Goal: Task Accomplishment & Management: Complete application form

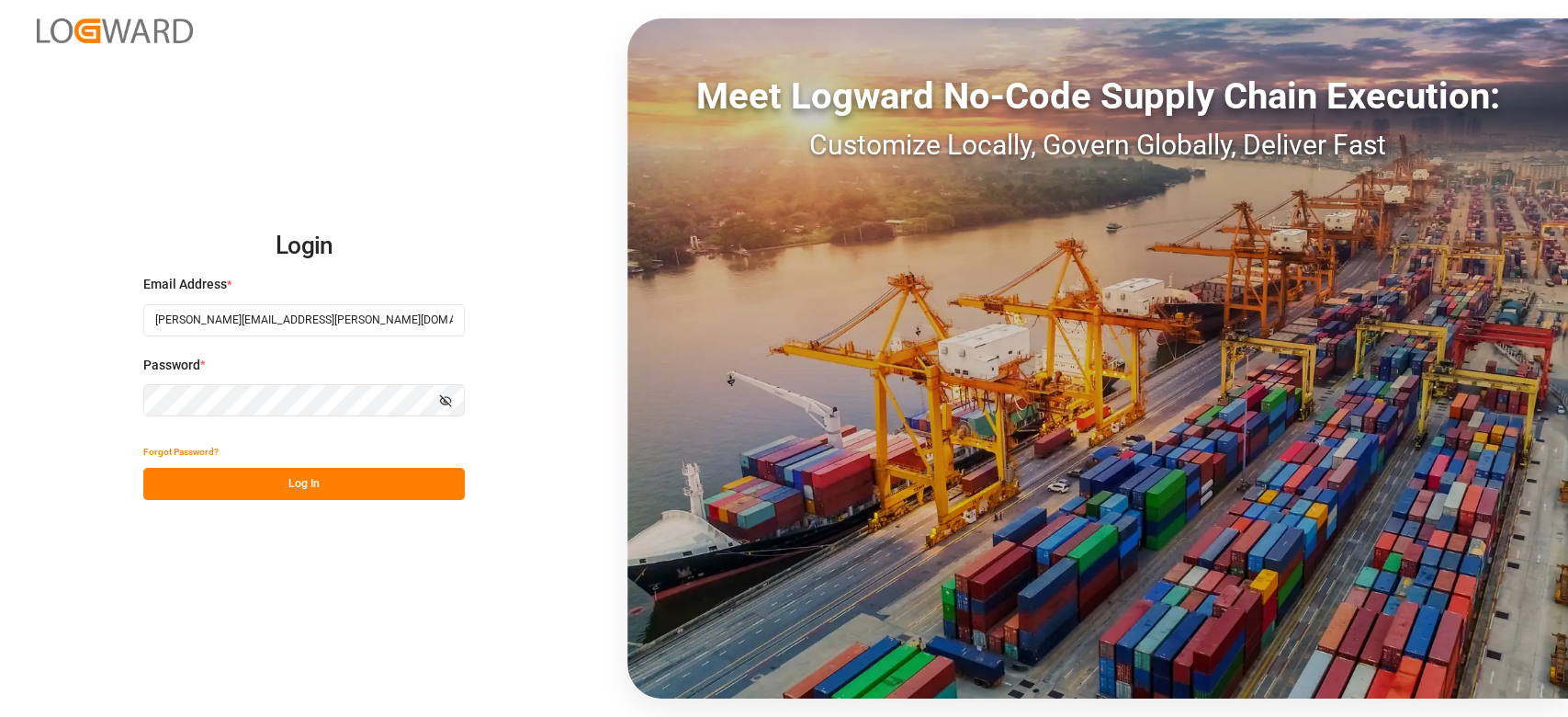
click at [316, 478] on button "Log In" at bounding box center [303, 483] width 321 height 32
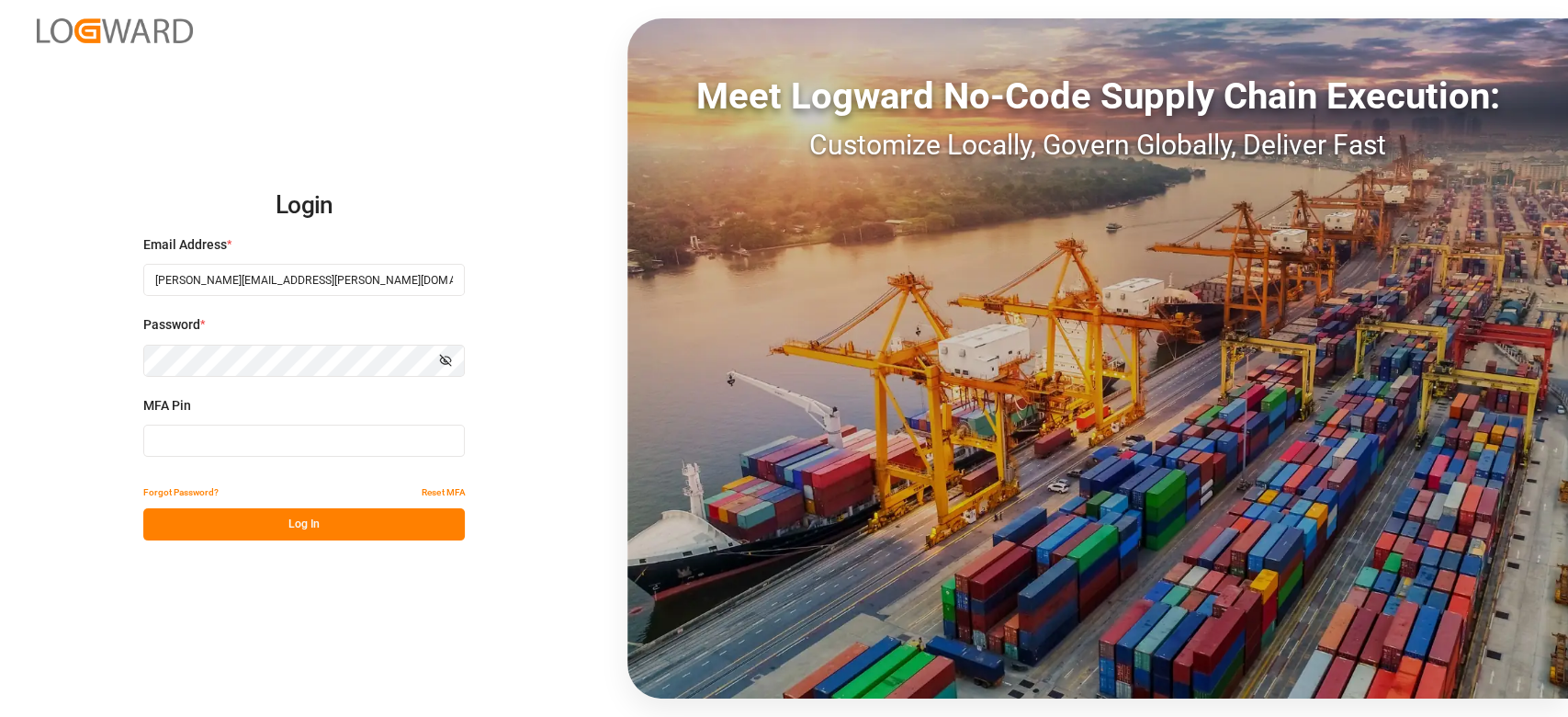
click at [322, 447] on input at bounding box center [303, 440] width 321 height 32
type input "338086"
click at [366, 516] on button "Log In" at bounding box center [303, 524] width 321 height 32
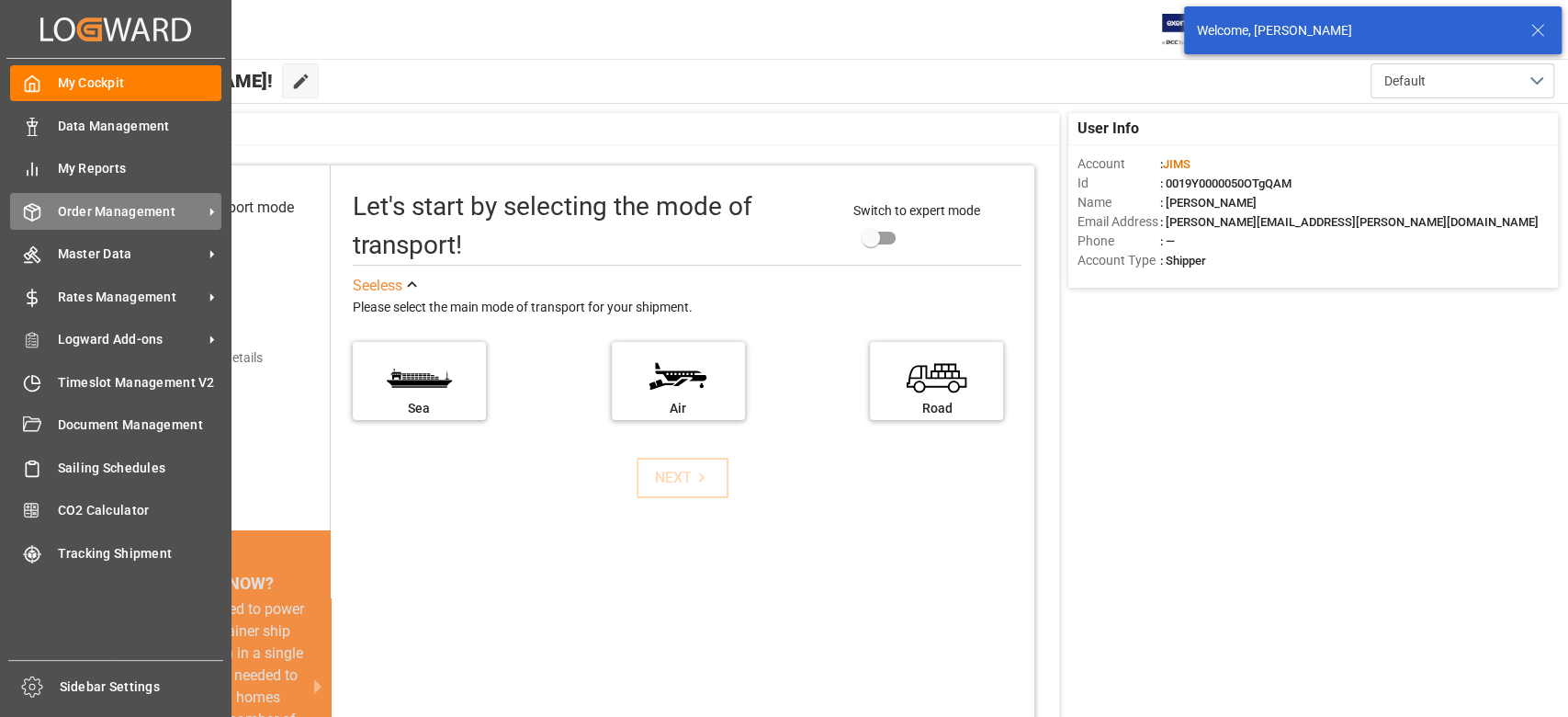
click at [80, 217] on span "Order Management" at bounding box center [131, 212] width 145 height 20
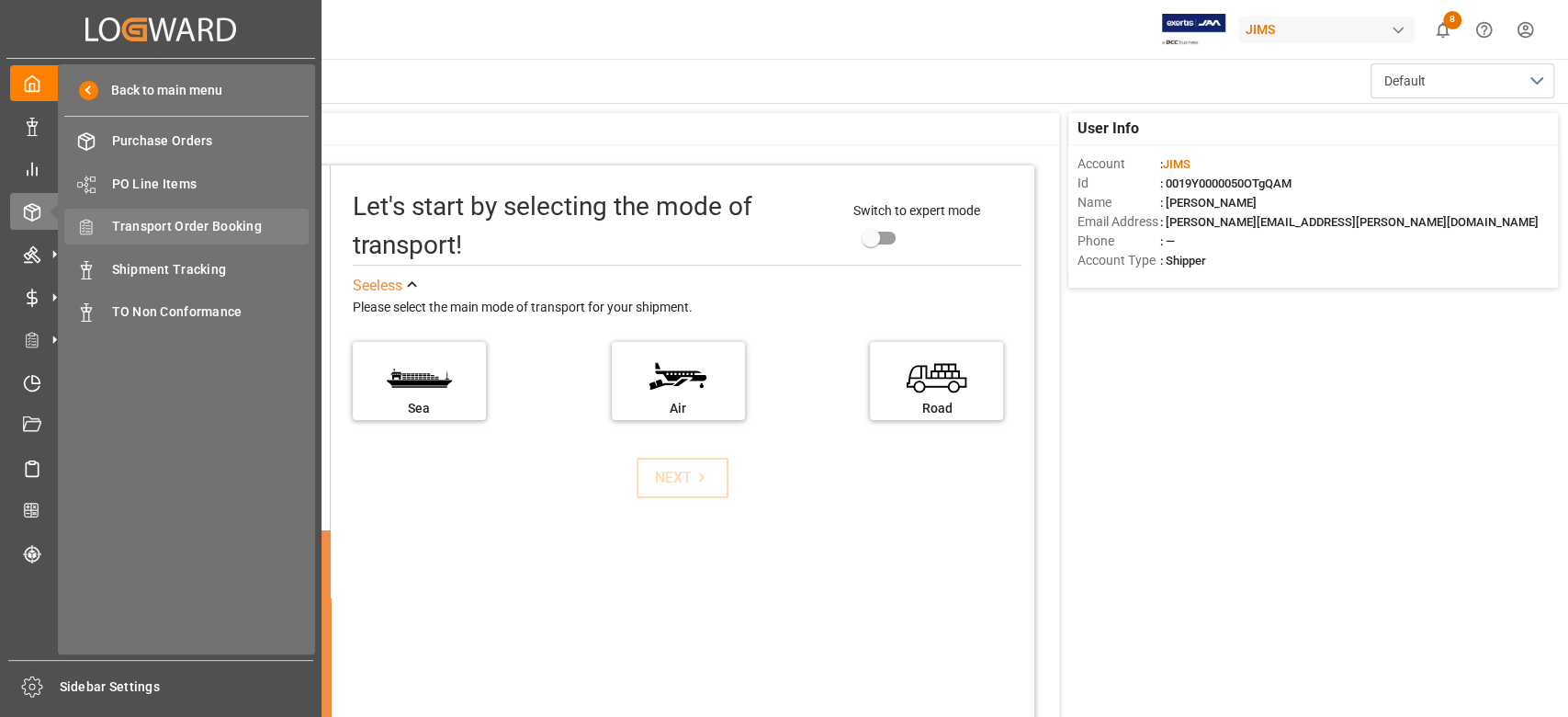
click at [254, 222] on span "Transport Order Booking" at bounding box center [210, 227] width 197 height 20
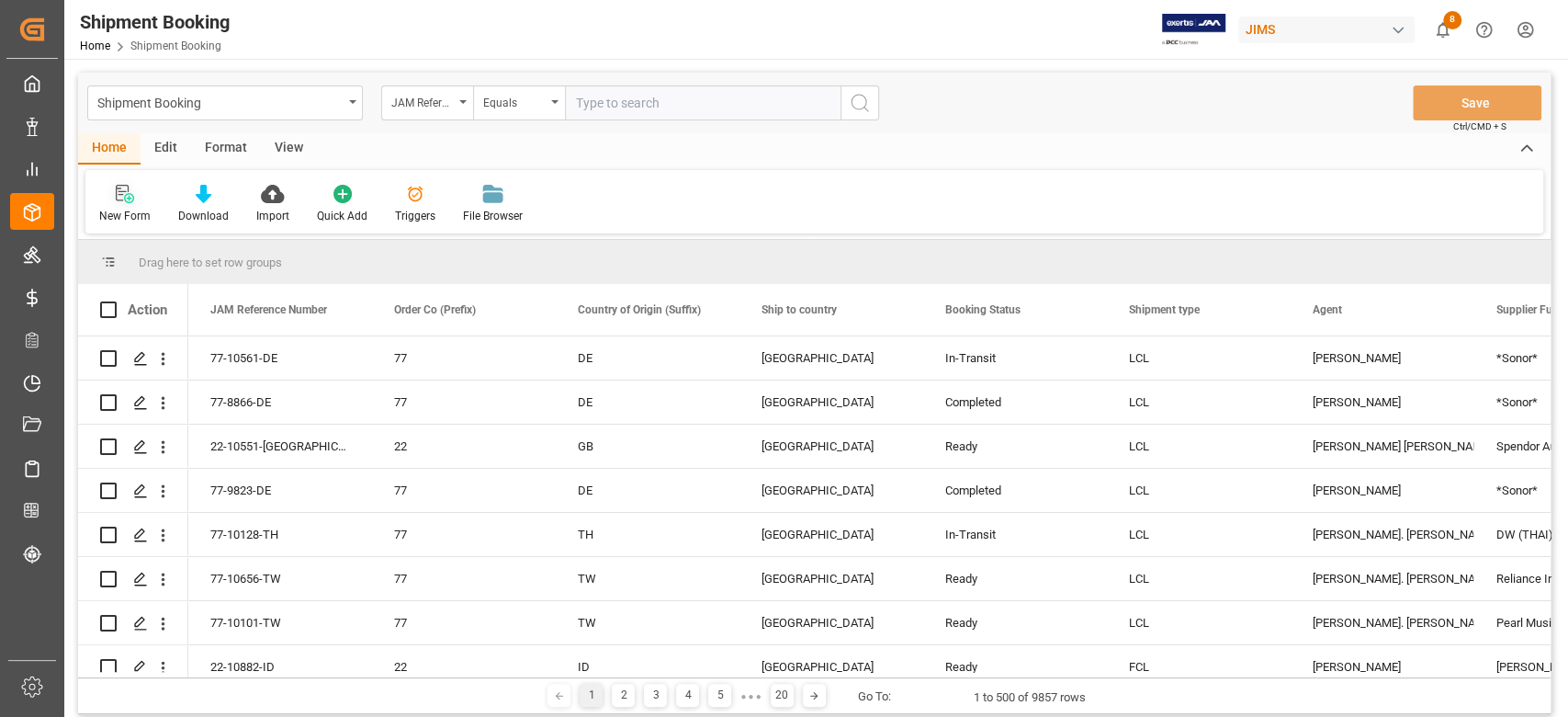
click at [124, 204] on div "New Form" at bounding box center [125, 203] width 79 height 40
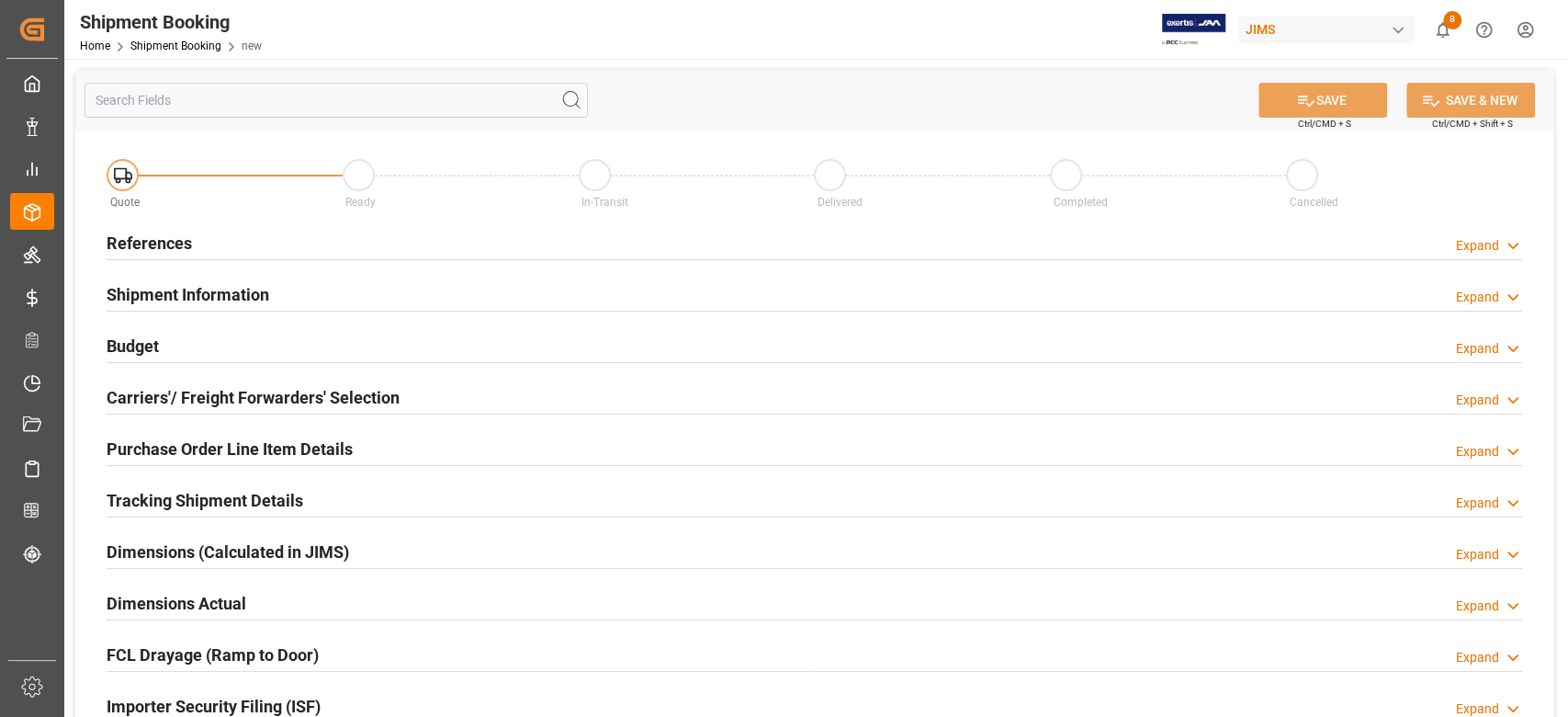
click at [148, 237] on h2 "References" at bounding box center [149, 243] width 85 height 25
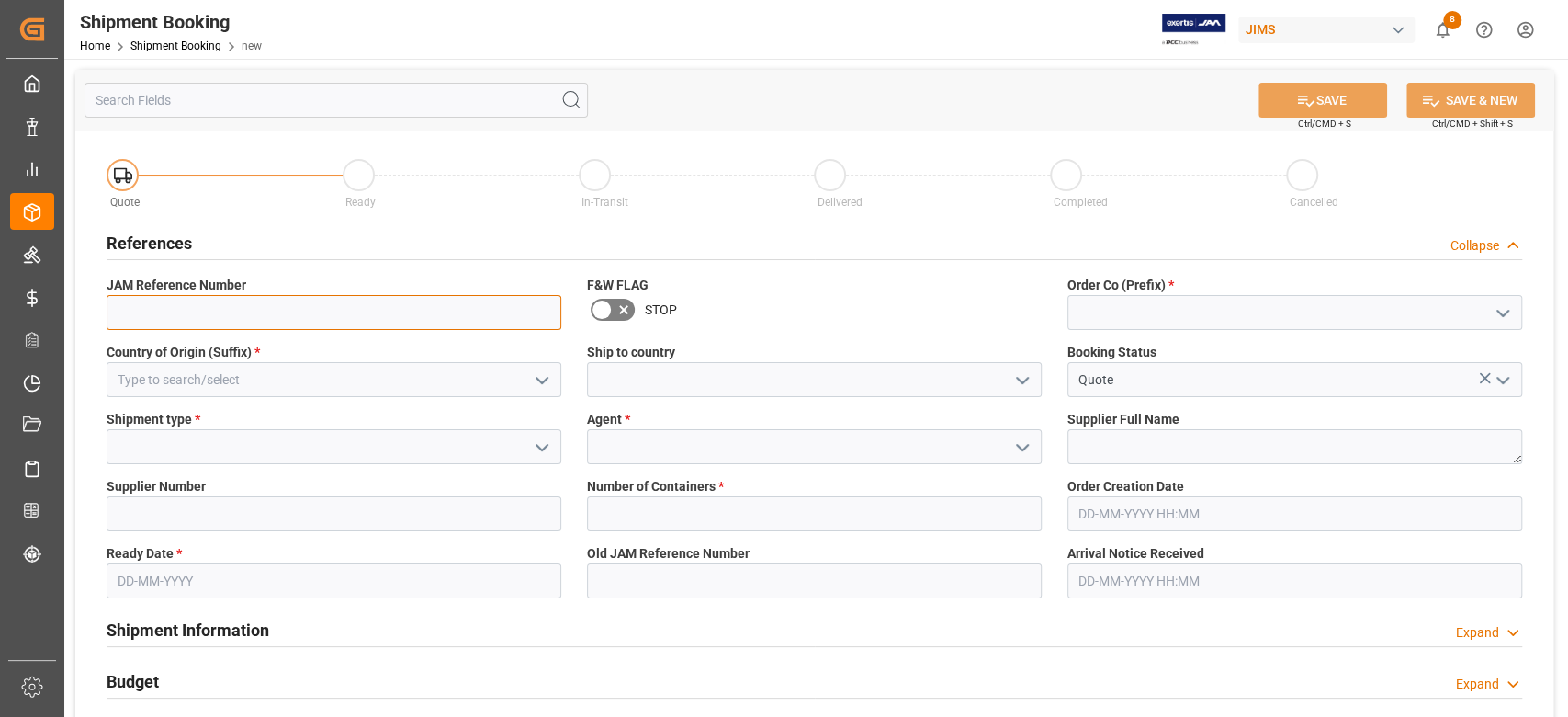
click at [182, 306] on input at bounding box center [334, 312] width 455 height 35
click at [1119, 320] on input at bounding box center [1294, 312] width 455 height 35
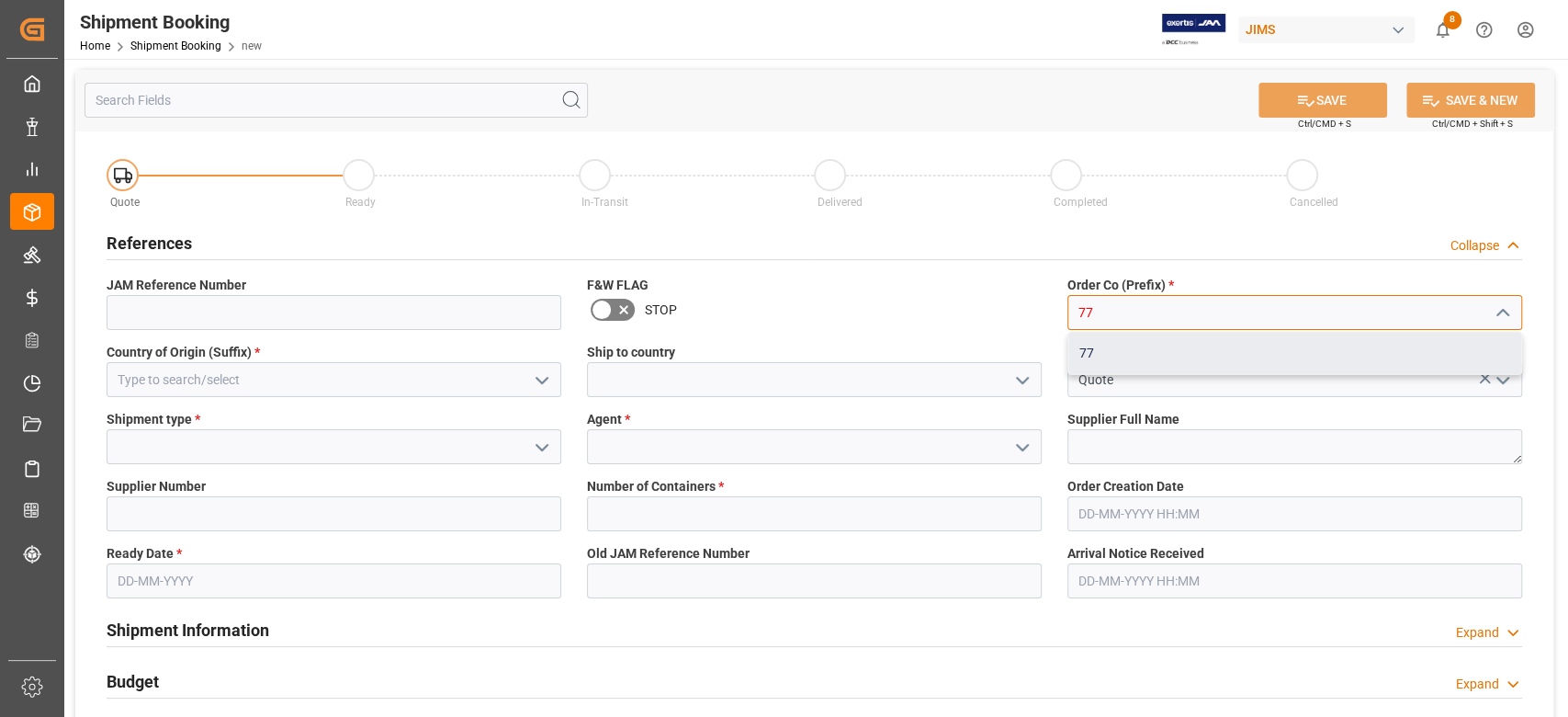
click at [1108, 346] on div "77" at bounding box center [1294, 354] width 453 height 41
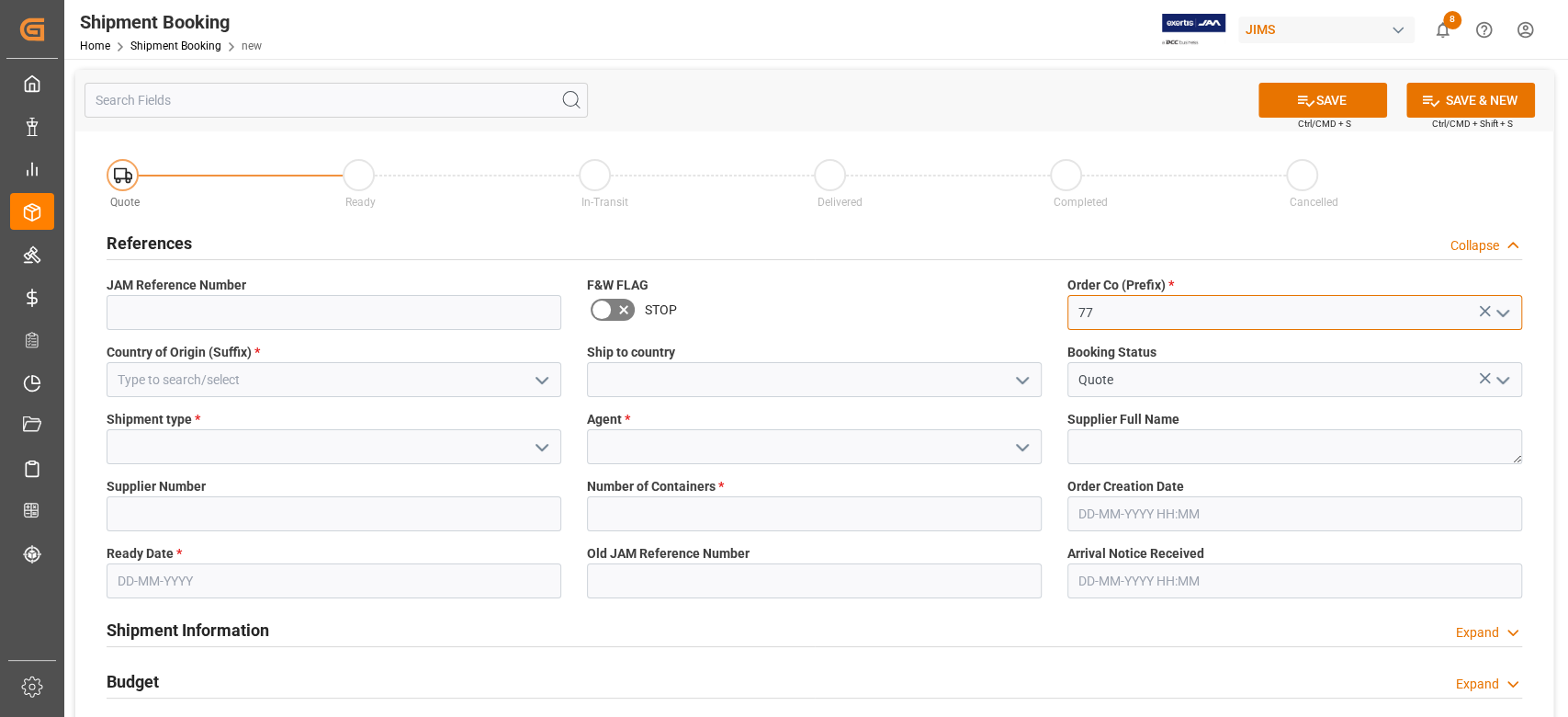
type input "77"
click at [219, 378] on input at bounding box center [334, 380] width 455 height 35
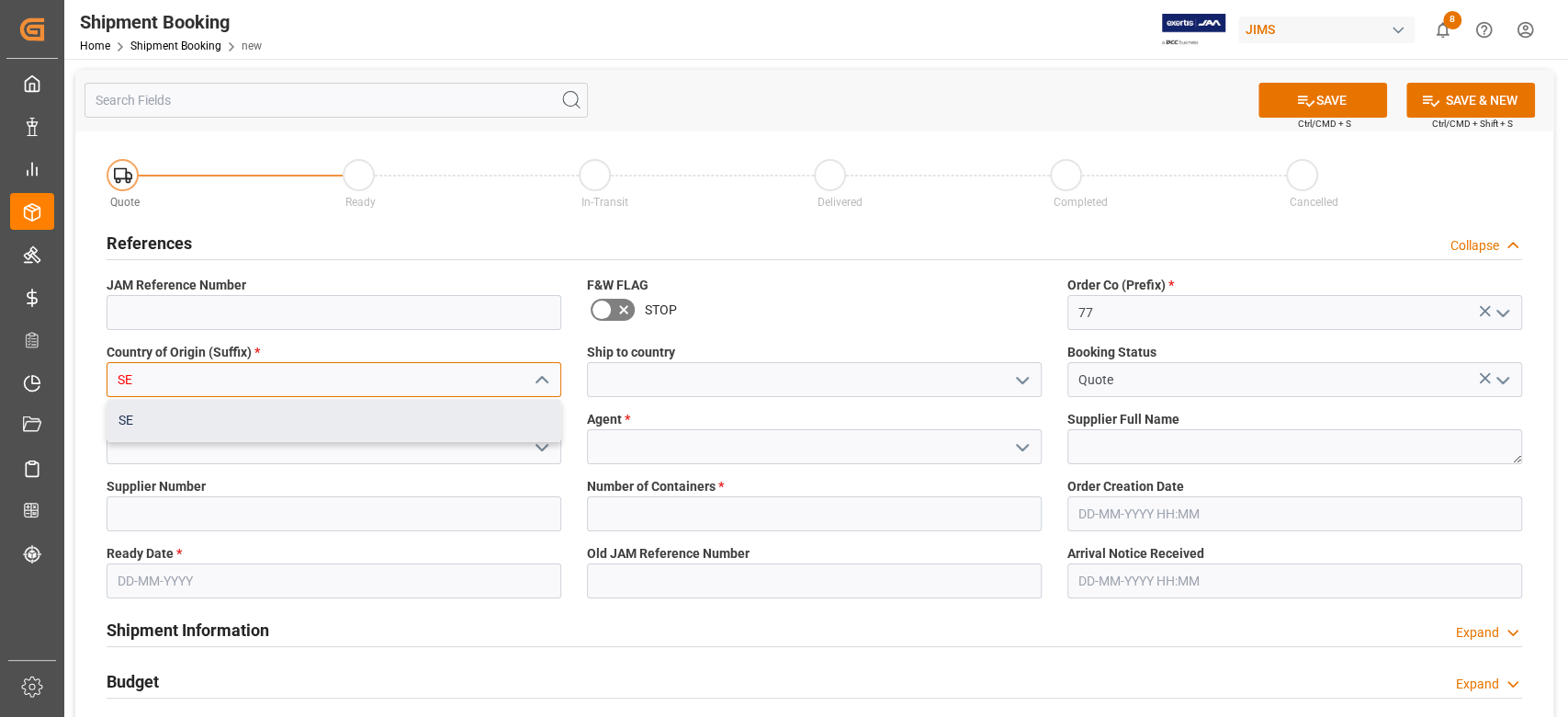
click at [223, 415] on div "SE" at bounding box center [333, 420] width 453 height 41
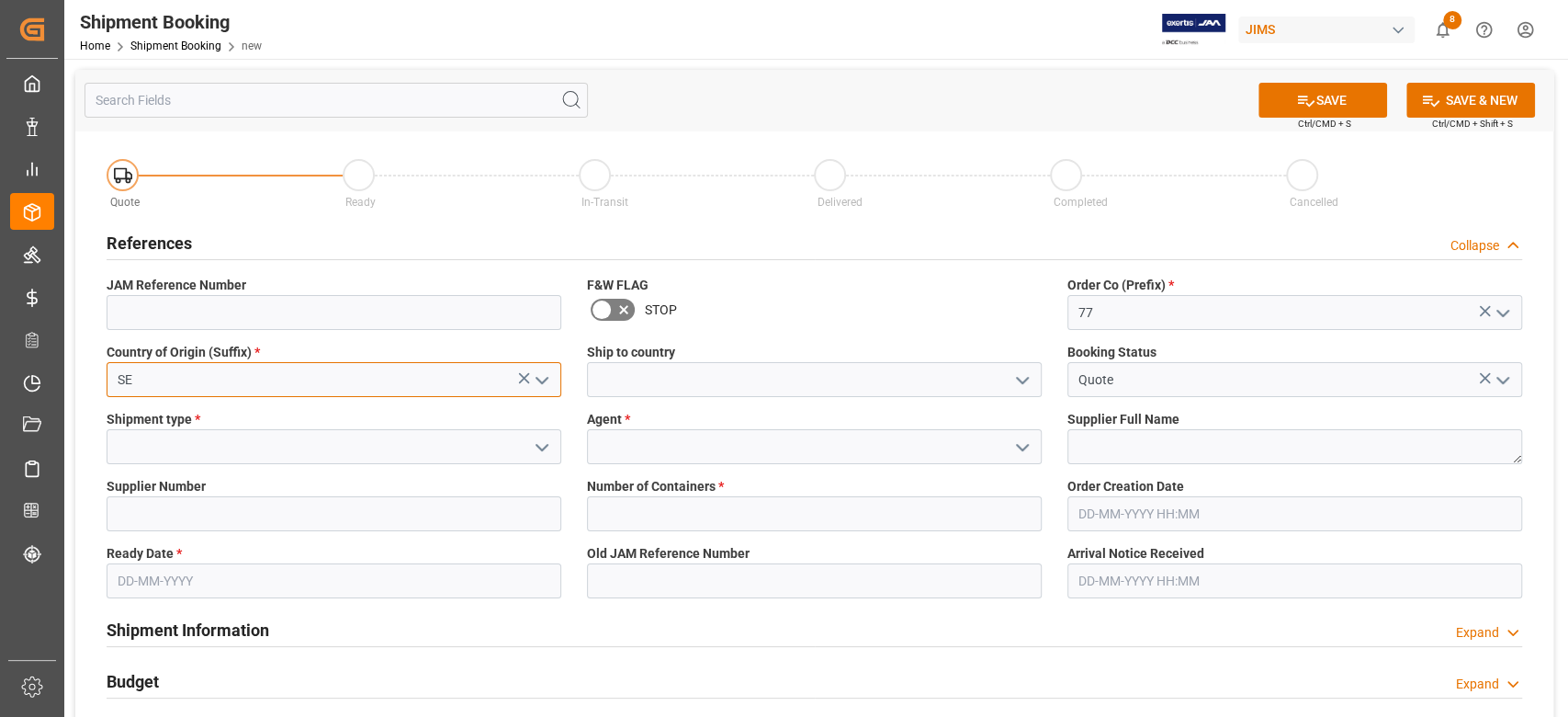
type input "SE"
click at [666, 385] on input at bounding box center [814, 380] width 455 height 35
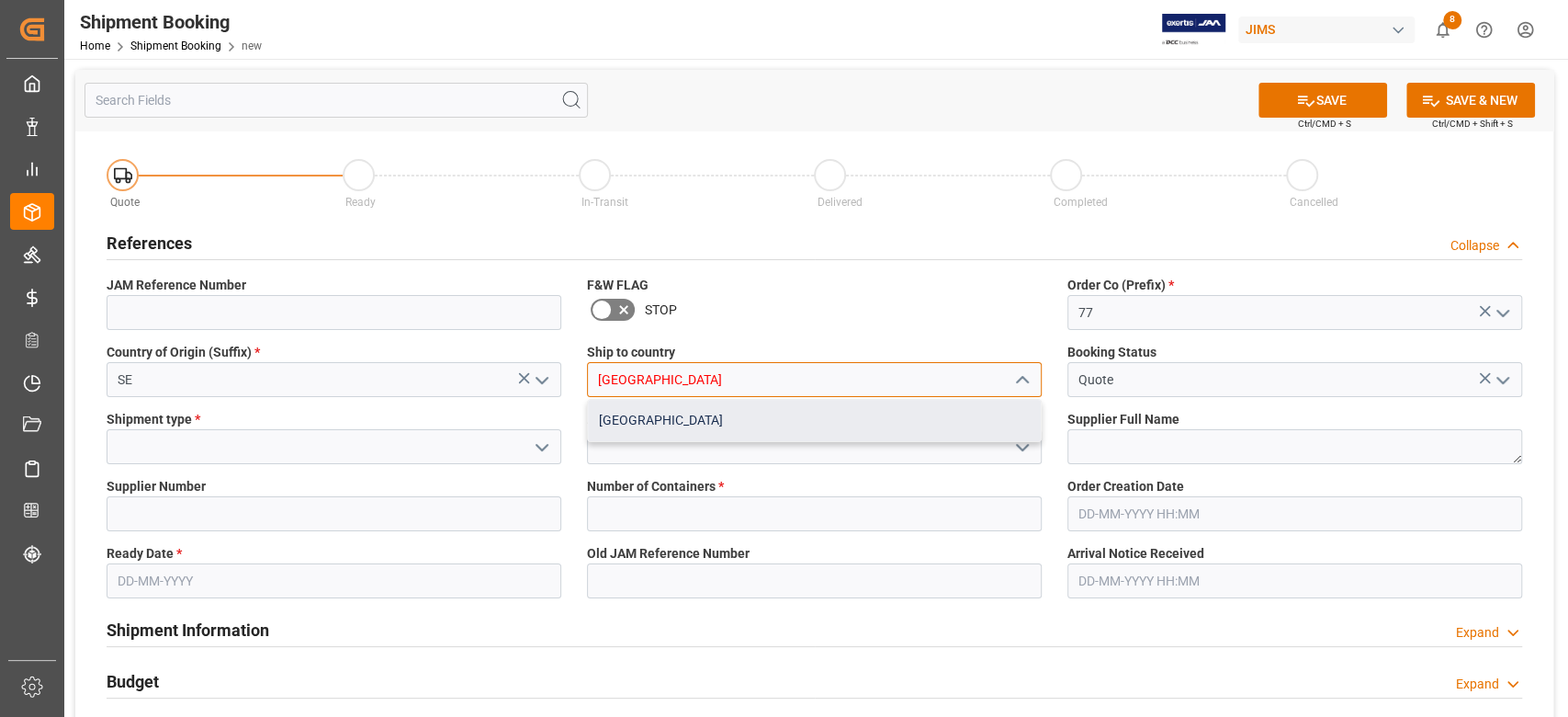
click at [688, 435] on div "[GEOGRAPHIC_DATA]" at bounding box center [814, 420] width 453 height 41
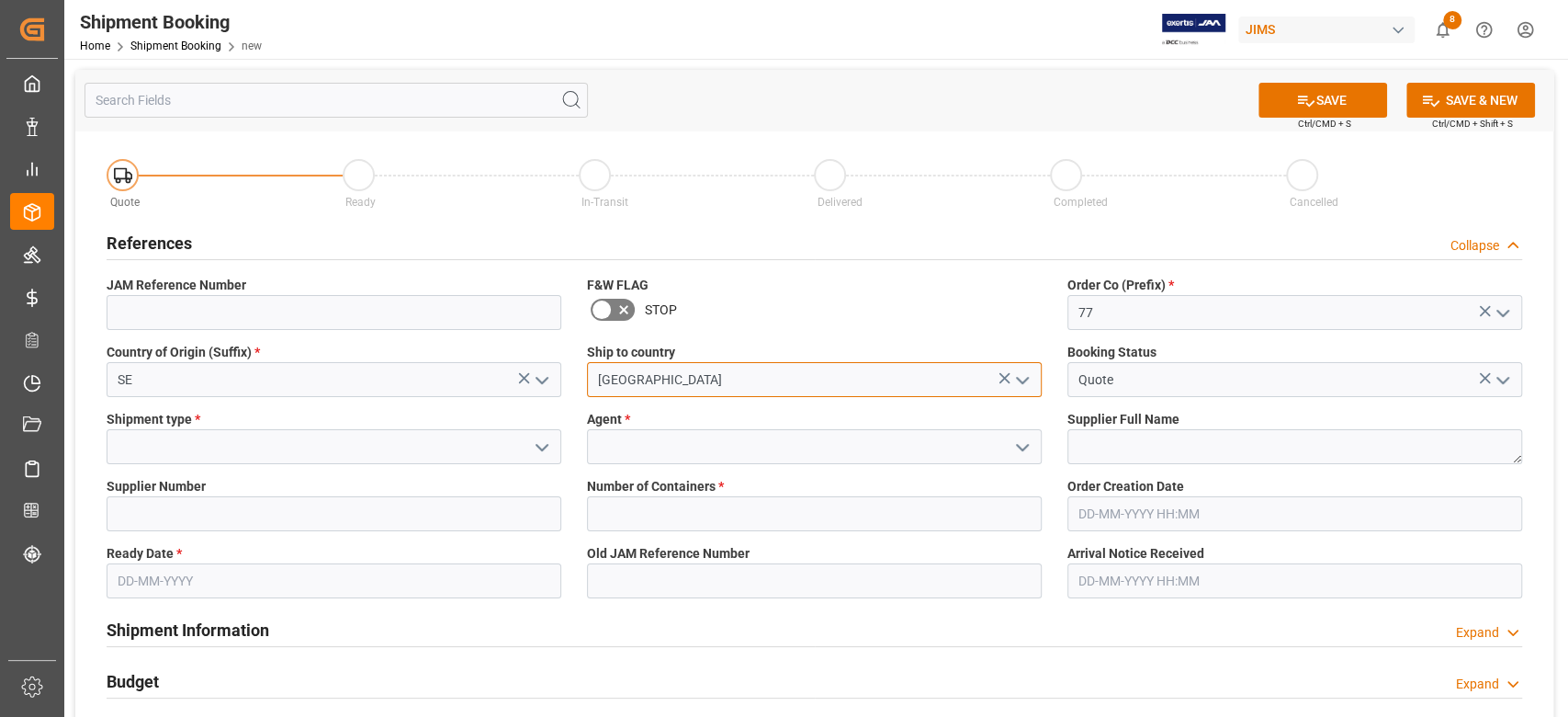
type input "[GEOGRAPHIC_DATA]"
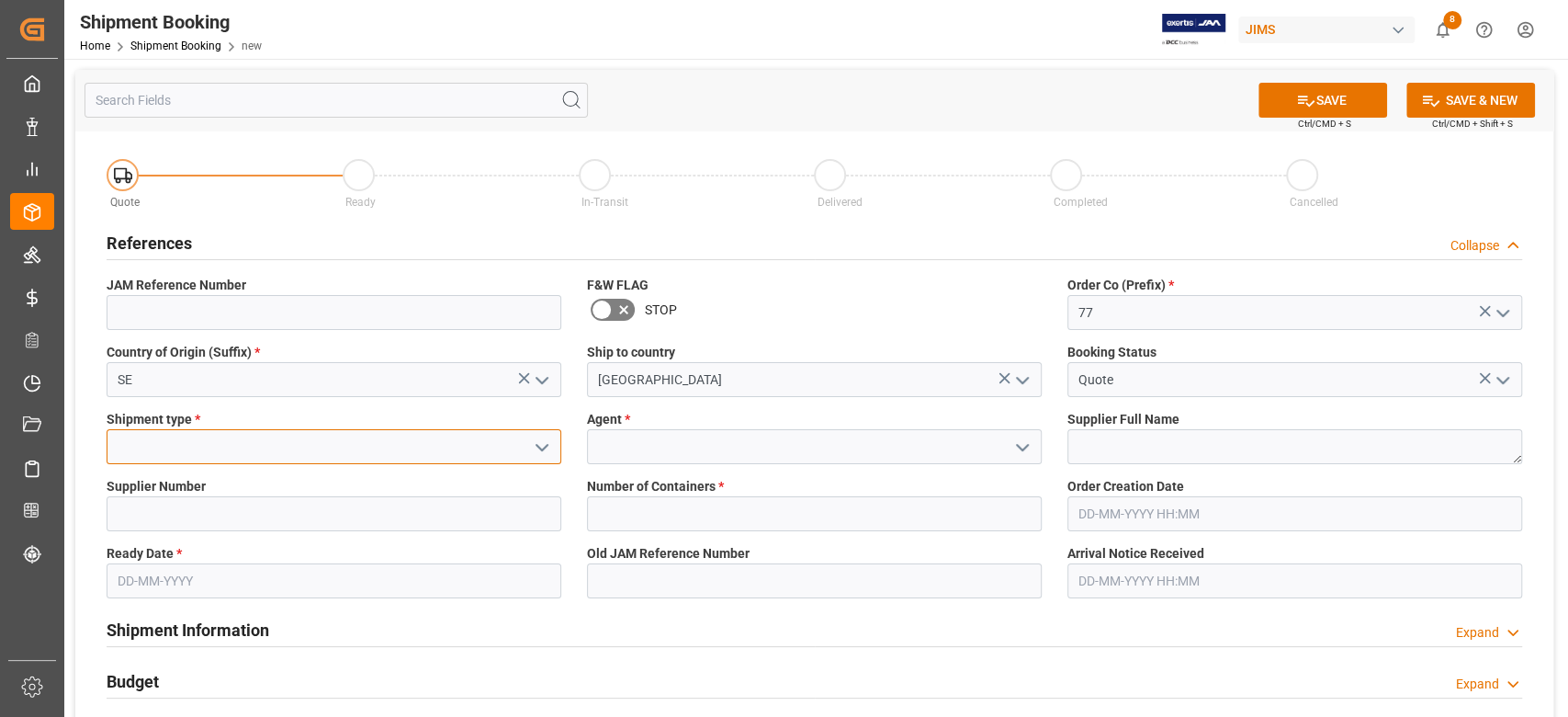
click at [208, 458] on input at bounding box center [334, 447] width 455 height 35
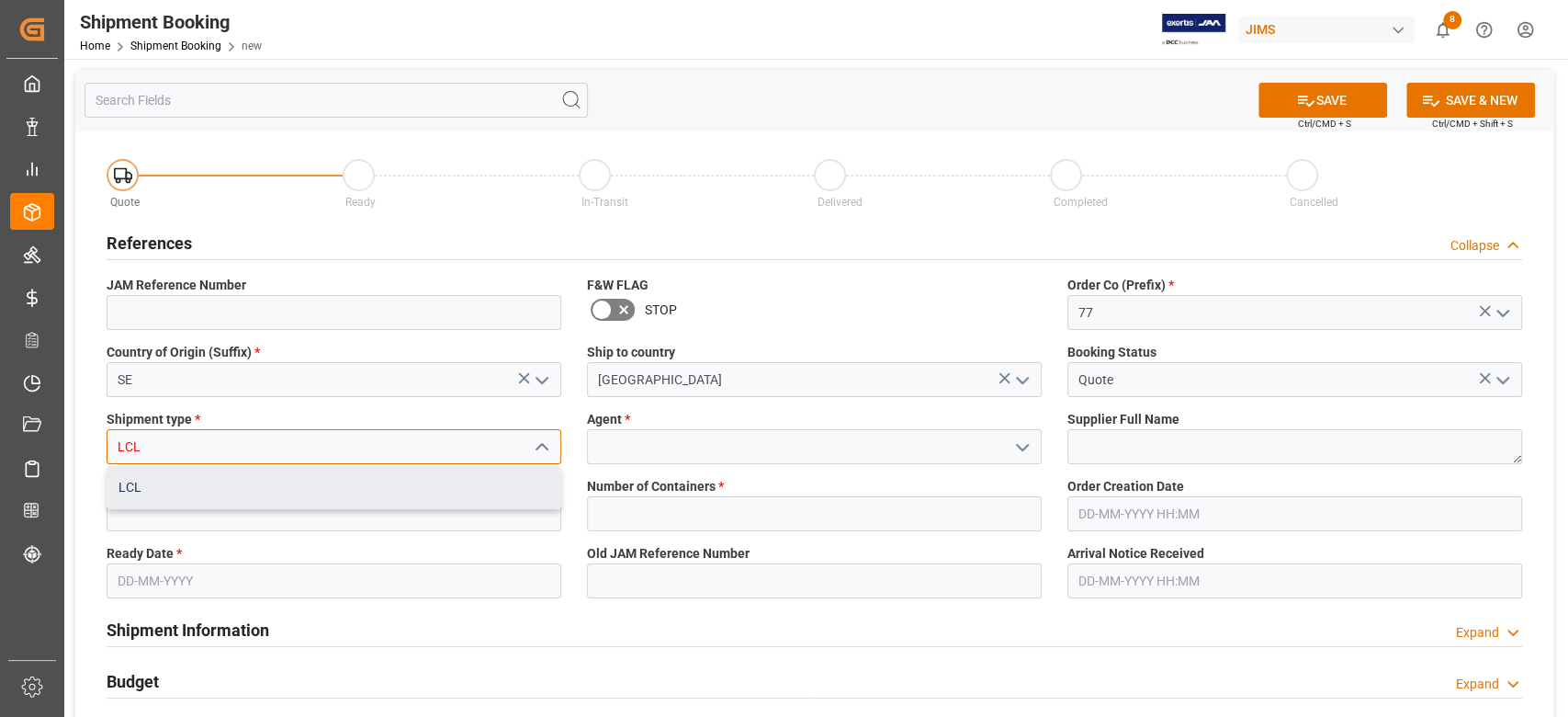
click at [215, 488] on div "LCL" at bounding box center [333, 487] width 453 height 41
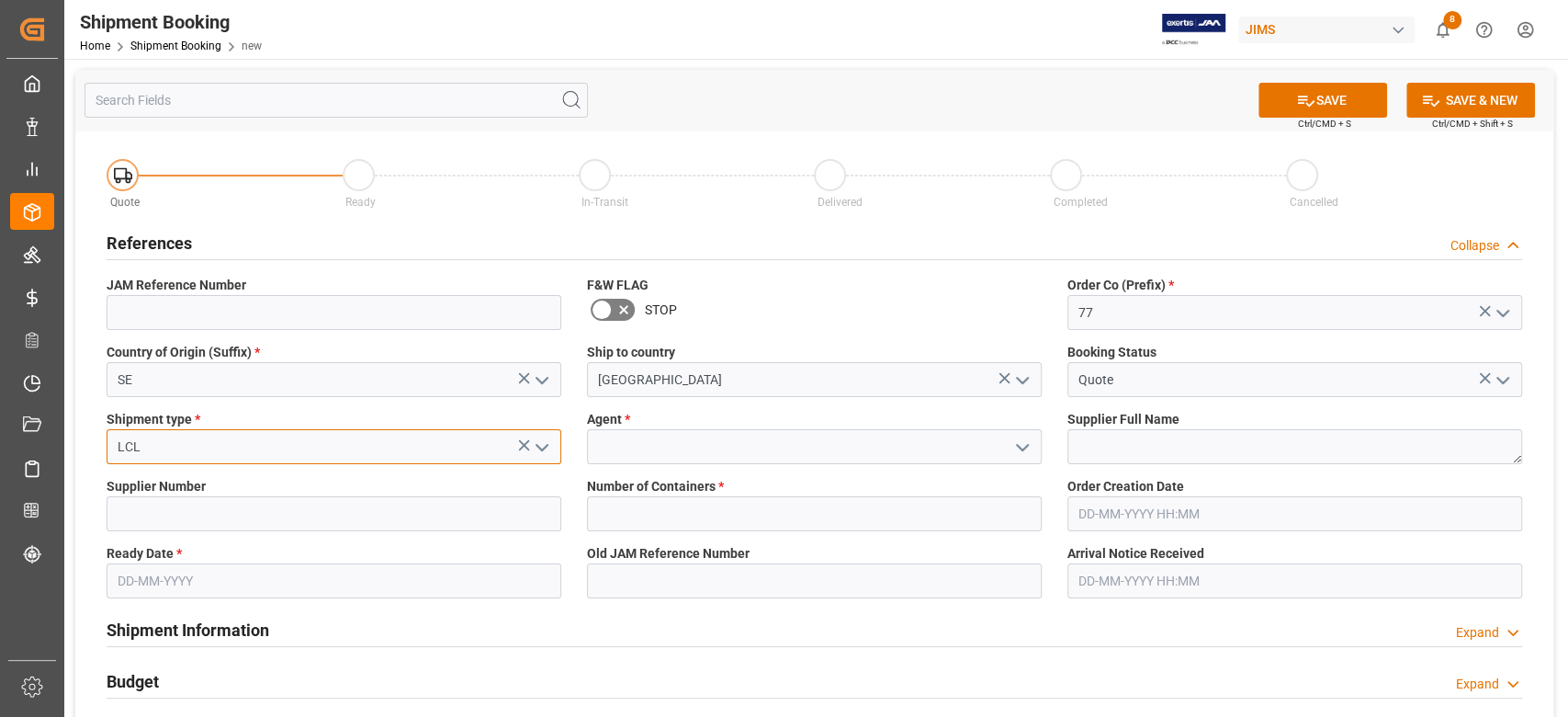
type input "LCL"
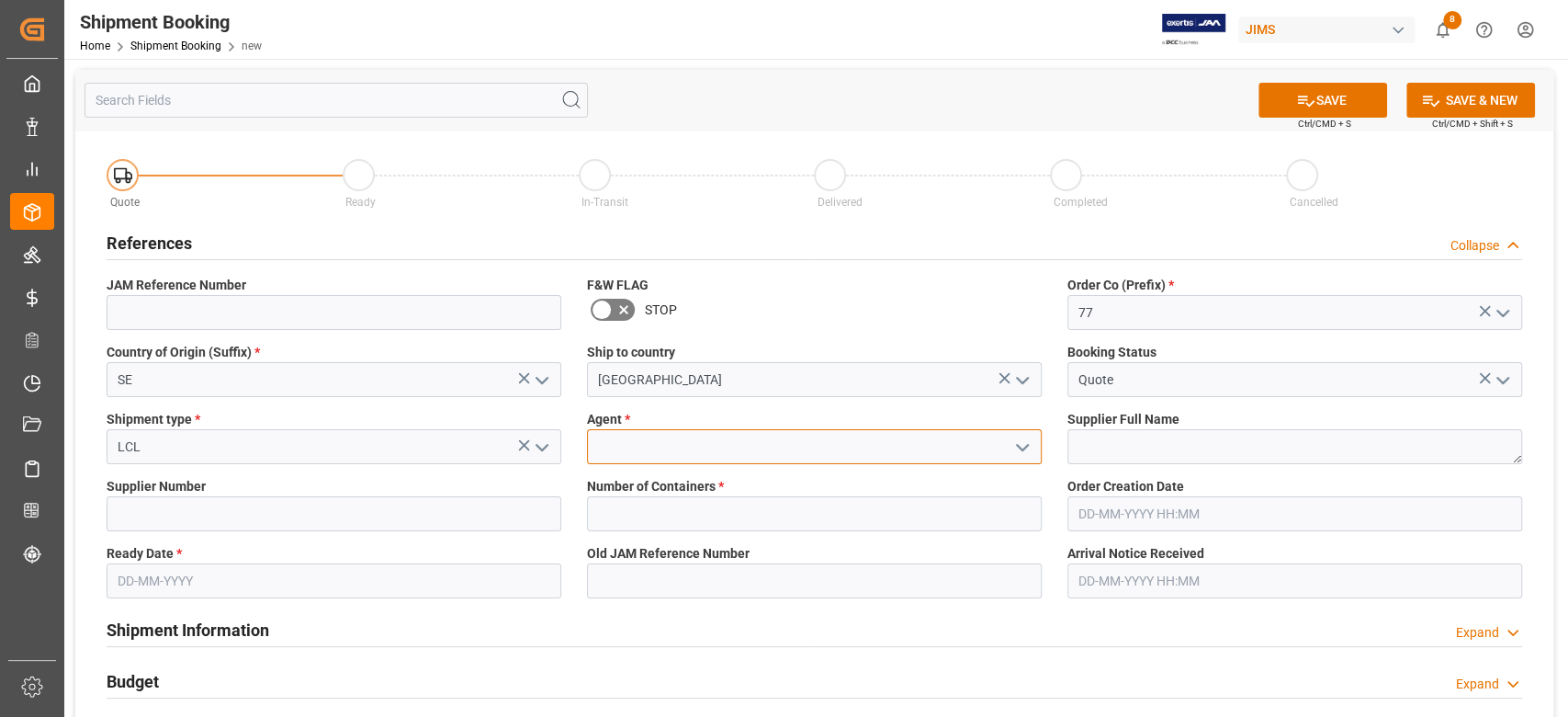
click at [691, 454] on input at bounding box center [814, 447] width 455 height 35
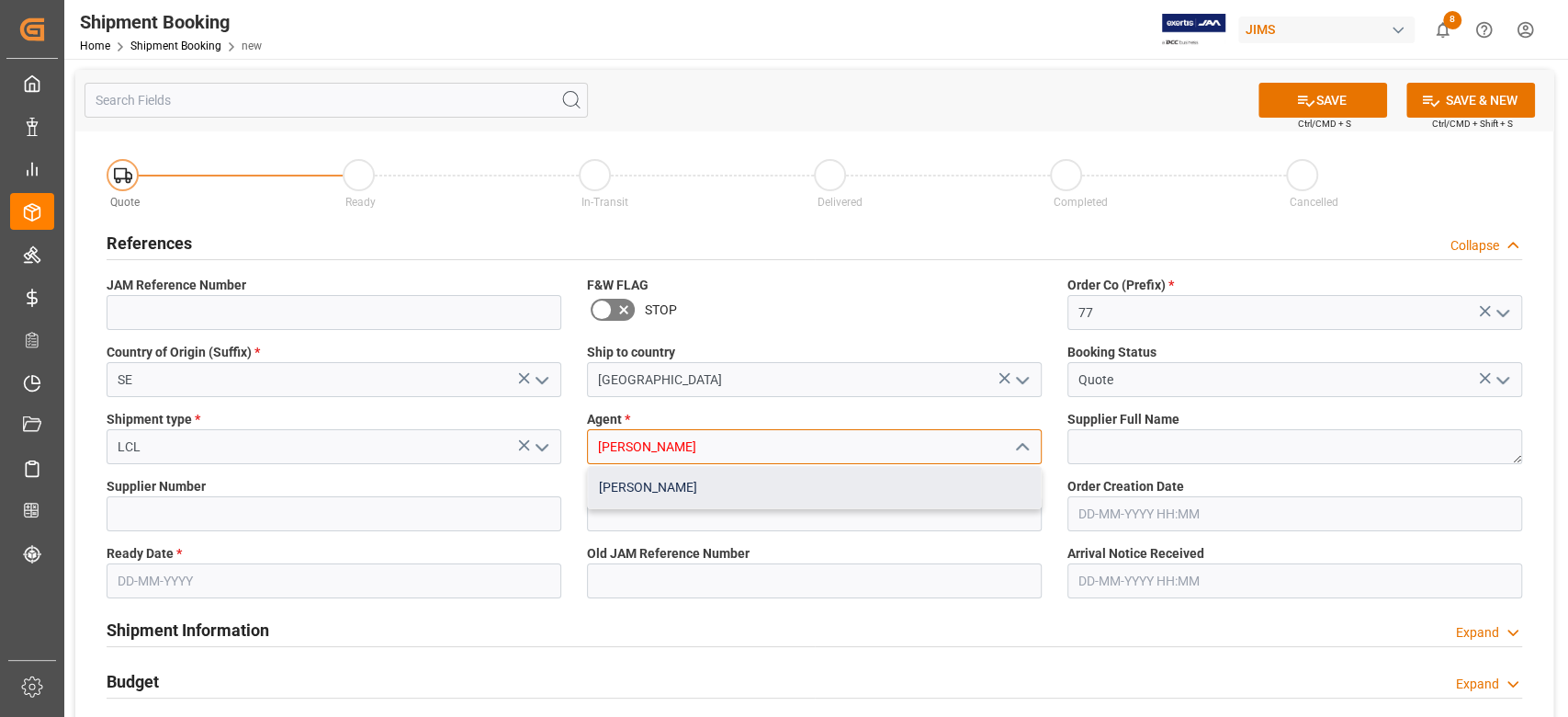
click at [688, 477] on div "[PERSON_NAME]" at bounding box center [814, 487] width 453 height 41
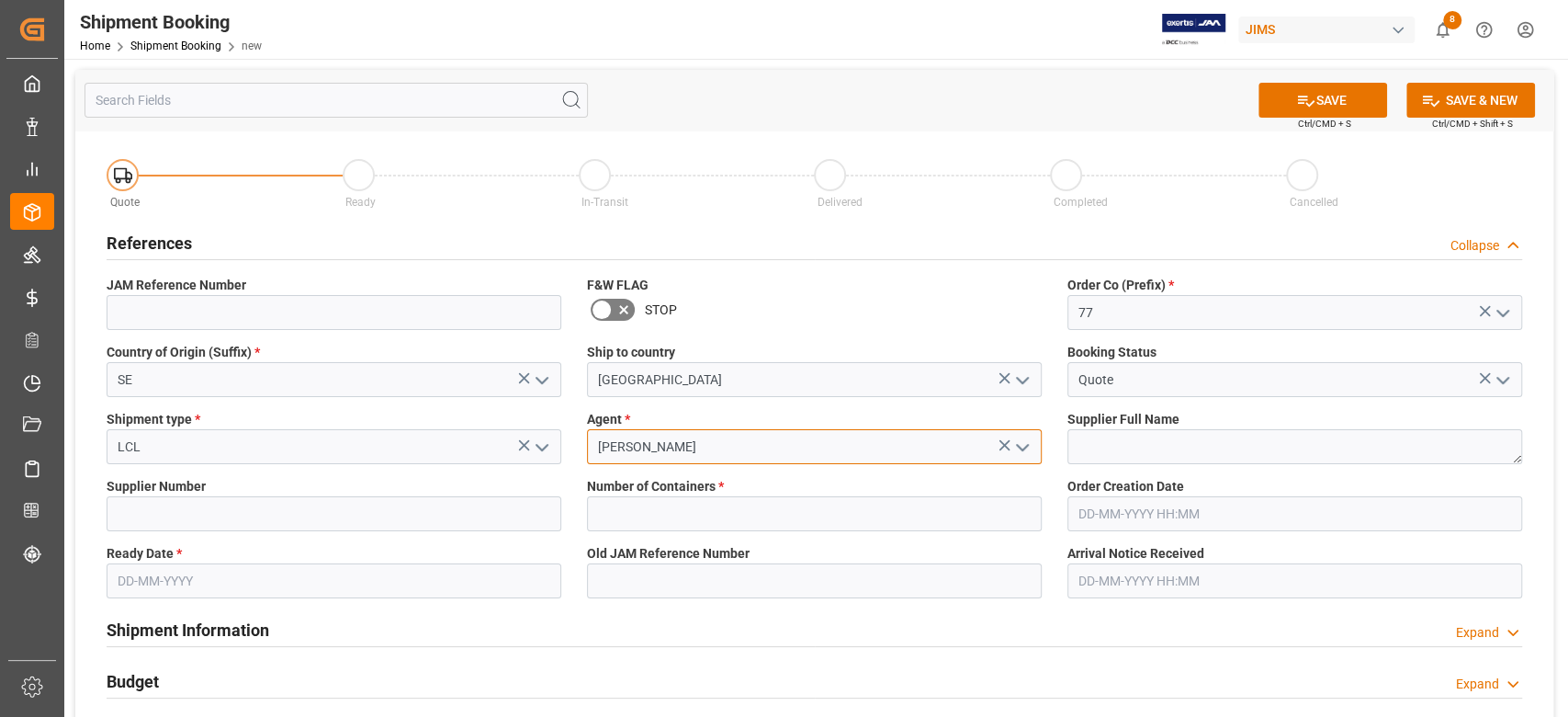
type input "[PERSON_NAME]"
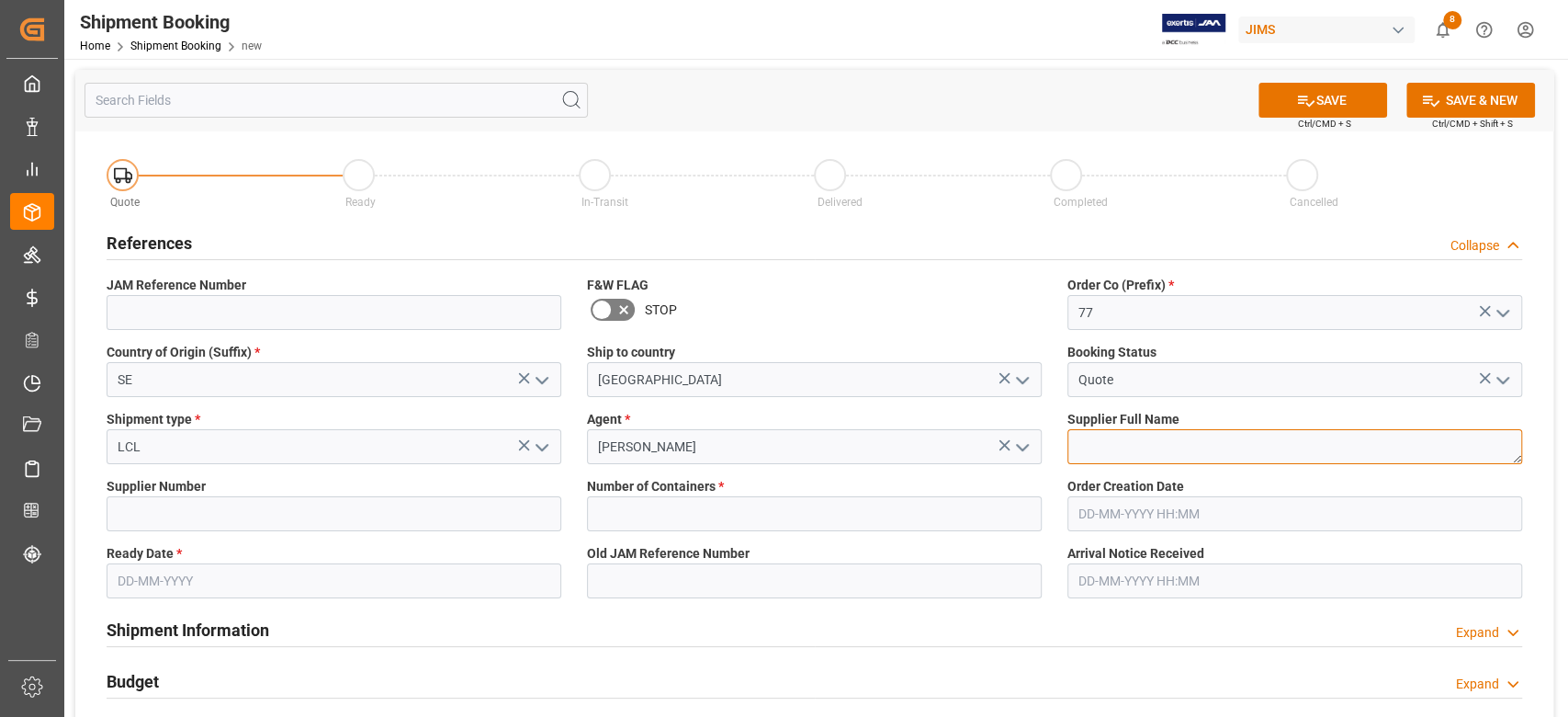
click at [1124, 464] on textarea at bounding box center [1294, 447] width 455 height 35
click at [1232, 445] on textarea at bounding box center [1294, 447] width 455 height 35
paste textarea "Clavia DMI AB (W/T*)-"
type textarea "Clavia DMI AB (W/T*)-"
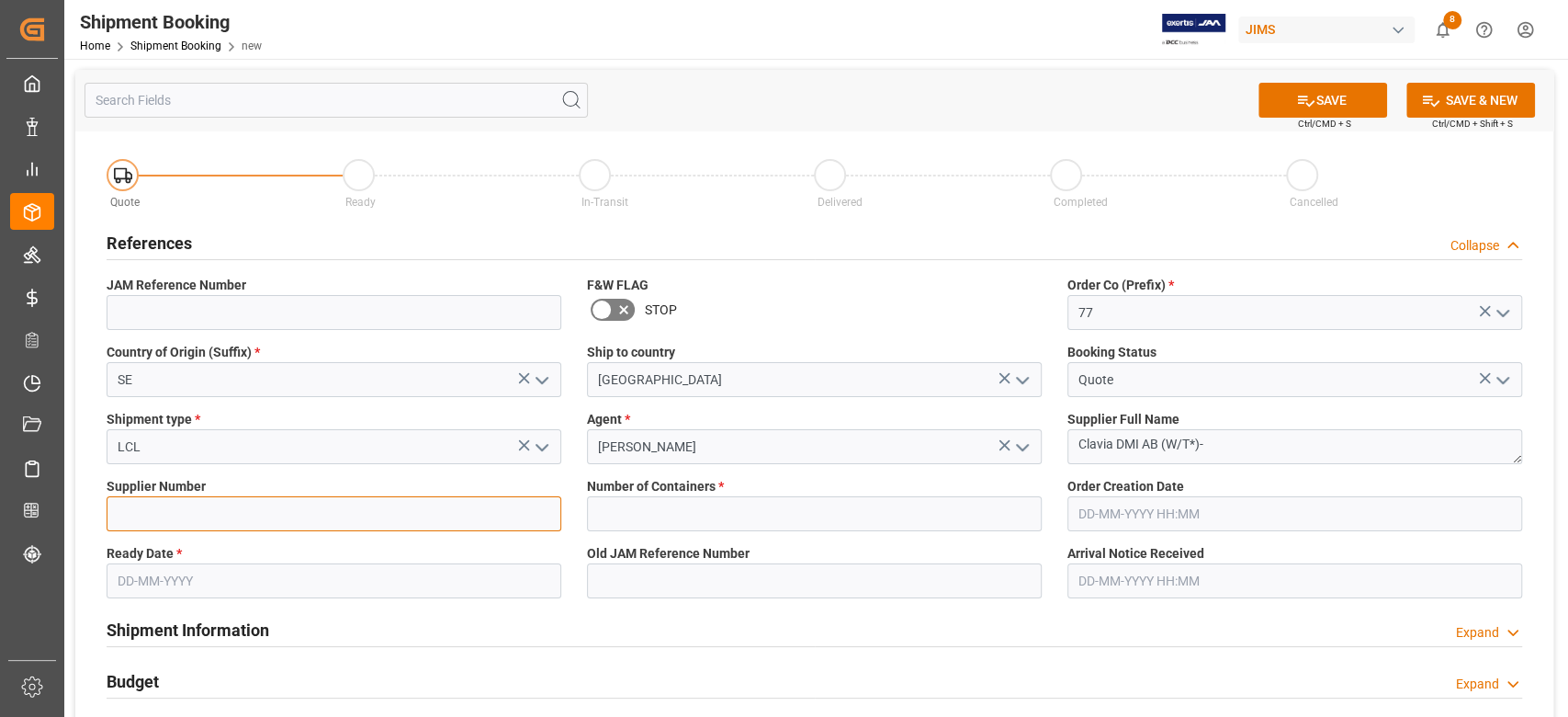
click at [311, 508] on input at bounding box center [334, 514] width 455 height 35
paste input "212850"
type input "212850"
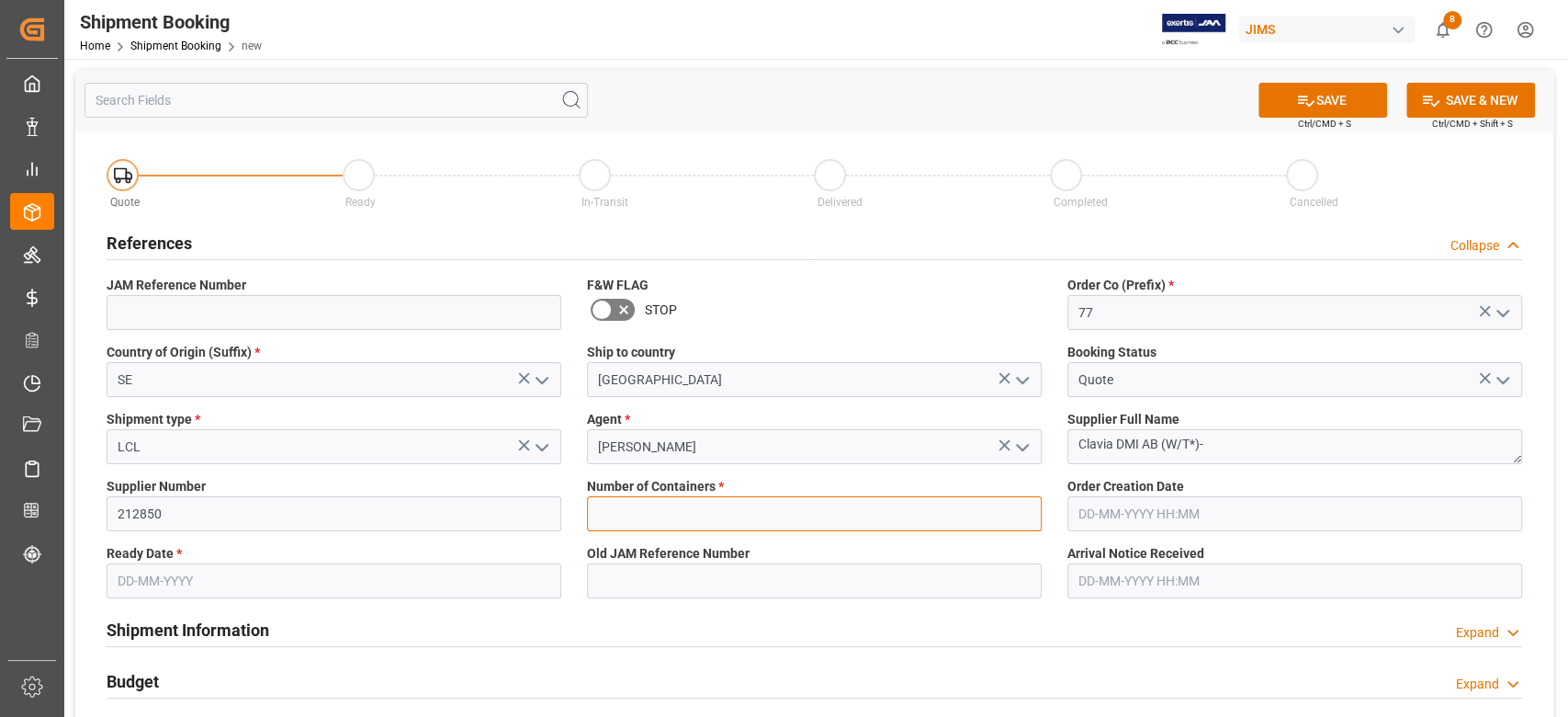
click at [748, 520] on input "text" at bounding box center [814, 514] width 455 height 35
type input "0"
click at [414, 578] on input "text" at bounding box center [334, 581] width 455 height 35
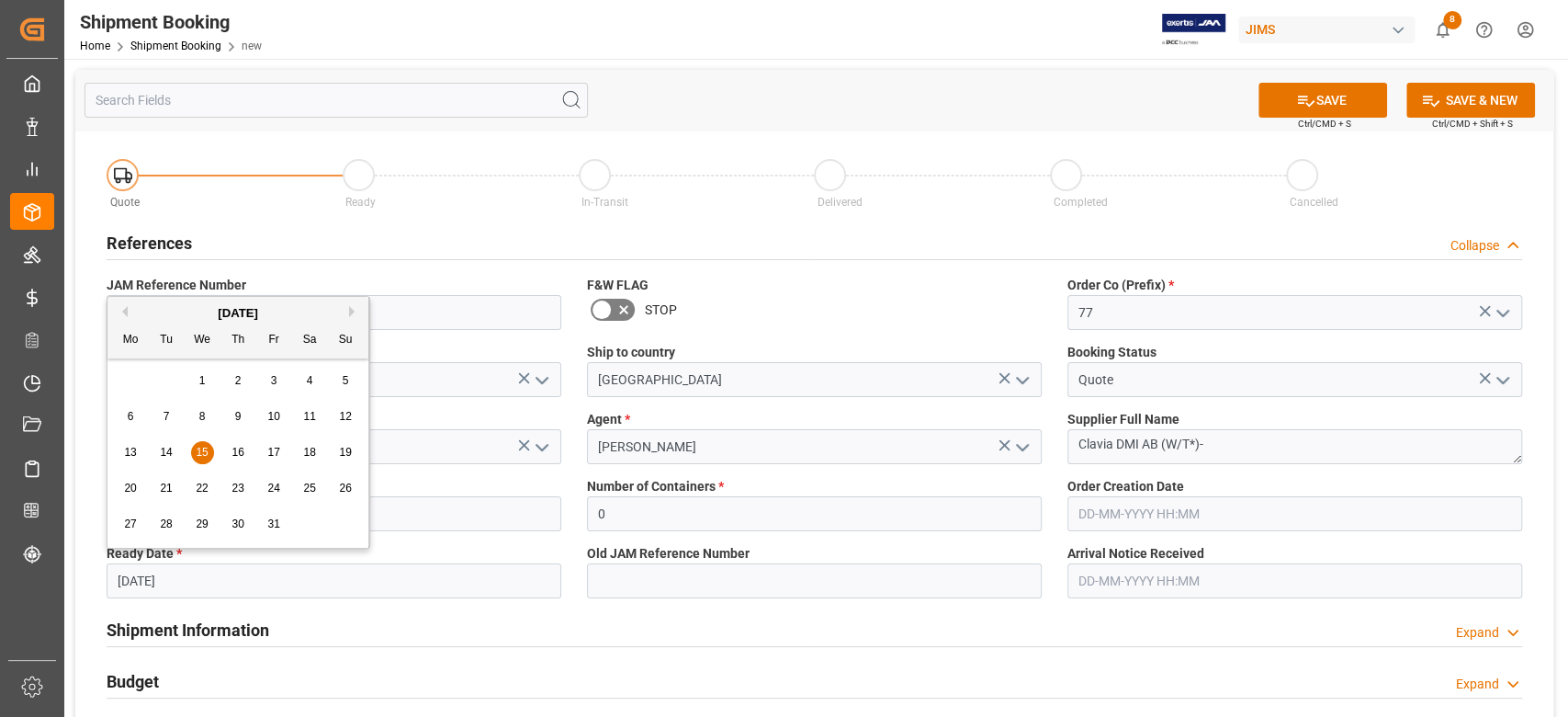
click at [222, 586] on input "01/15/2025" at bounding box center [334, 581] width 455 height 35
click at [198, 571] on input "01/15/2026" at bounding box center [334, 581] width 455 height 35
click at [198, 572] on input "01/15/2026" at bounding box center [334, 581] width 455 height 35
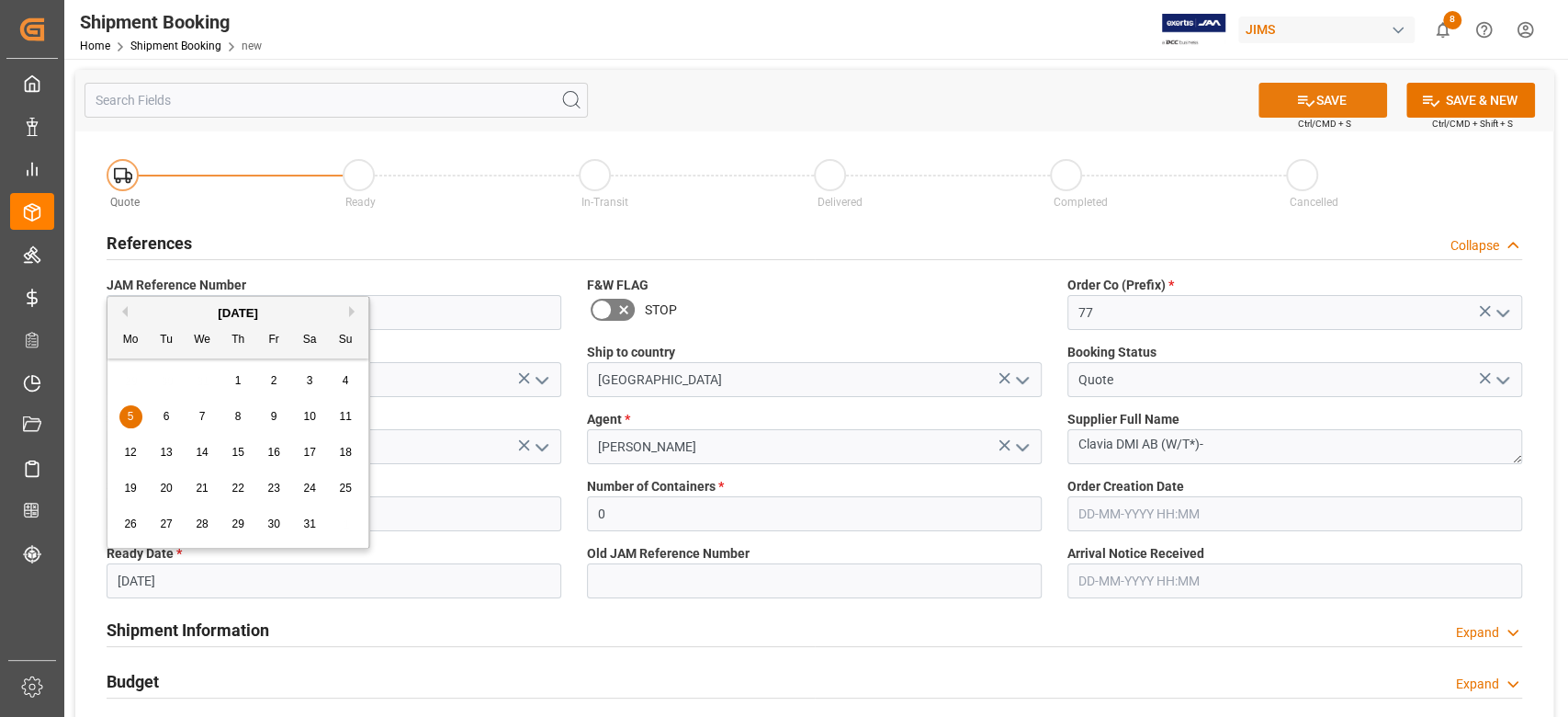
type input "05-01-2026"
click at [1363, 99] on button "SAVE" at bounding box center [1323, 100] width 129 height 35
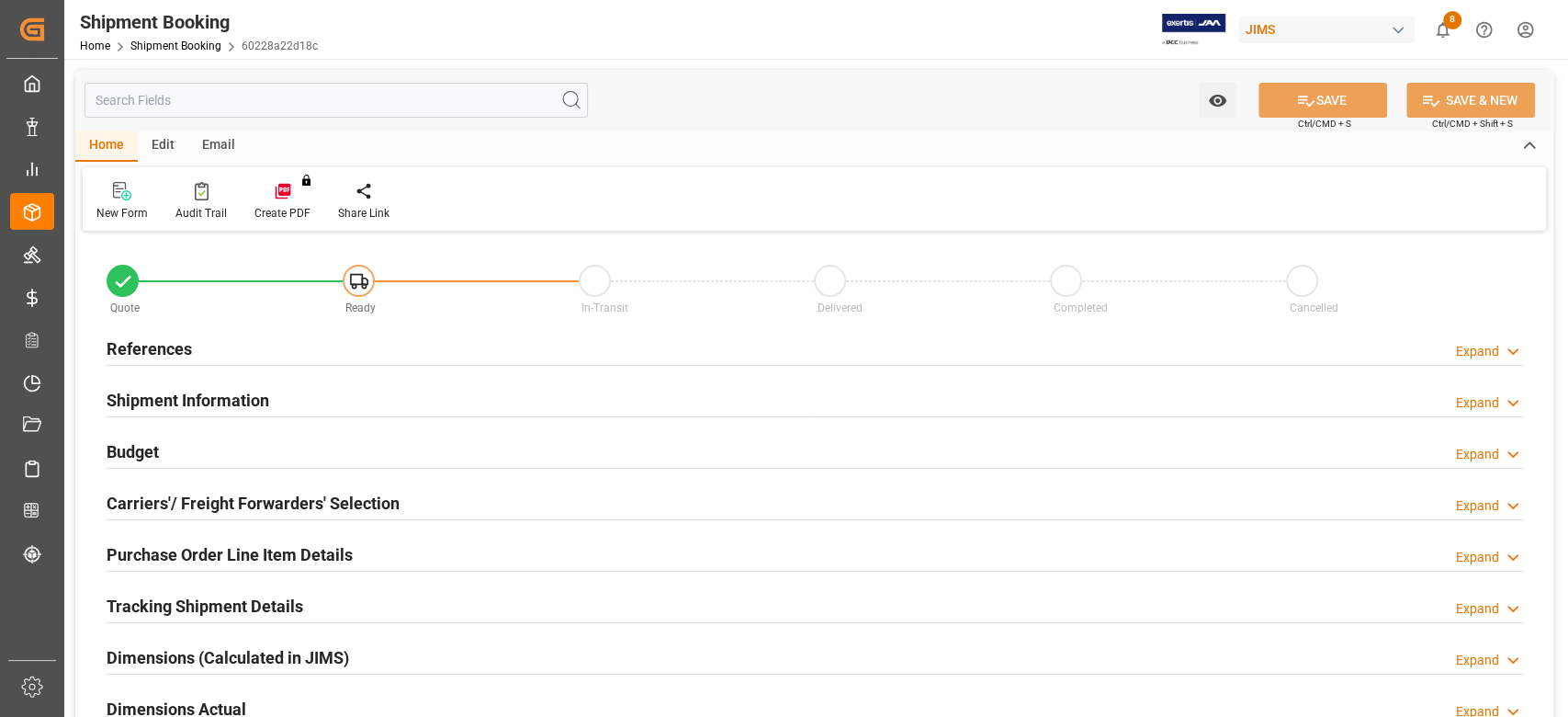
type input "0"
type input "[DATE]"
click at [182, 353] on h2 "References" at bounding box center [149, 348] width 85 height 25
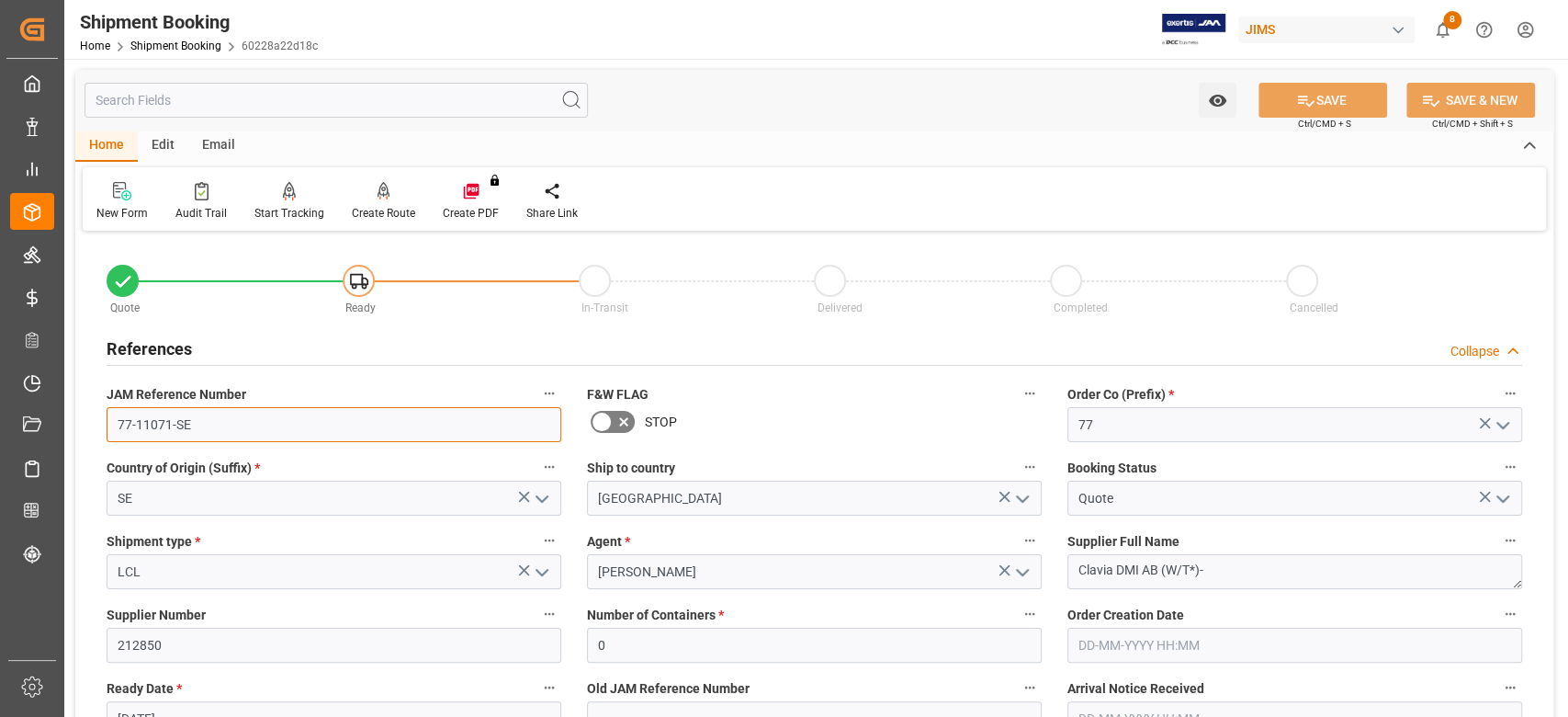
click at [206, 412] on input "77-11071-SE" at bounding box center [334, 424] width 455 height 35
click at [206, 423] on input "77-11071-SE" at bounding box center [334, 424] width 455 height 35
drag, startPoint x: 206, startPoint y: 423, endPoint x: 81, endPoint y: 414, distance: 125.3
click at [57, 413] on div "Created by potrace 1.15, written by Peter Selinger 2001-2017 Created by potrace…" at bounding box center [784, 358] width 1568 height 717
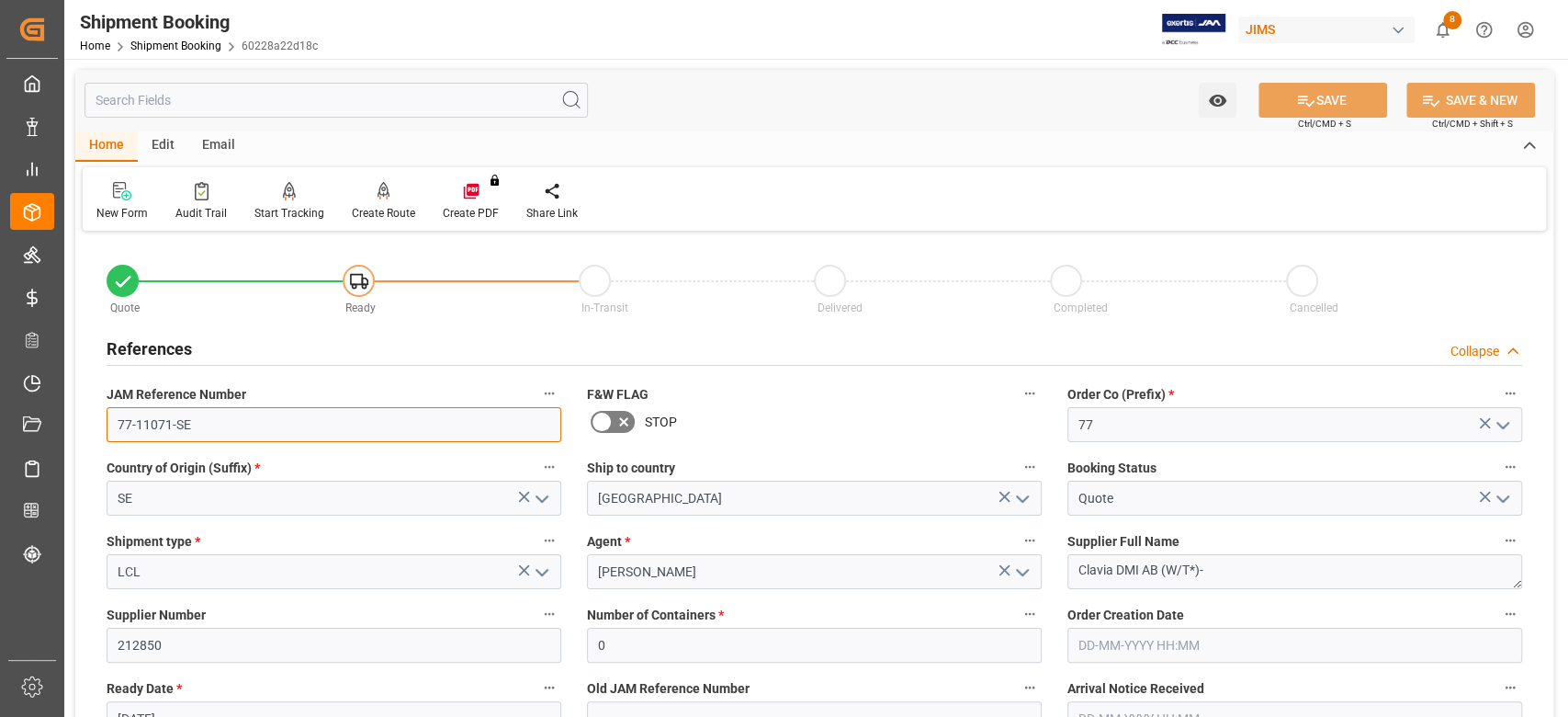
click at [272, 429] on input "77-11071-SE" at bounding box center [334, 424] width 455 height 35
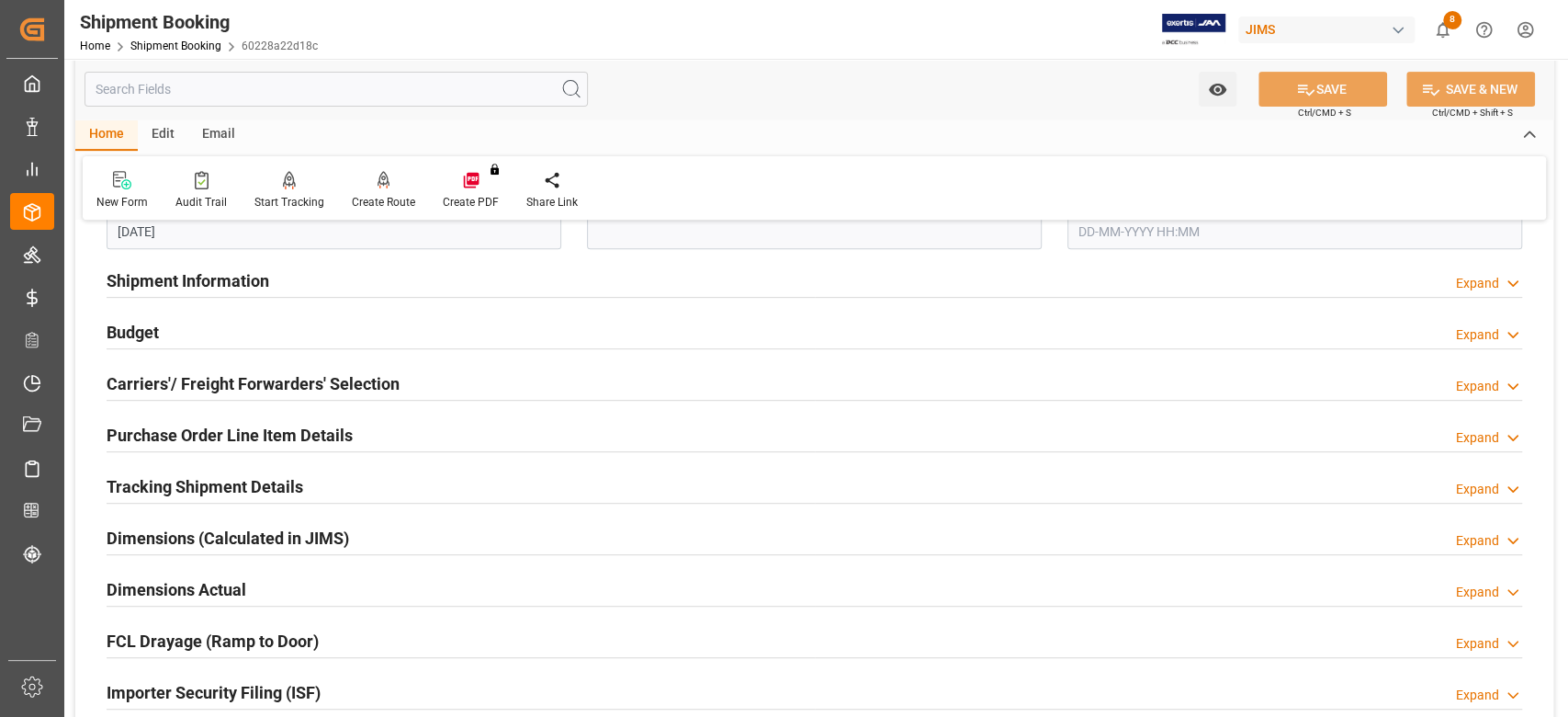
scroll to position [490, 0]
click at [243, 390] on h2 "Carriers'/ Freight Forwarders' Selection" at bounding box center [253, 380] width 293 height 25
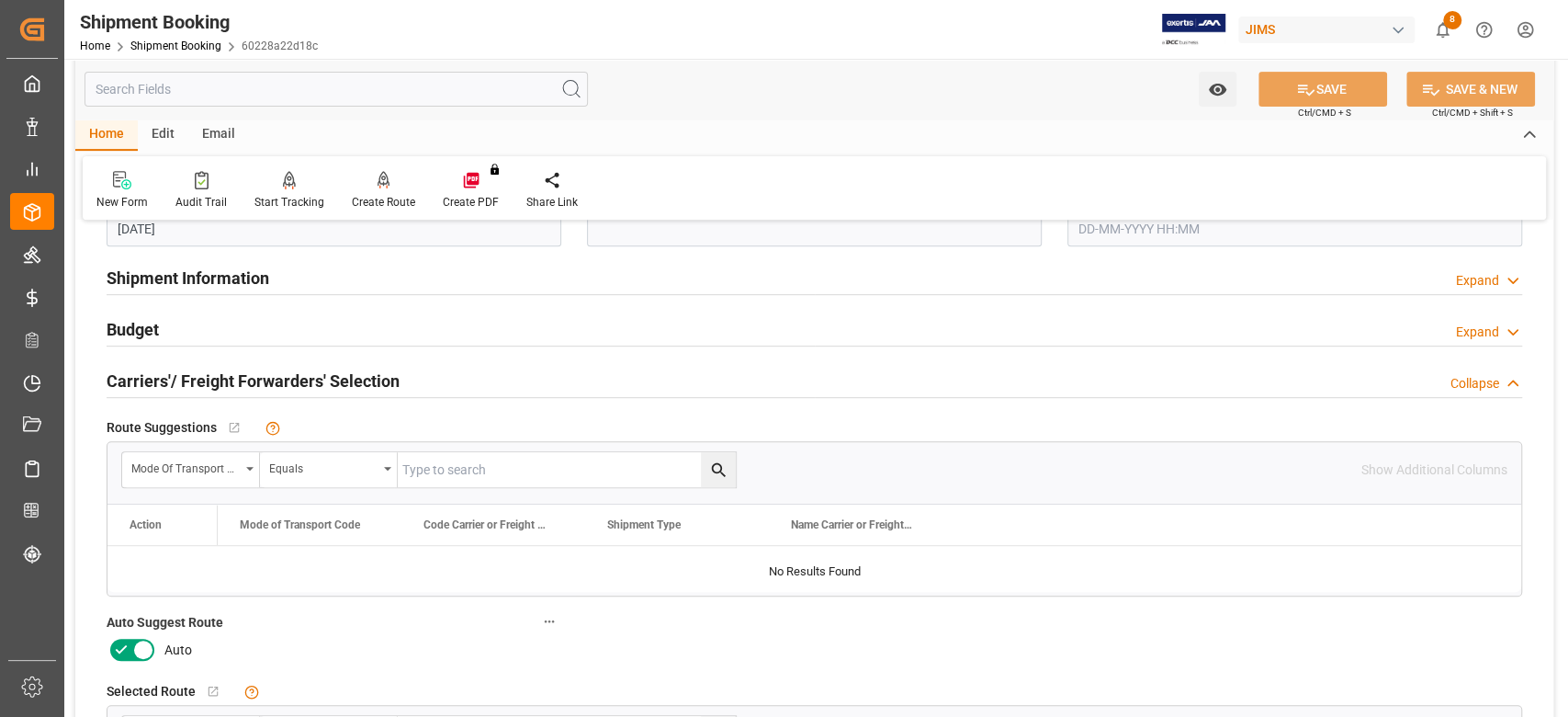
click at [142, 646] on icon at bounding box center [143, 649] width 22 height 22
click at [0, 0] on input "checkbox" at bounding box center [0, 0] width 0 height 0
click at [1288, 100] on button "SAVE" at bounding box center [1323, 89] width 129 height 35
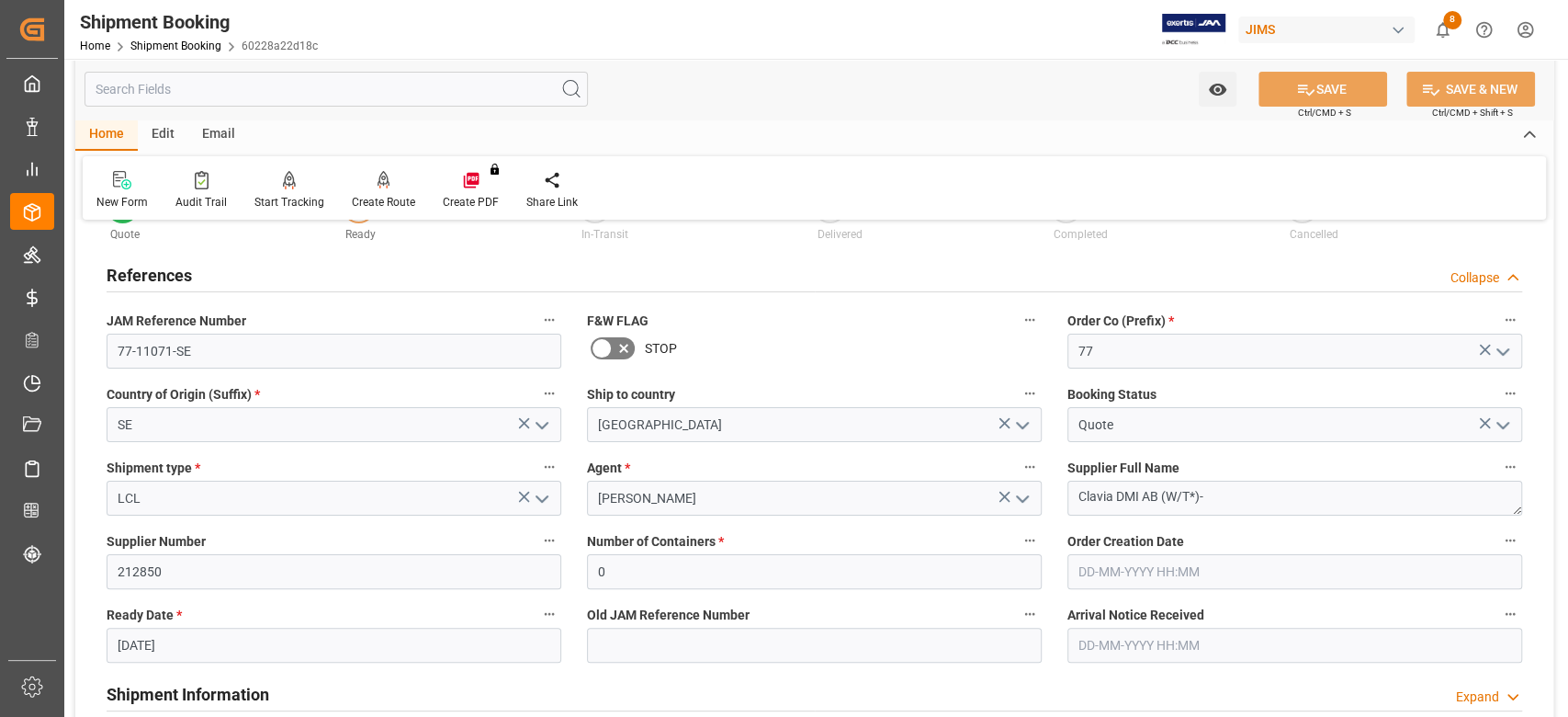
scroll to position [0, 0]
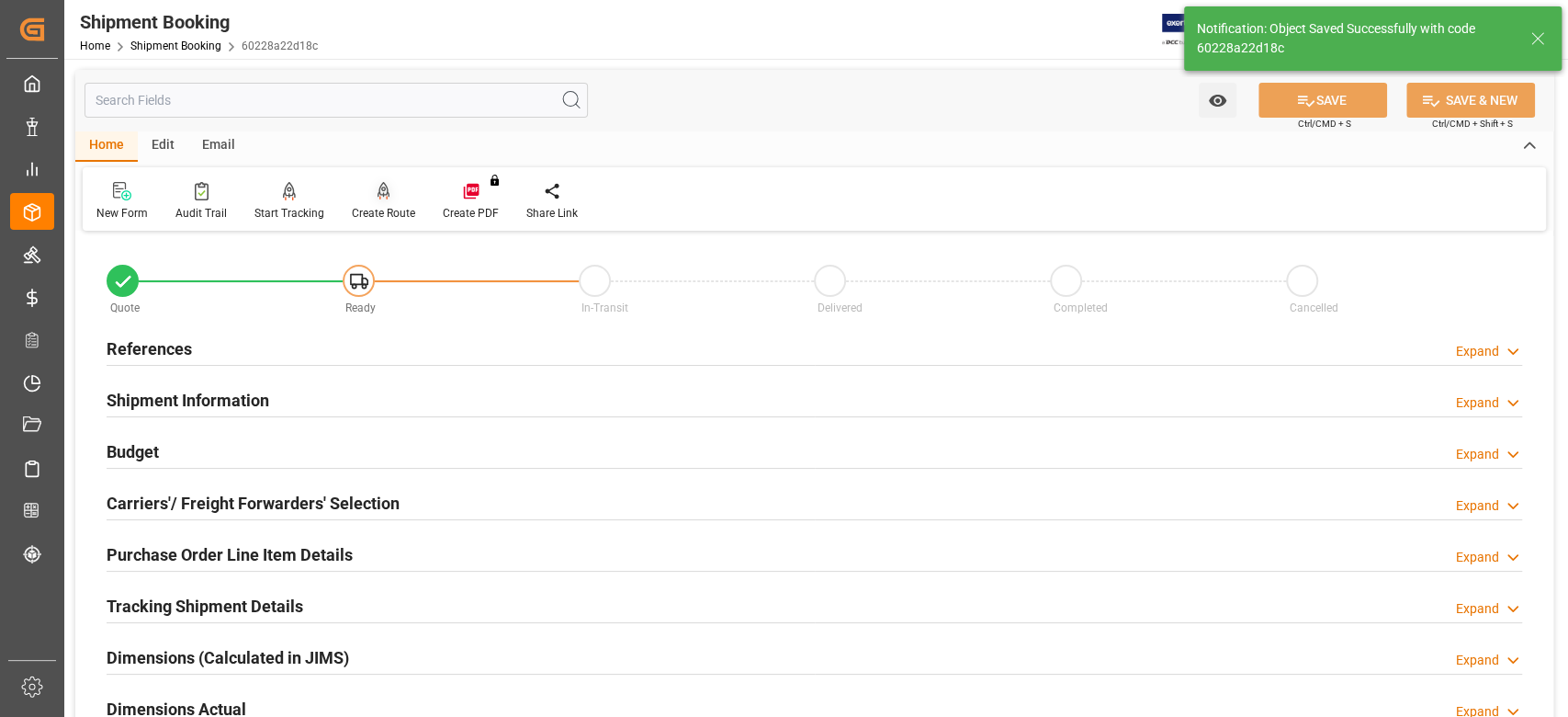
click at [383, 212] on div "Create Route" at bounding box center [383, 213] width 64 height 17
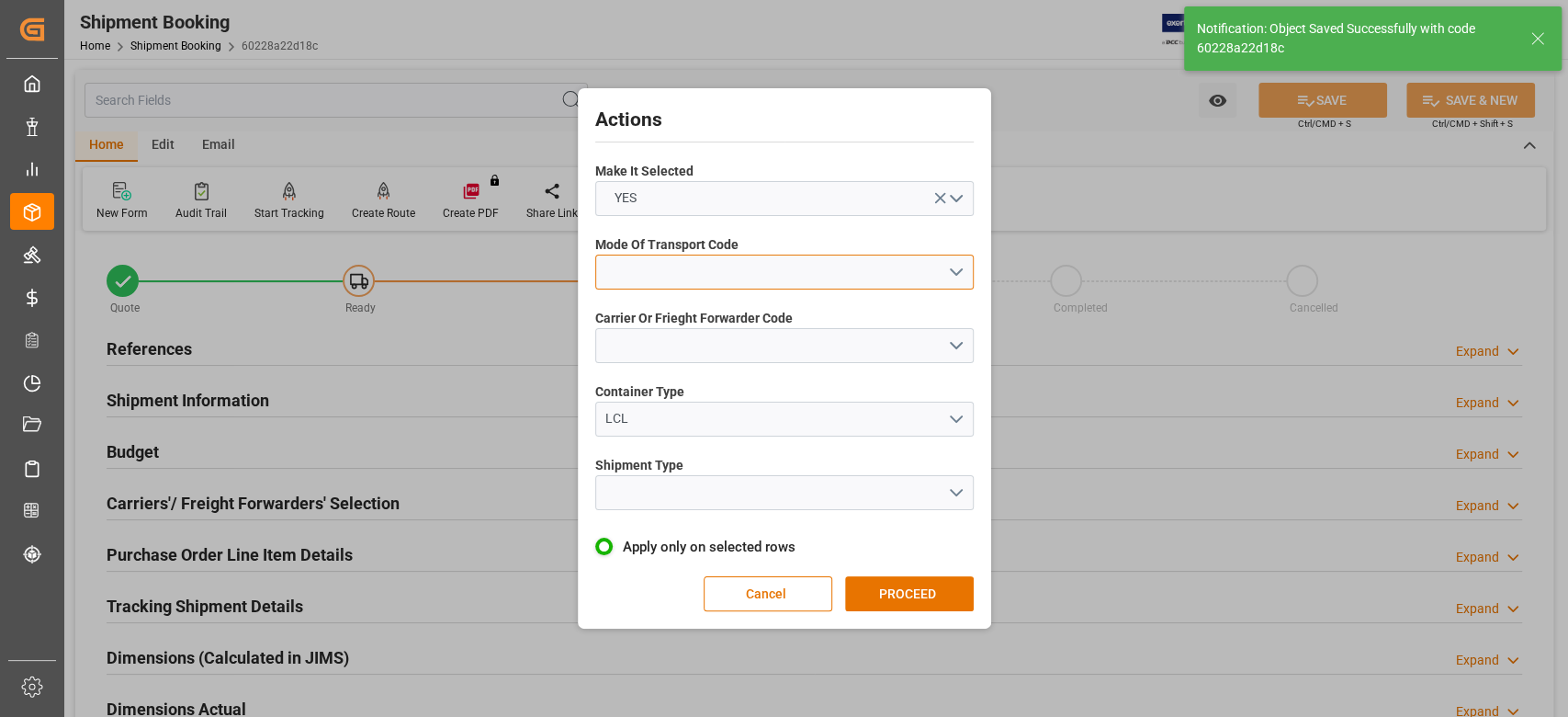
click at [713, 264] on button "open menu" at bounding box center [784, 272] width 378 height 35
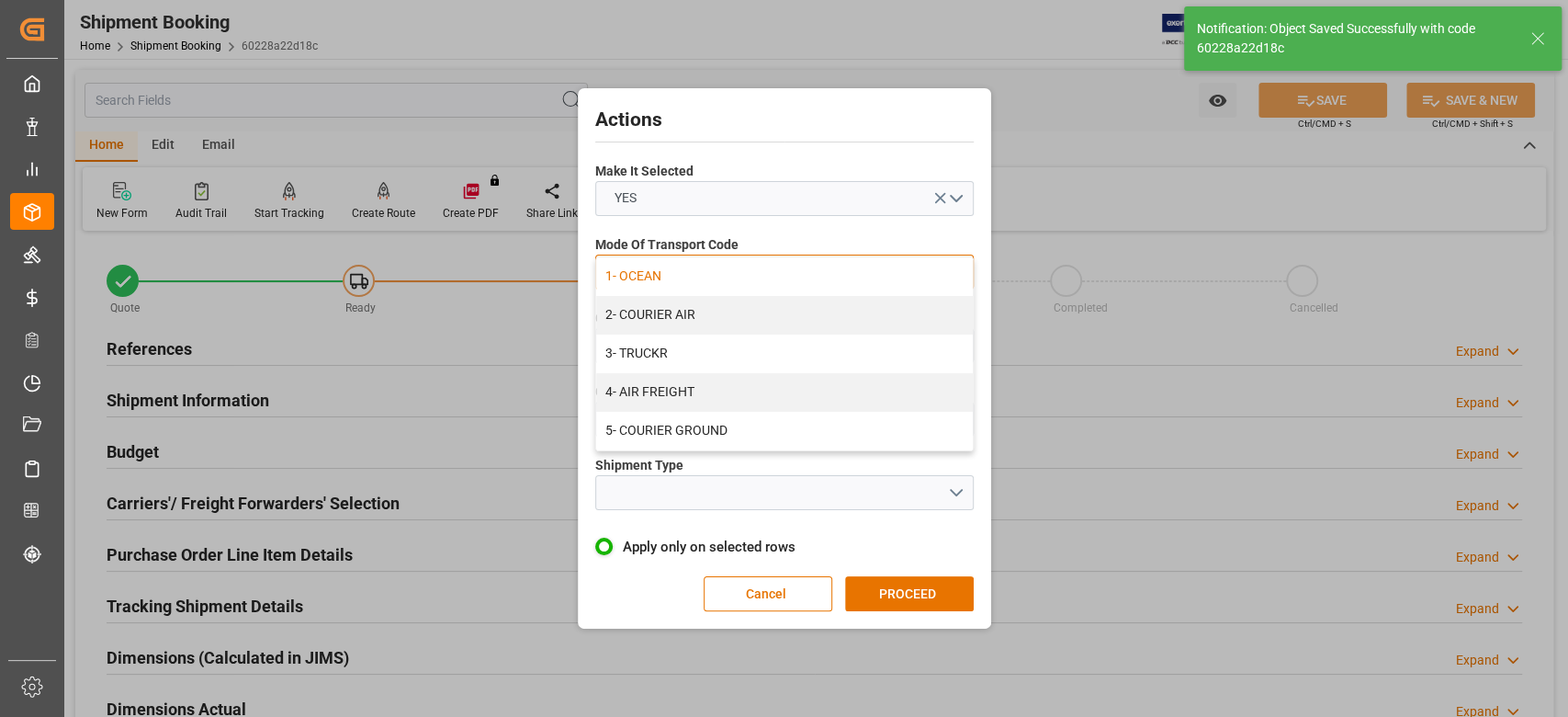
click at [707, 279] on div "1- OCEAN" at bounding box center [784, 276] width 377 height 38
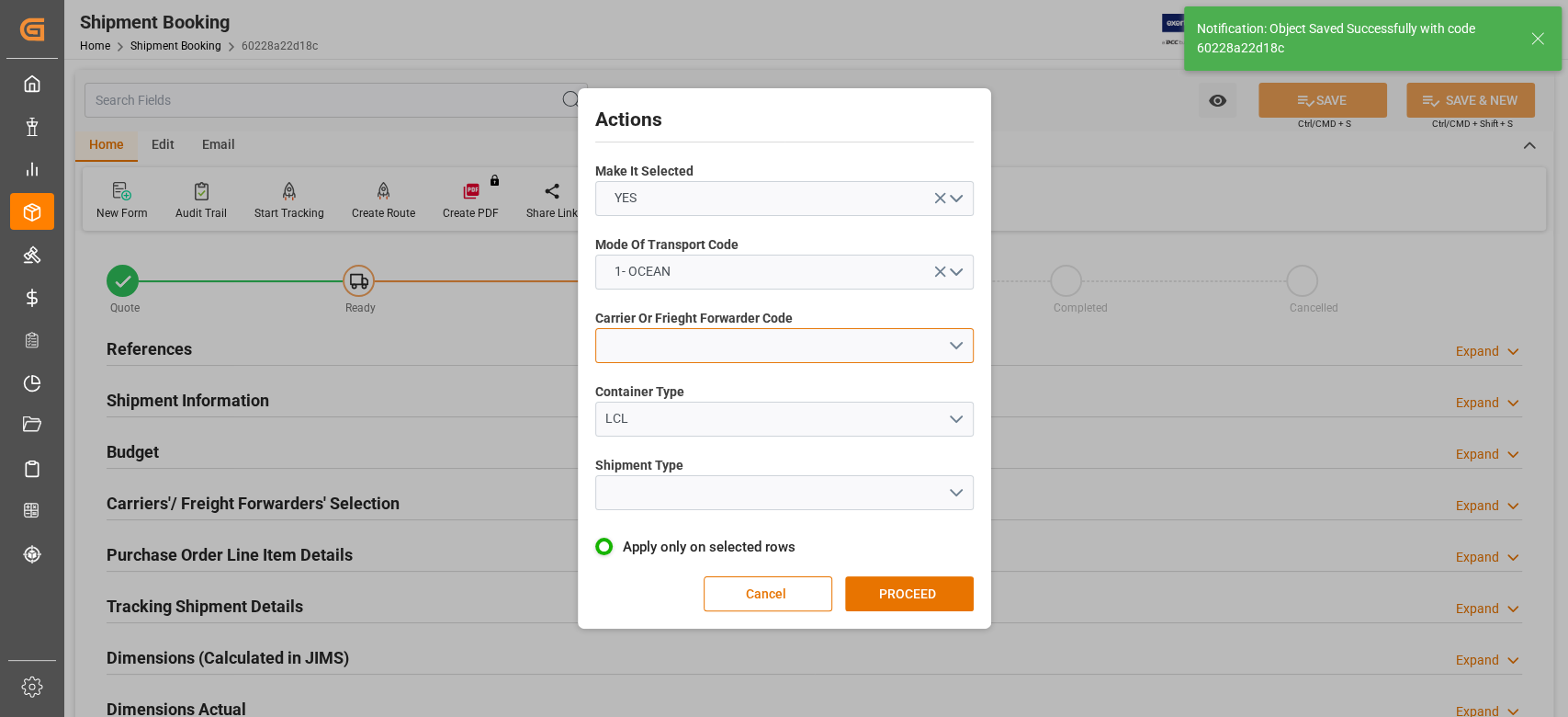
click at [710, 350] on button "open menu" at bounding box center [784, 346] width 378 height 35
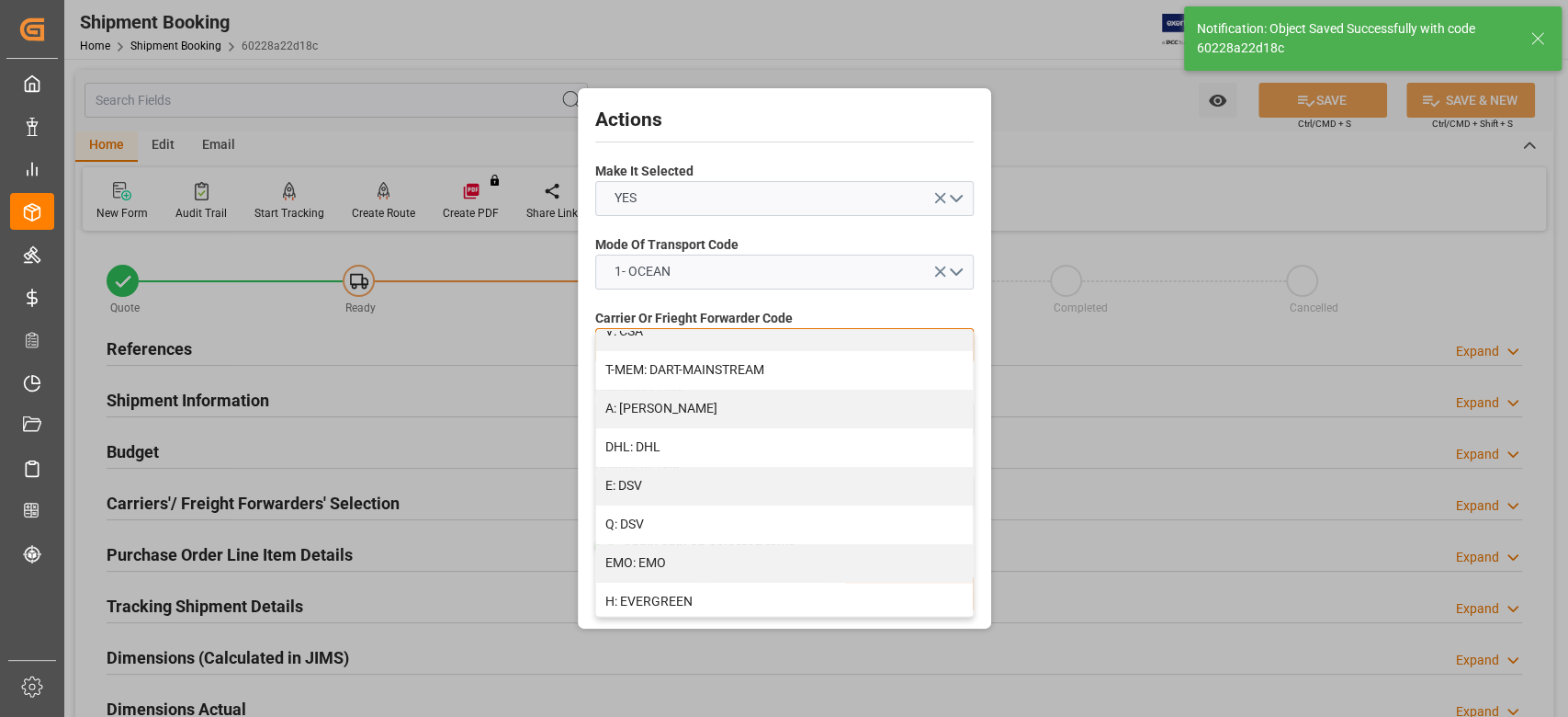
scroll to position [245, 0]
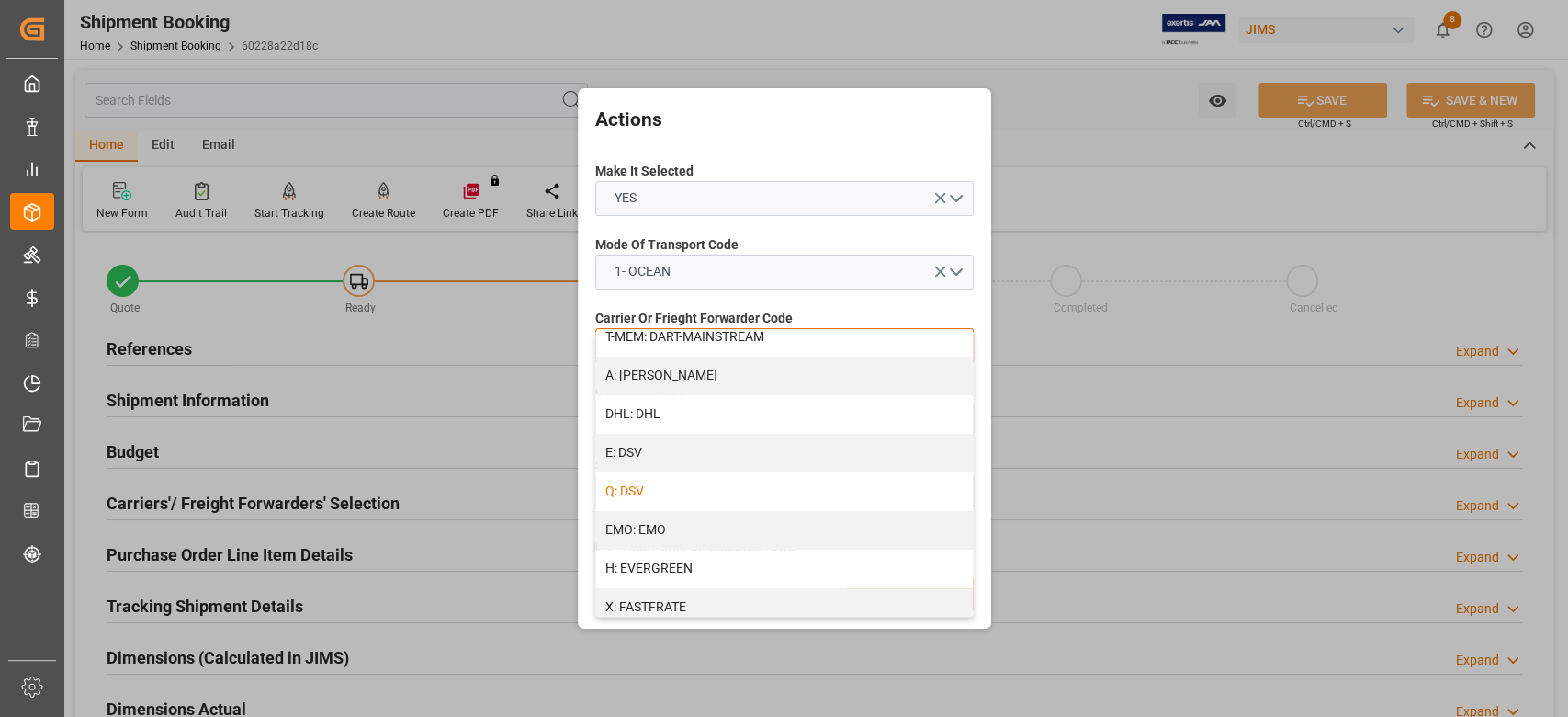
click at [695, 487] on div "Q: DSV" at bounding box center [784, 491] width 377 height 38
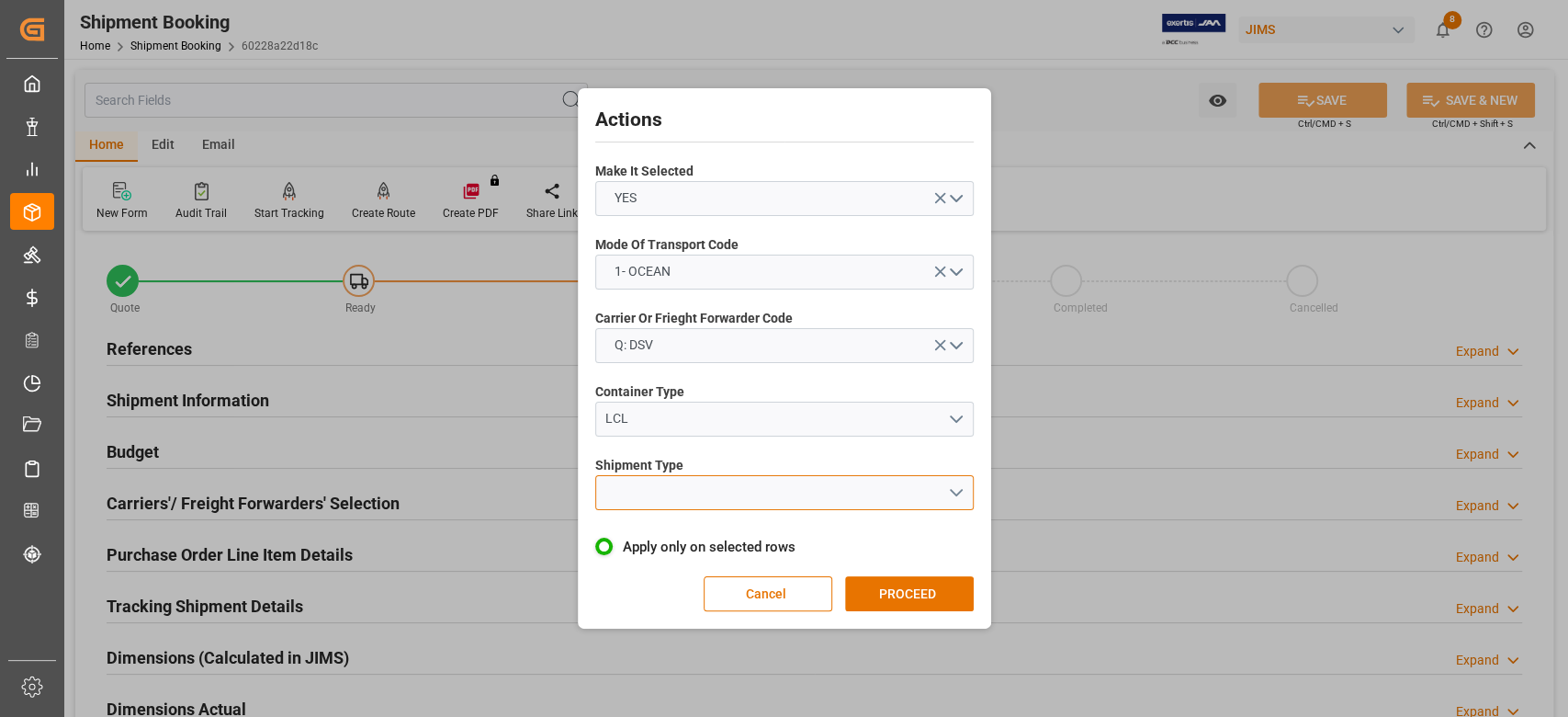
click at [689, 492] on button "open menu" at bounding box center [784, 493] width 378 height 35
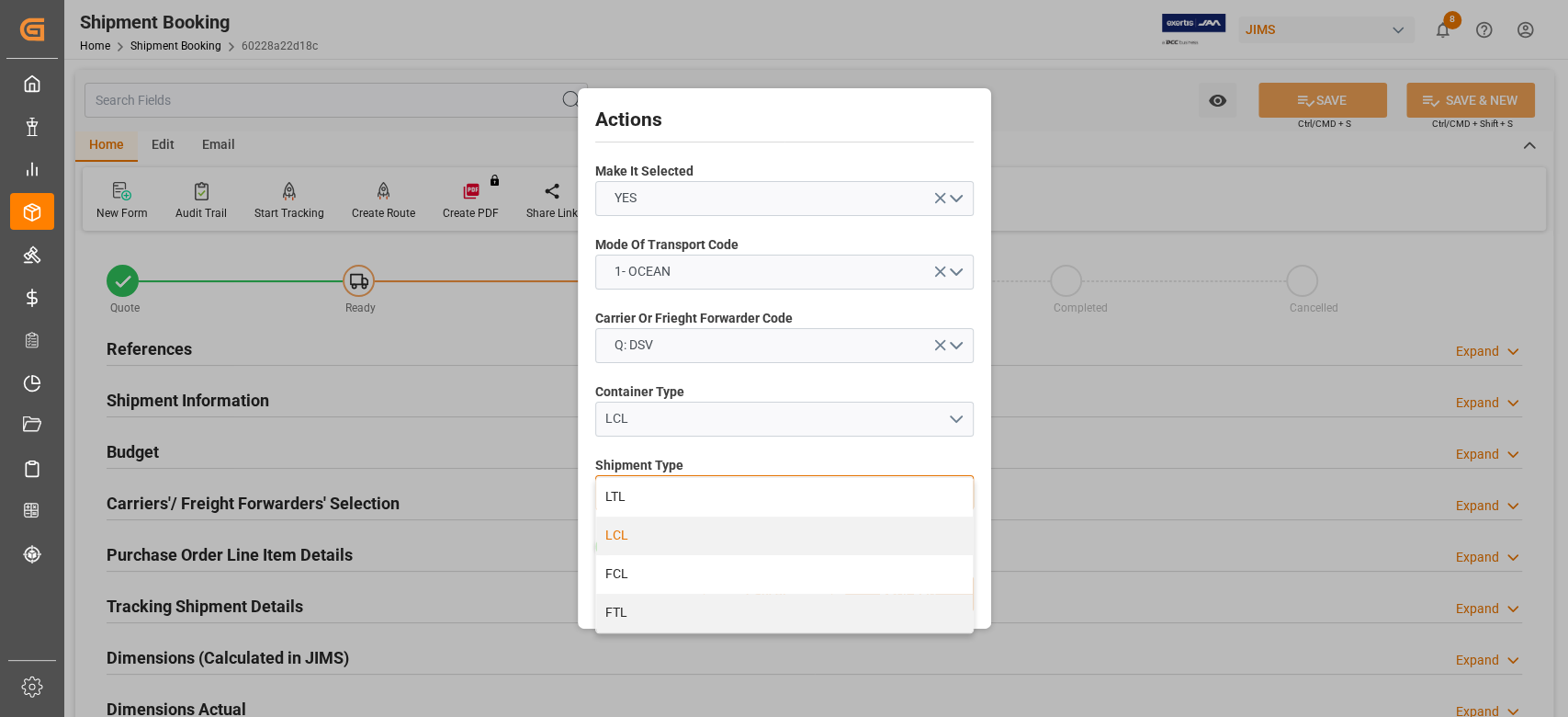
click at [676, 535] on div "LCL" at bounding box center [784, 535] width 377 height 38
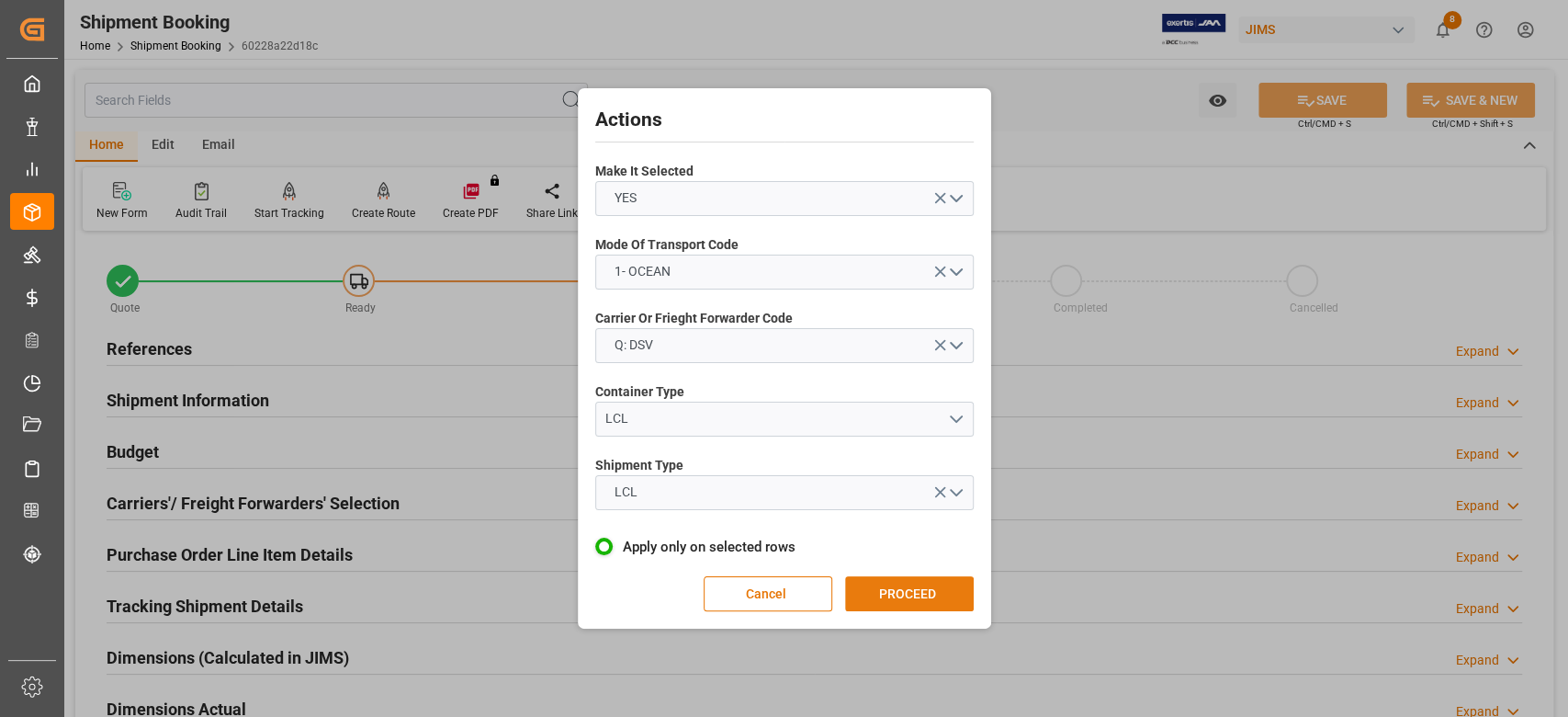
click at [903, 599] on button "PROCEED" at bounding box center [909, 594] width 129 height 35
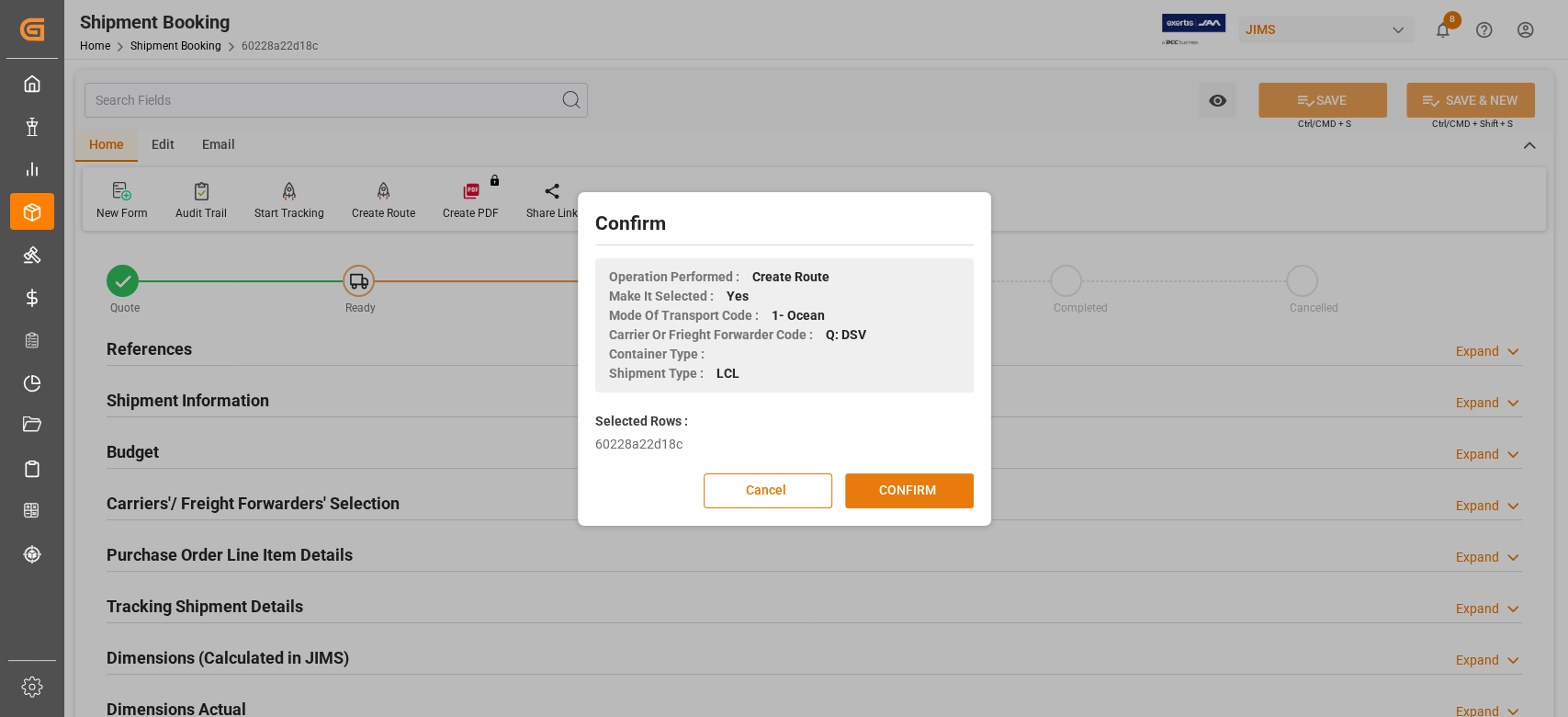
click at [907, 491] on button "CONFIRM" at bounding box center [909, 491] width 129 height 35
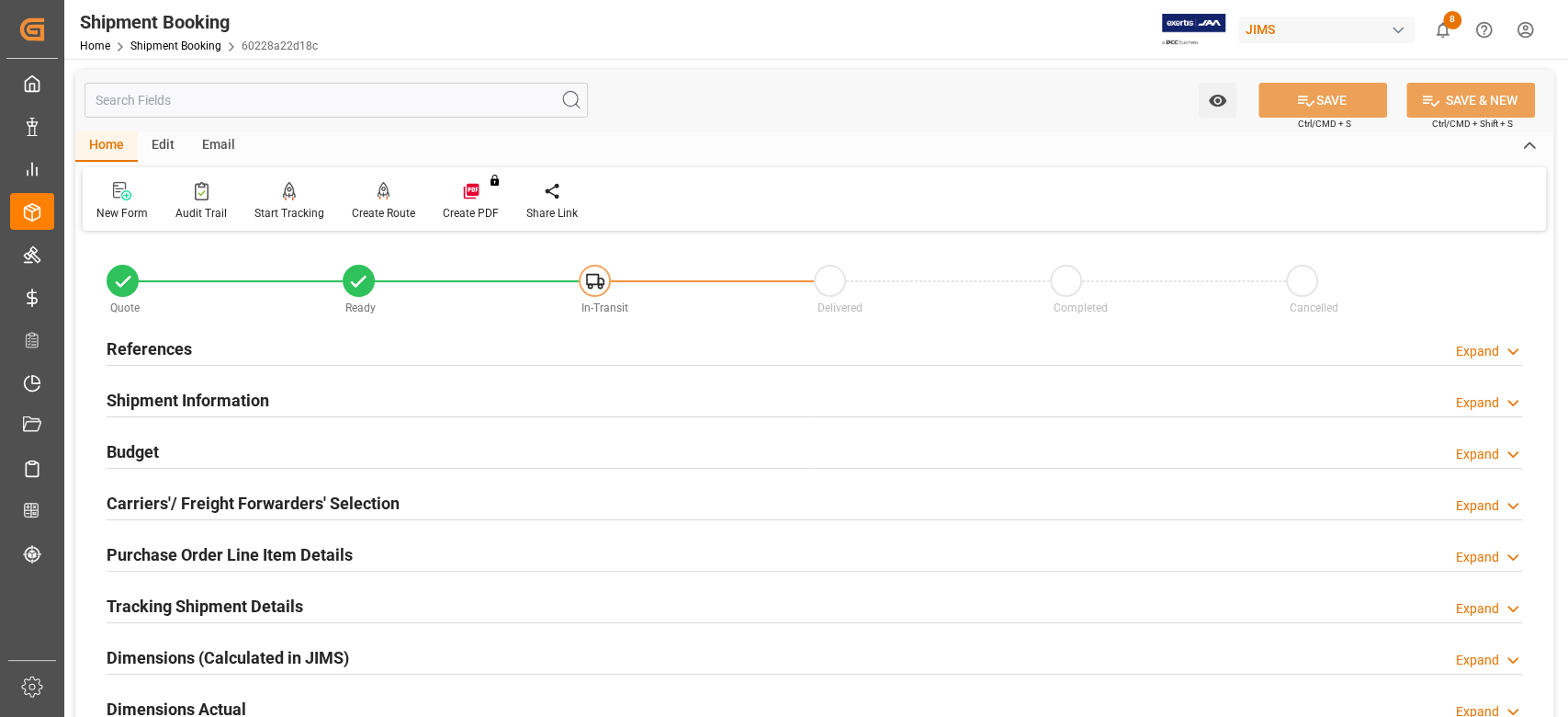
scroll to position [122, 0]
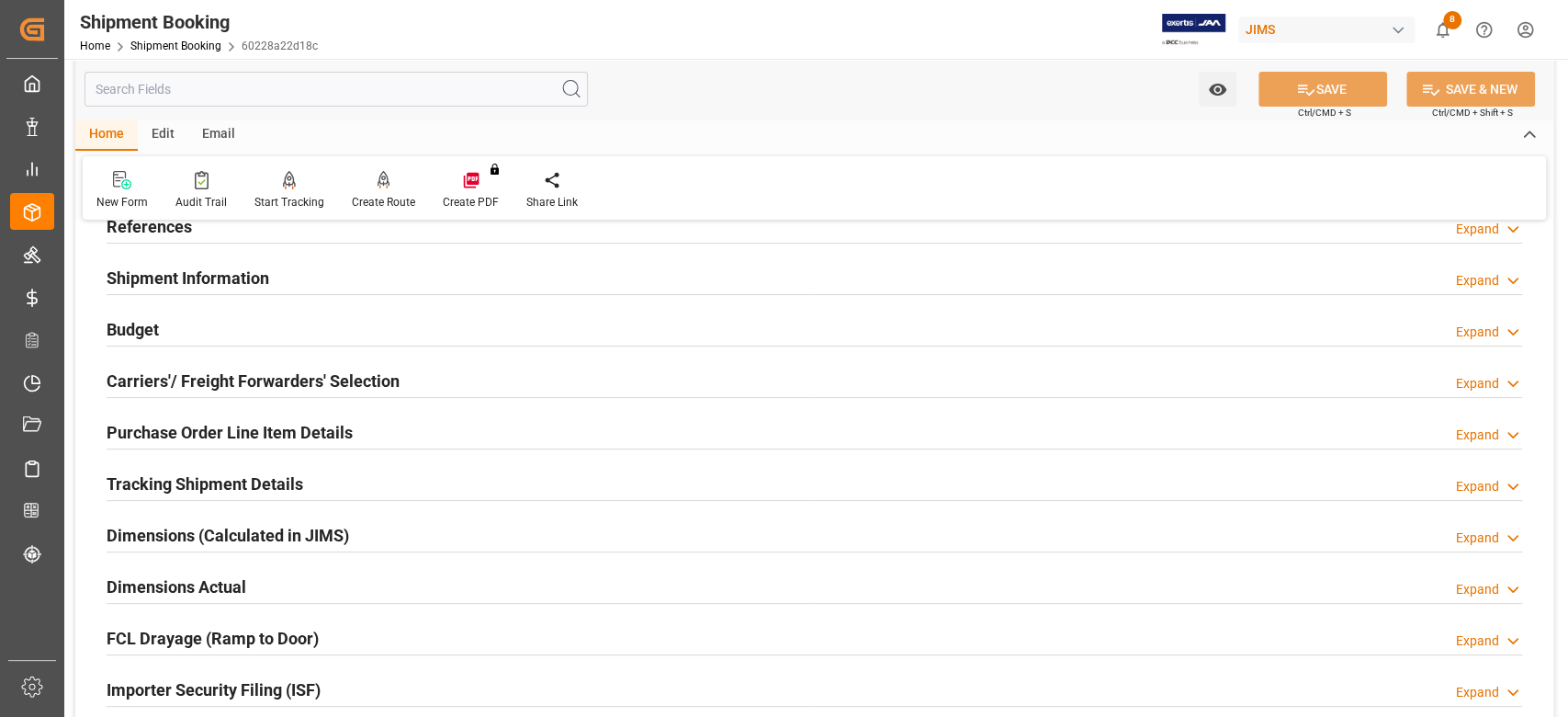
click at [154, 489] on h2 "Tracking Shipment Details" at bounding box center [205, 483] width 196 height 25
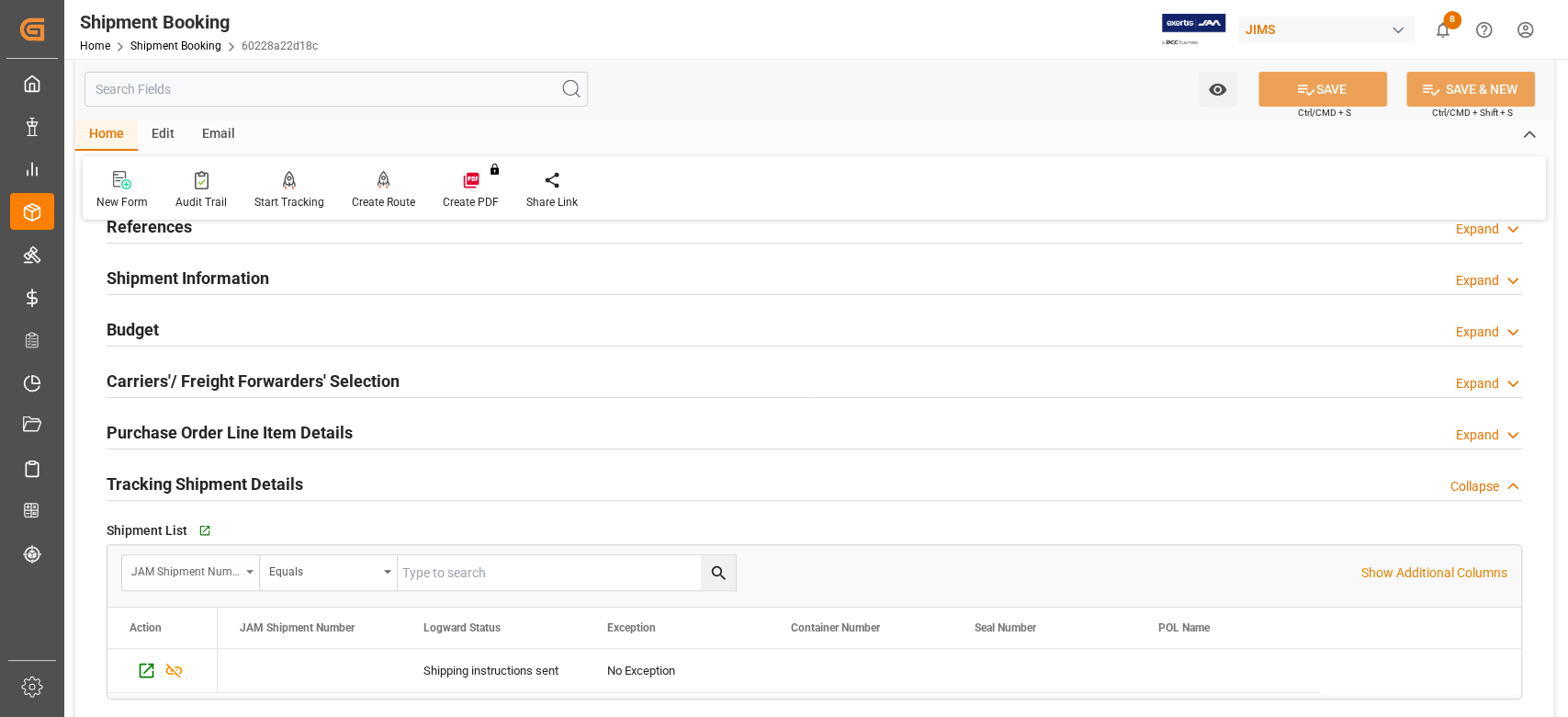
scroll to position [245, 0]
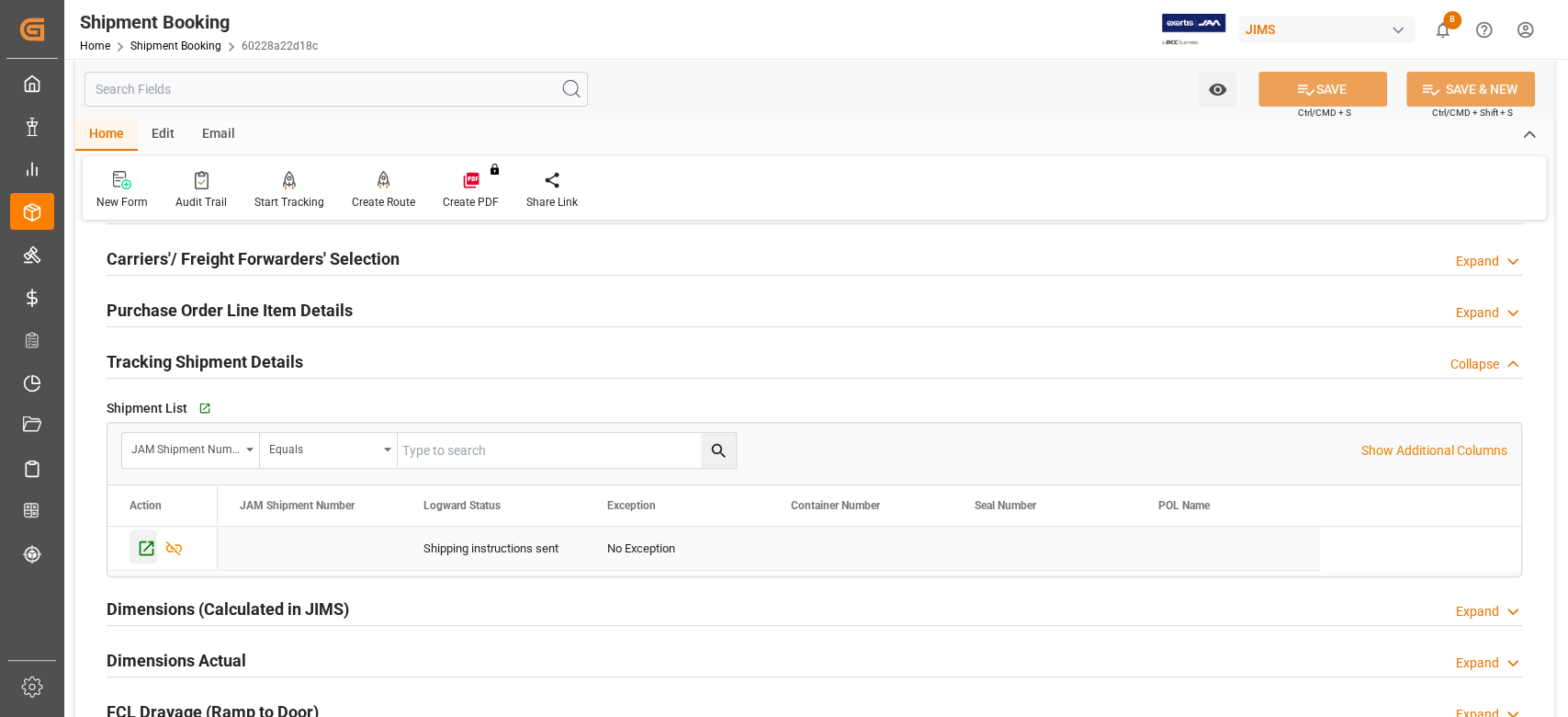
click at [153, 548] on icon "Press SPACE to select this row." at bounding box center [146, 548] width 15 height 15
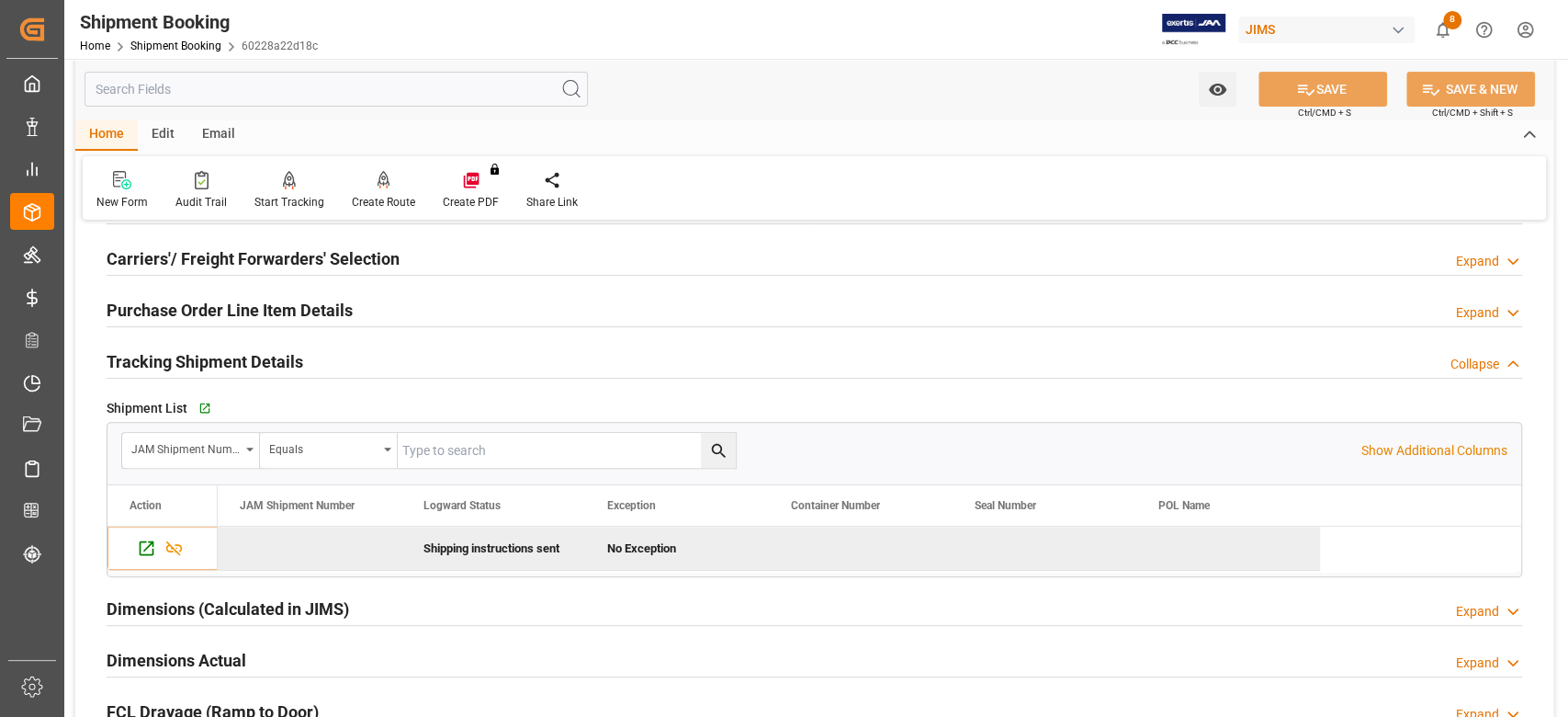
scroll to position [0, 0]
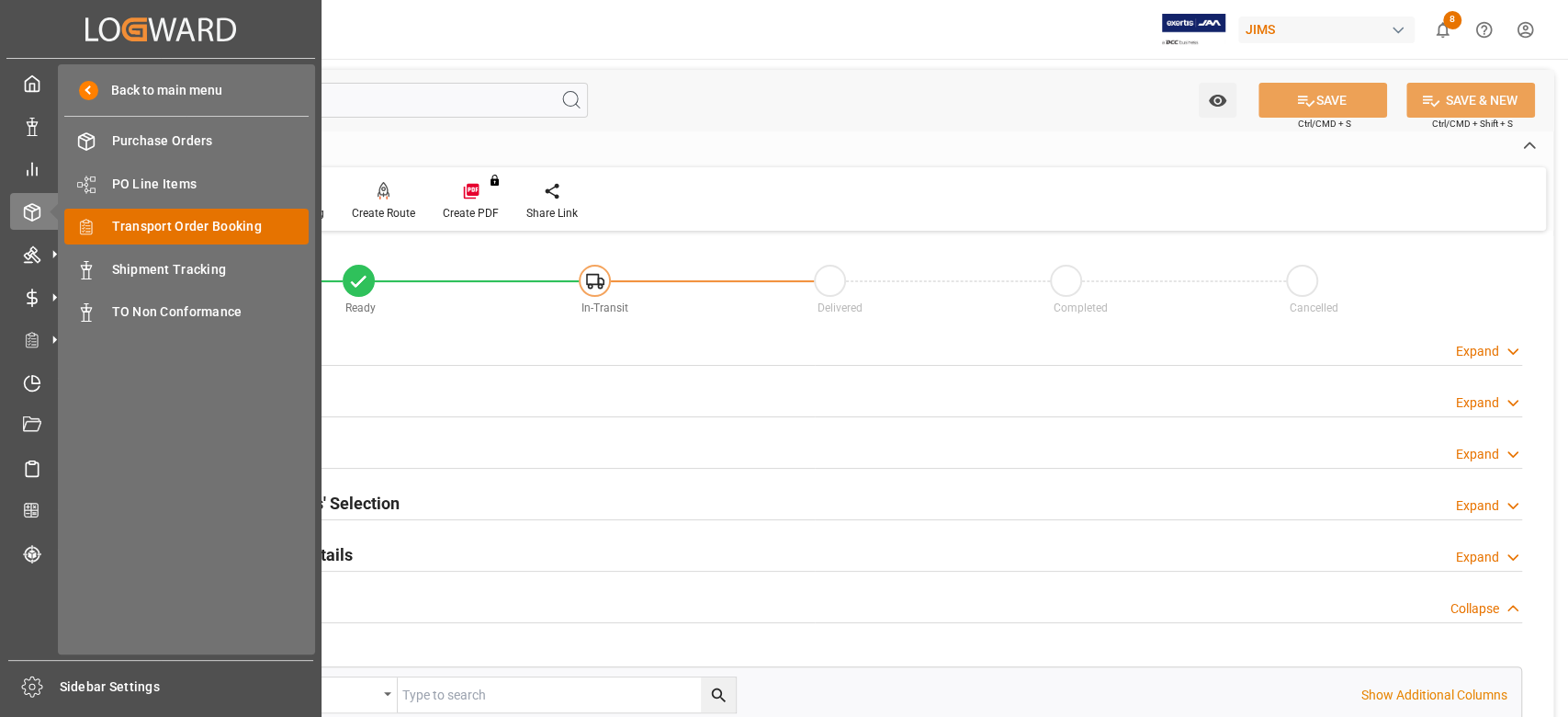
click at [213, 221] on span "Transport Order Booking" at bounding box center [210, 227] width 197 height 20
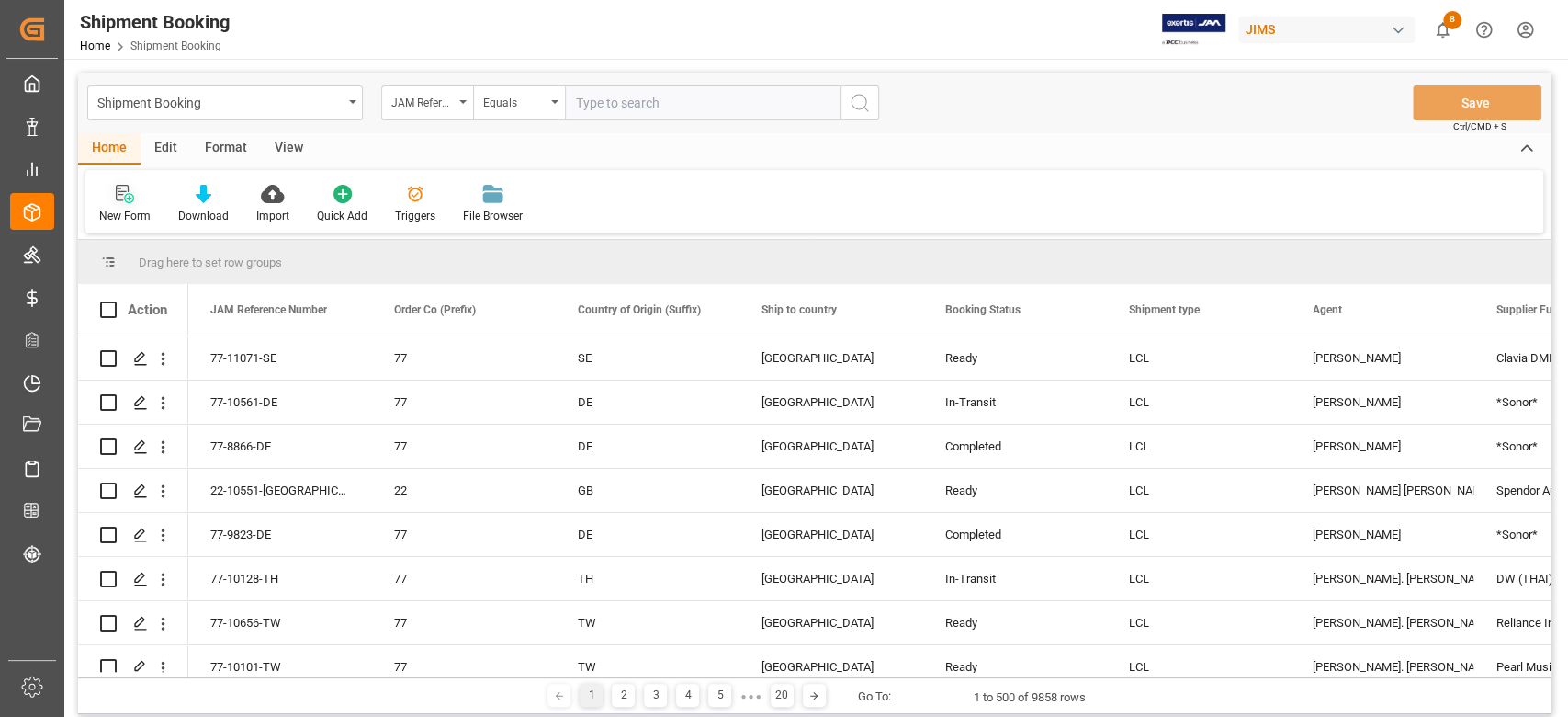
click at [133, 215] on div "New Form" at bounding box center [125, 215] width 51 height 17
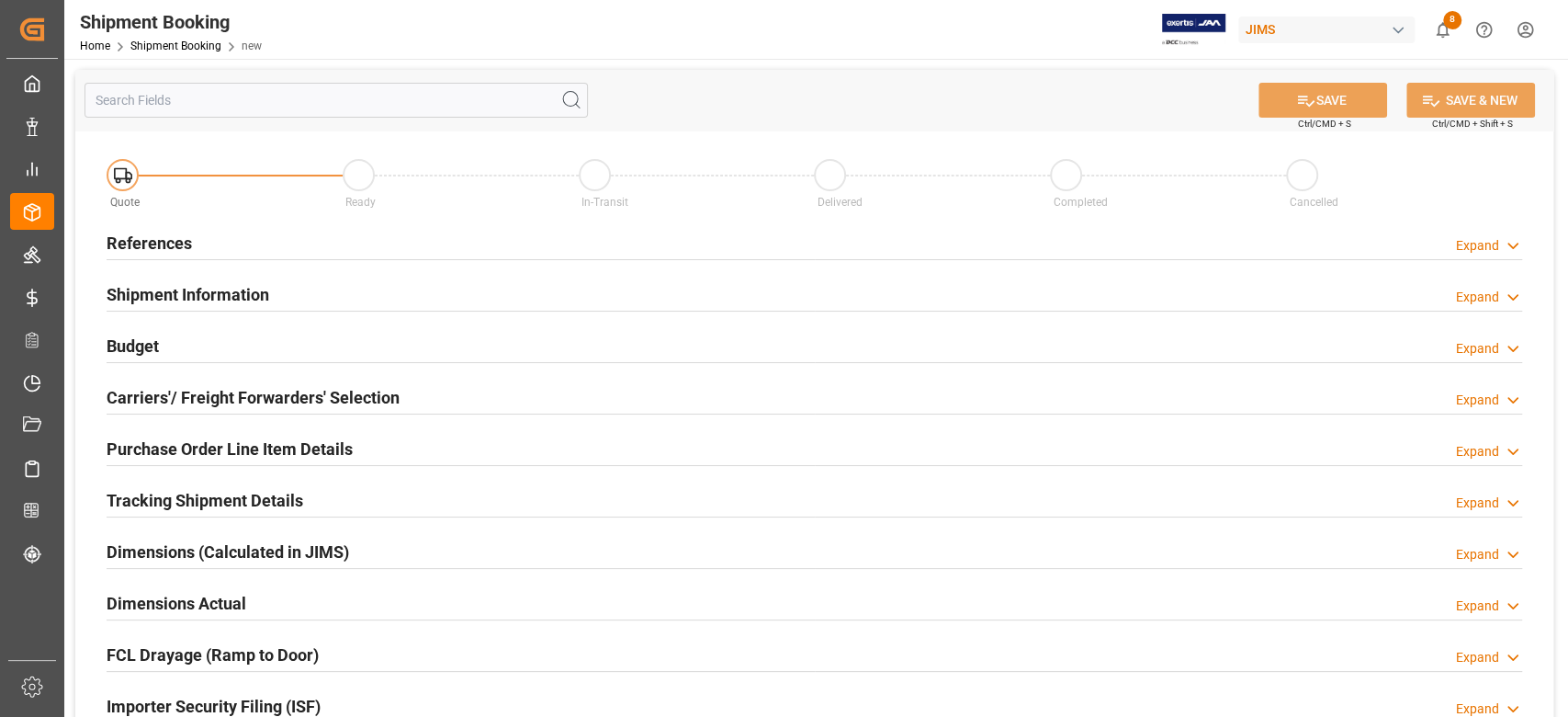
click at [147, 240] on h2 "References" at bounding box center [149, 243] width 85 height 25
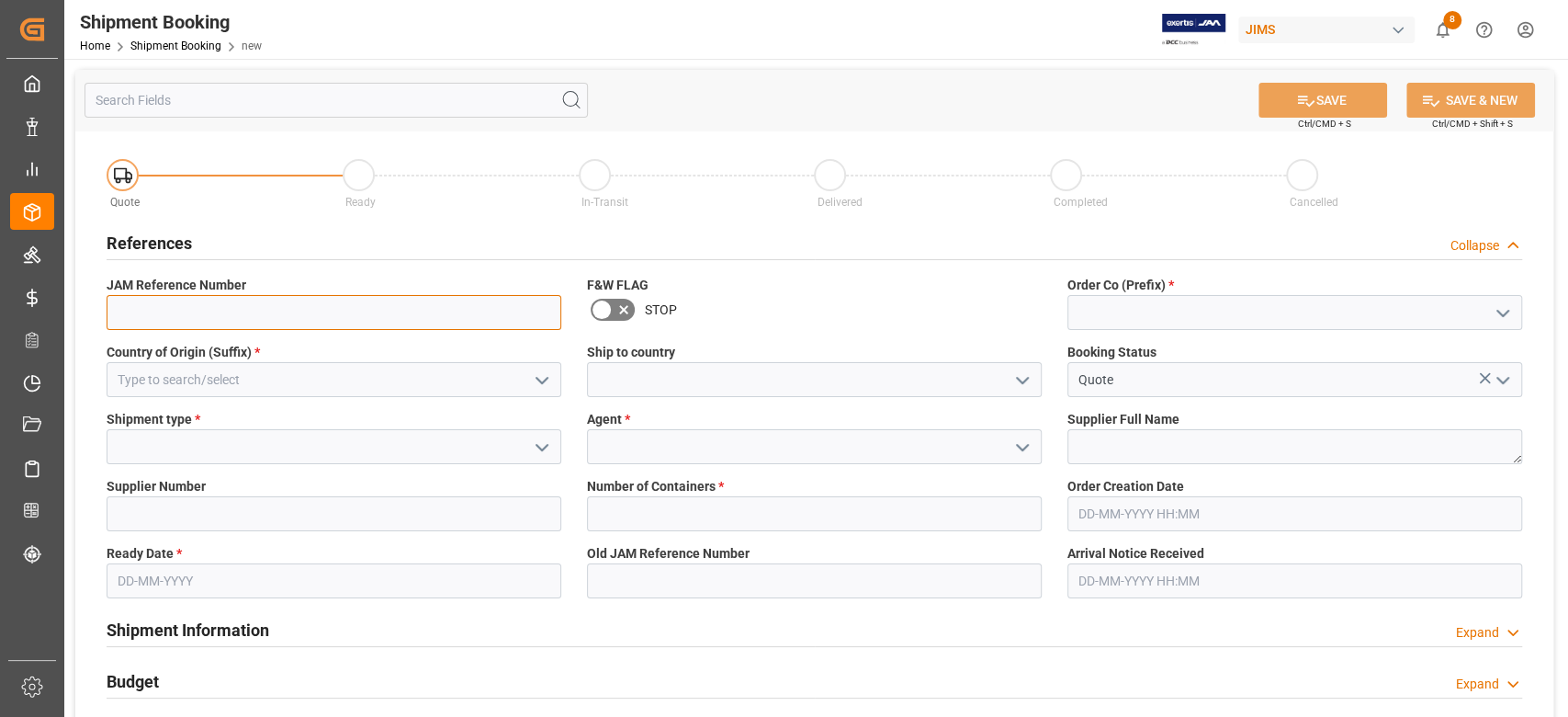
click at [197, 304] on input at bounding box center [334, 312] width 455 height 35
click at [1097, 303] on input at bounding box center [1294, 312] width 455 height 35
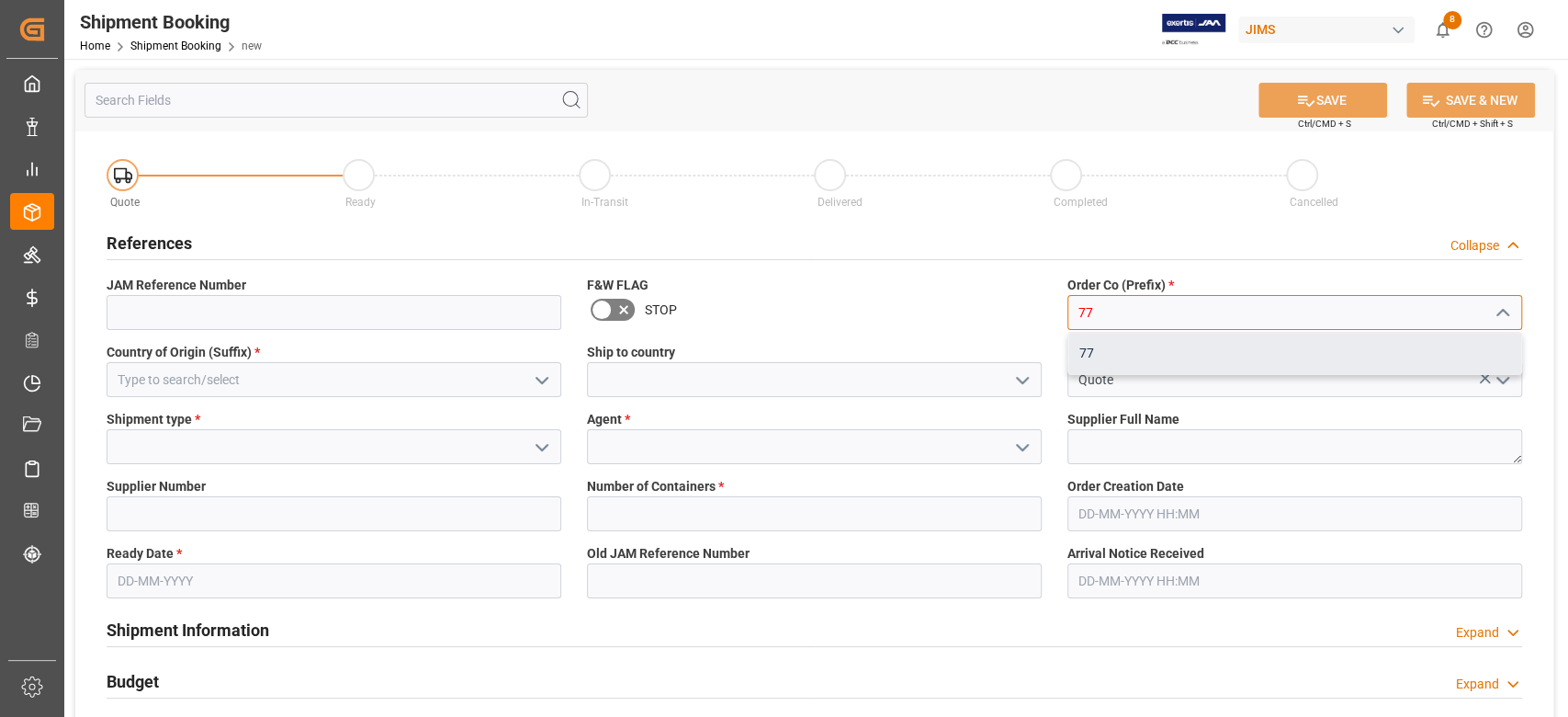
click at [1095, 350] on div "77" at bounding box center [1294, 354] width 453 height 41
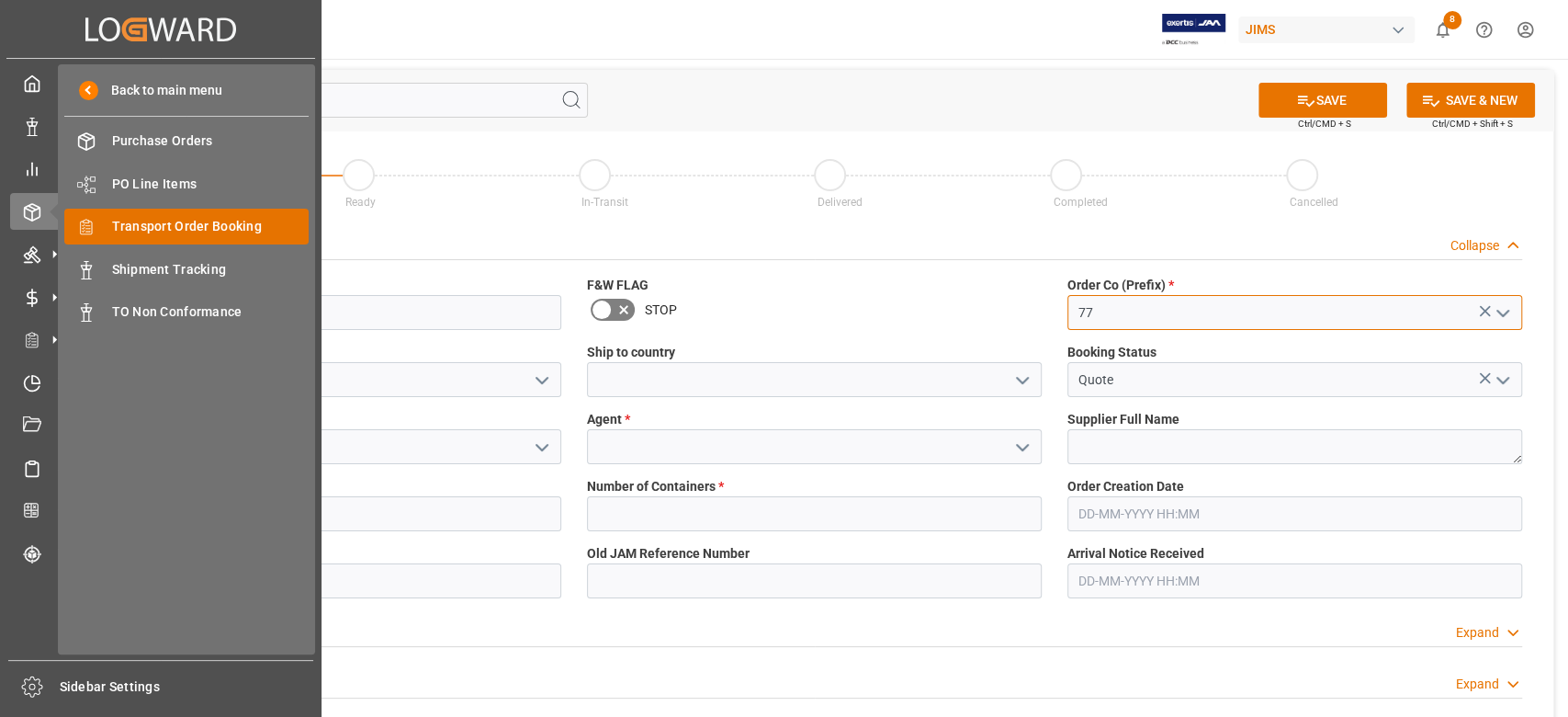
type input "77"
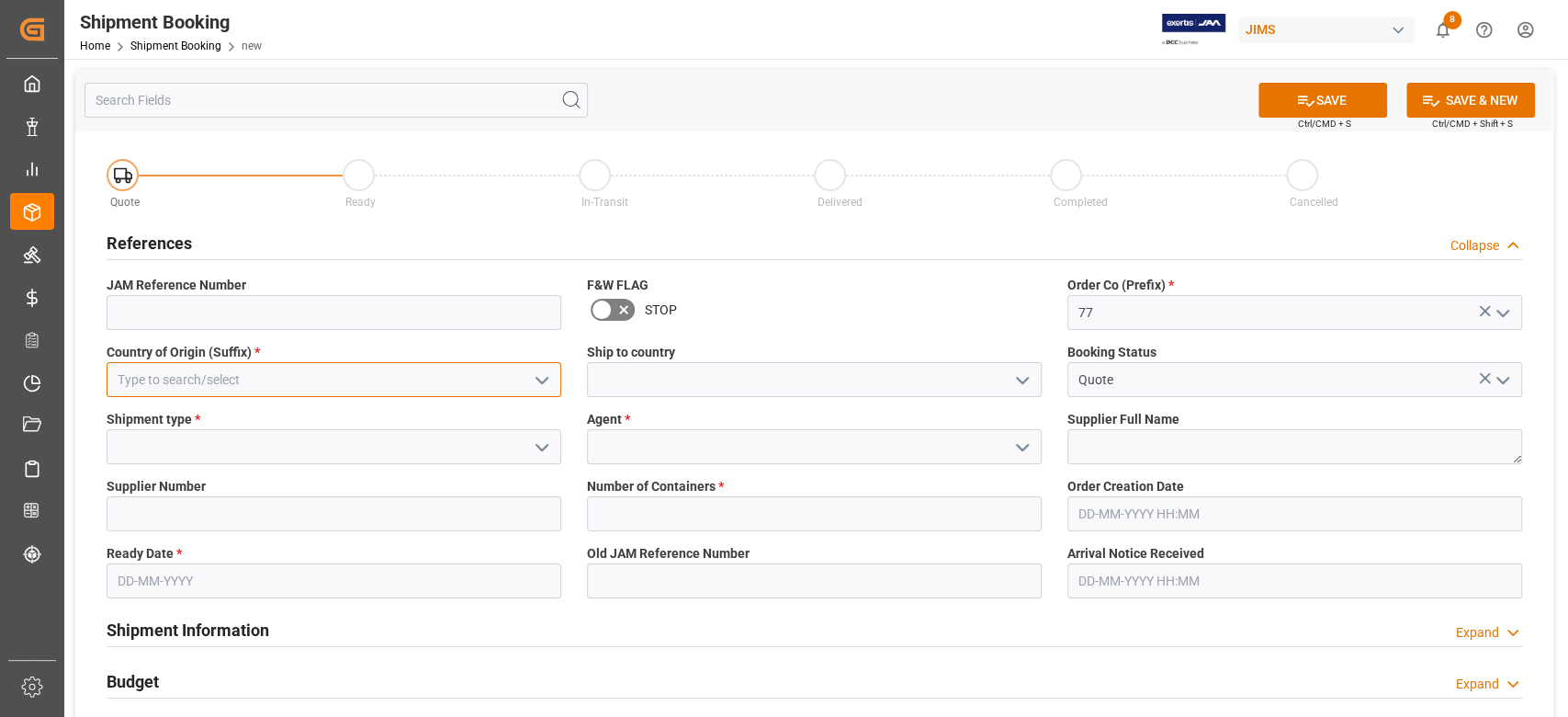
click at [336, 385] on input at bounding box center [334, 380] width 455 height 35
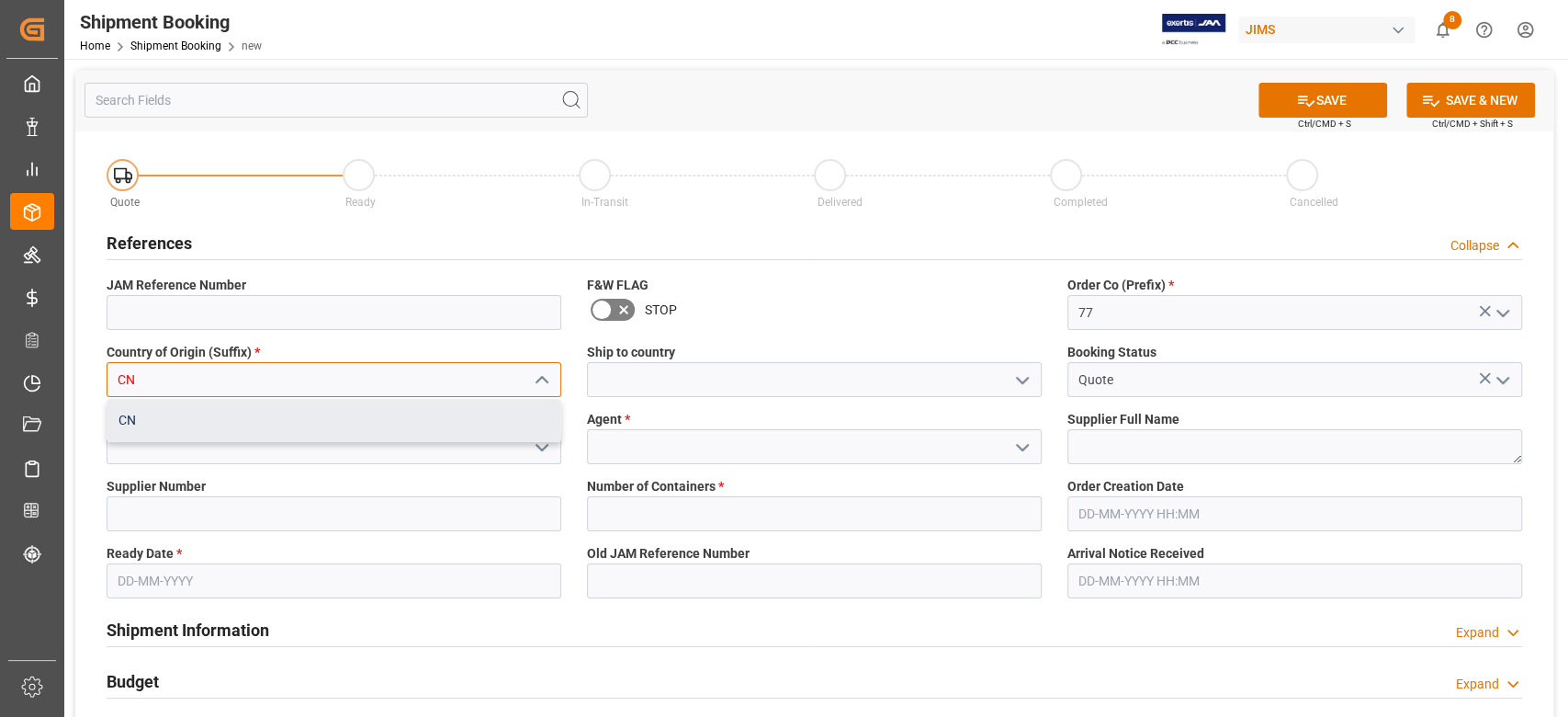
click at [362, 413] on div "CN" at bounding box center [333, 420] width 453 height 41
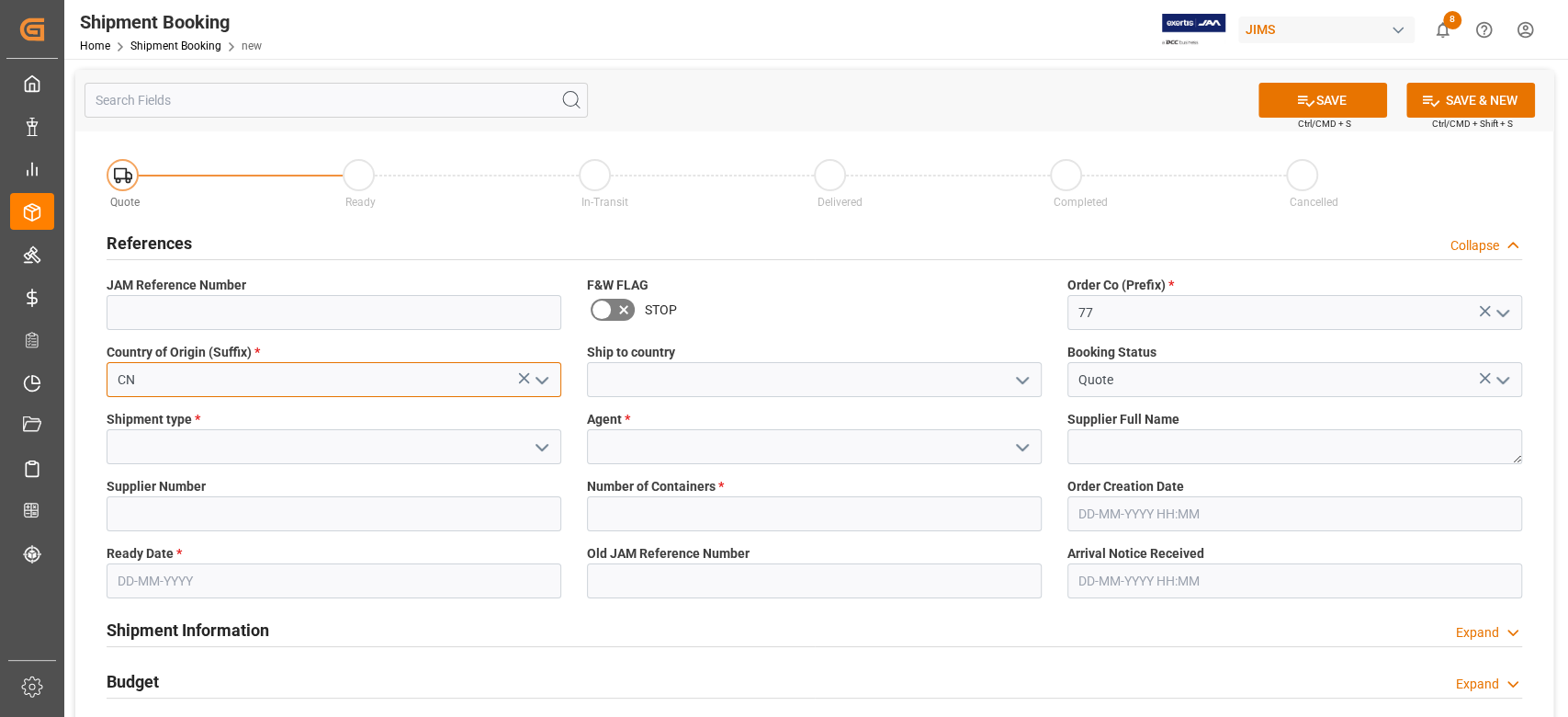
type input "CN"
click at [735, 387] on input at bounding box center [814, 380] width 455 height 35
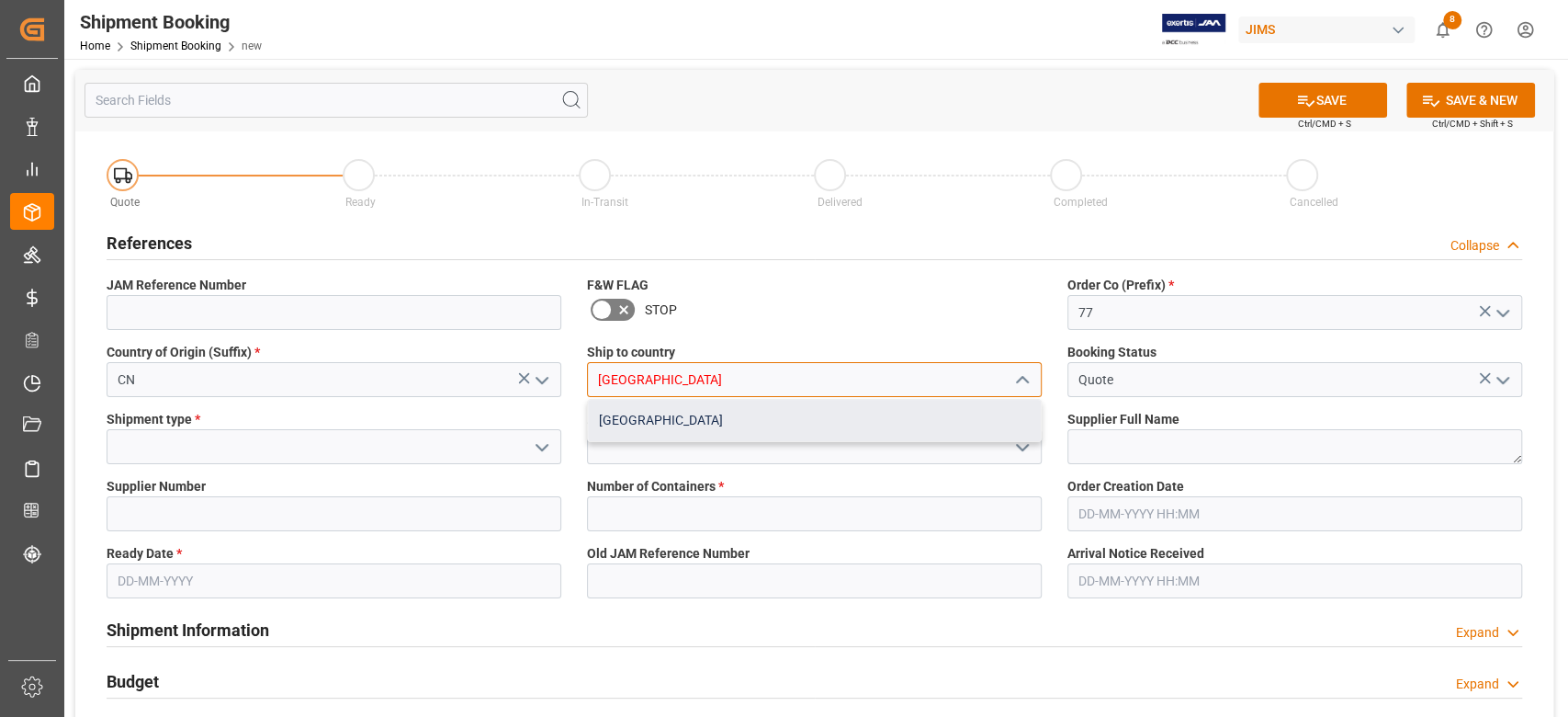
click at [719, 435] on div "[GEOGRAPHIC_DATA]" at bounding box center [814, 420] width 453 height 41
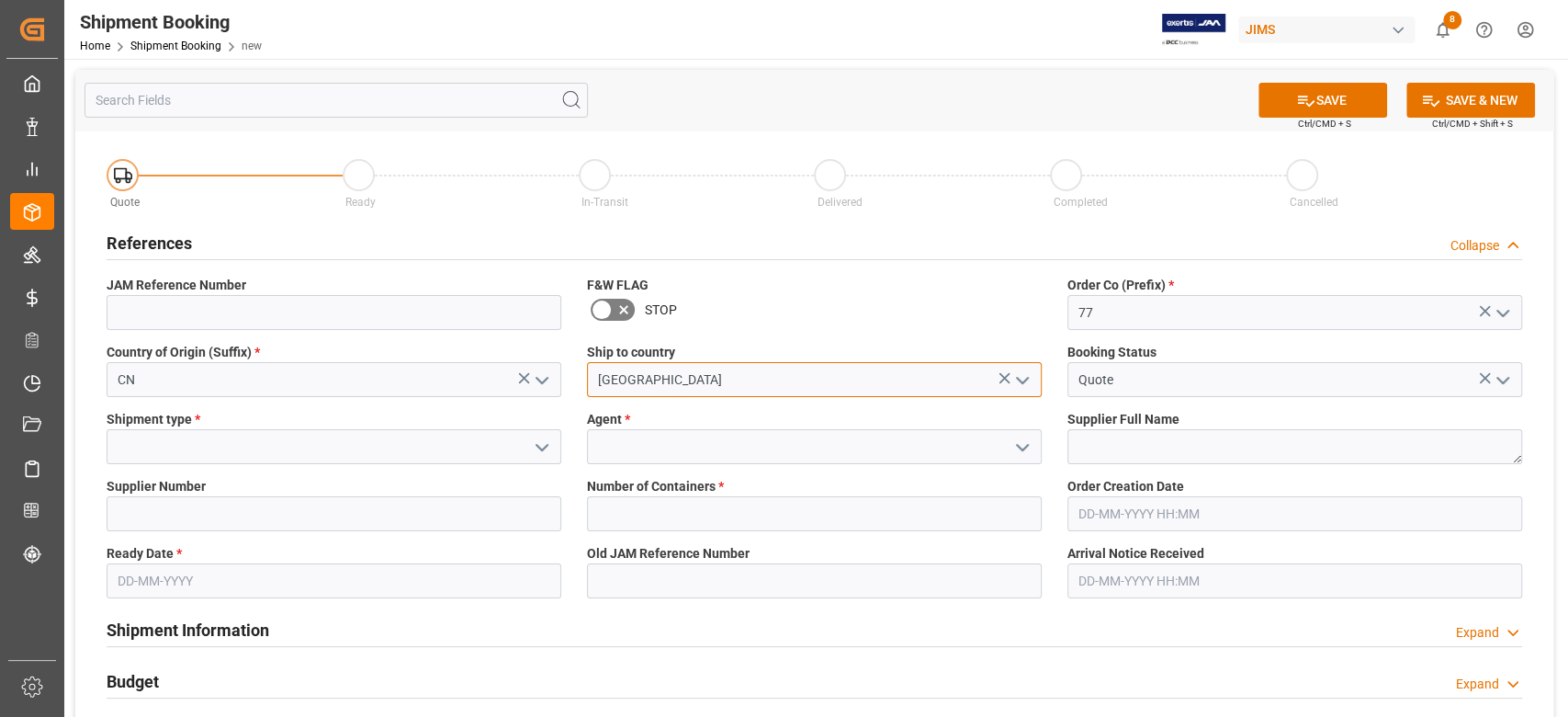
type input "[GEOGRAPHIC_DATA]"
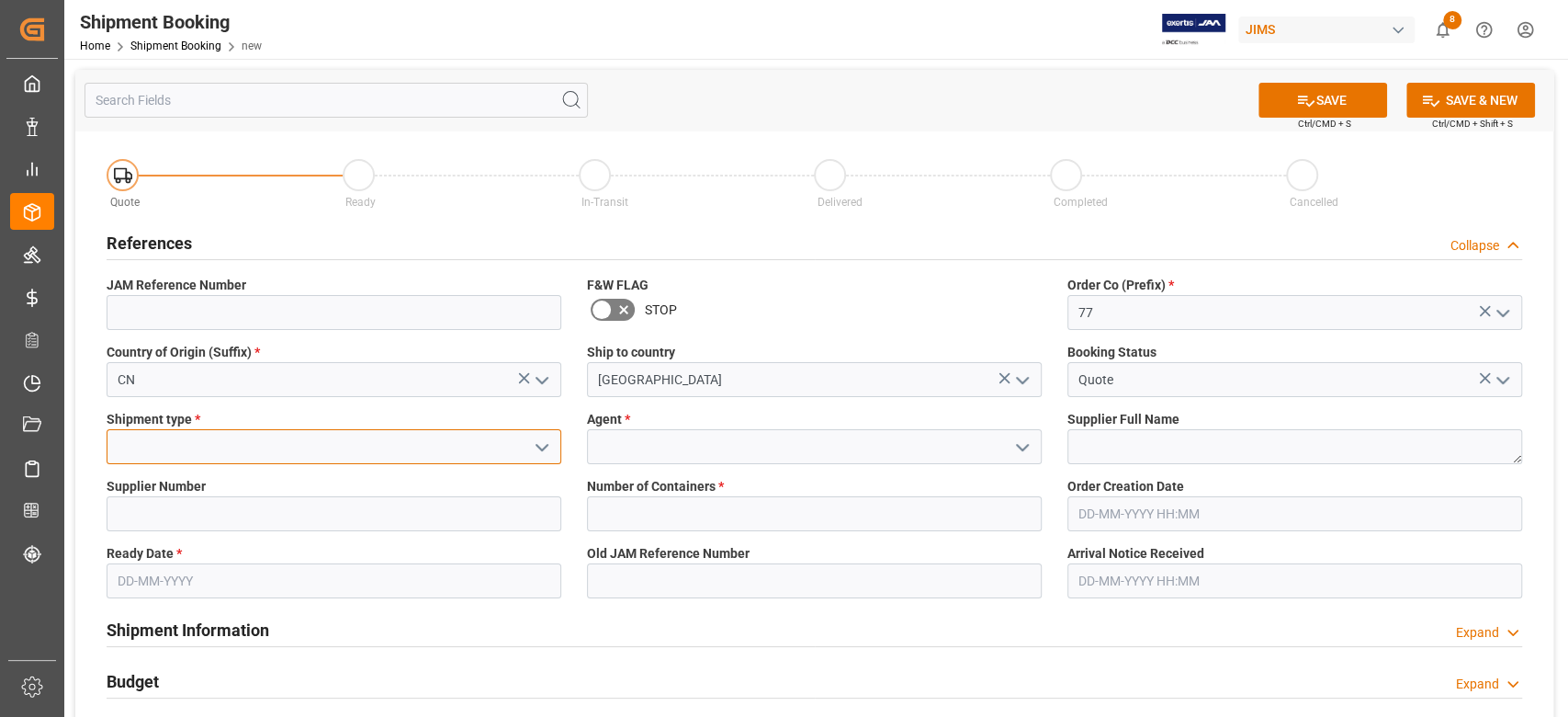
click at [325, 455] on input at bounding box center [334, 447] width 455 height 35
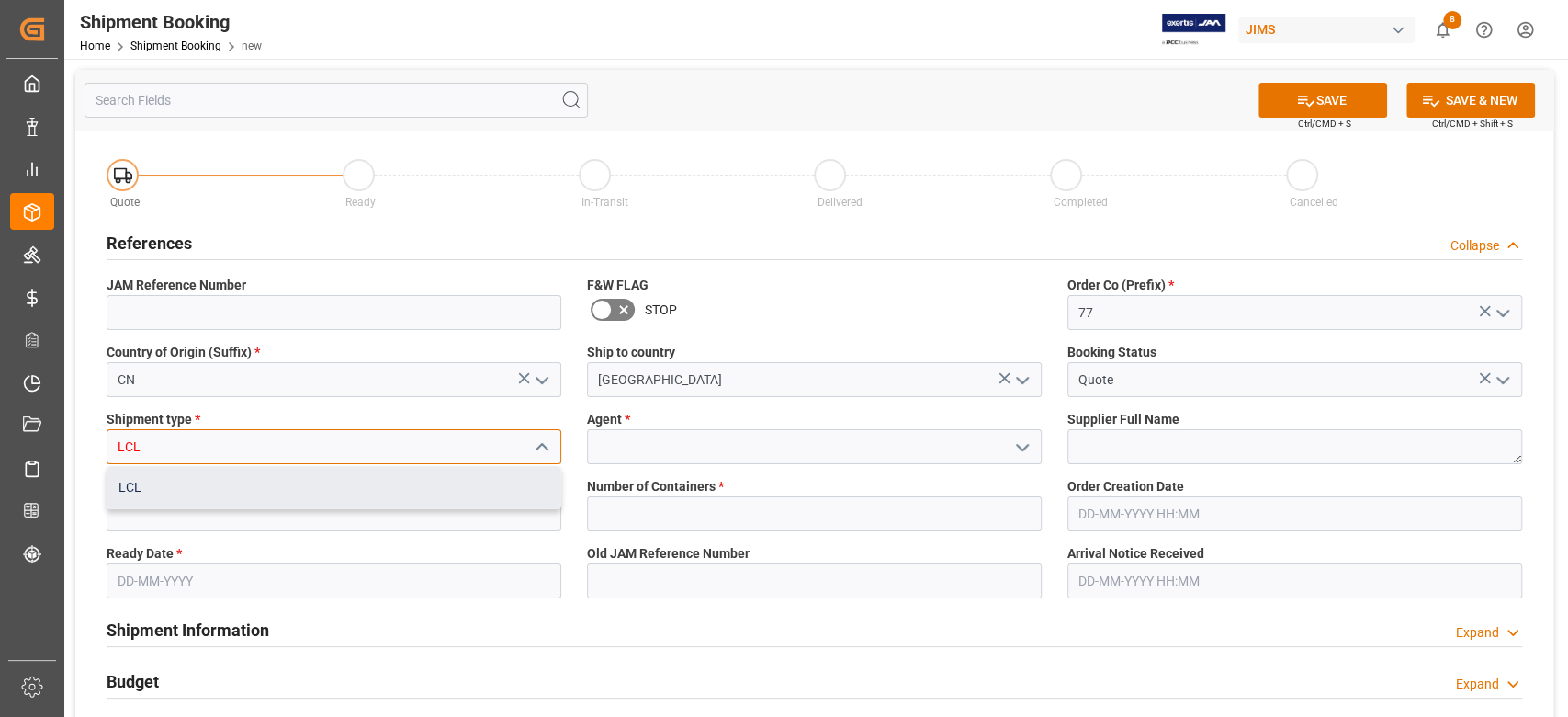
click at [287, 491] on div "LCL" at bounding box center [333, 487] width 453 height 41
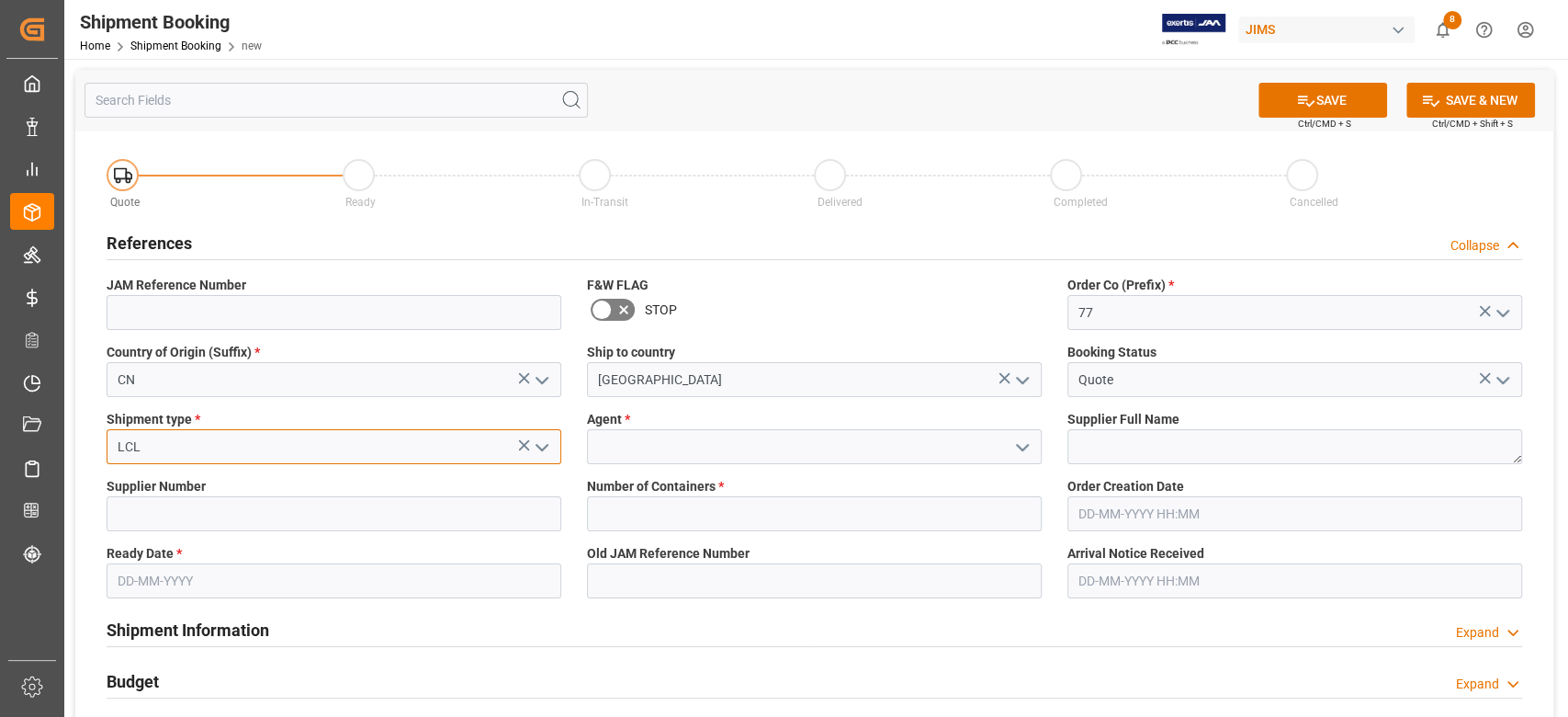
type input "LCL"
click at [626, 465] on div "Agent *" at bounding box center [814, 437] width 480 height 67
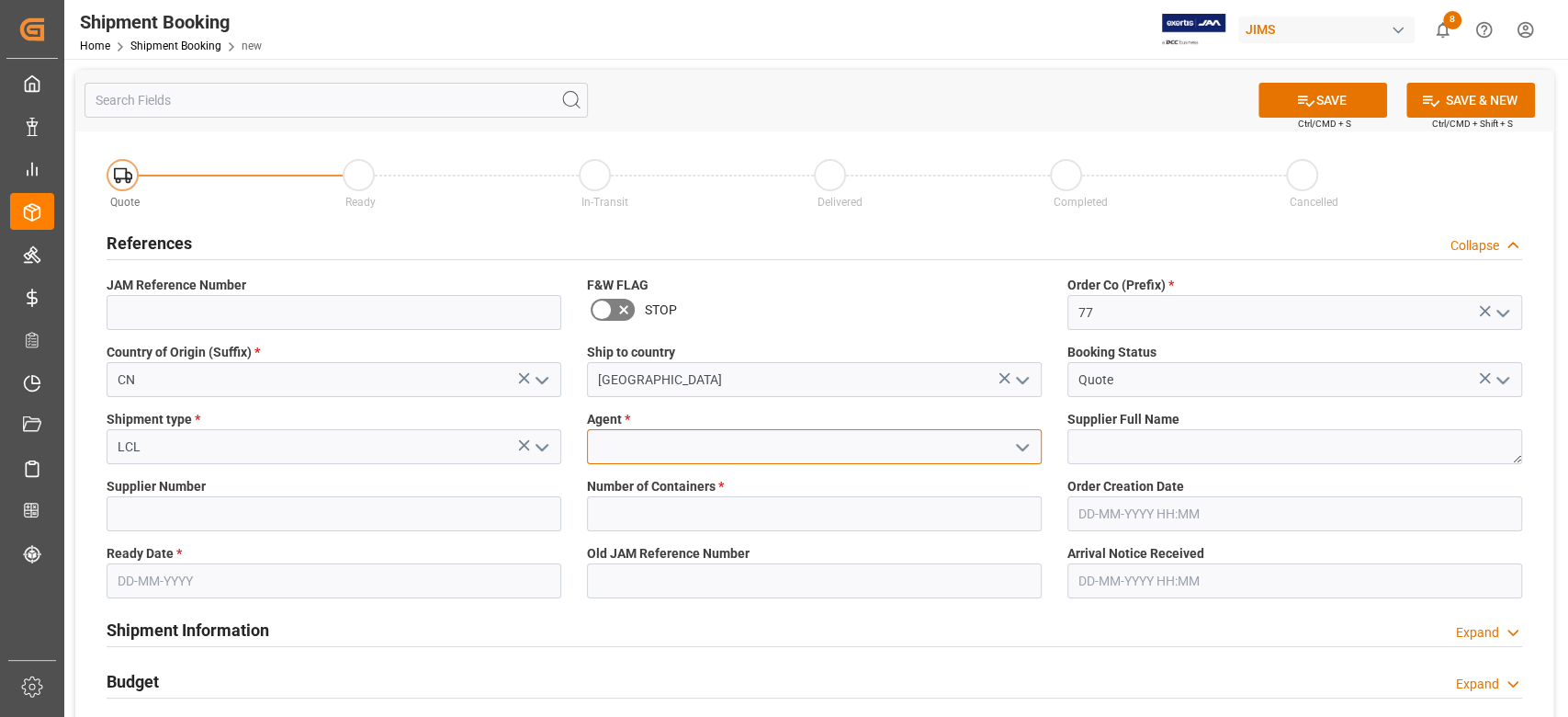
click at [625, 444] on input at bounding box center [814, 447] width 455 height 35
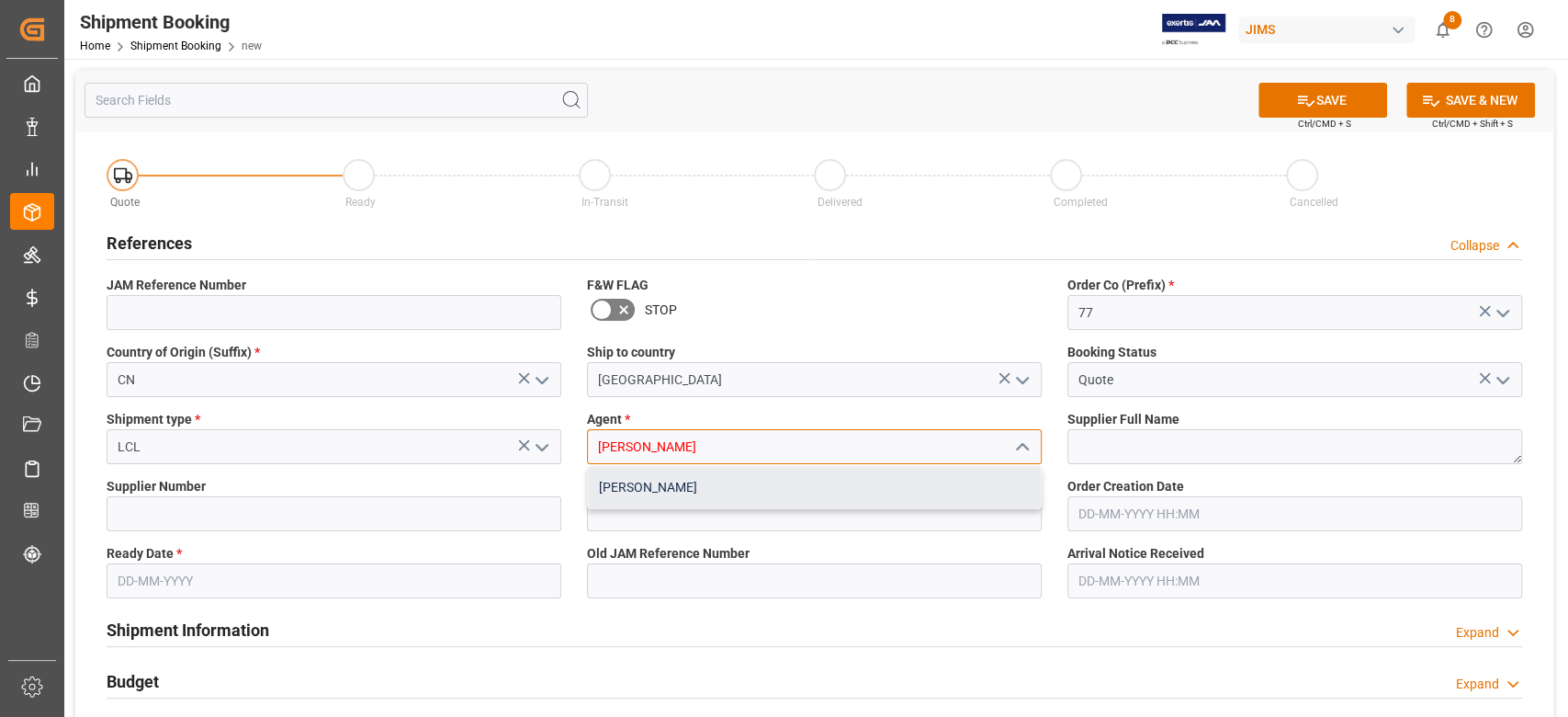
click at [641, 497] on div "[PERSON_NAME]" at bounding box center [814, 487] width 453 height 41
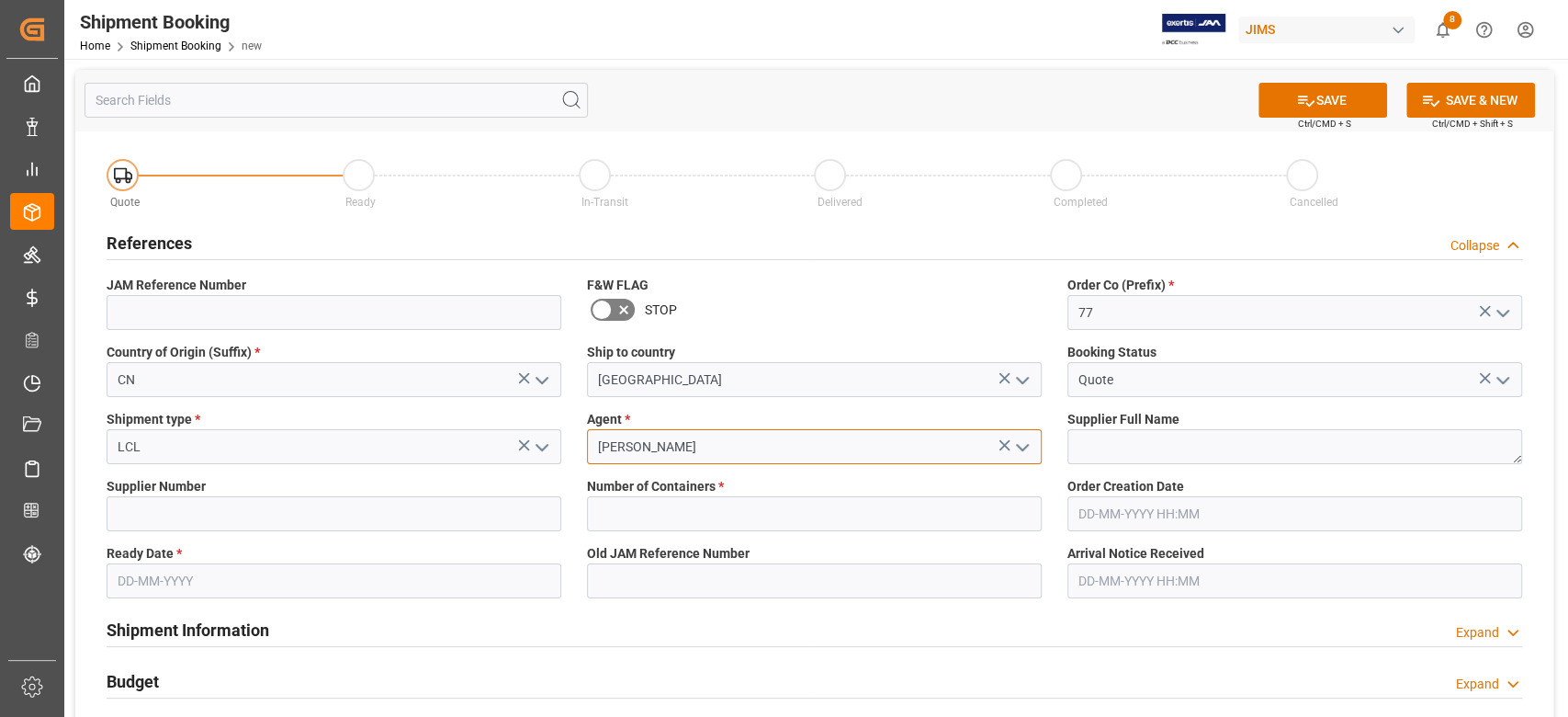
type input "[PERSON_NAME]"
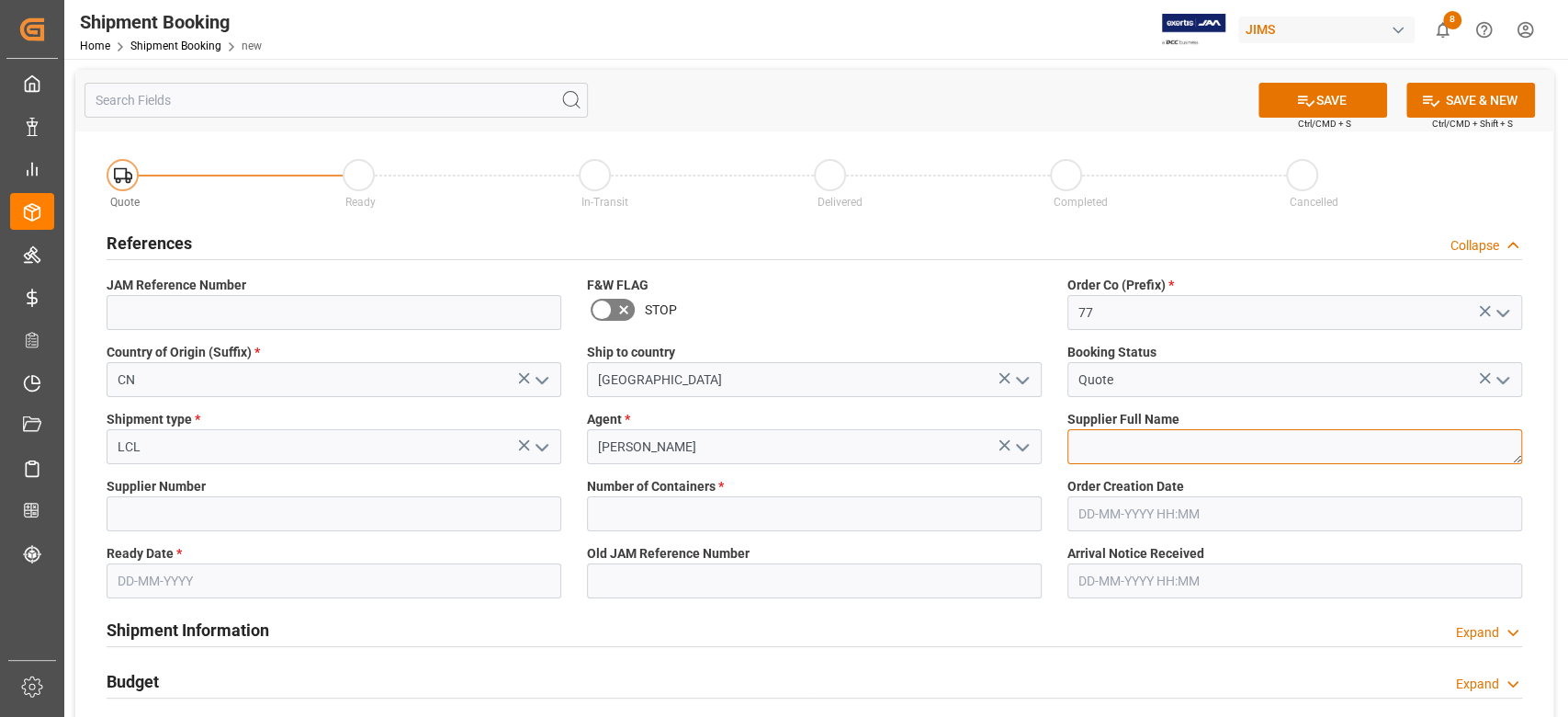
click at [1186, 442] on textarea at bounding box center [1294, 447] width 455 height 35
click at [1203, 441] on textarea at bounding box center [1294, 447] width 455 height 35
paste textarea "GEWA Music GmbH (Cor-Tek)"
type textarea "GEWA Music GmbH (Cor-Tek)"
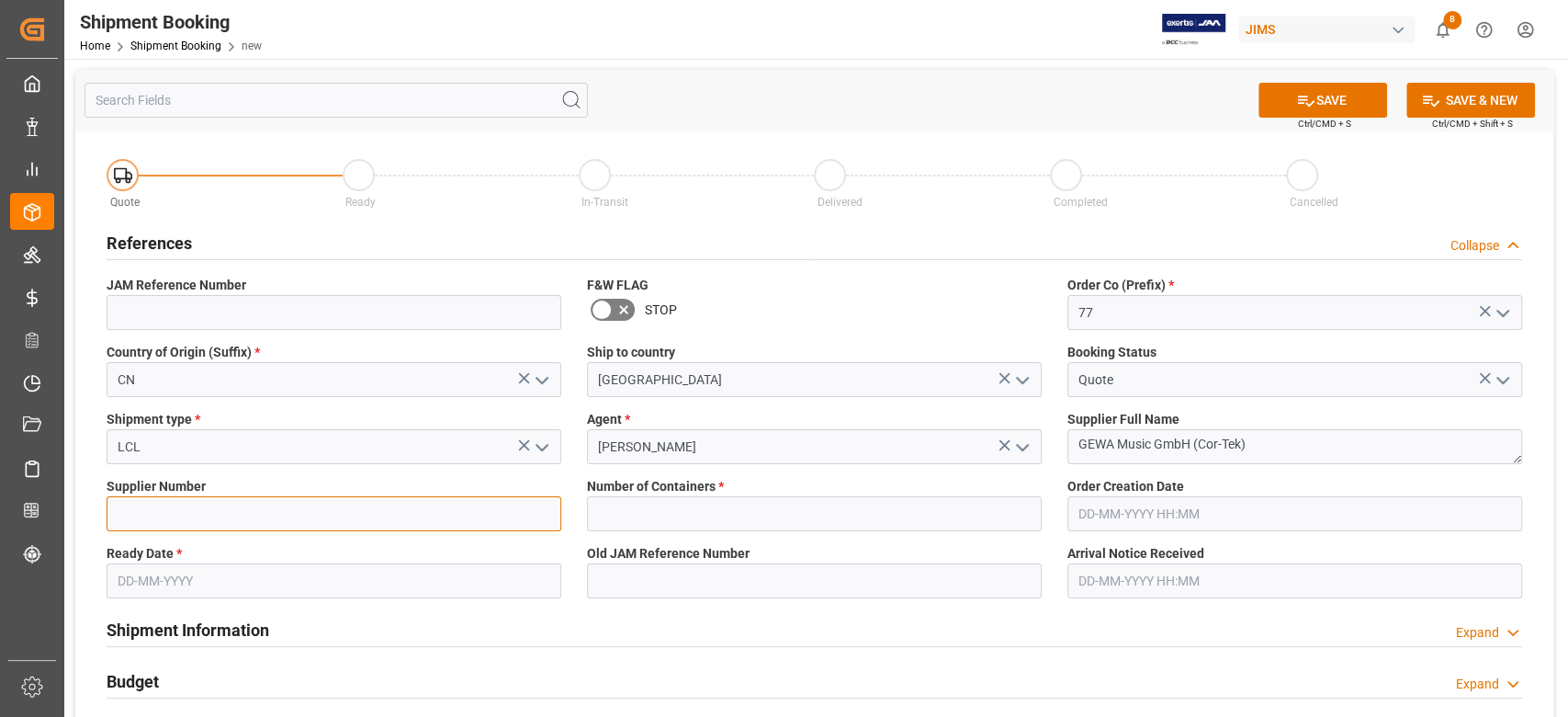
click at [362, 519] on input at bounding box center [334, 514] width 455 height 35
paste input "665754"
type input "665754"
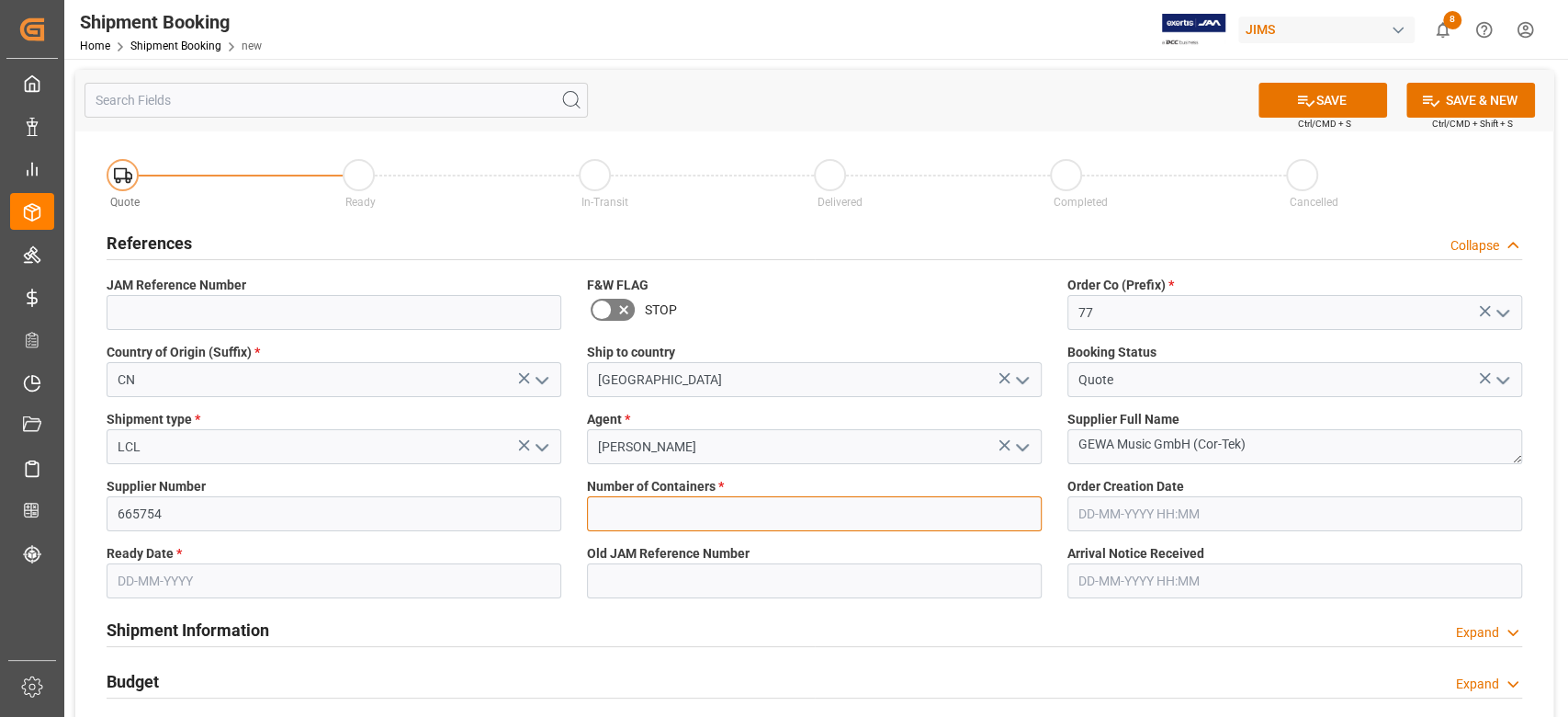
click at [632, 510] on input "text" at bounding box center [814, 514] width 455 height 35
type input "0"
click at [449, 588] on input "text" at bounding box center [334, 581] width 455 height 35
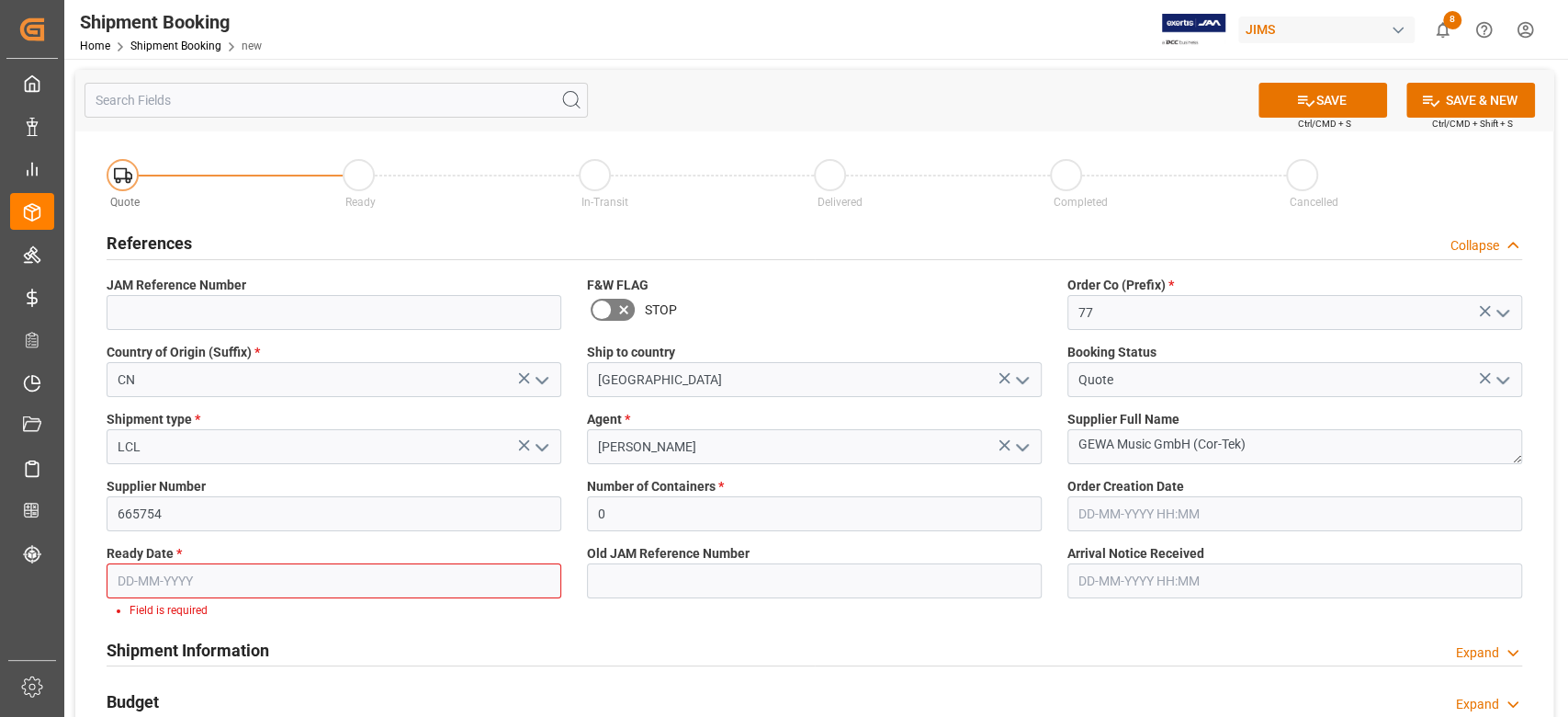
click at [352, 585] on input "text" at bounding box center [334, 581] width 455 height 35
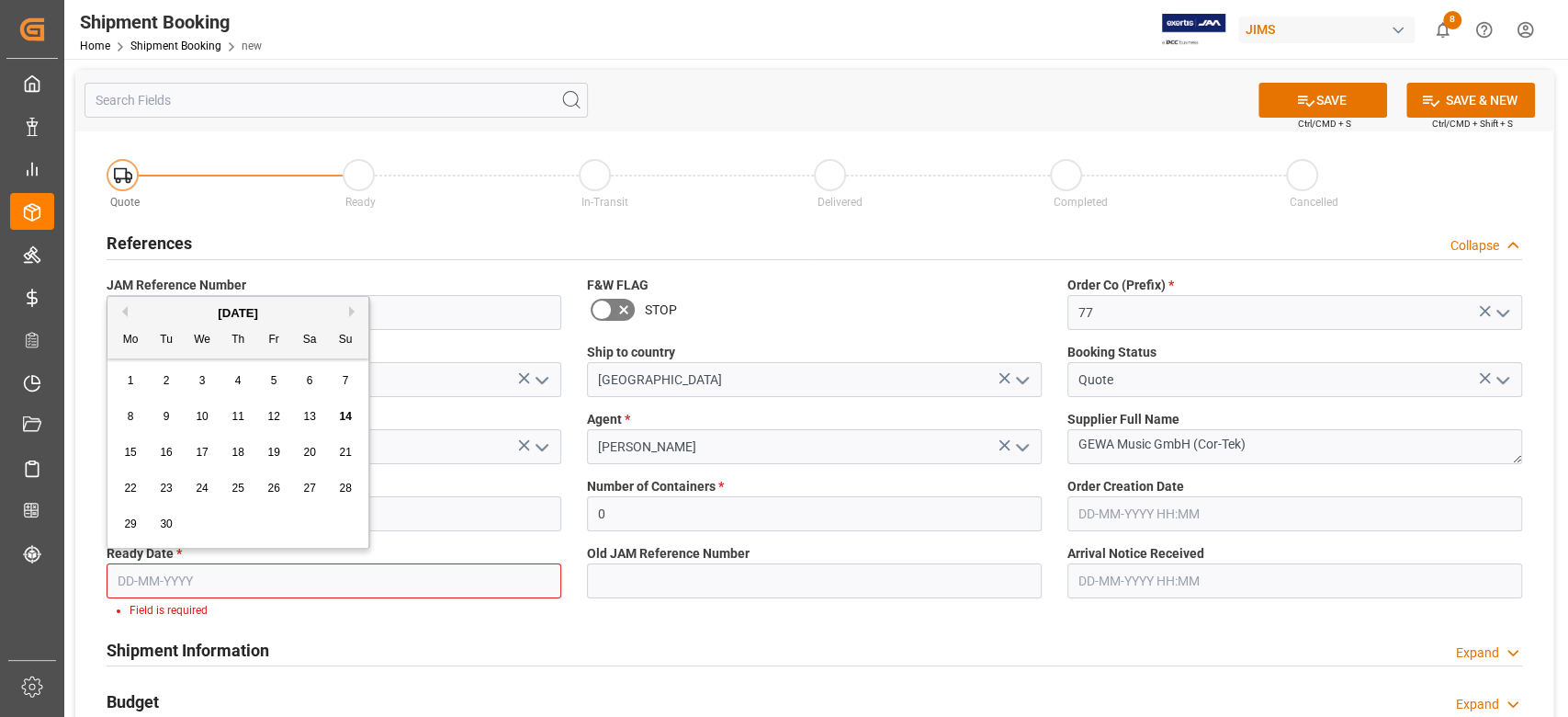
click at [164, 525] on span "30" at bounding box center [166, 524] width 12 height 13
type input "30-09-2025"
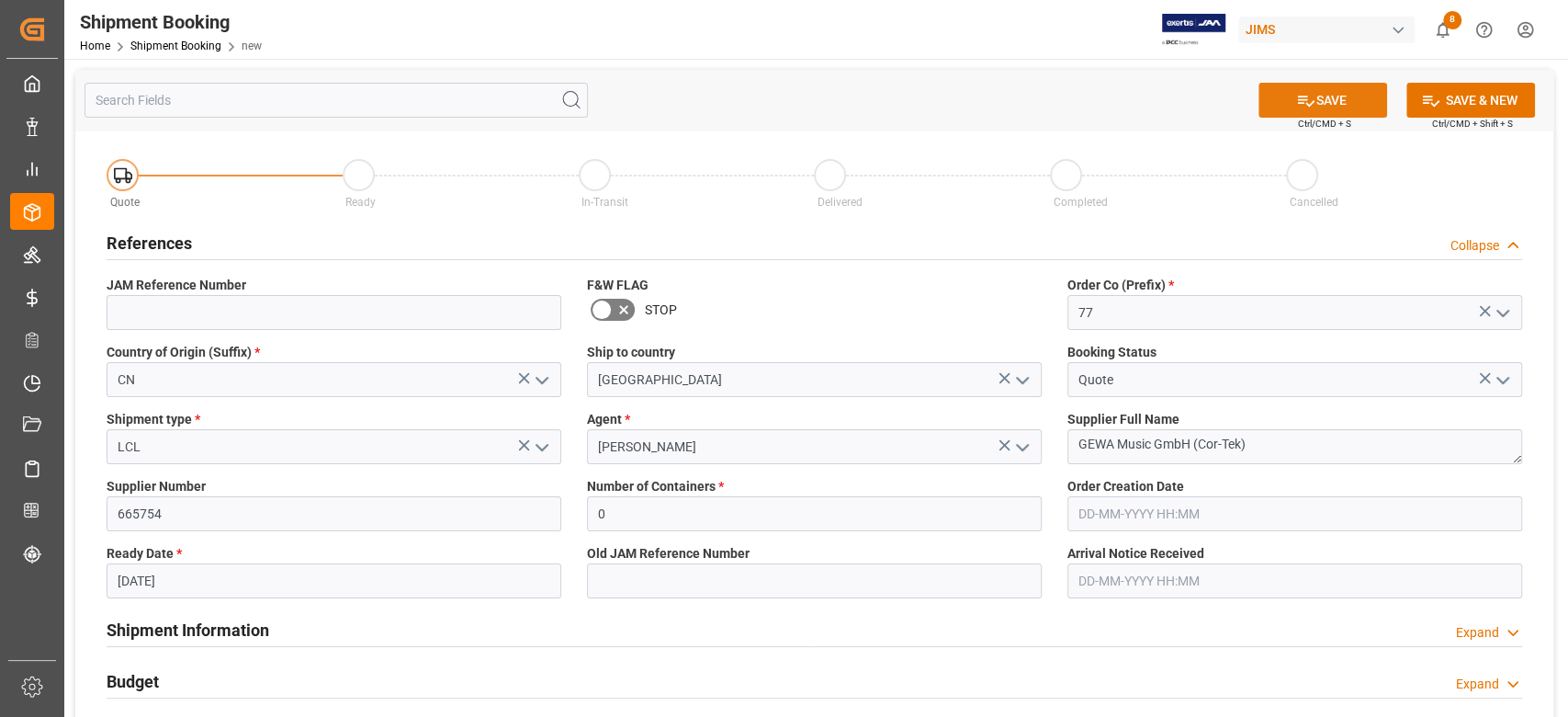
click at [1342, 94] on button "SAVE" at bounding box center [1323, 100] width 129 height 35
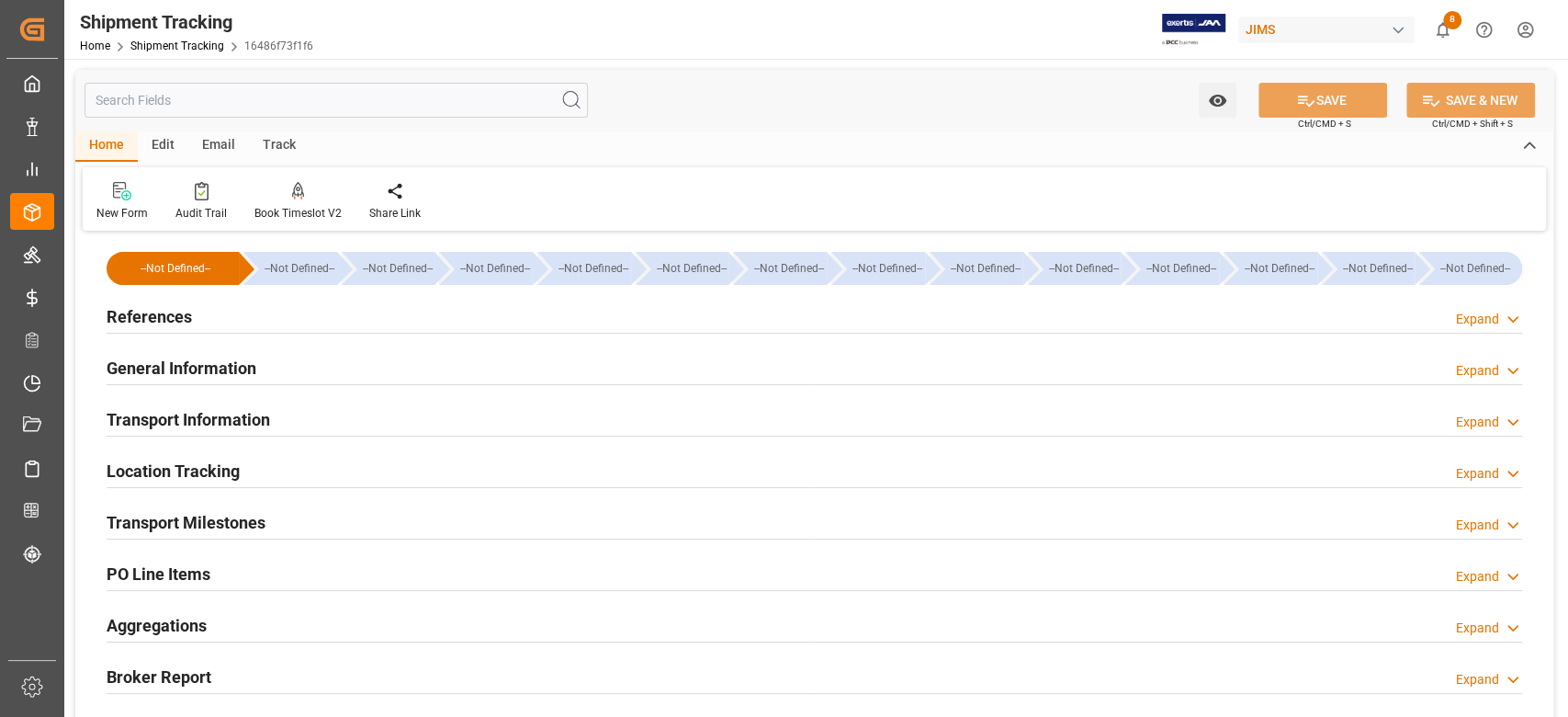
click at [263, 520] on h2 "Transport Milestones" at bounding box center [187, 522] width 159 height 25
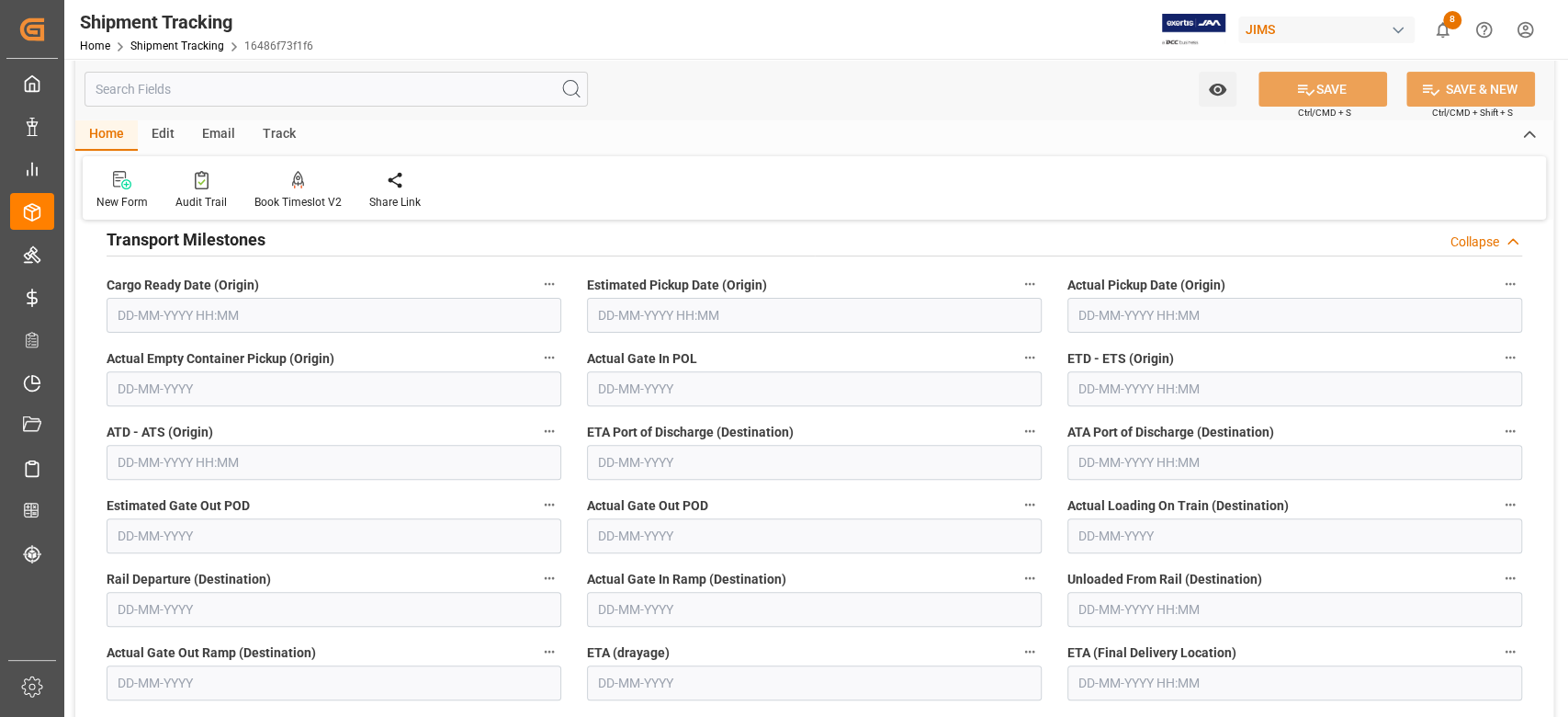
scroll to position [245, 0]
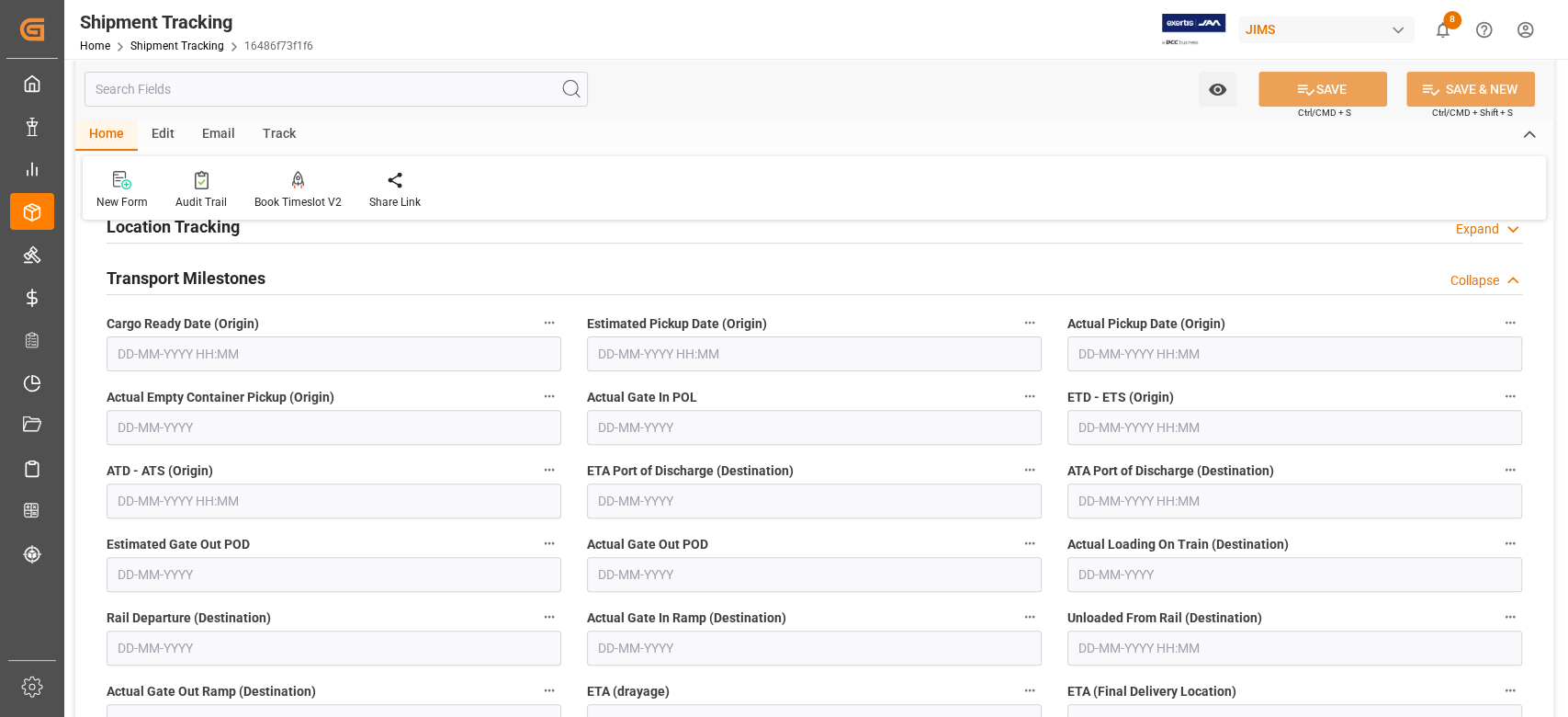
click at [255, 353] on input "text" at bounding box center [334, 354] width 455 height 35
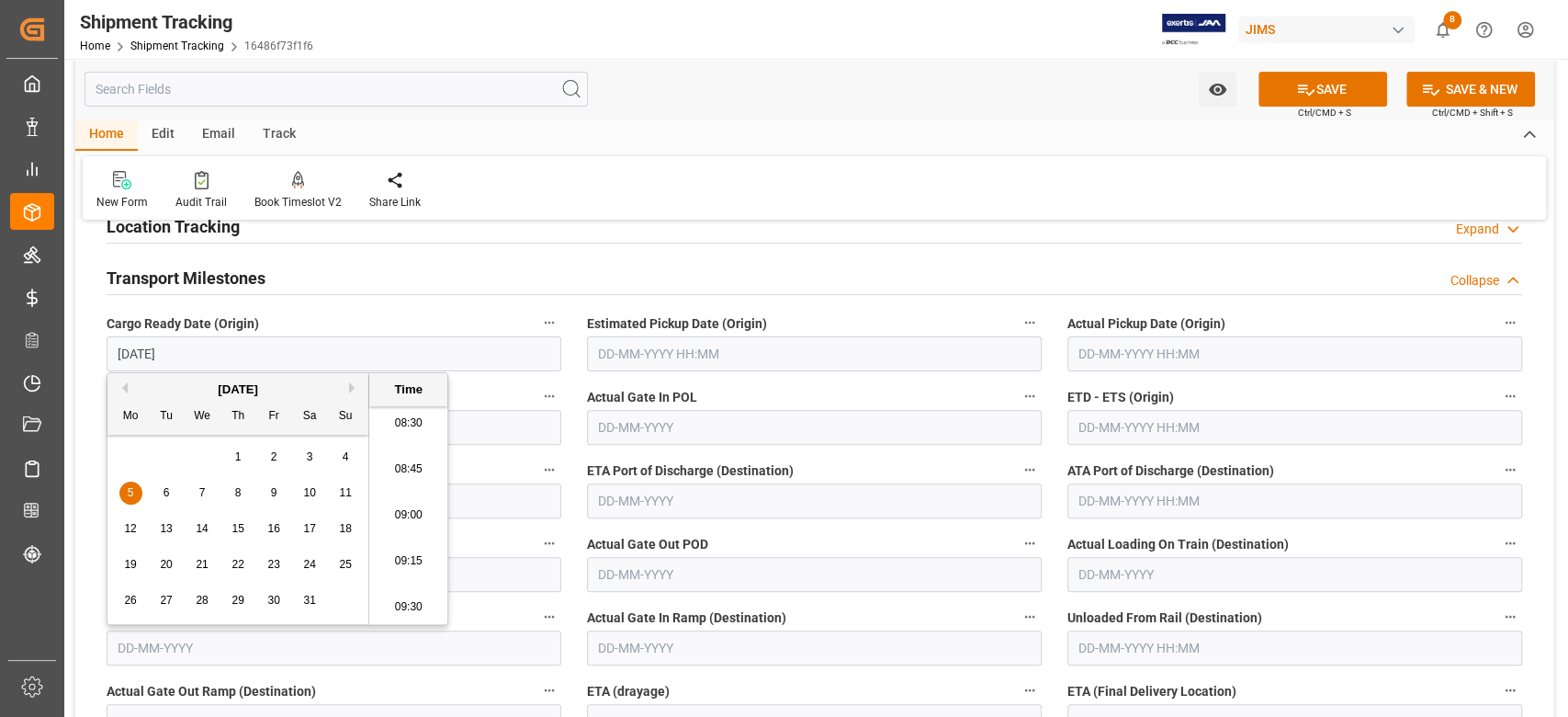
scroll to position [367, 0]
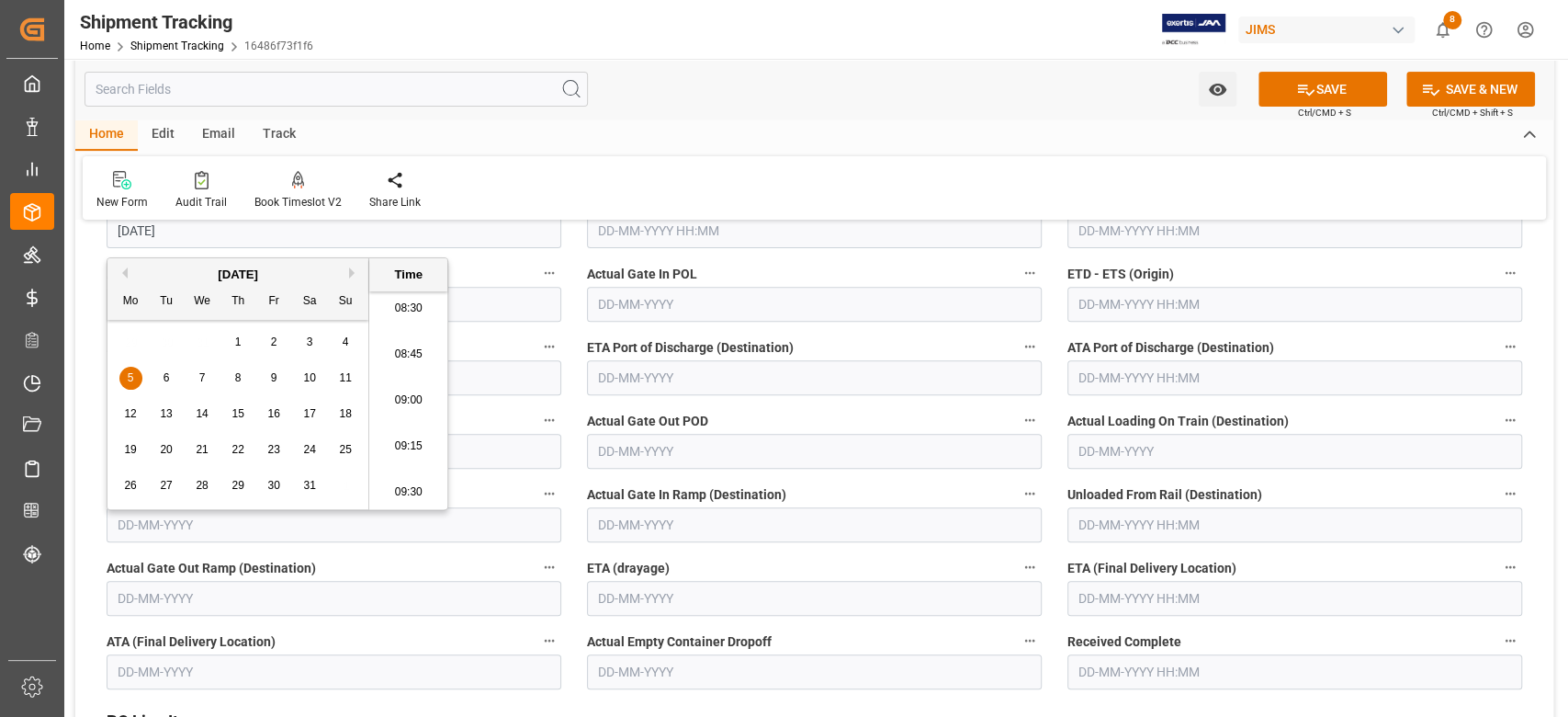
click at [1154, 590] on input "text" at bounding box center [1294, 598] width 455 height 35
type input "05-01-2026 00:00"
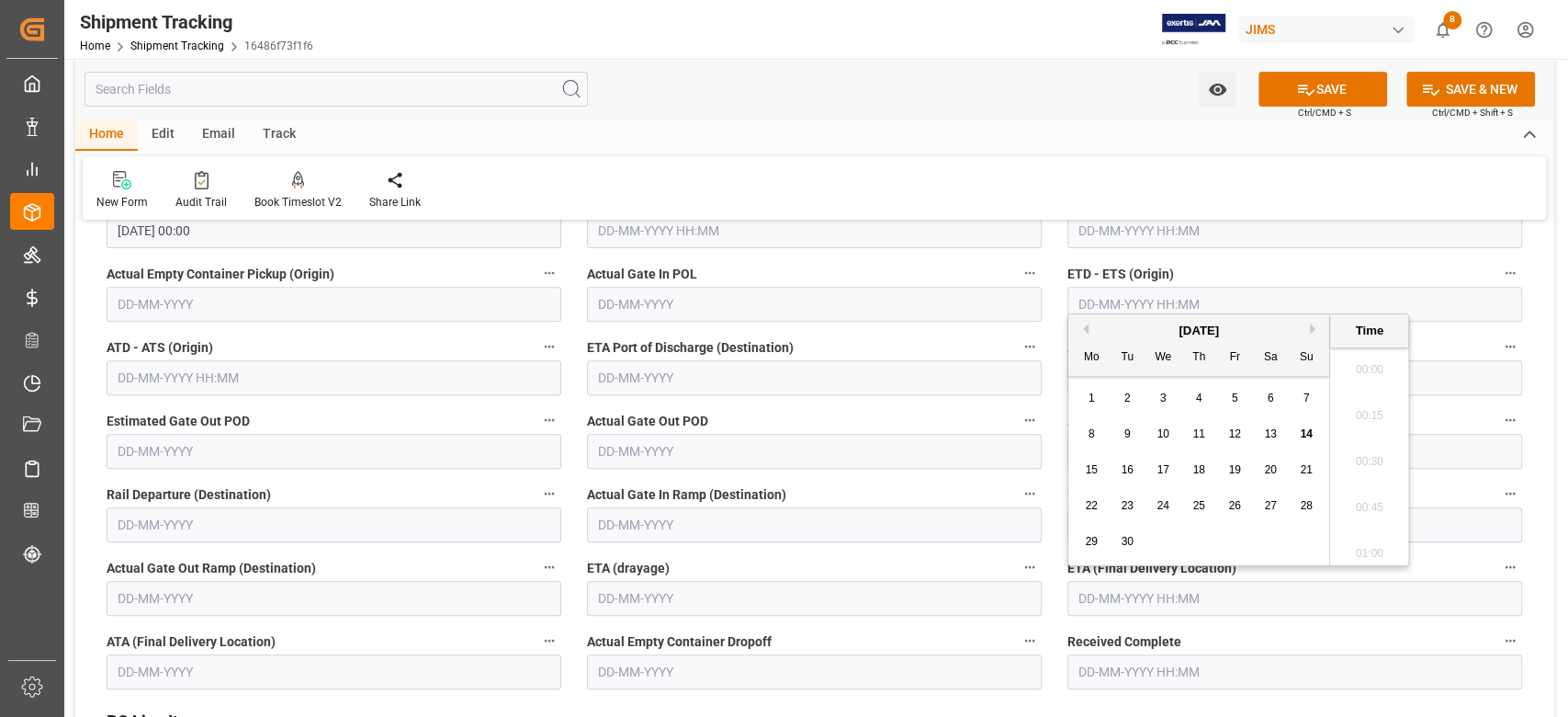
scroll to position [1568, 0]
click at [1301, 92] on icon at bounding box center [1306, 89] width 20 height 20
type input "20-02-2026 00:00"
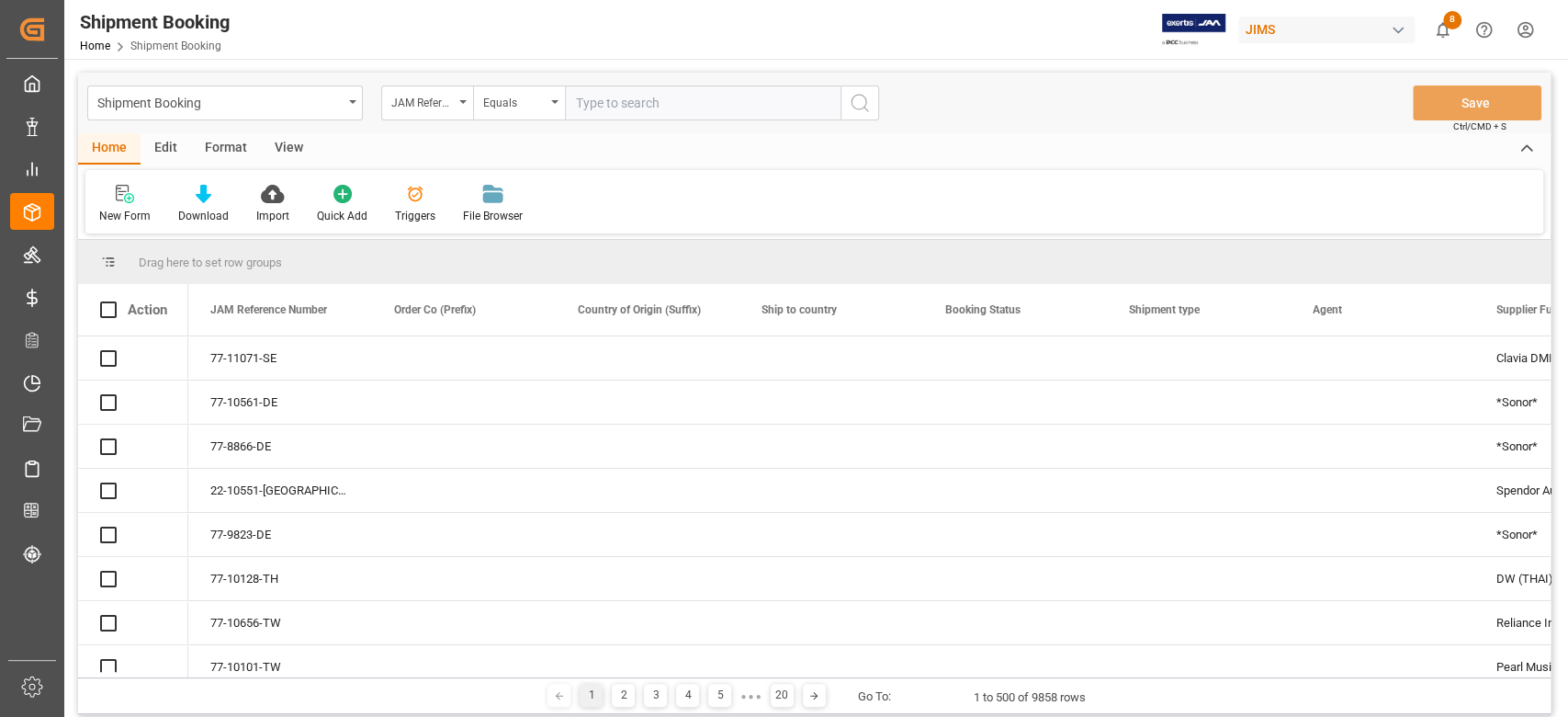
click at [417, 111] on div "JAM Reference Number" at bounding box center [427, 103] width 92 height 35
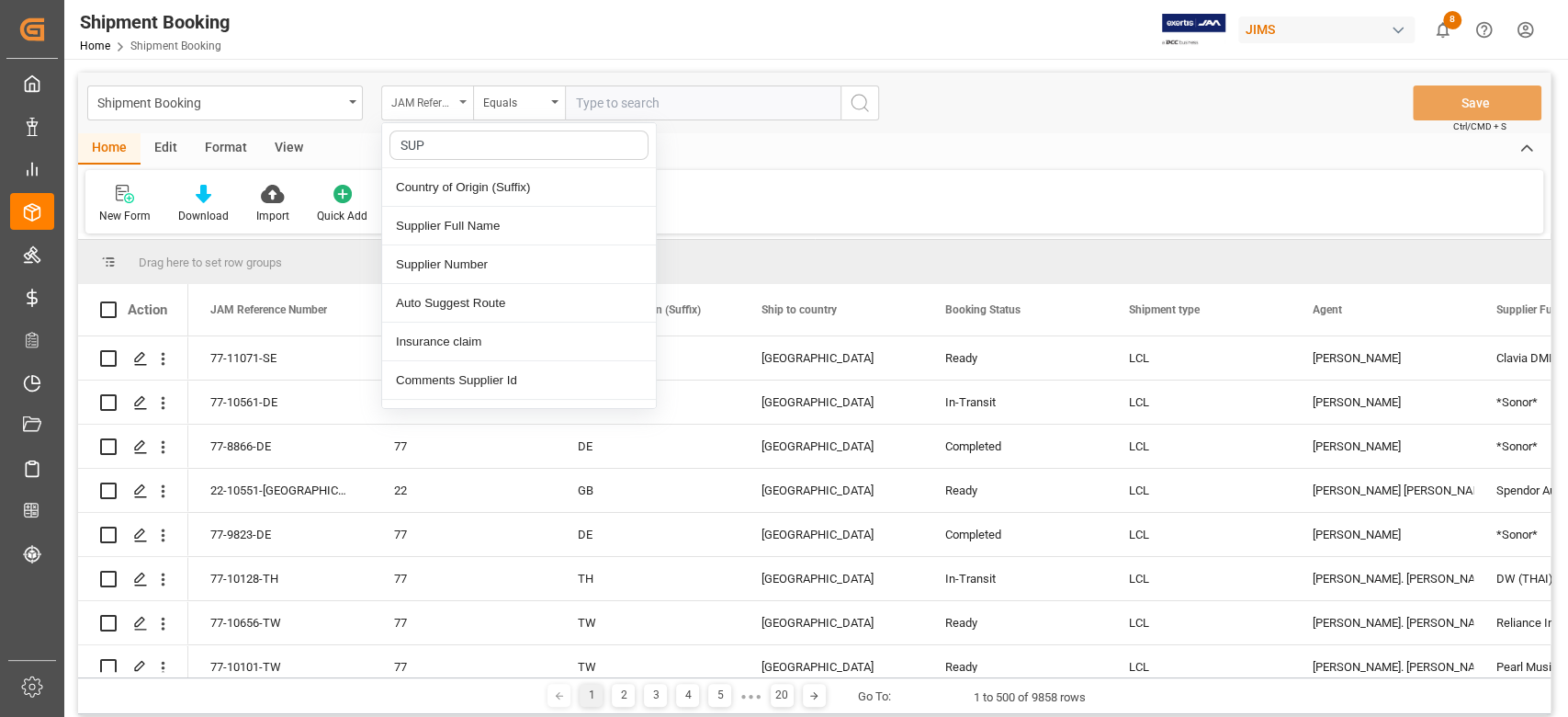
type input "SUPP"
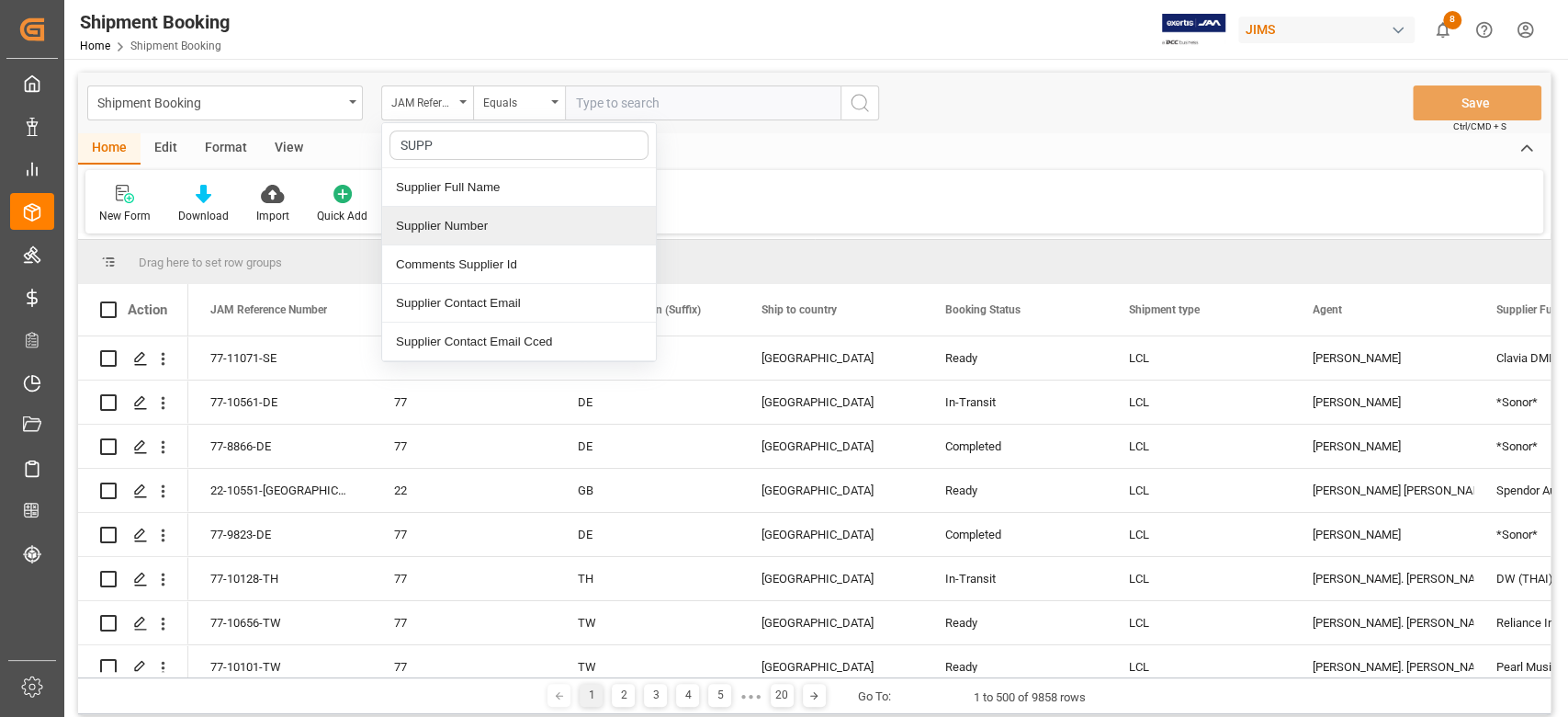
click at [476, 219] on div "Supplier Number" at bounding box center [518, 226] width 274 height 38
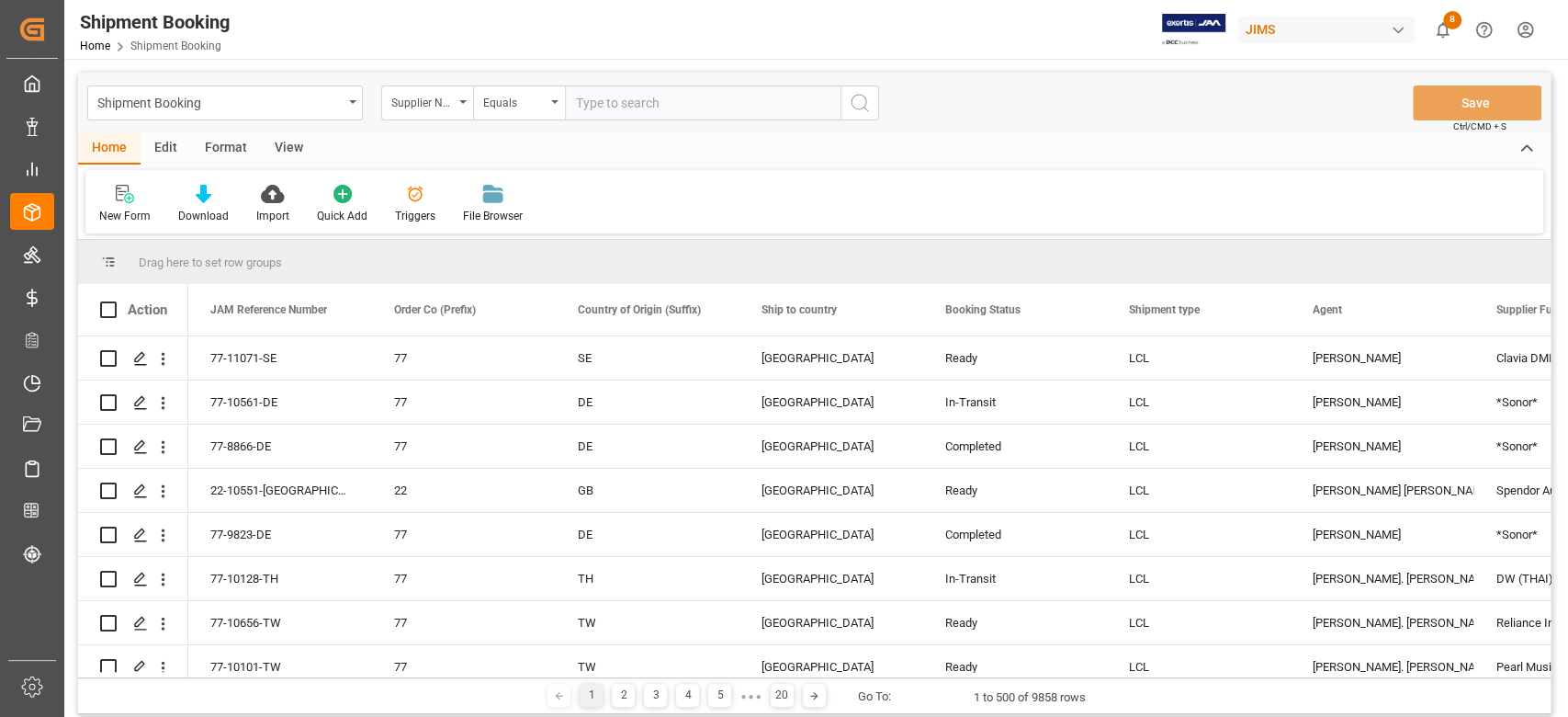
click at [646, 107] on input "text" at bounding box center [702, 103] width 276 height 35
paste input "665754"
type input "665754"
click at [865, 104] on circle "search button" at bounding box center [858, 101] width 15 height 15
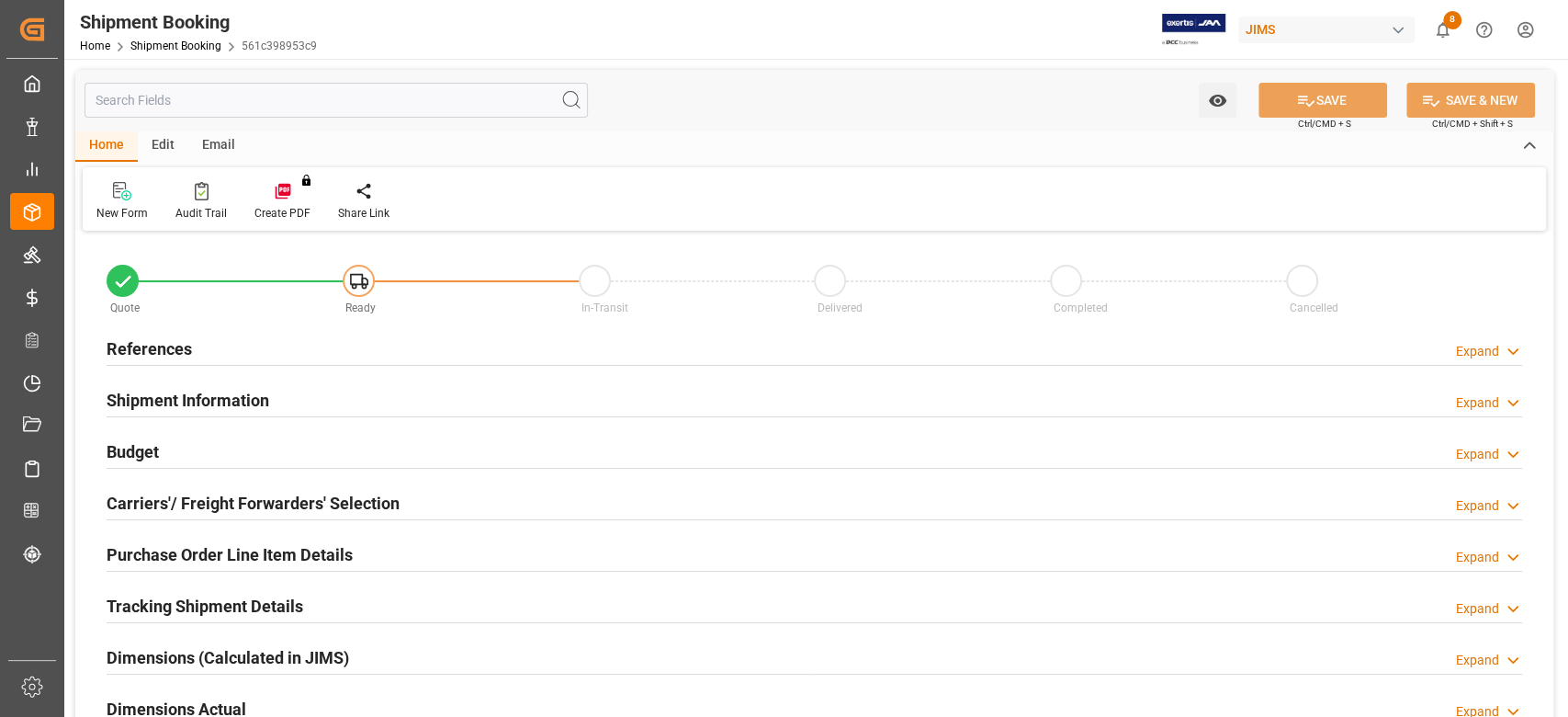
type input "0"
type input "[DATE]"
click at [179, 343] on h2 "References" at bounding box center [149, 348] width 85 height 25
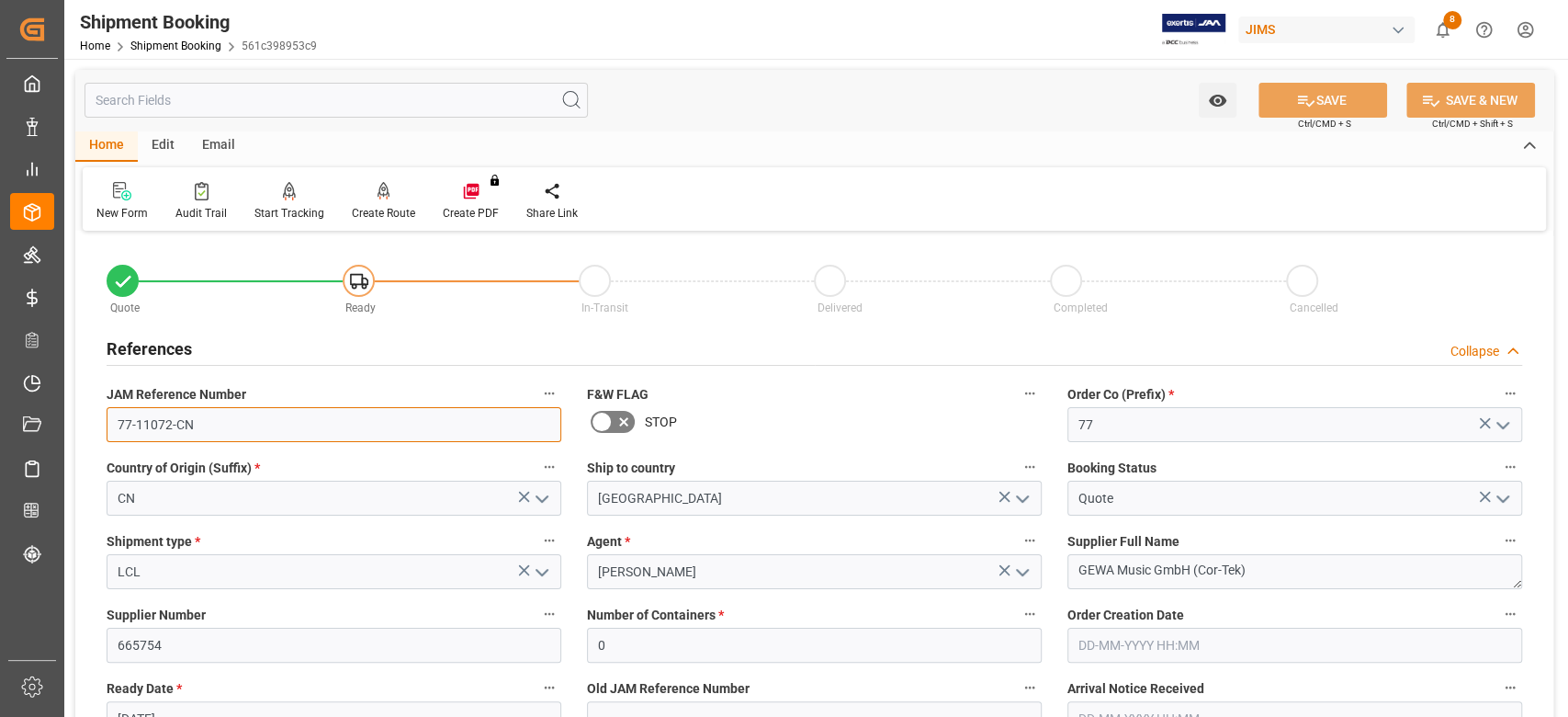
drag, startPoint x: 197, startPoint y: 424, endPoint x: 88, endPoint y: 422, distance: 109.0
click at [222, 421] on input "77-11072-CN" at bounding box center [334, 424] width 455 height 35
drag, startPoint x: 212, startPoint y: 421, endPoint x: 90, endPoint y: 421, distance: 122.0
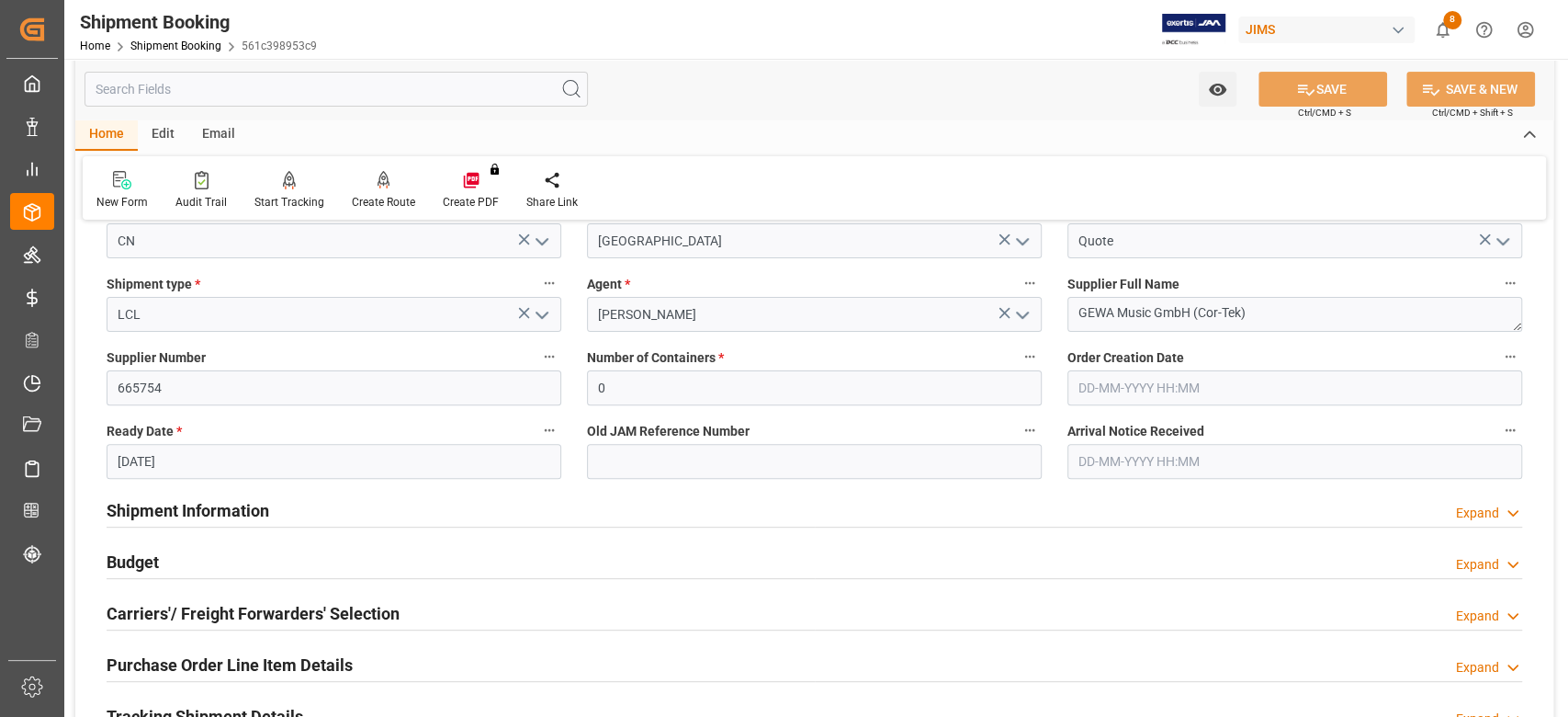
scroll to position [367, 0]
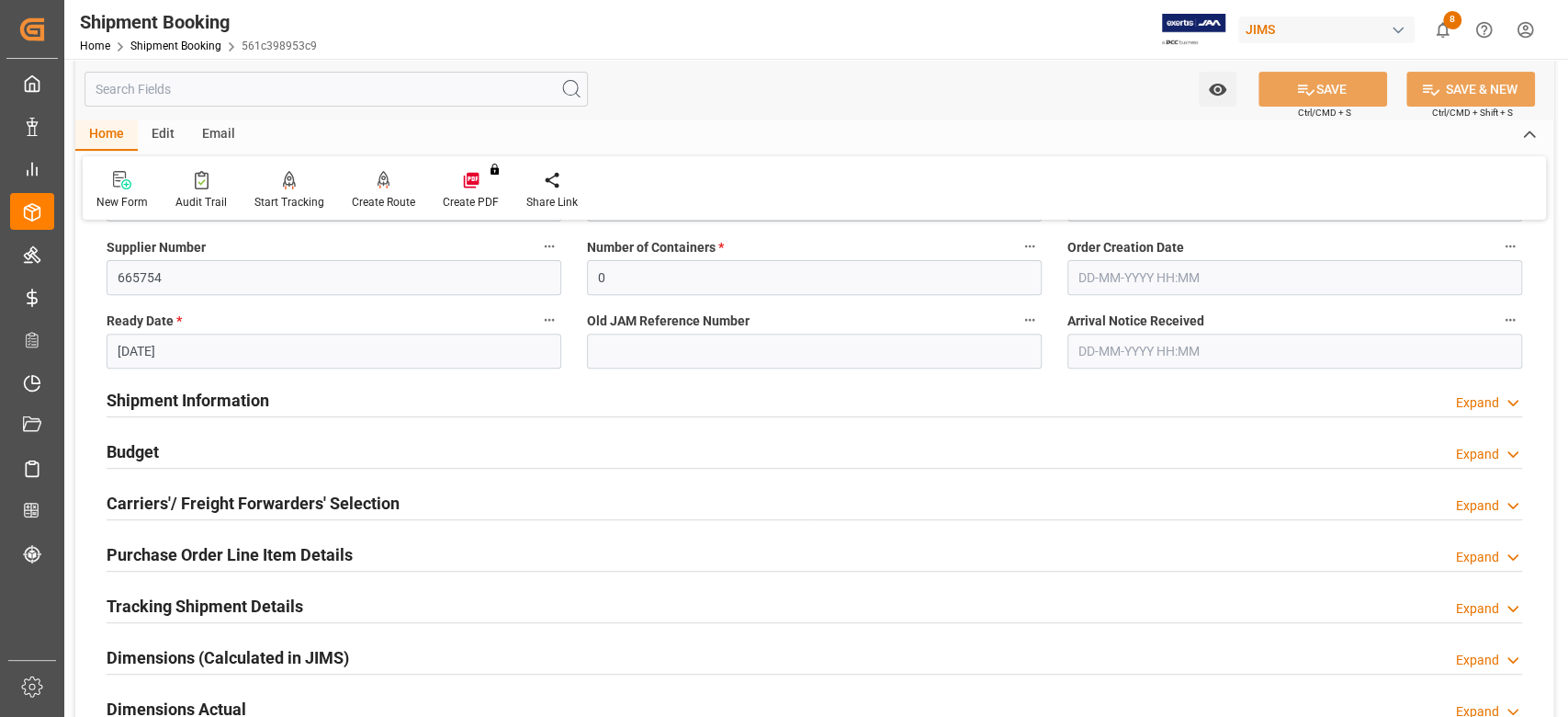
drag, startPoint x: 214, startPoint y: 511, endPoint x: 172, endPoint y: 630, distance: 126.2
click at [214, 511] on h2 "Carriers'/ Freight Forwarders' Selection" at bounding box center [253, 503] width 293 height 25
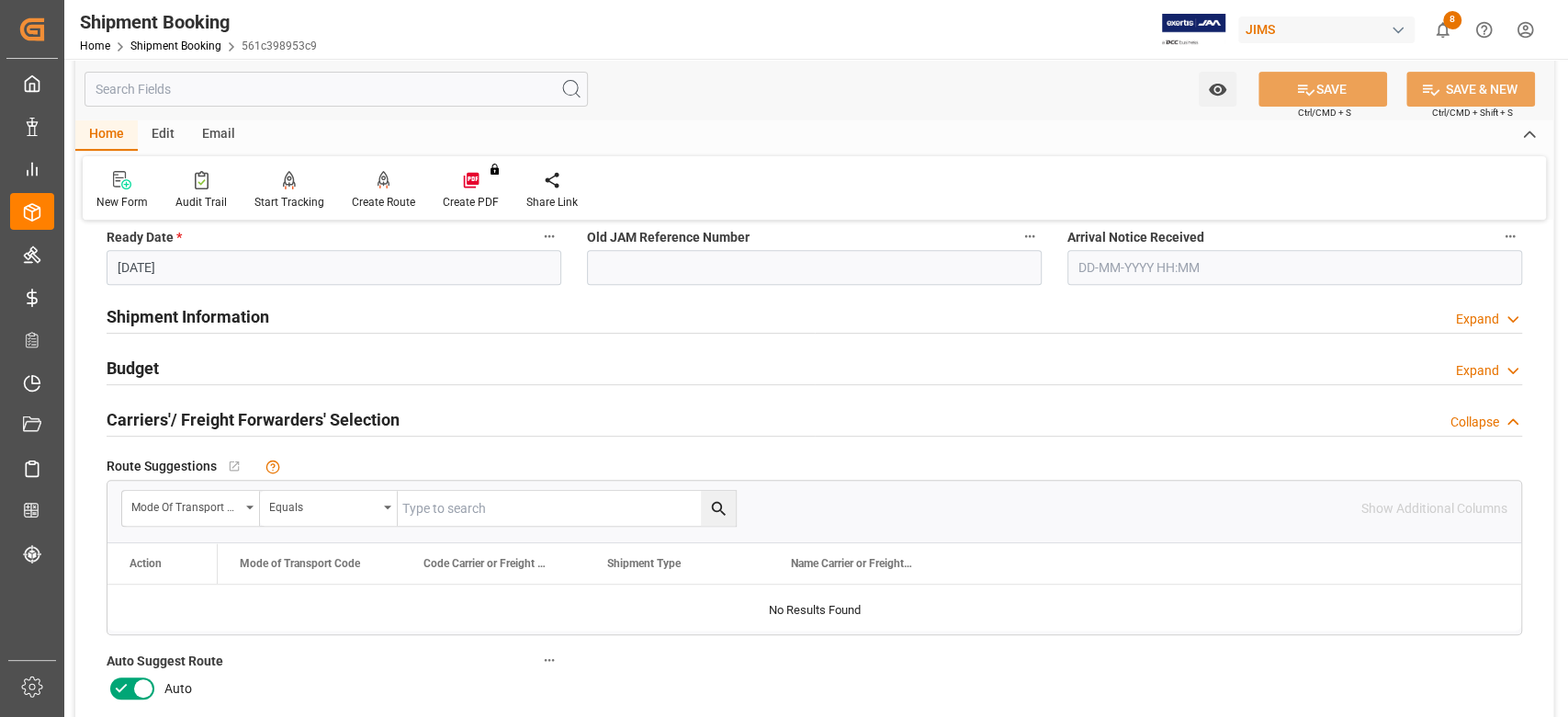
scroll to position [490, 0]
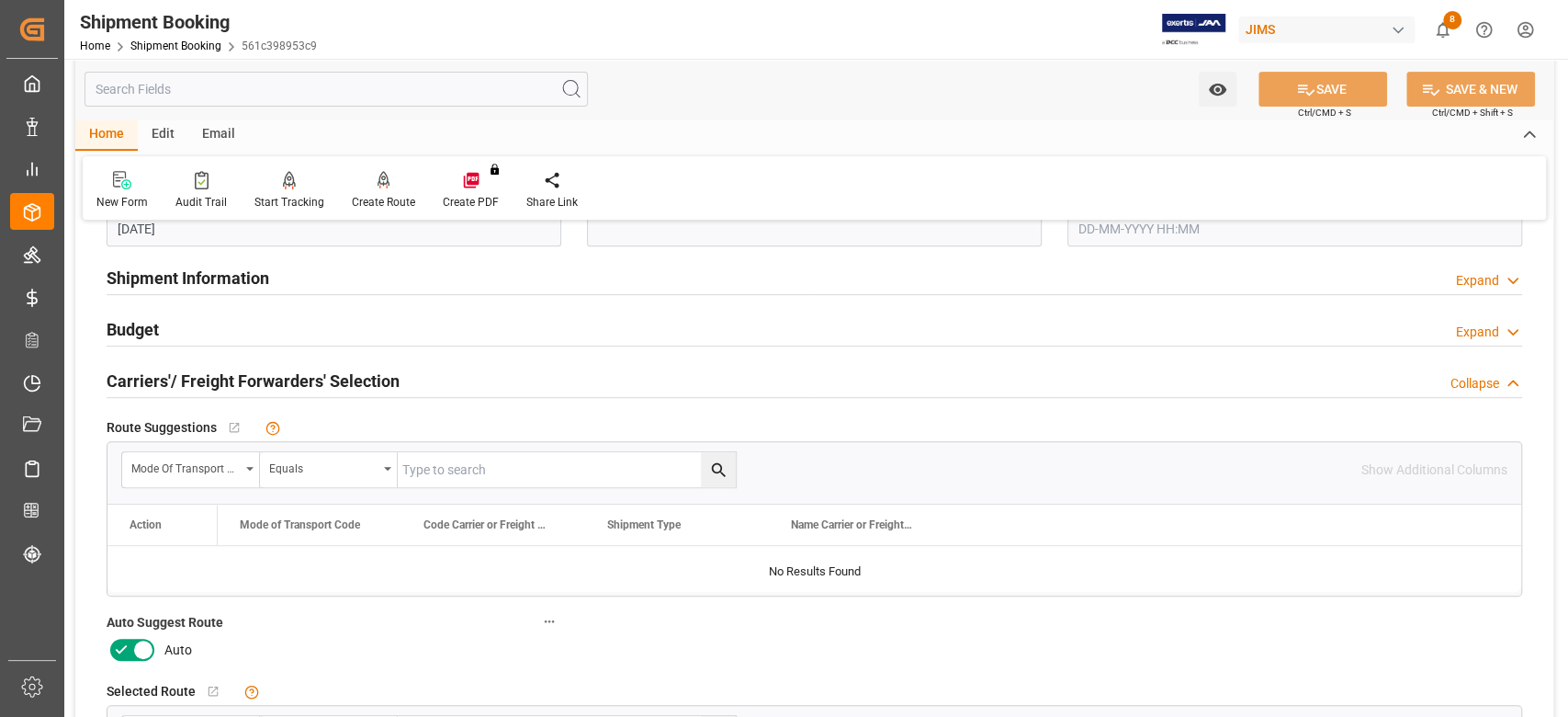
click at [152, 654] on icon at bounding box center [143, 649] width 22 height 22
click at [0, 0] on input "checkbox" at bounding box center [0, 0] width 0 height 0
click at [1296, 84] on icon at bounding box center [1306, 89] width 20 height 20
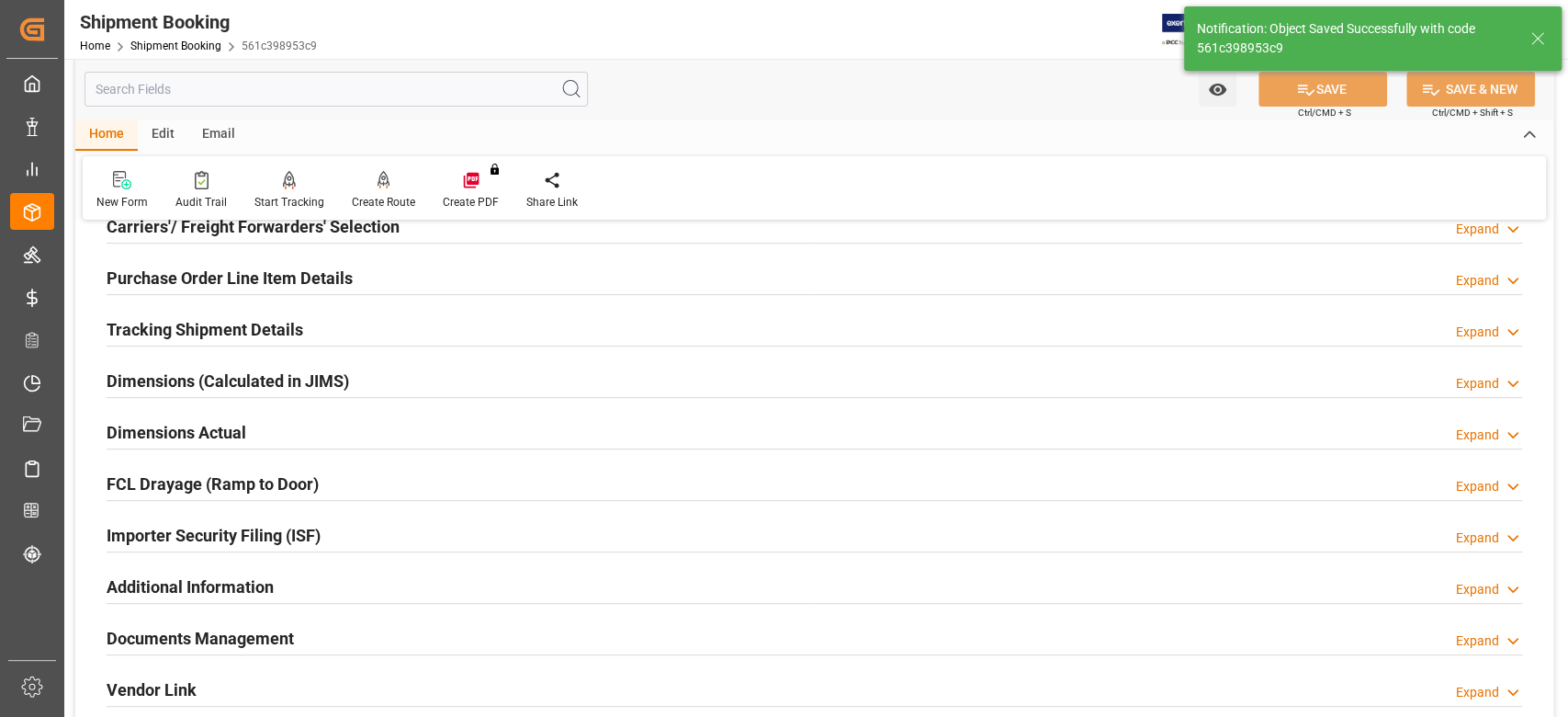
scroll to position [399, 0]
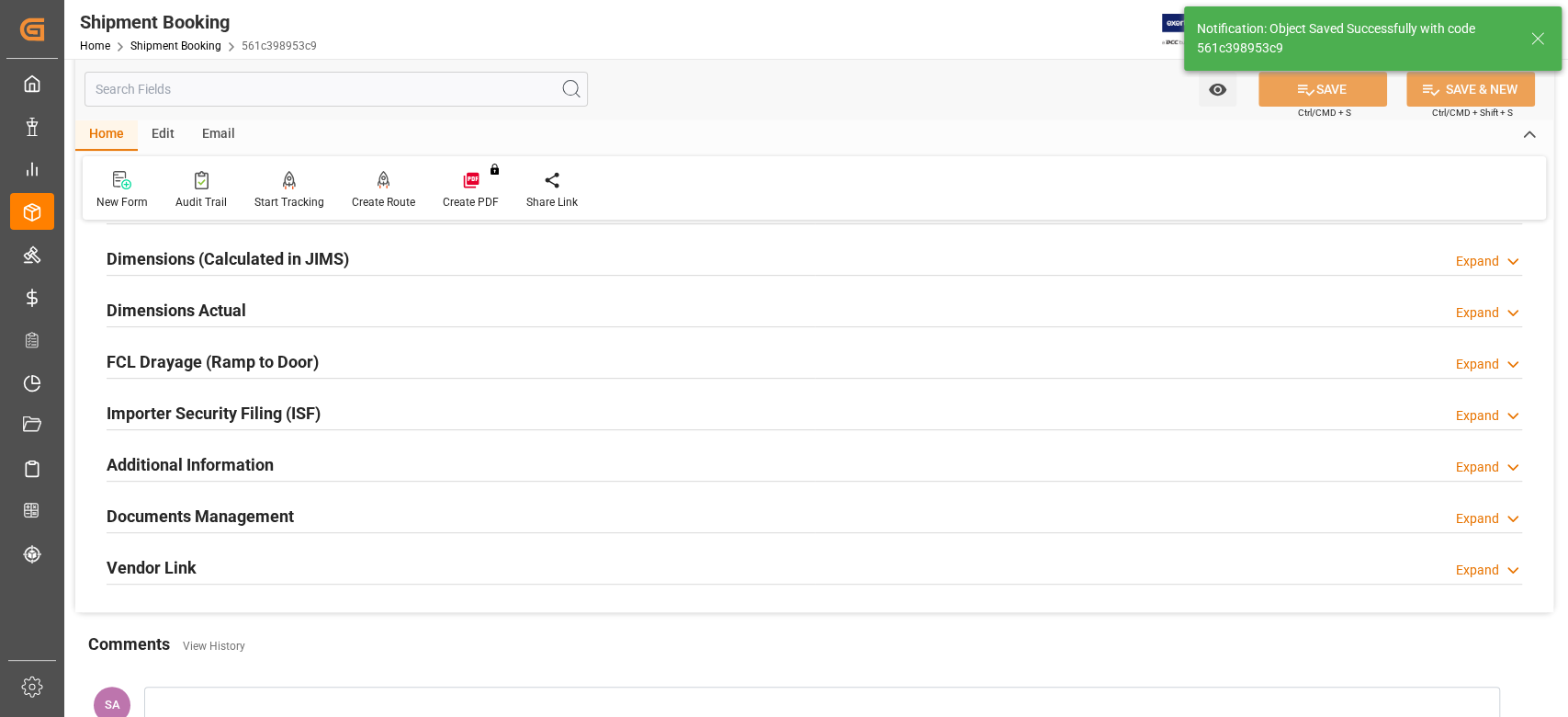
click at [261, 523] on h2 "Documents Management" at bounding box center [200, 516] width 188 height 25
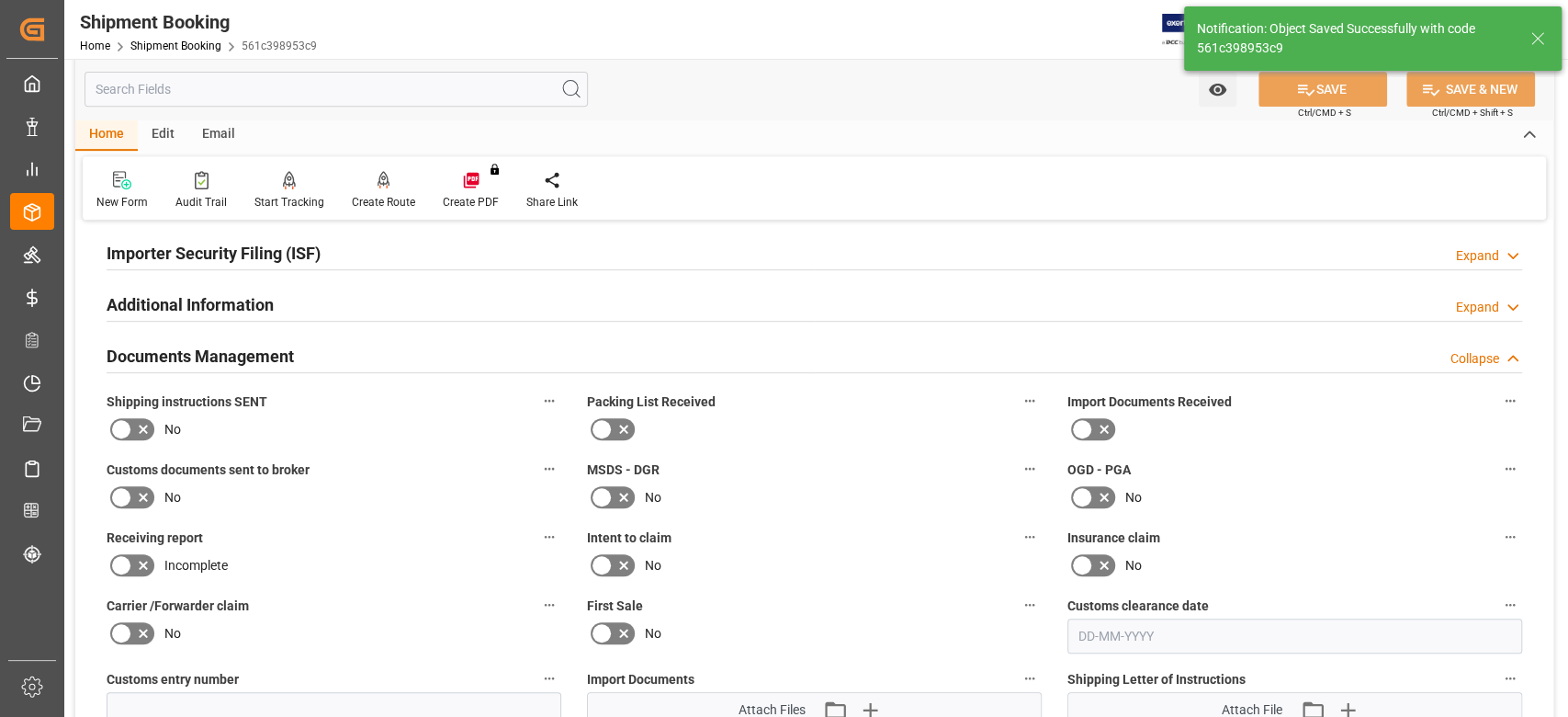
scroll to position [766, 0]
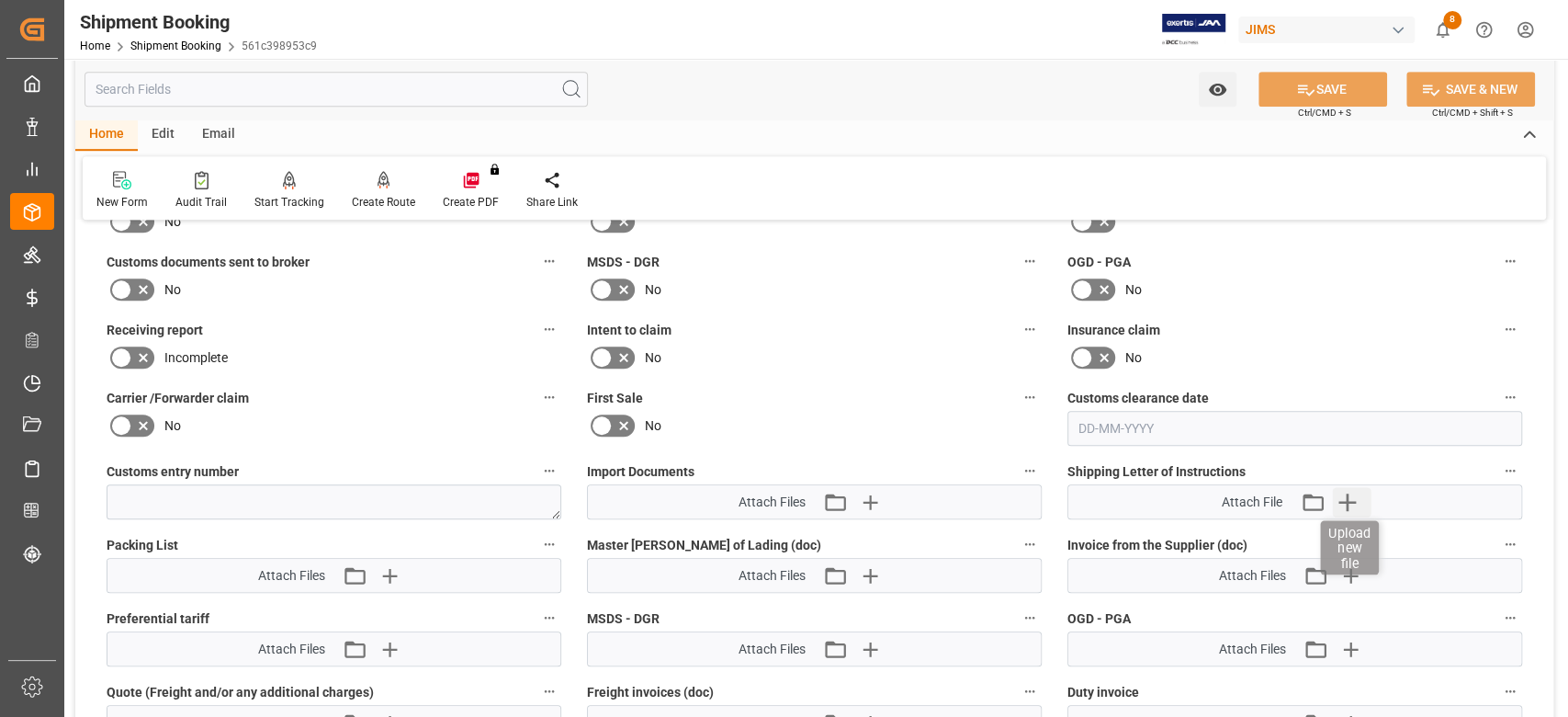
click at [1343, 495] on icon "button" at bounding box center [1347, 502] width 29 height 29
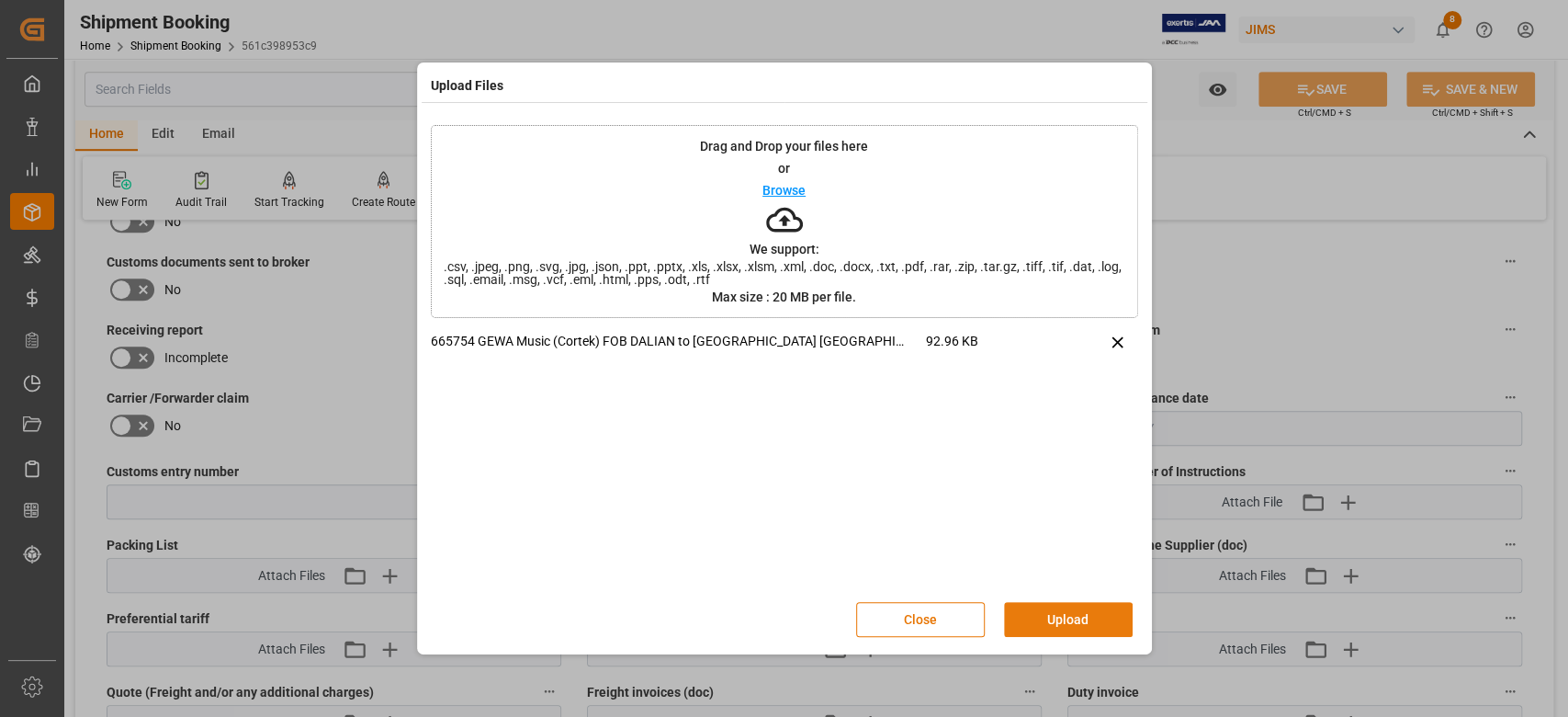
click at [1075, 618] on button "Upload" at bounding box center [1068, 620] width 129 height 35
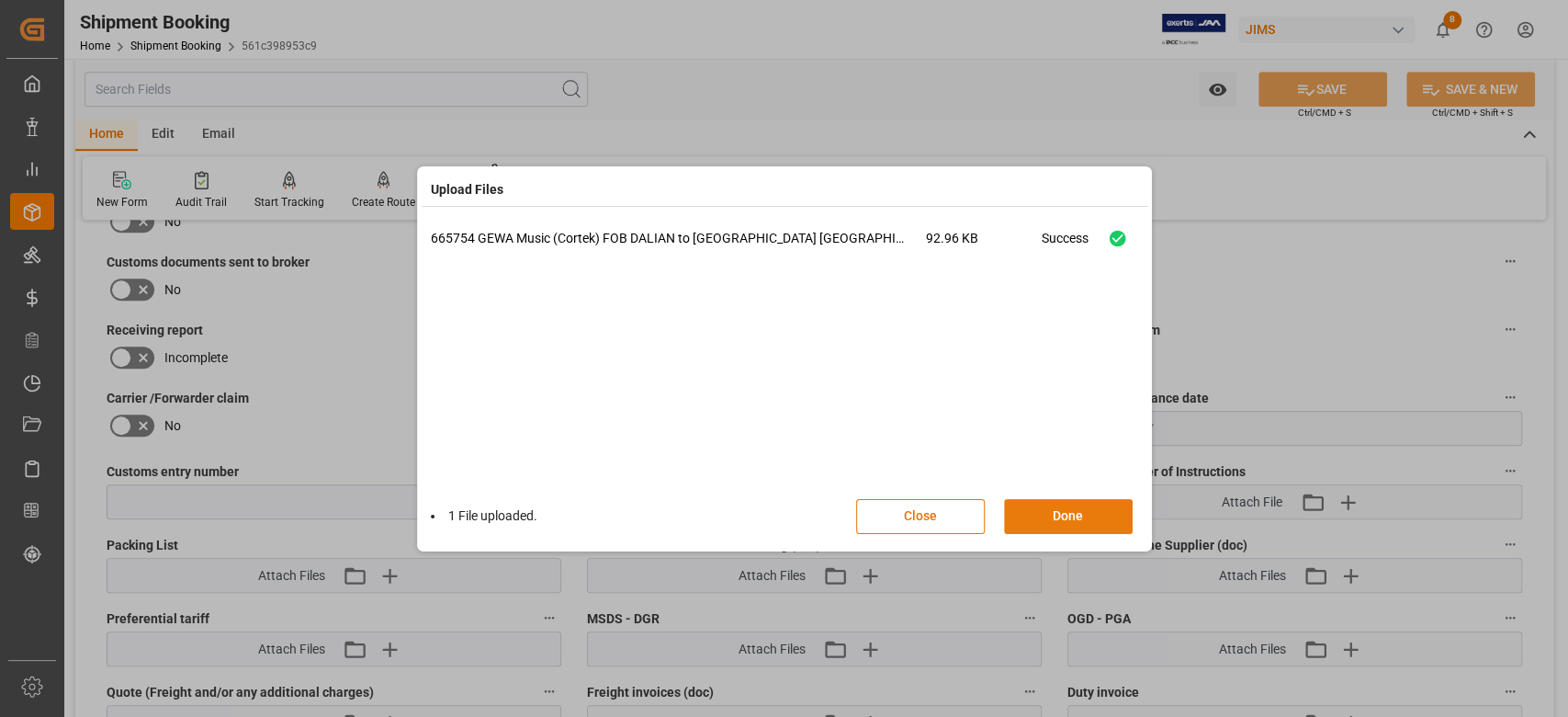
click at [1086, 514] on button "Done" at bounding box center [1068, 517] width 129 height 35
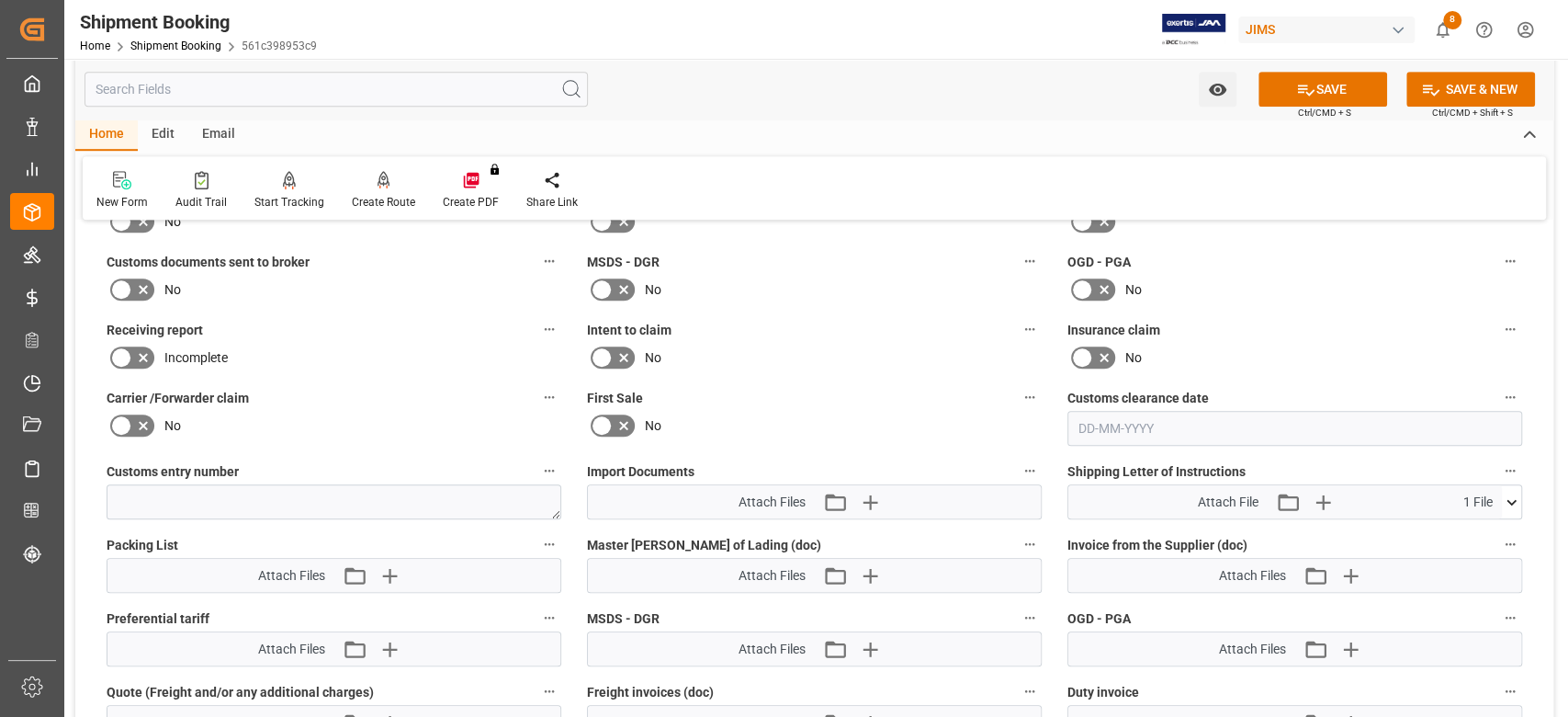
click at [1315, 96] on button "SAVE" at bounding box center [1323, 89] width 129 height 35
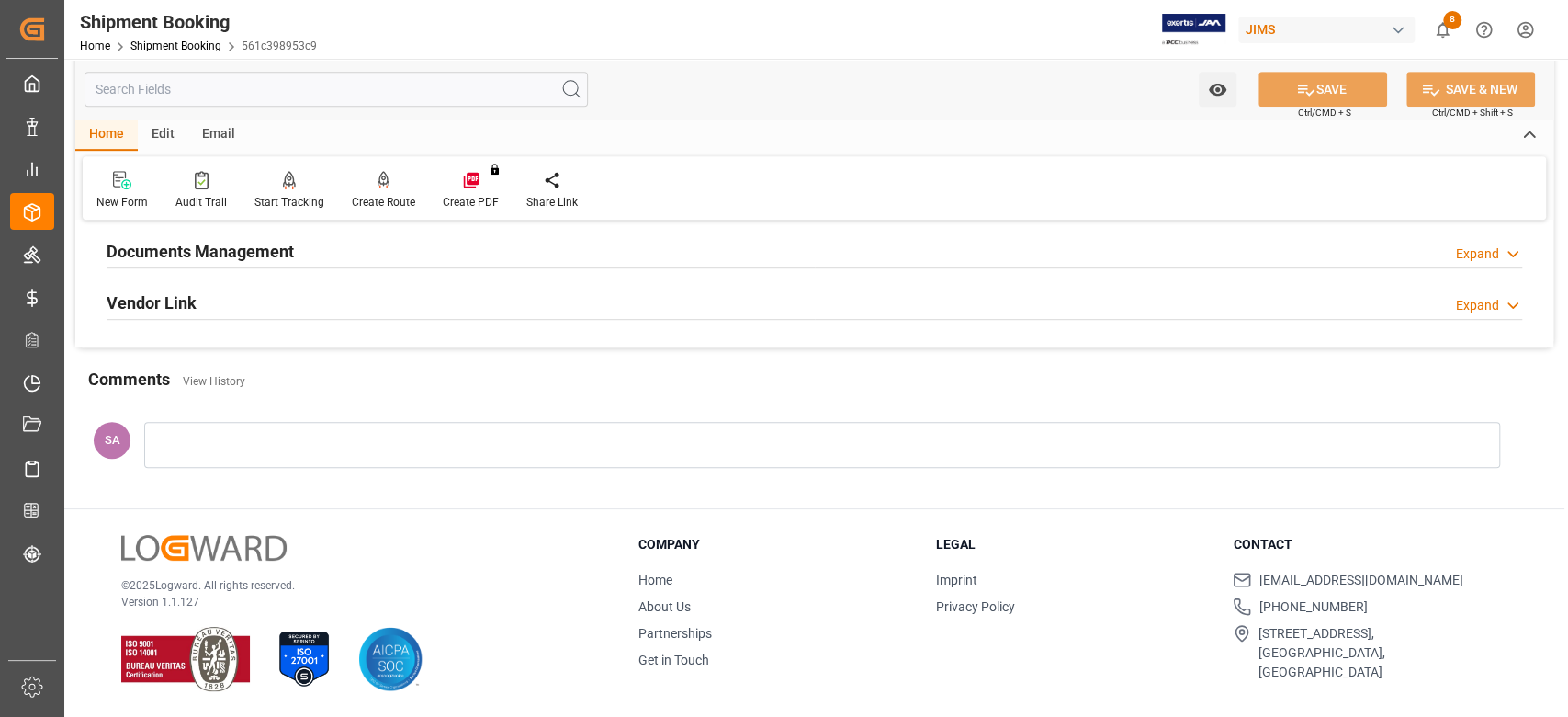
scroll to position [662, 0]
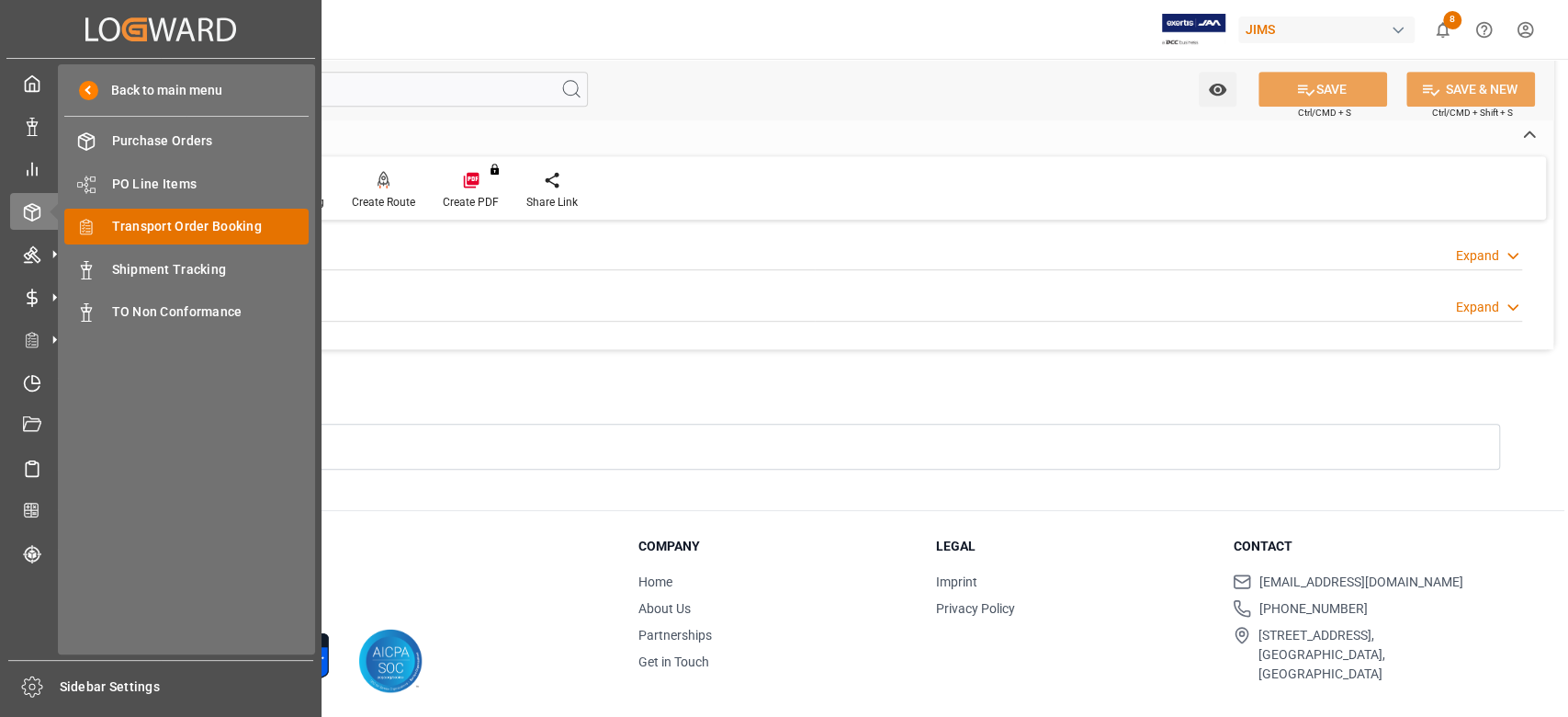
click at [202, 221] on span "Transport Order Booking" at bounding box center [210, 227] width 197 height 20
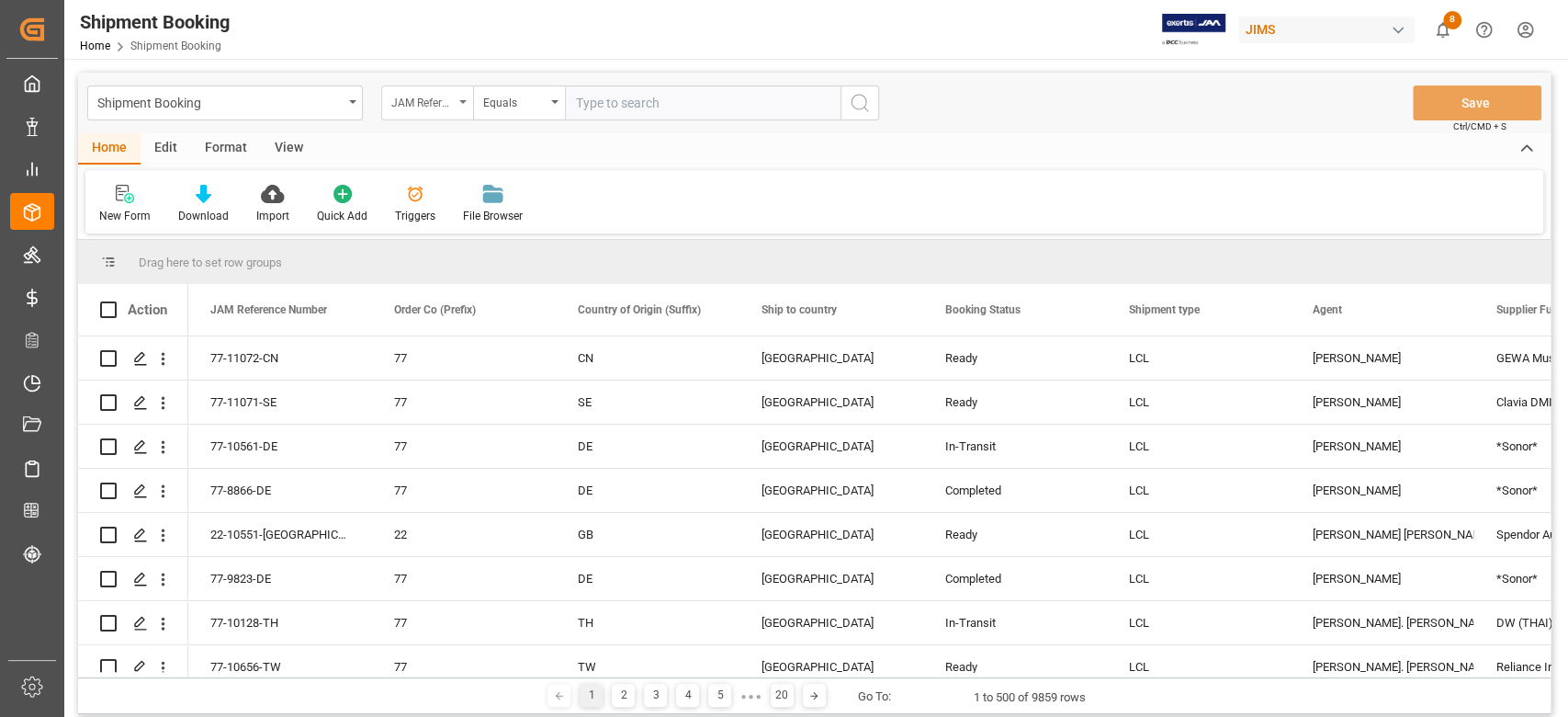
click at [458, 101] on div "JAM Reference Number" at bounding box center [427, 103] width 92 height 35
click at [456, 135] on input "sandra" at bounding box center [519, 145] width 259 height 29
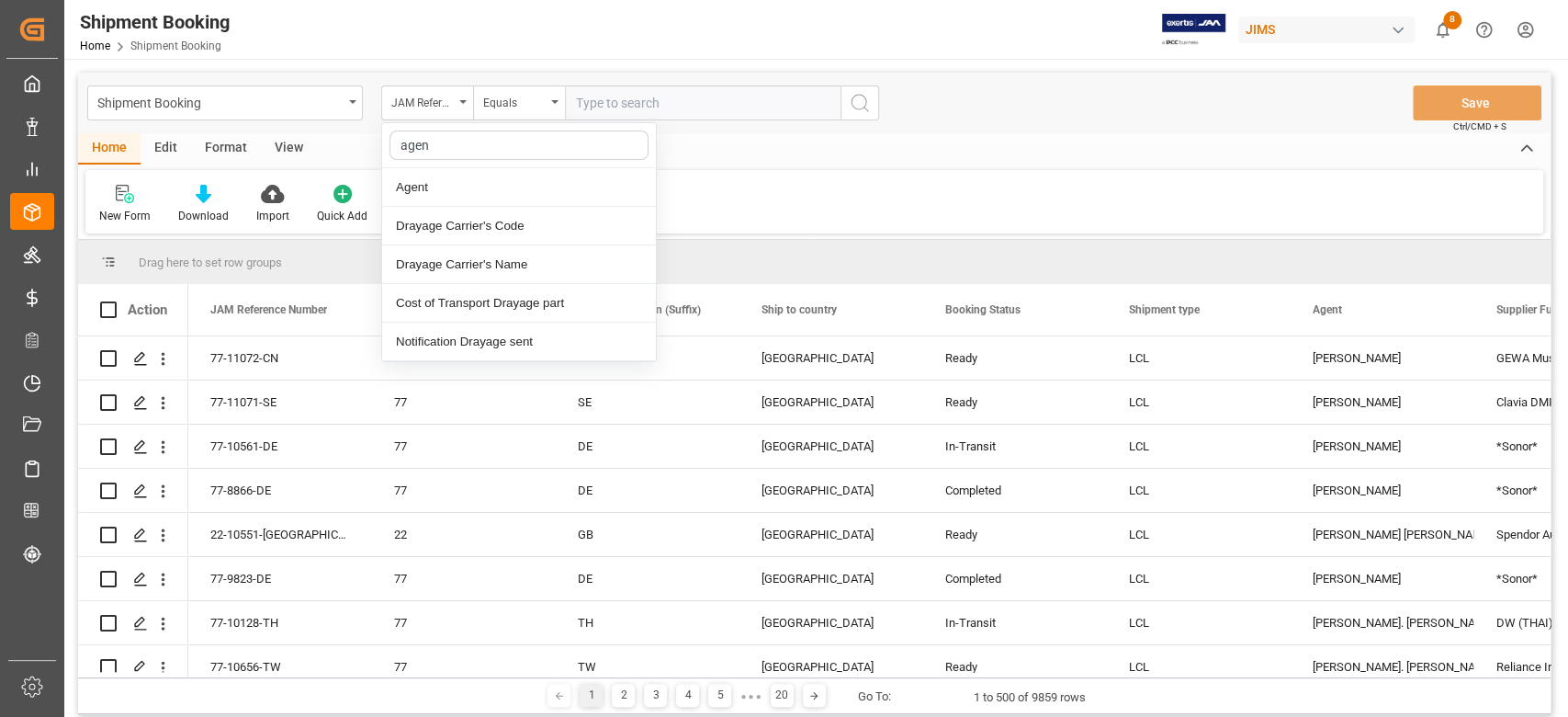
type input "agent"
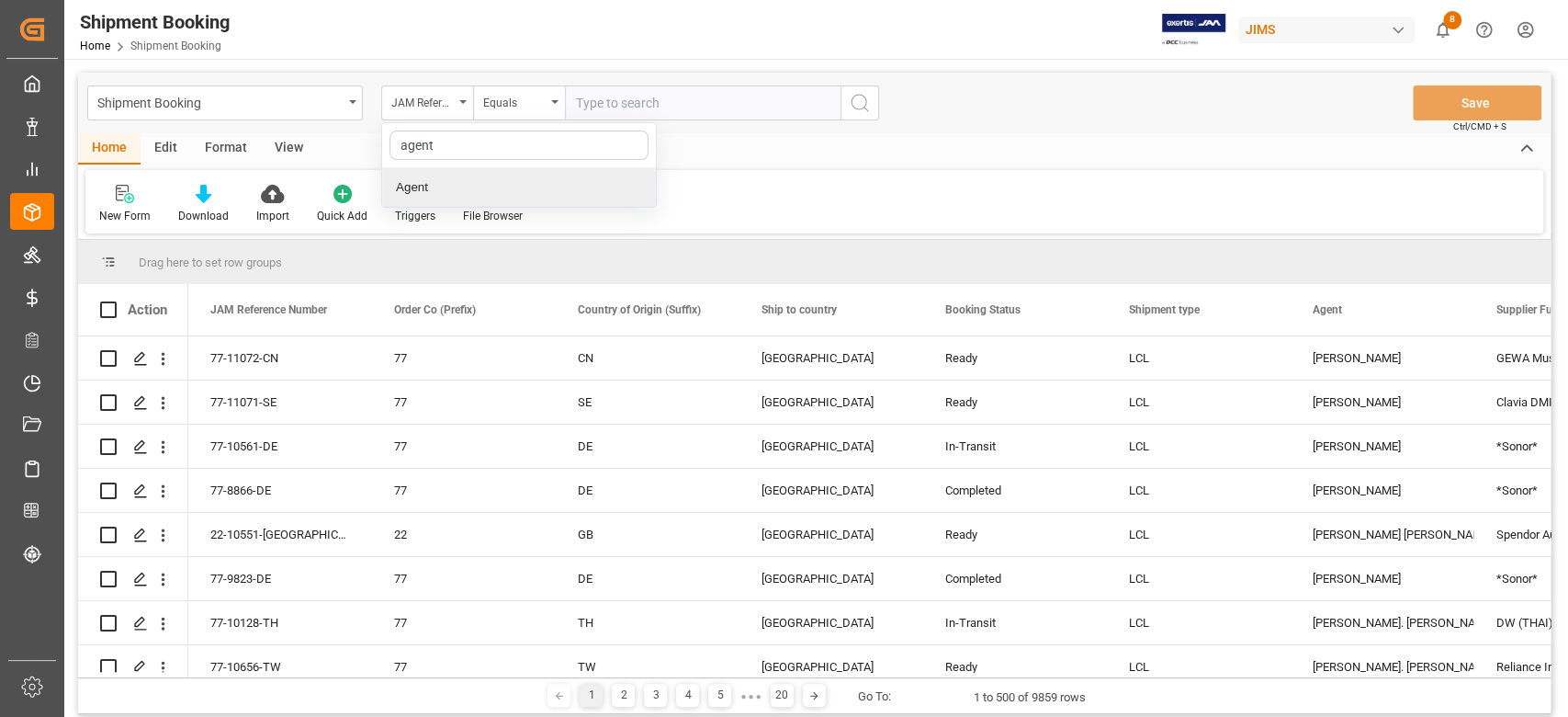
click at [526, 181] on div "Agent" at bounding box center [518, 187] width 274 height 38
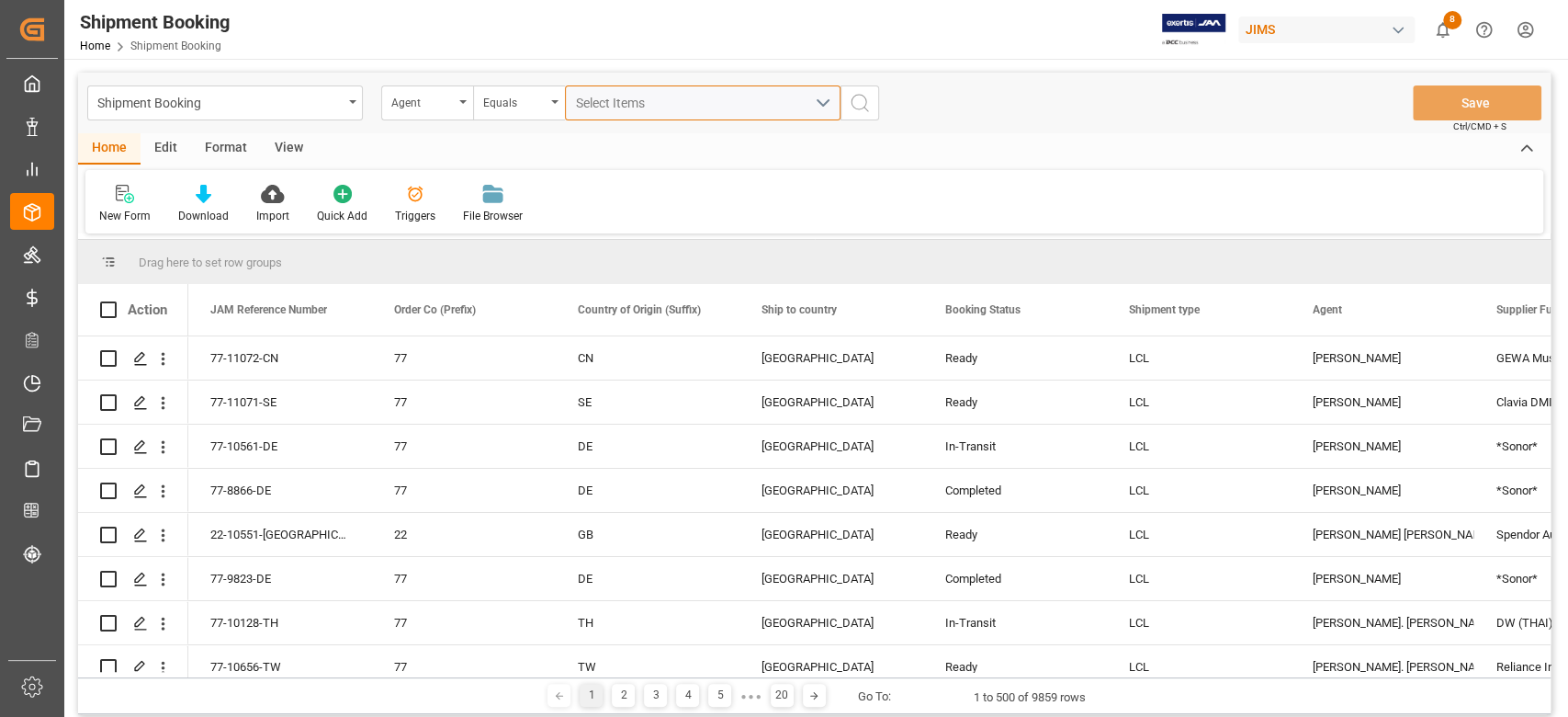
click at [642, 105] on span "Select Items" at bounding box center [616, 102] width 79 height 15
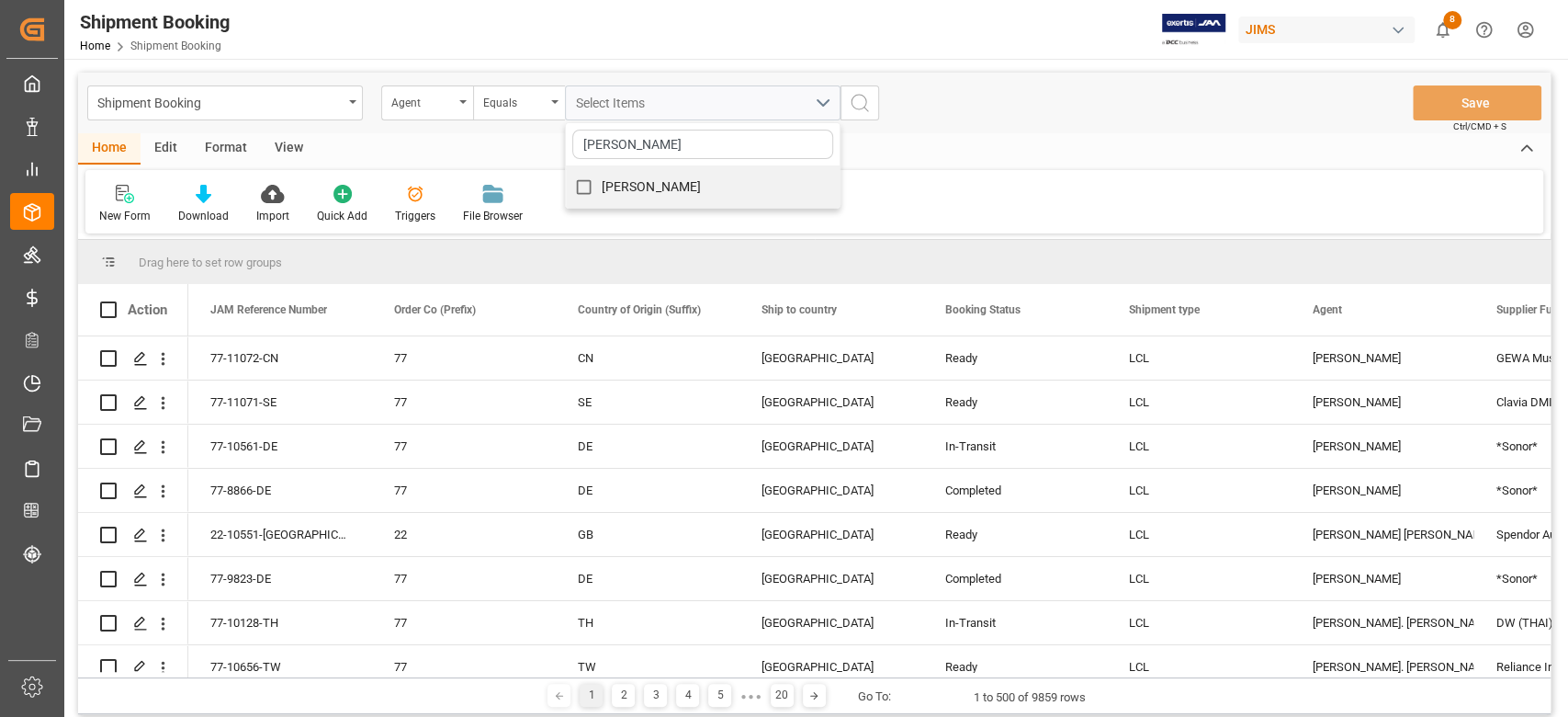
type input "sandra"
click at [671, 180] on span "[PERSON_NAME]" at bounding box center [652, 186] width 100 height 15
click at [602, 180] on input "[PERSON_NAME]" at bounding box center [583, 187] width 35 height 35
checkbox input "true"
click at [863, 107] on icon "search button" at bounding box center [860, 103] width 22 height 22
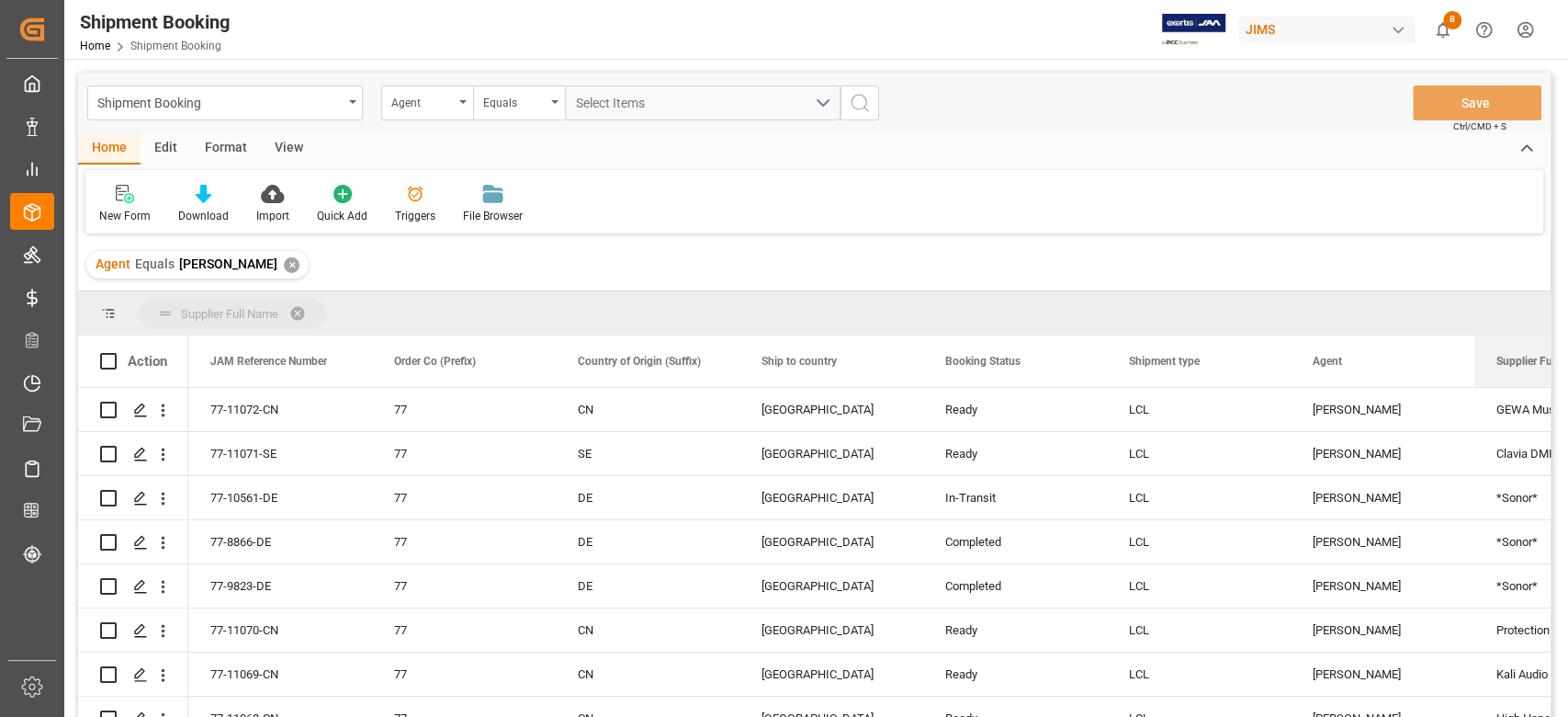
drag, startPoint x: 1512, startPoint y: 361, endPoint x: 1023, endPoint y: 320, distance: 490.7
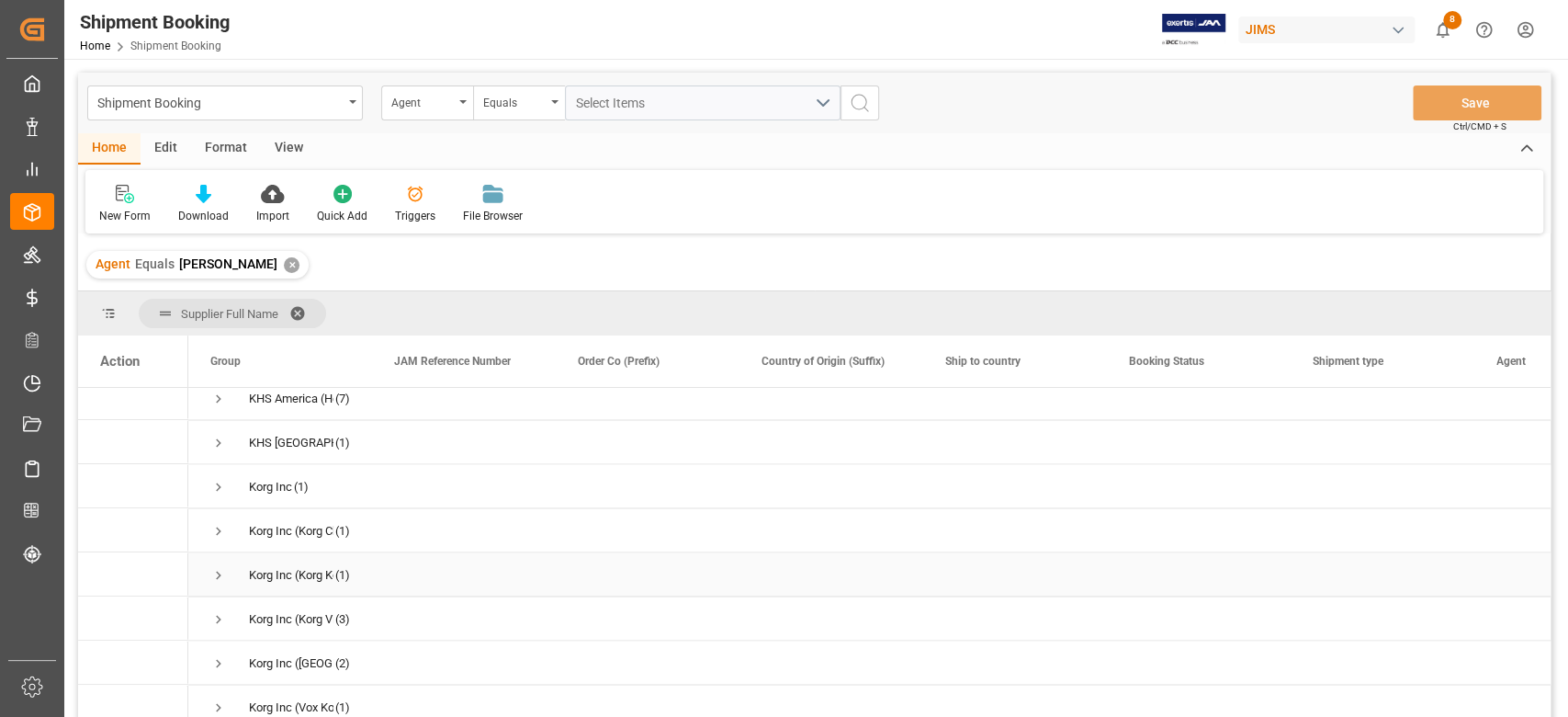
scroll to position [2450, 0]
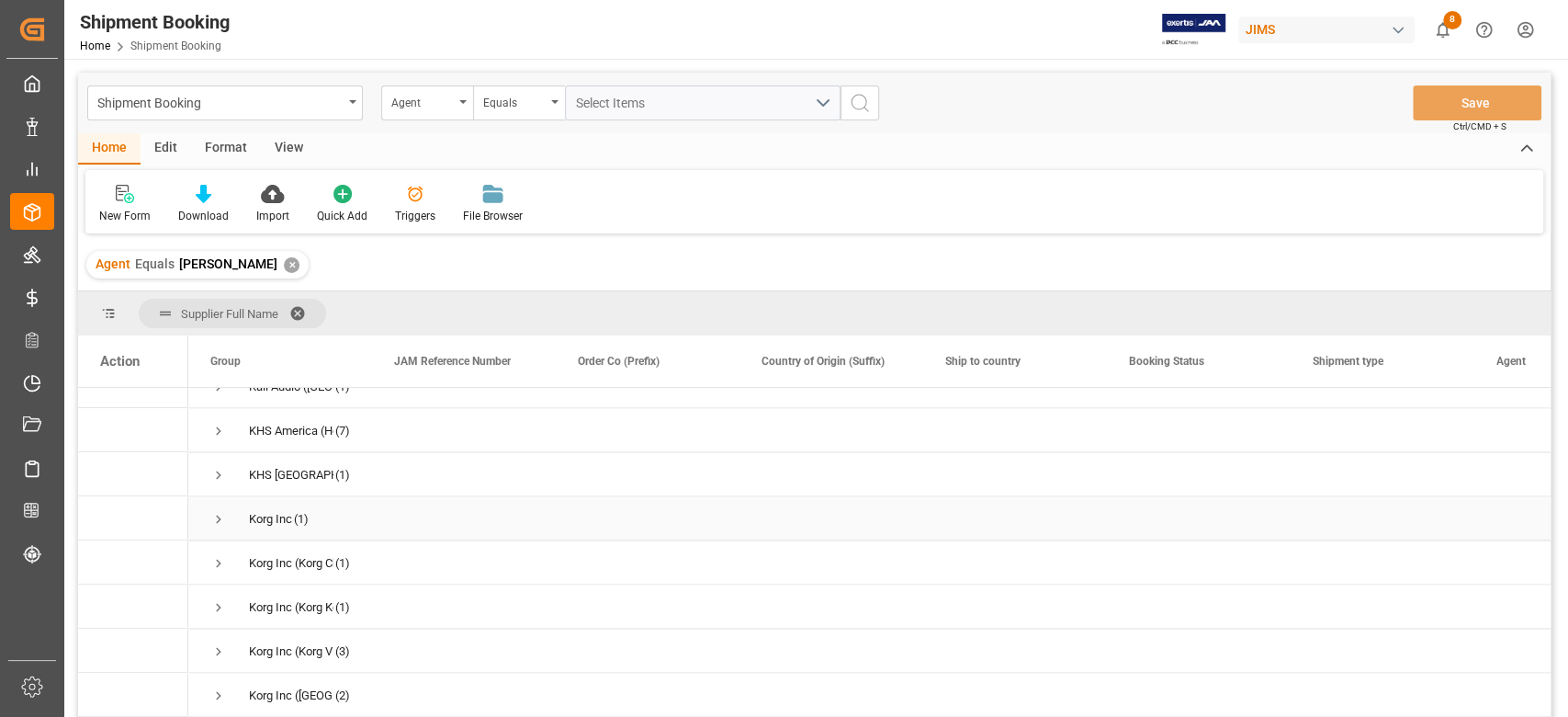
click at [221, 518] on span "Press SPACE to select this row." at bounding box center [218, 518] width 17 height 17
click at [221, 557] on span "Press SPACE to select this row." at bounding box center [218, 562] width 17 height 17
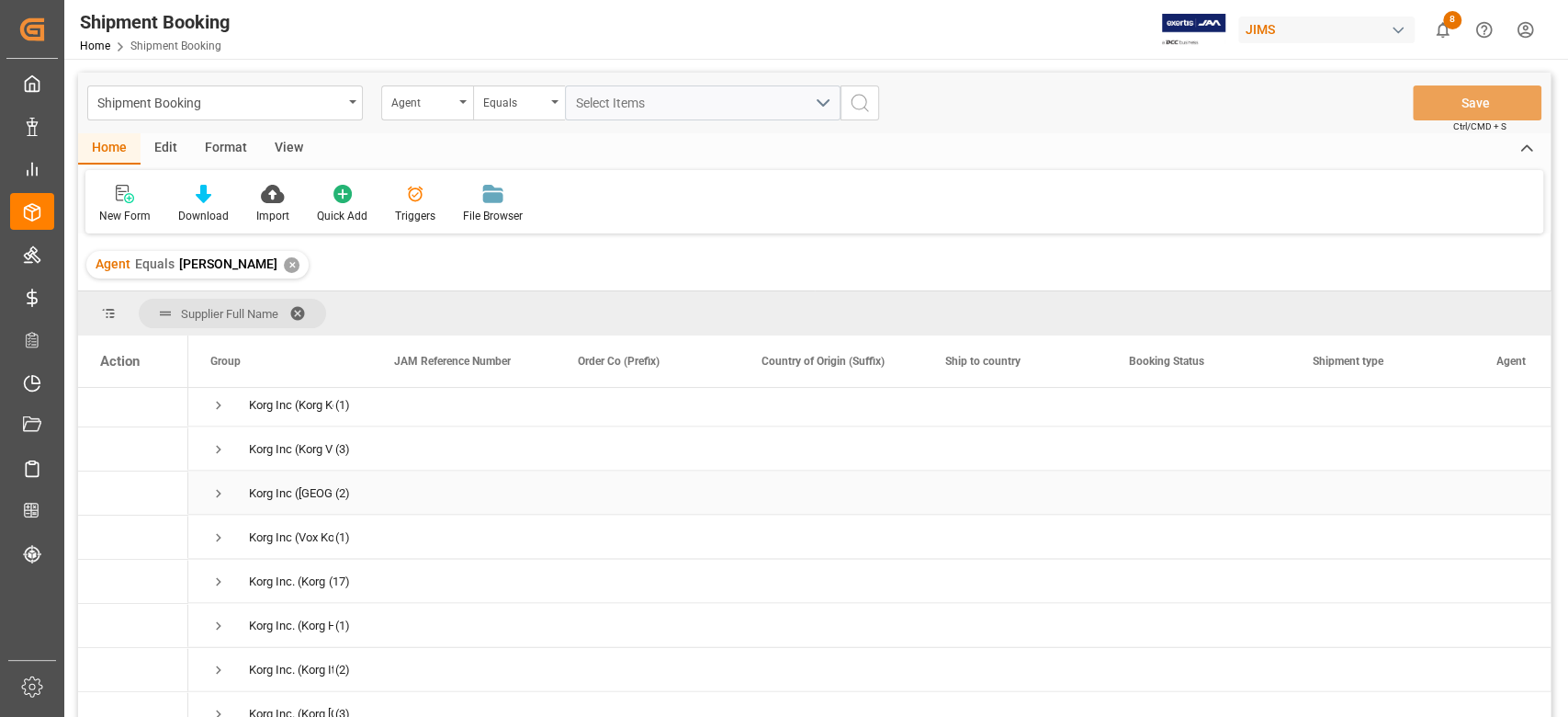
scroll to position [2573, 0]
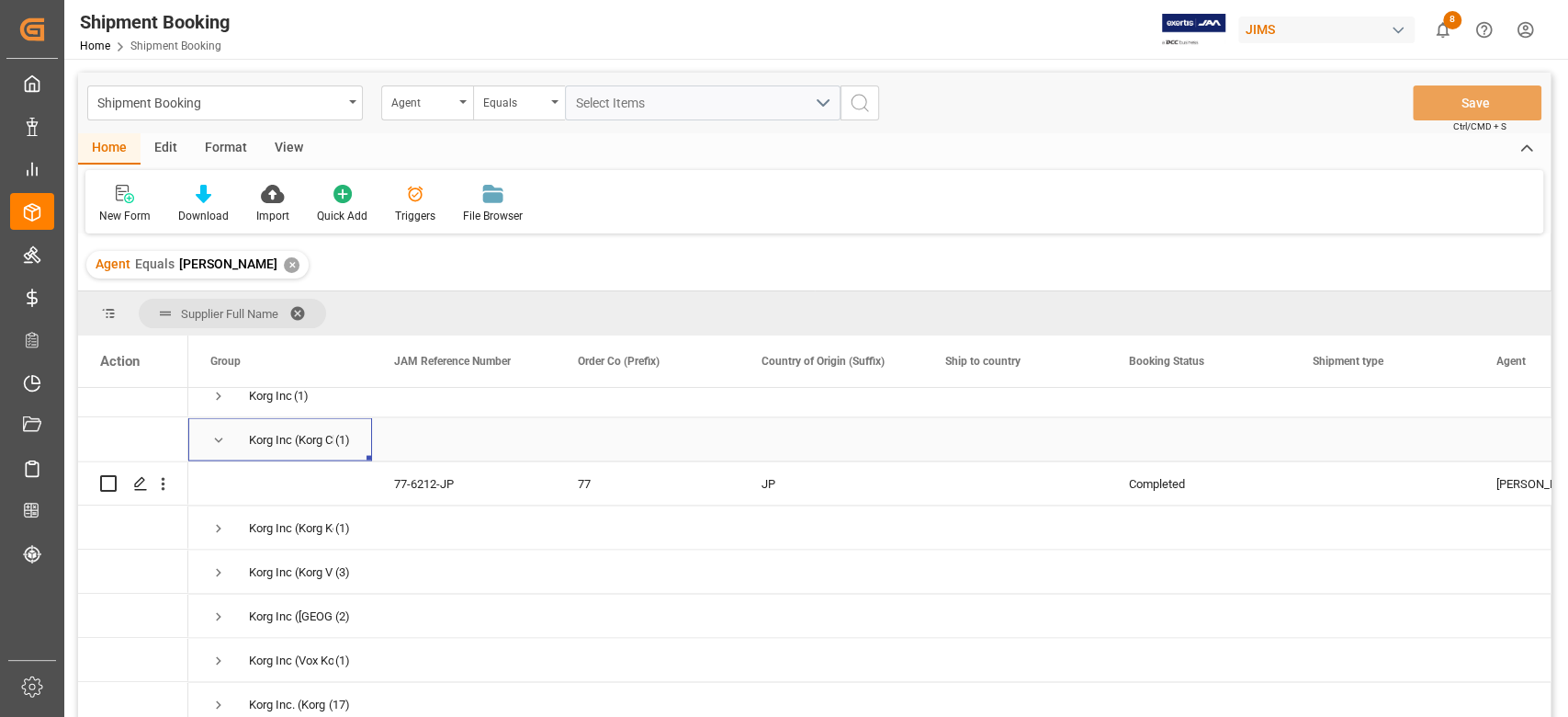
click at [217, 441] on span "Press SPACE to select this row." at bounding box center [218, 439] width 17 height 17
click at [225, 486] on span "Press SPACE to select this row." at bounding box center [218, 483] width 17 height 17
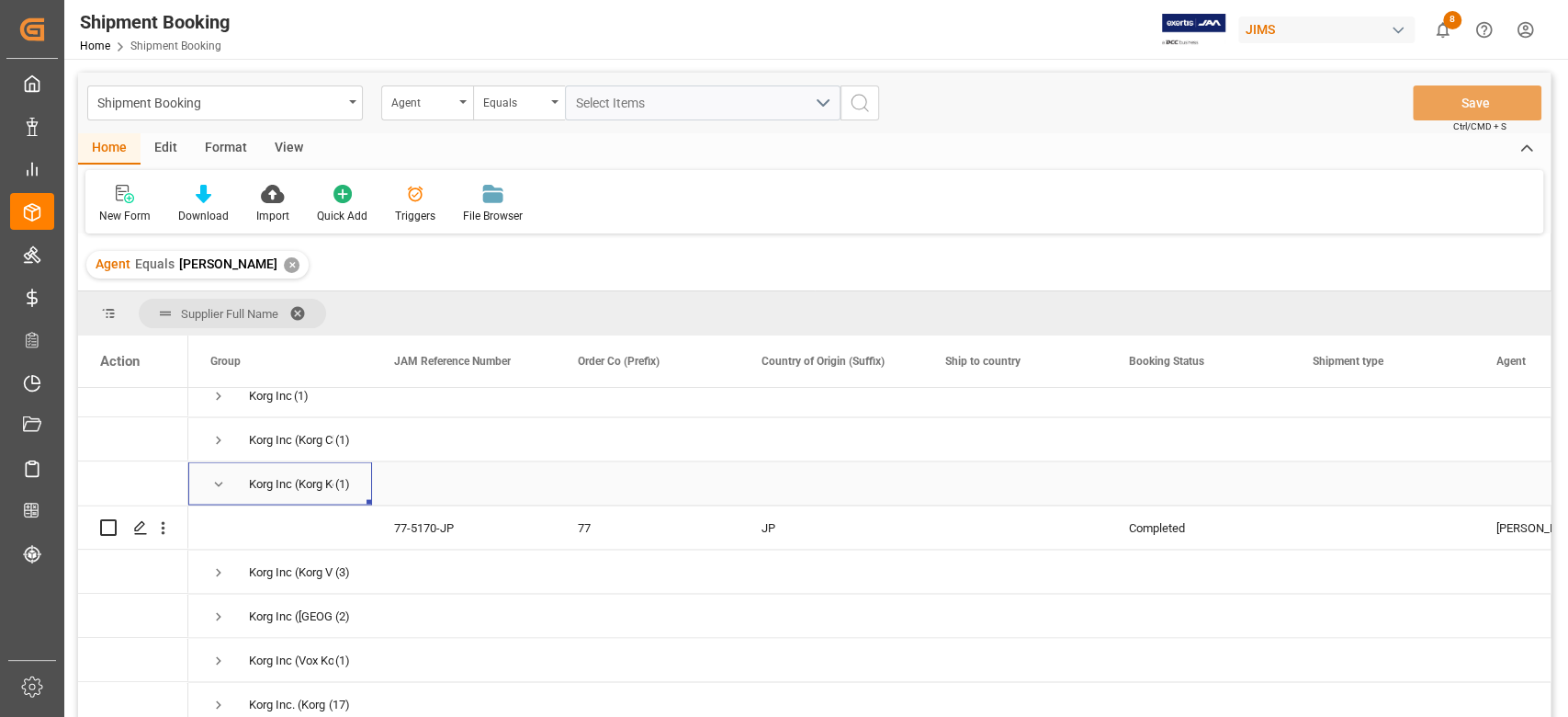
click at [225, 486] on span "Press SPACE to select this row." at bounding box center [218, 483] width 17 height 17
click at [219, 528] on span "Press SPACE to select this row." at bounding box center [218, 527] width 17 height 17
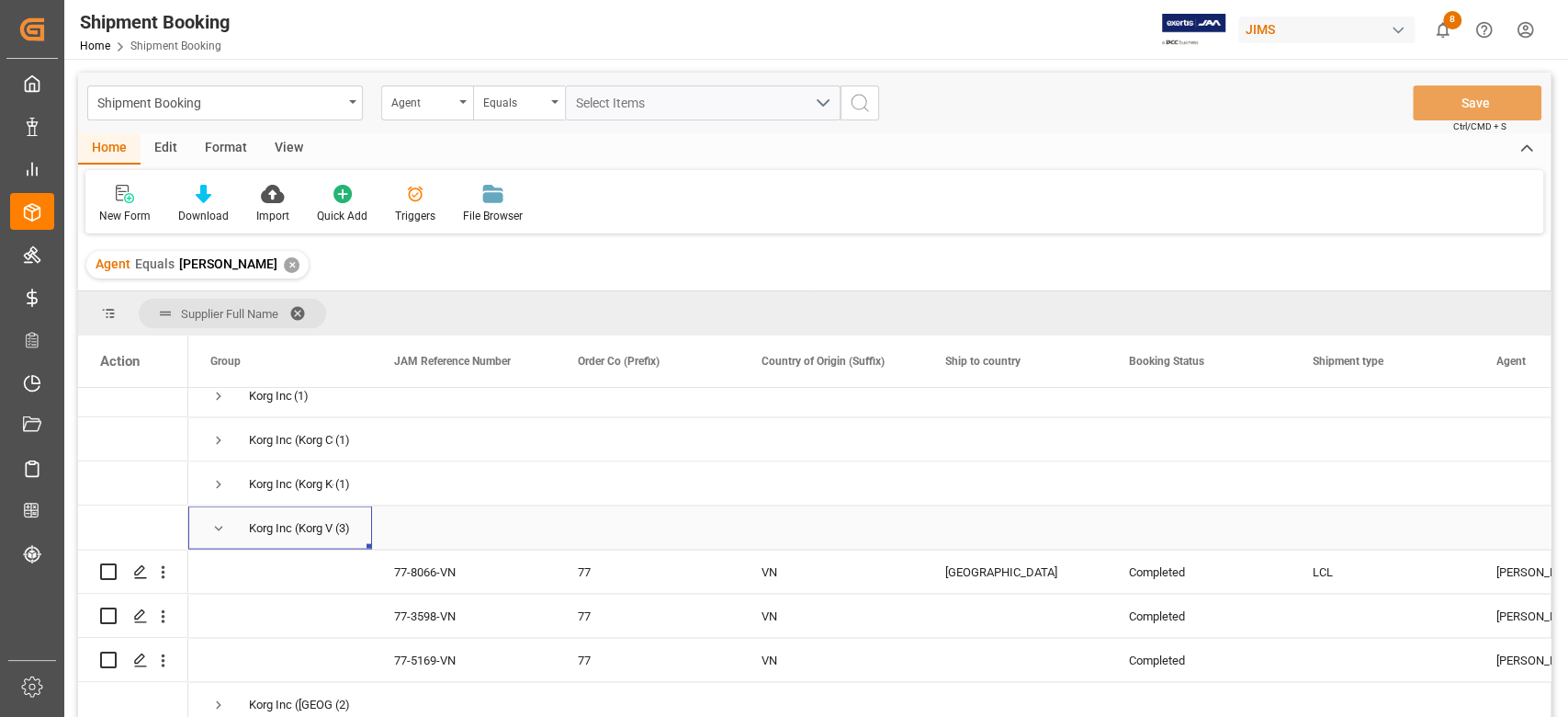
click at [219, 528] on span "Press SPACE to select this row." at bounding box center [218, 527] width 17 height 17
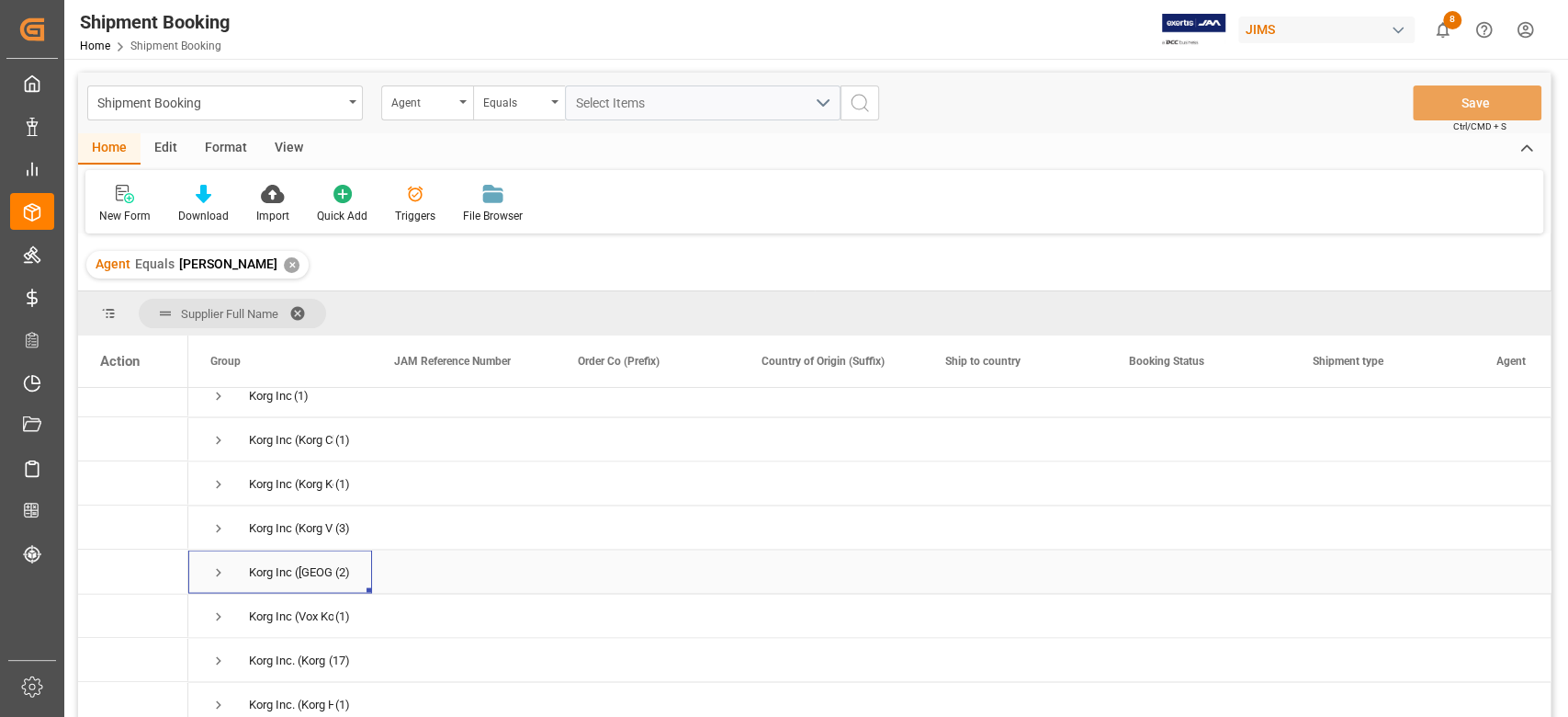
click at [211, 578] on span "Press SPACE to select this row." at bounding box center [218, 572] width 17 height 17
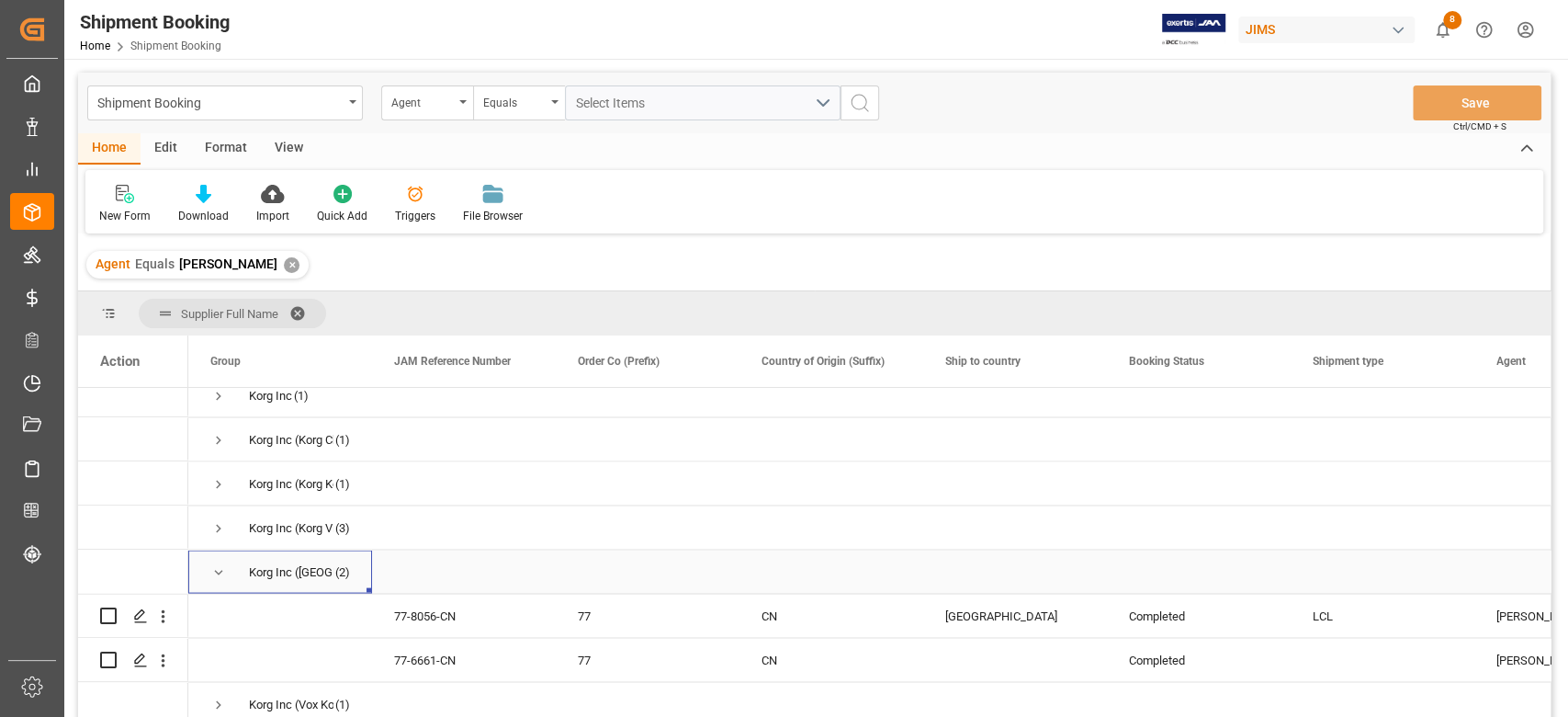
click at [211, 578] on span "Press SPACE to select this row." at bounding box center [218, 572] width 17 height 17
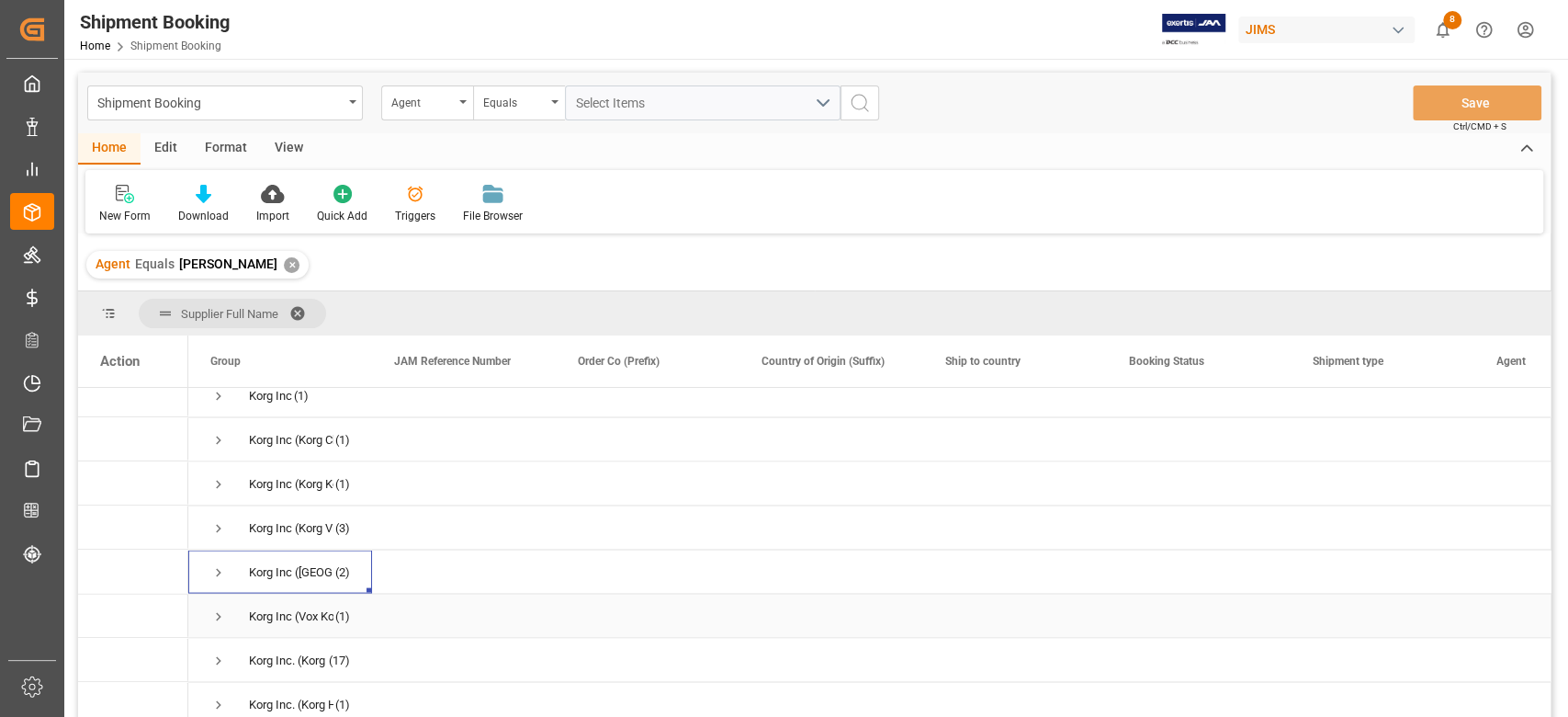
scroll to position [2695, 0]
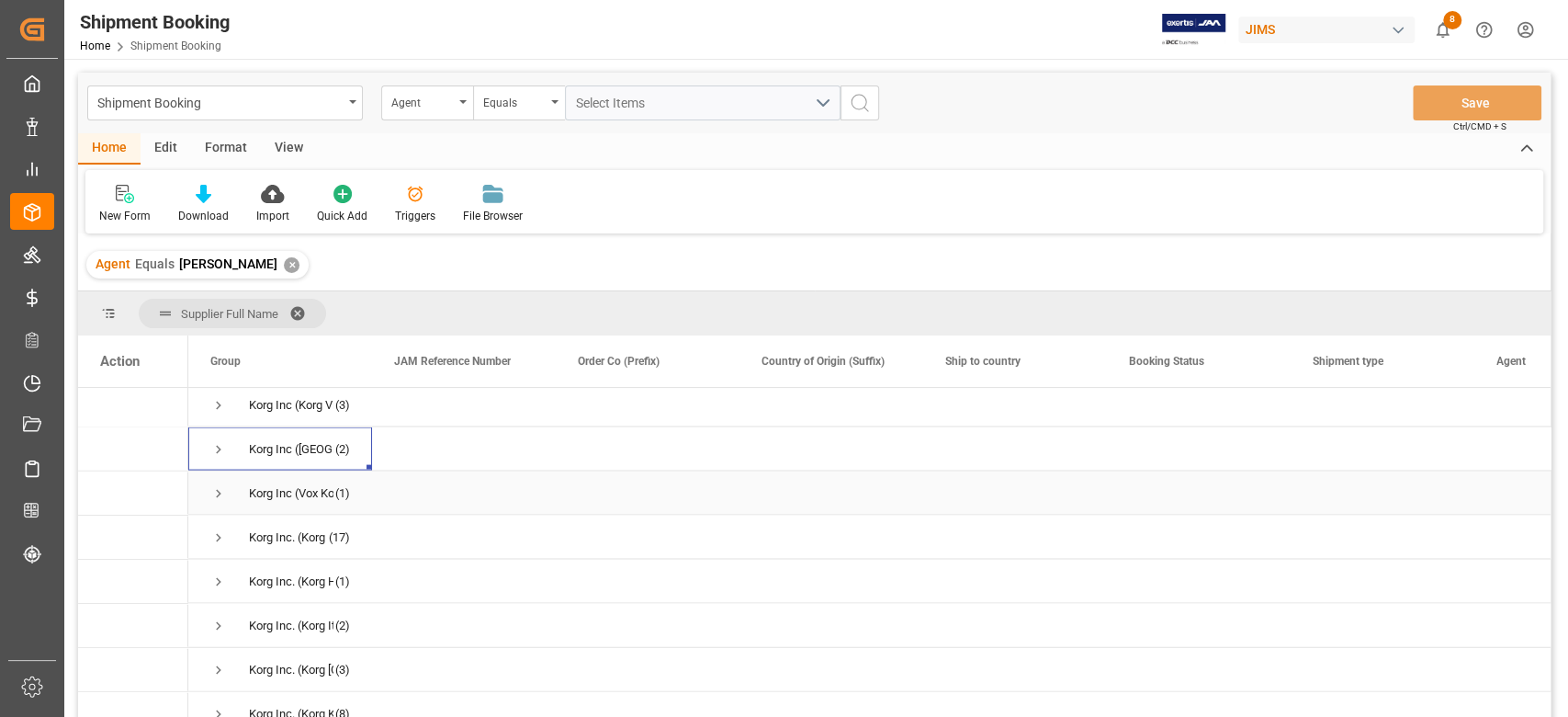
click at [218, 495] on span "Press SPACE to select this row." at bounding box center [218, 493] width 17 height 17
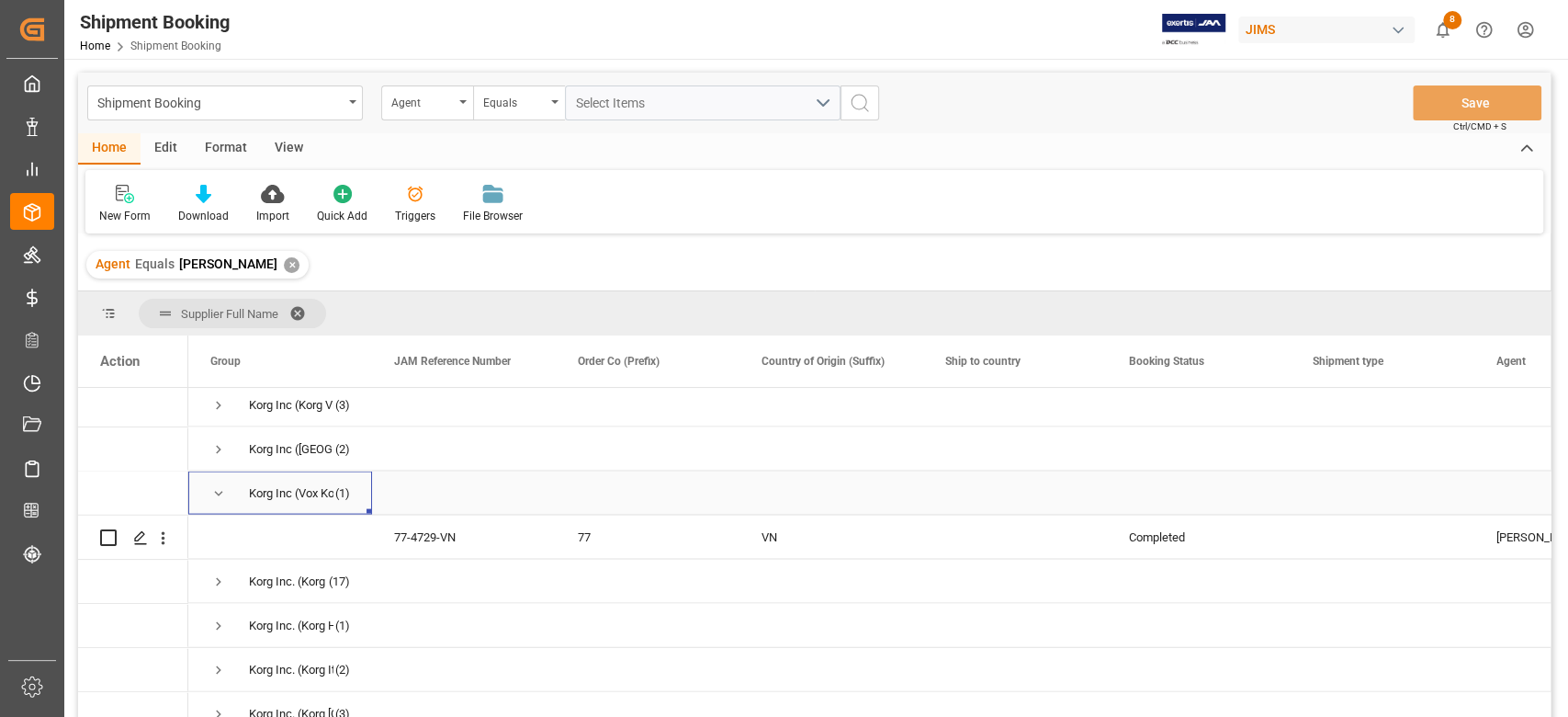
click at [218, 498] on span "Press SPACE to select this row." at bounding box center [218, 493] width 17 height 17
click at [218, 535] on span "Press SPACE to select this row." at bounding box center [218, 537] width 17 height 17
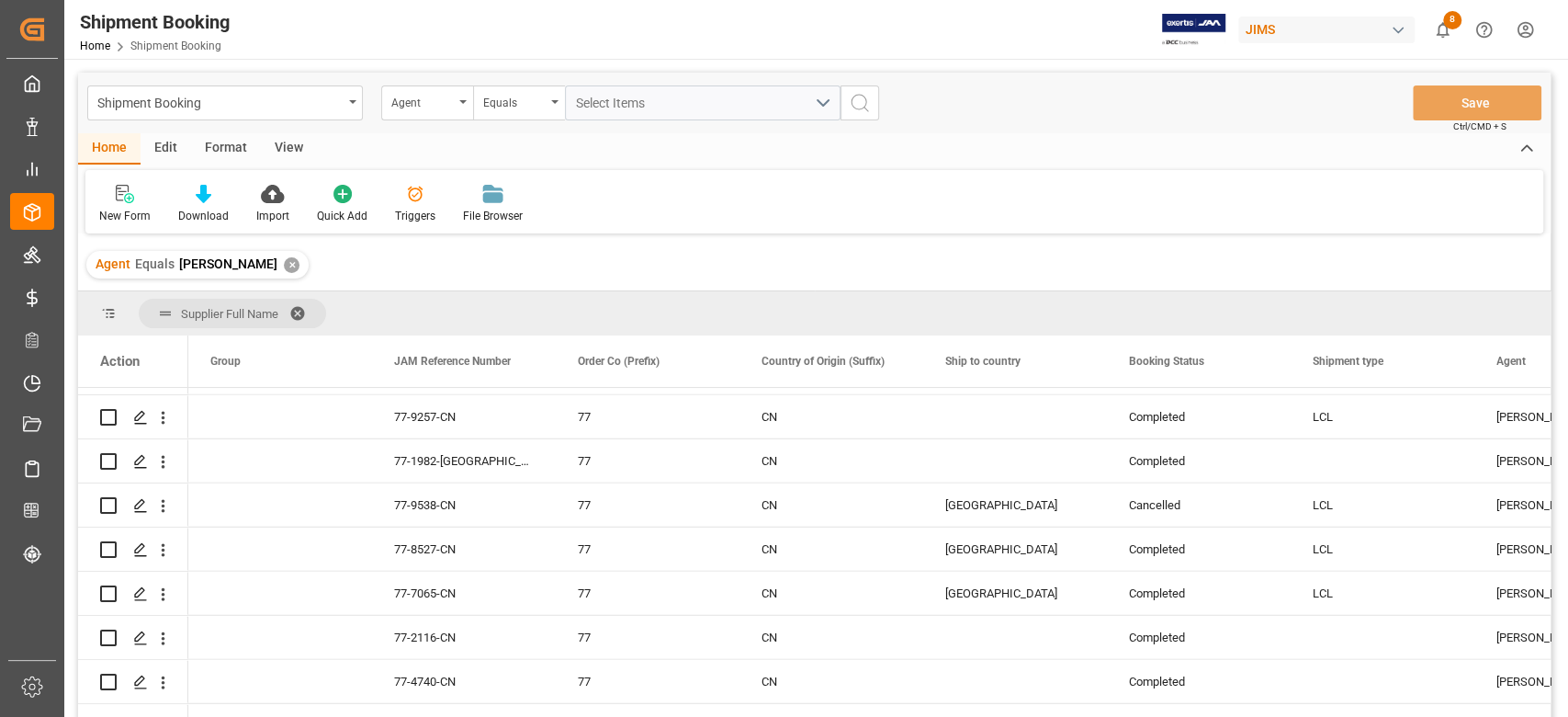
scroll to position [2818, 0]
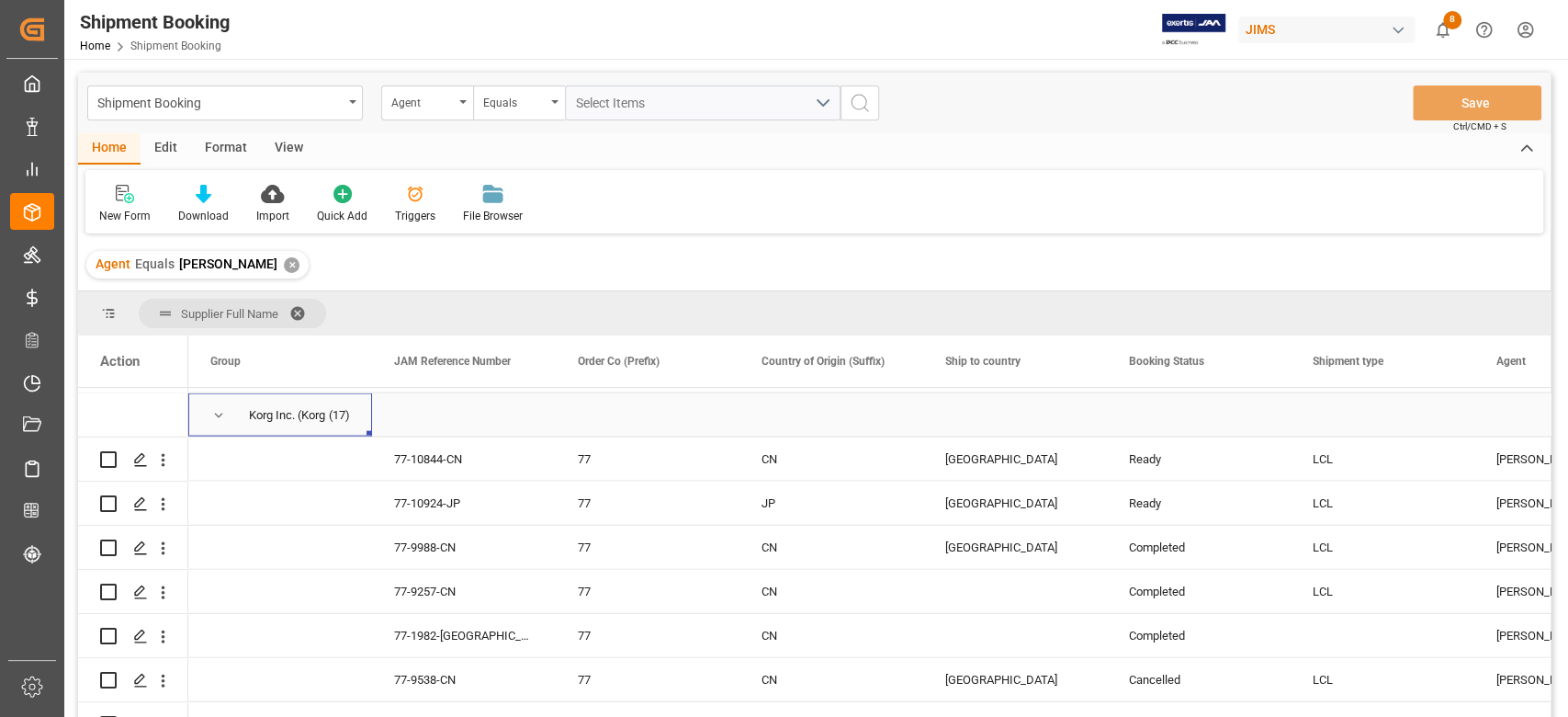
click at [220, 412] on span "Press SPACE to select this row." at bounding box center [218, 414] width 17 height 17
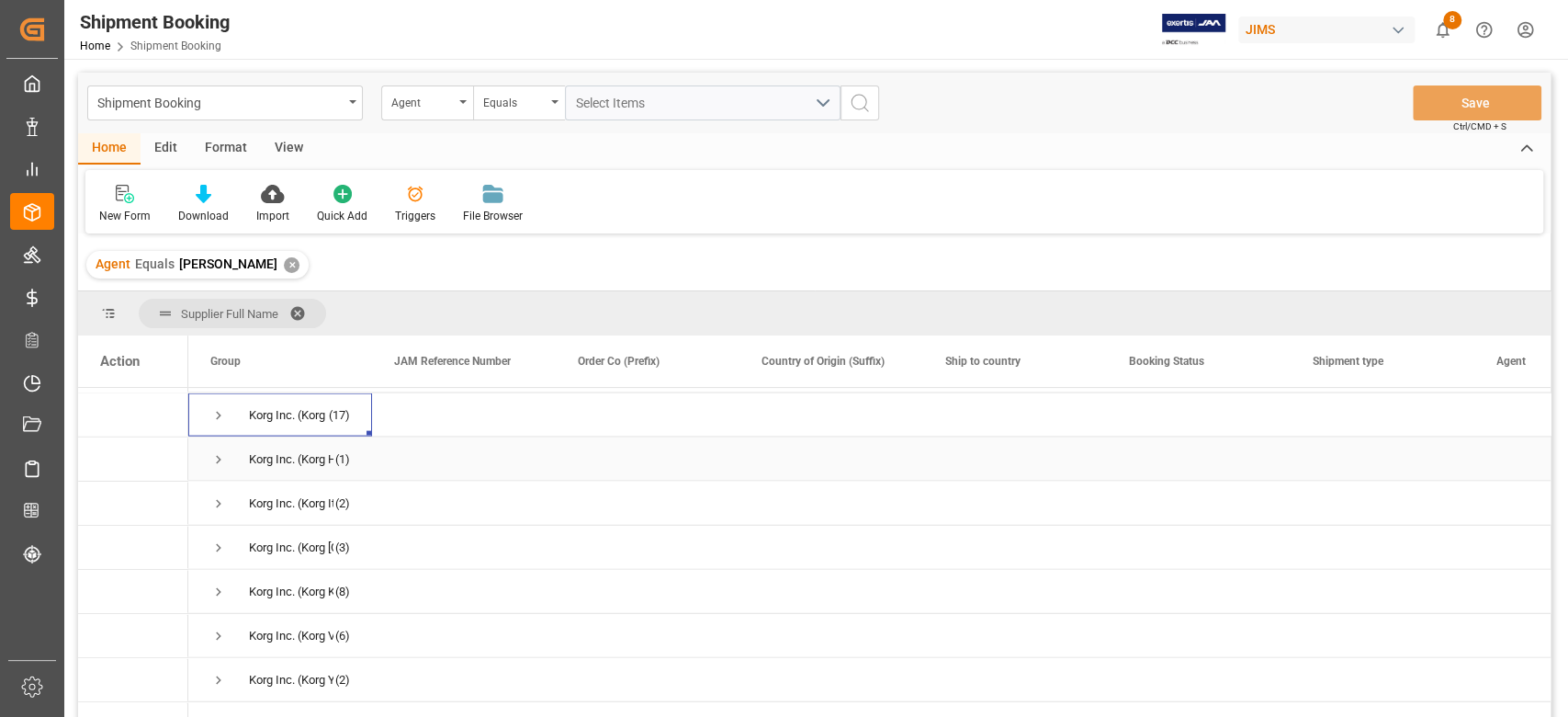
click at [218, 460] on span "Press SPACE to select this row." at bounding box center [218, 459] width 17 height 17
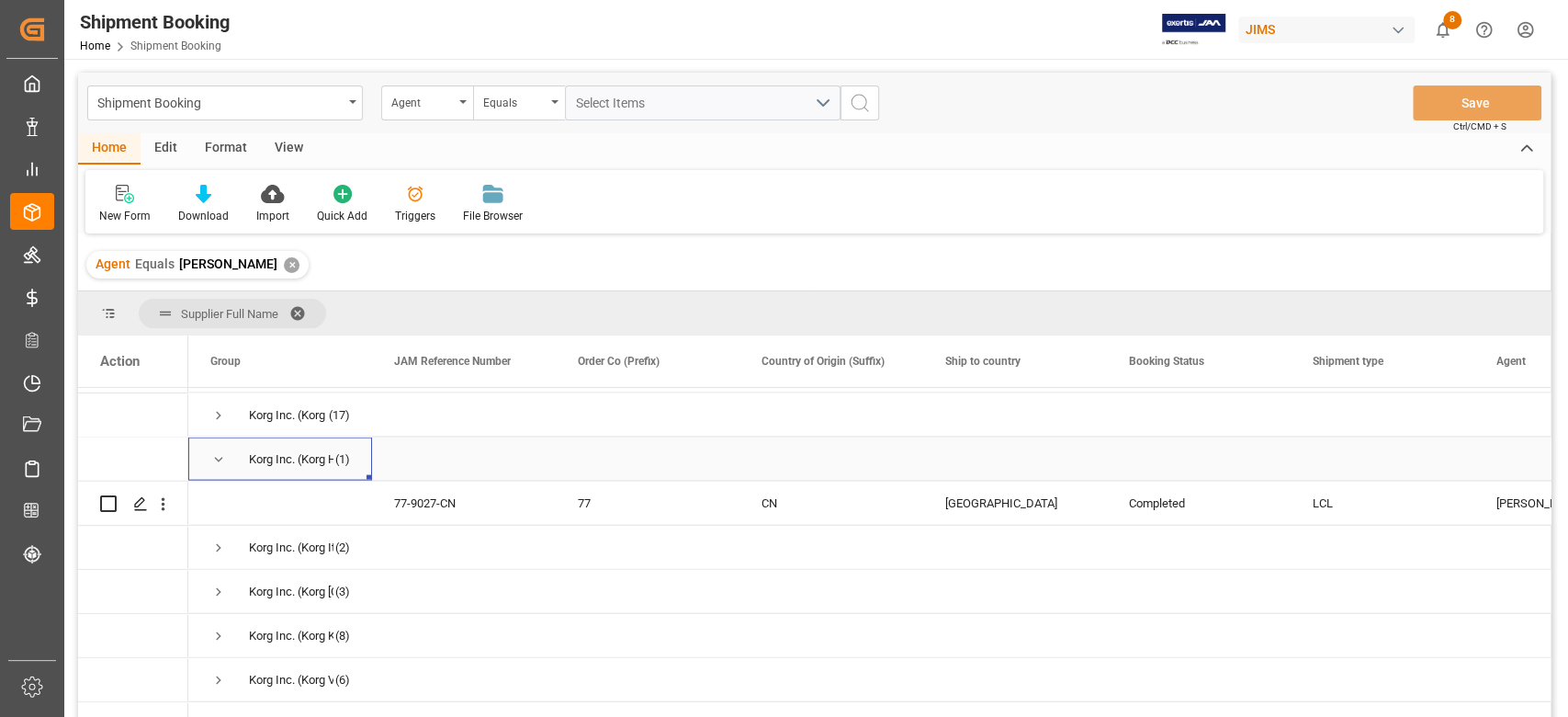
click at [218, 460] on span "Press SPACE to select this row." at bounding box center [218, 459] width 17 height 17
click at [215, 503] on span "Press SPACE to select this row." at bounding box center [218, 503] width 17 height 17
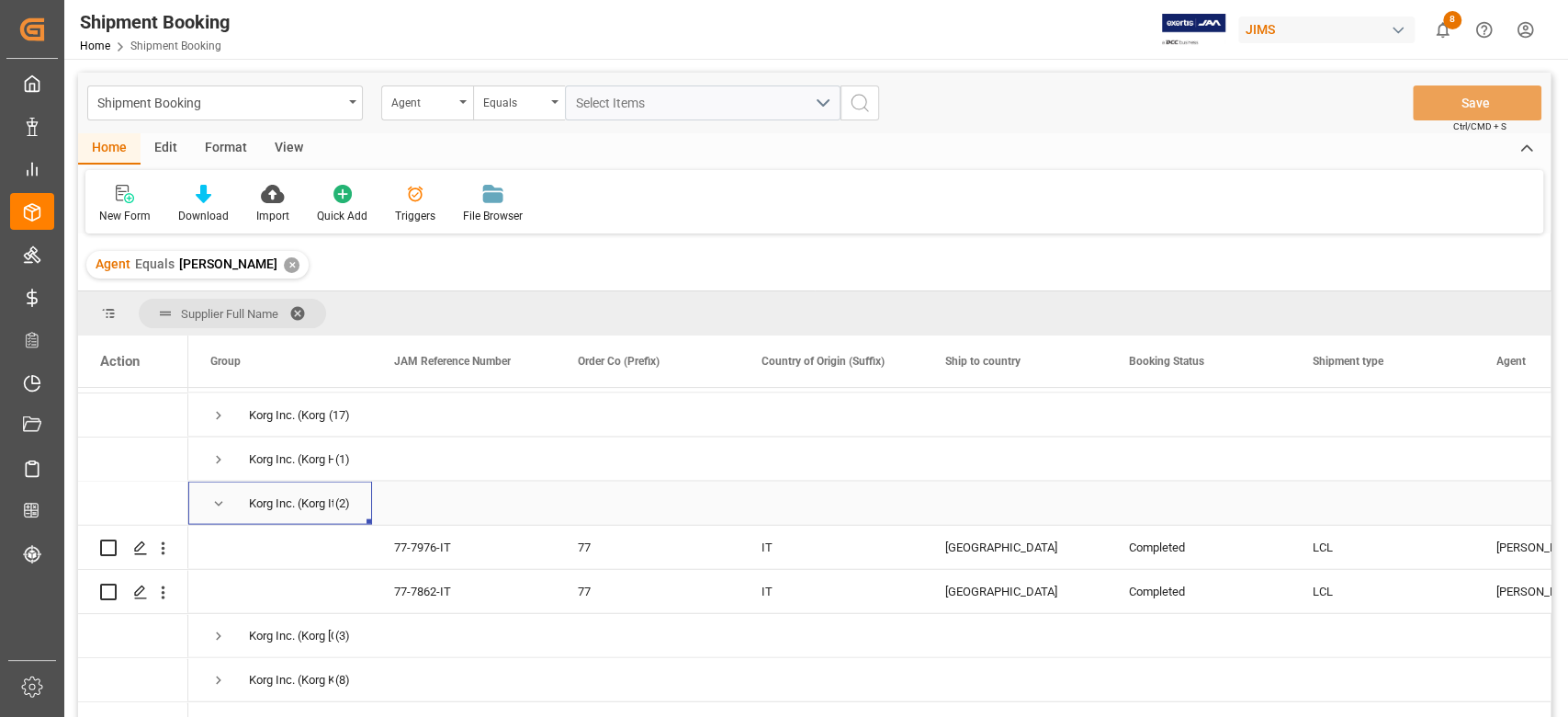
click at [216, 503] on span "Press SPACE to select this row." at bounding box center [218, 503] width 17 height 17
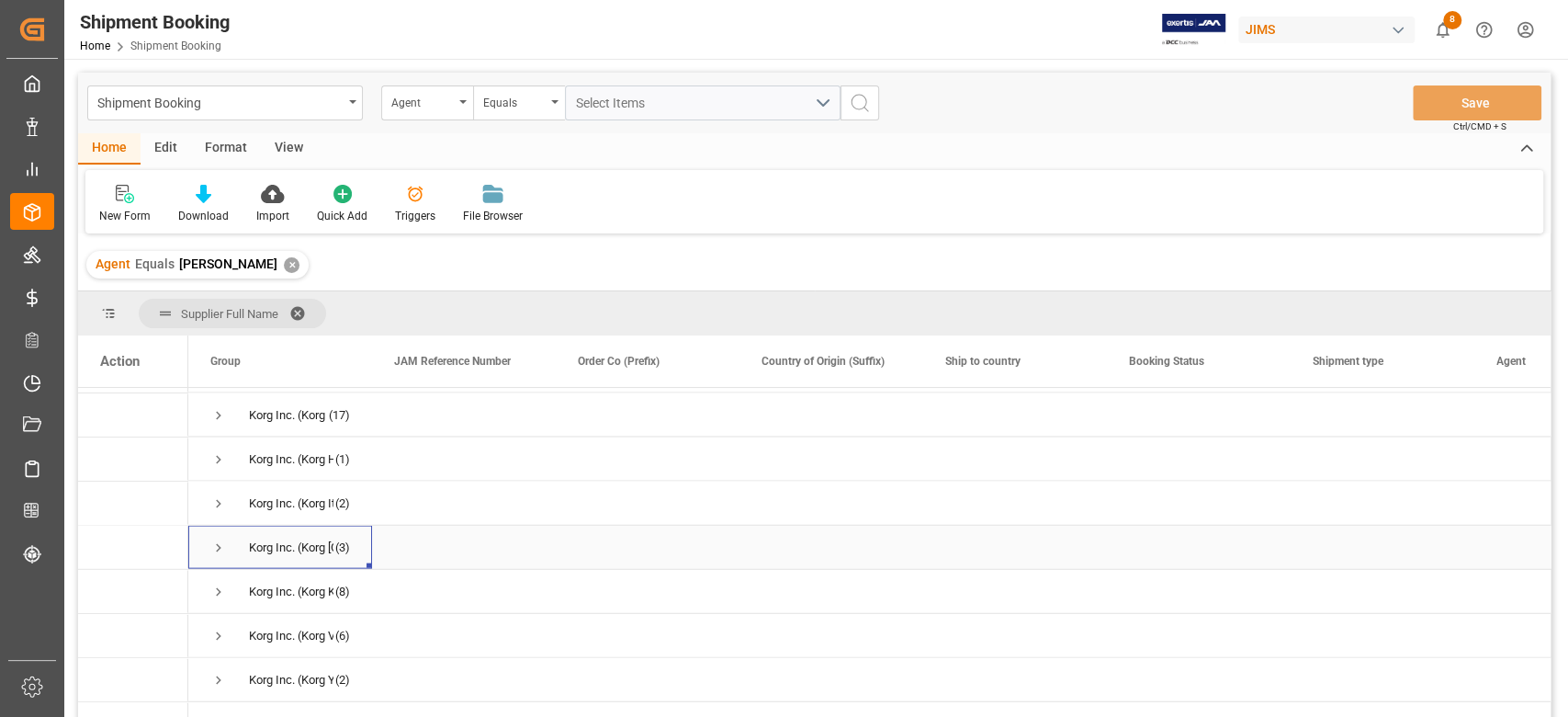
click at [221, 543] on span "Press SPACE to select this row." at bounding box center [218, 547] width 17 height 17
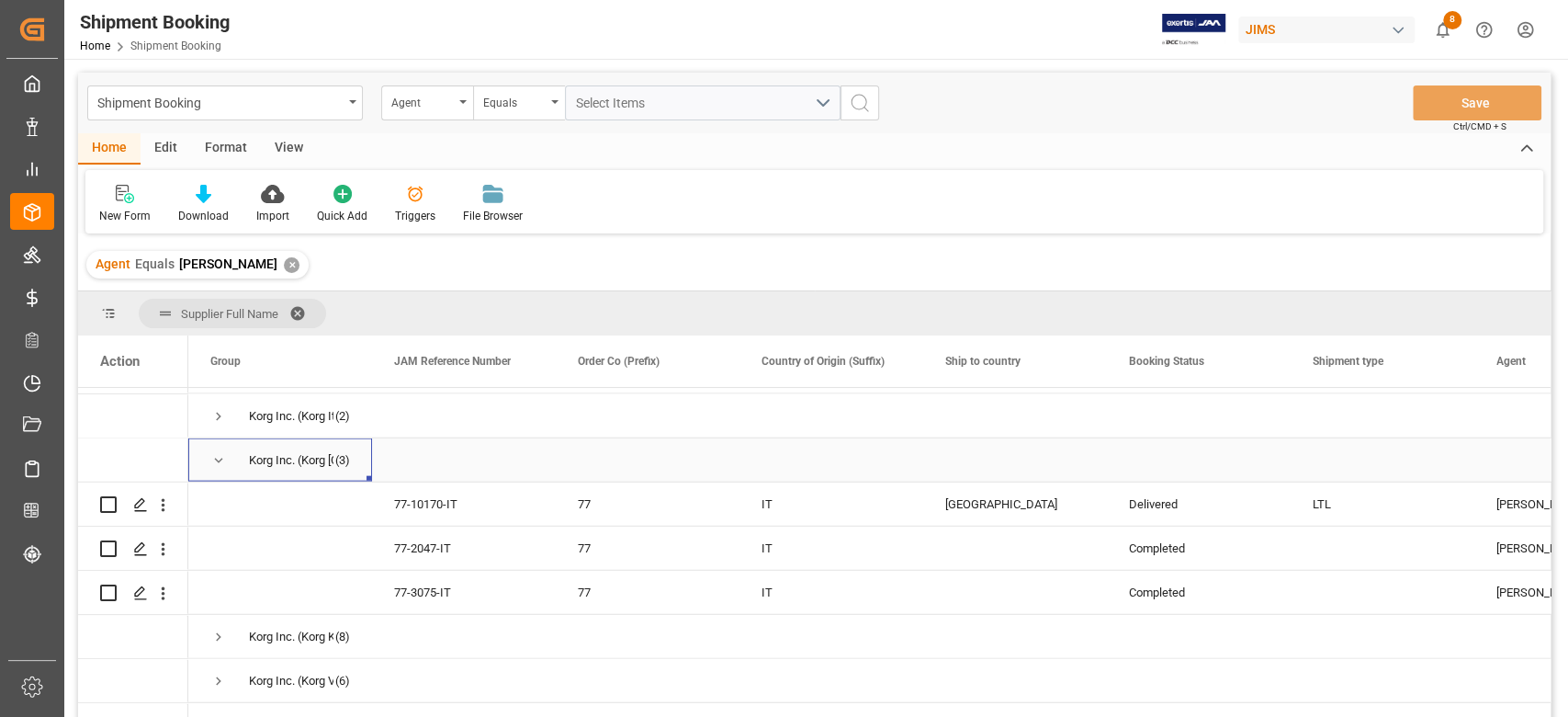
scroll to position [2941, 0]
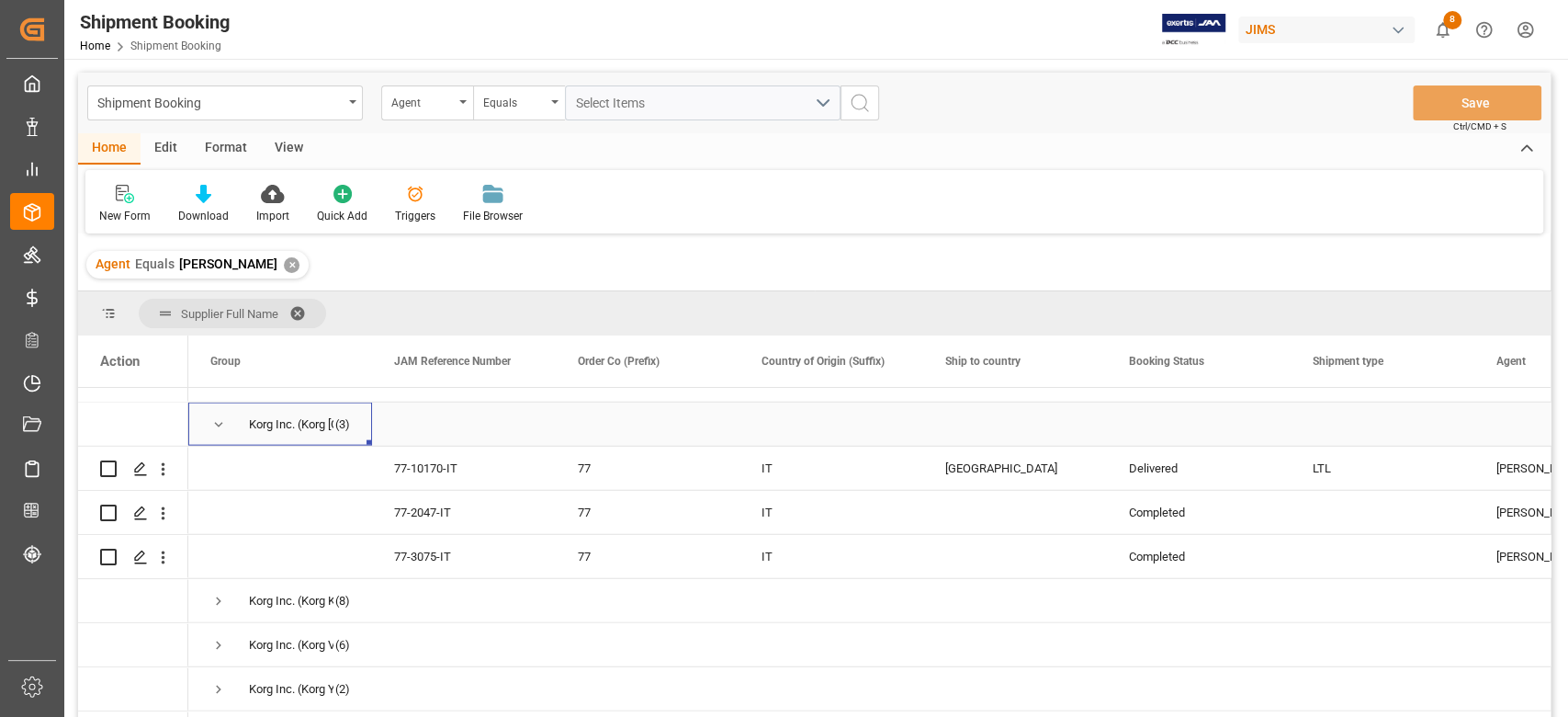
click at [221, 422] on span "Press SPACE to select this row." at bounding box center [218, 424] width 17 height 17
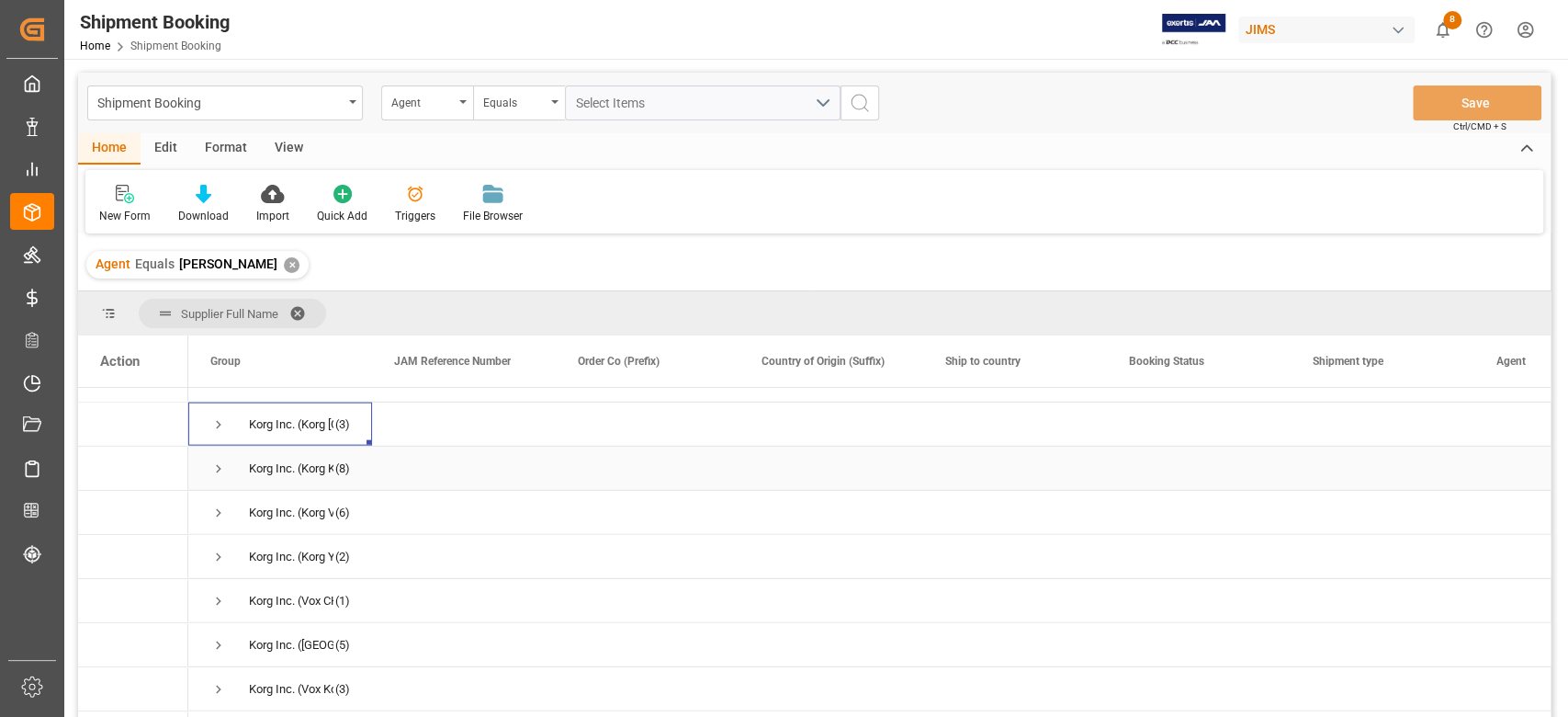
click at [221, 470] on span "Press SPACE to select this row." at bounding box center [218, 469] width 17 height 17
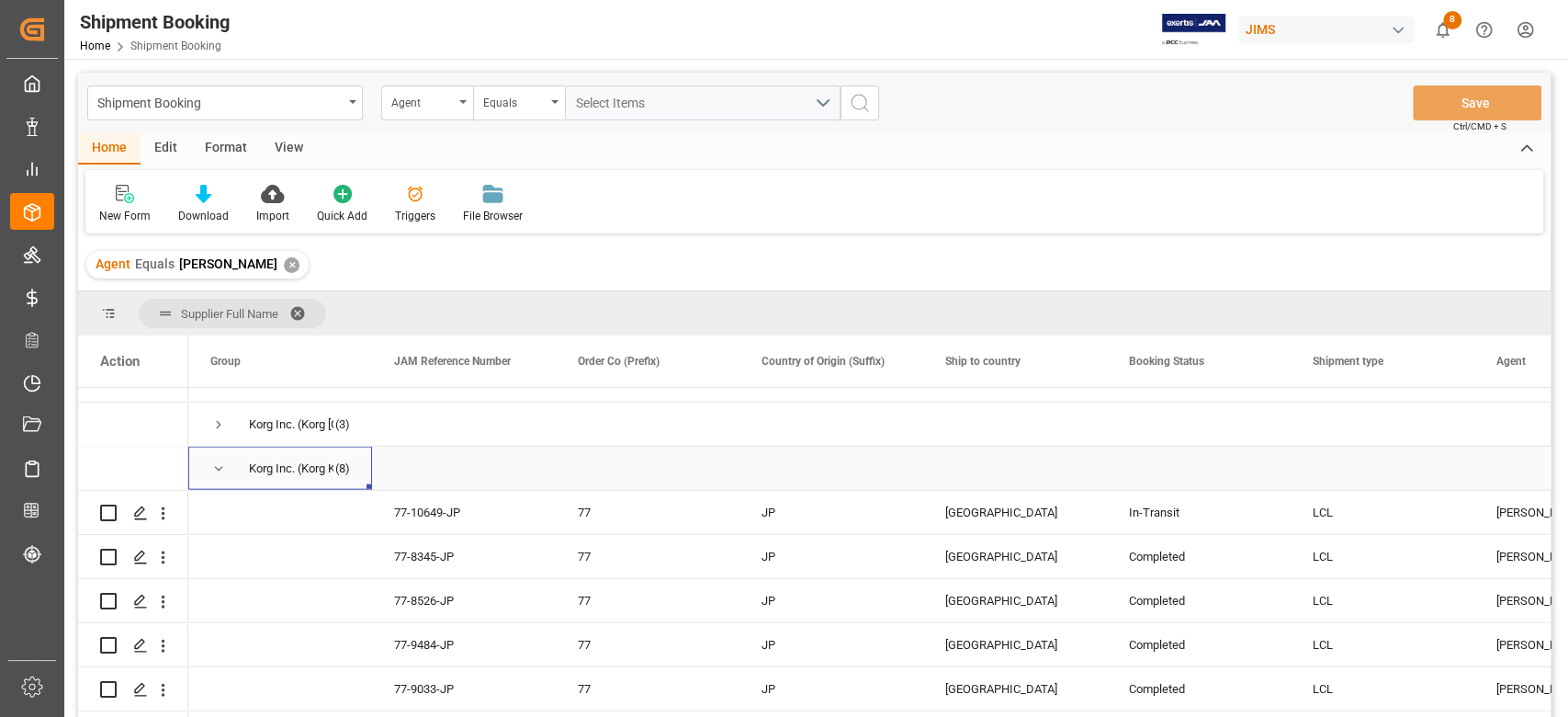
click at [222, 474] on span "Press SPACE to select this row." at bounding box center [218, 469] width 17 height 17
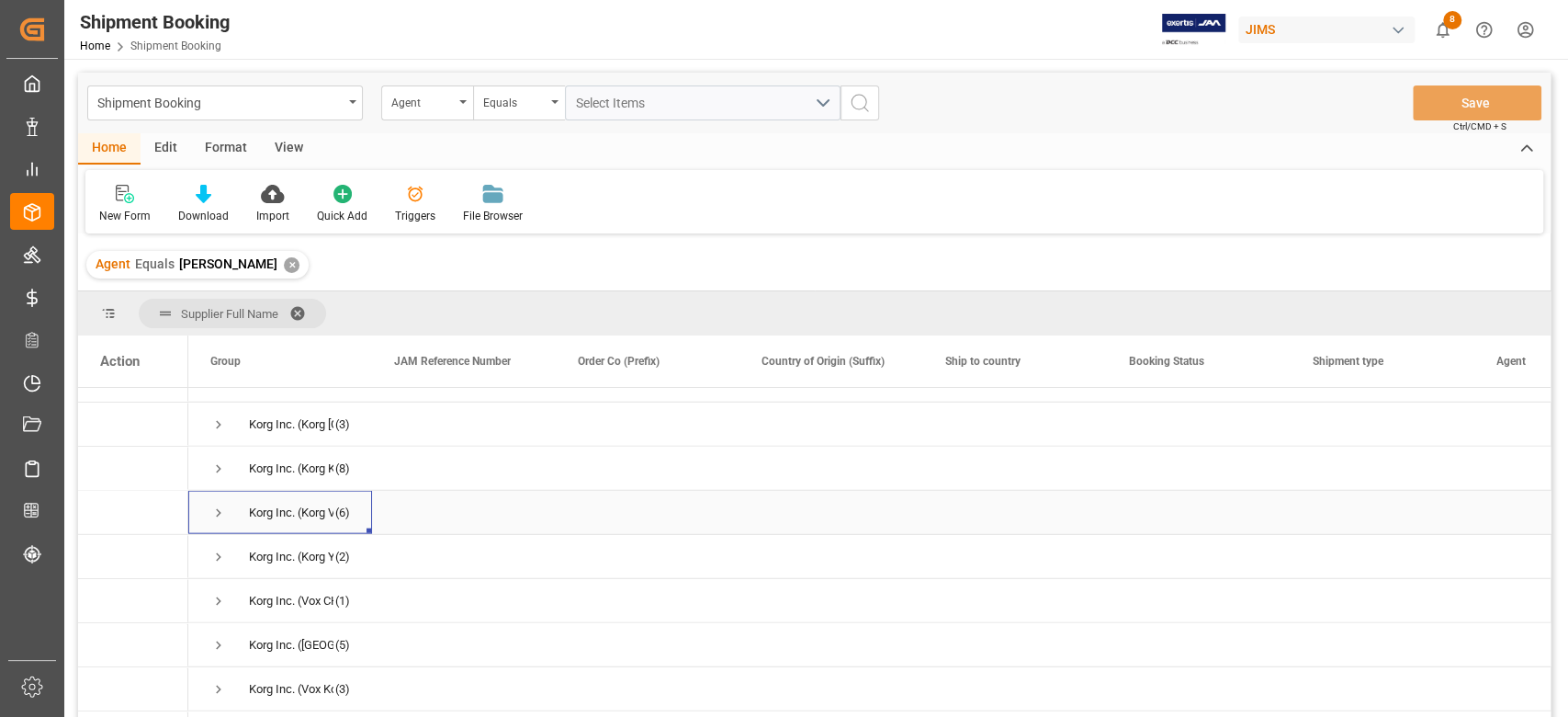
click at [221, 511] on span "Press SPACE to select this row." at bounding box center [218, 513] width 17 height 17
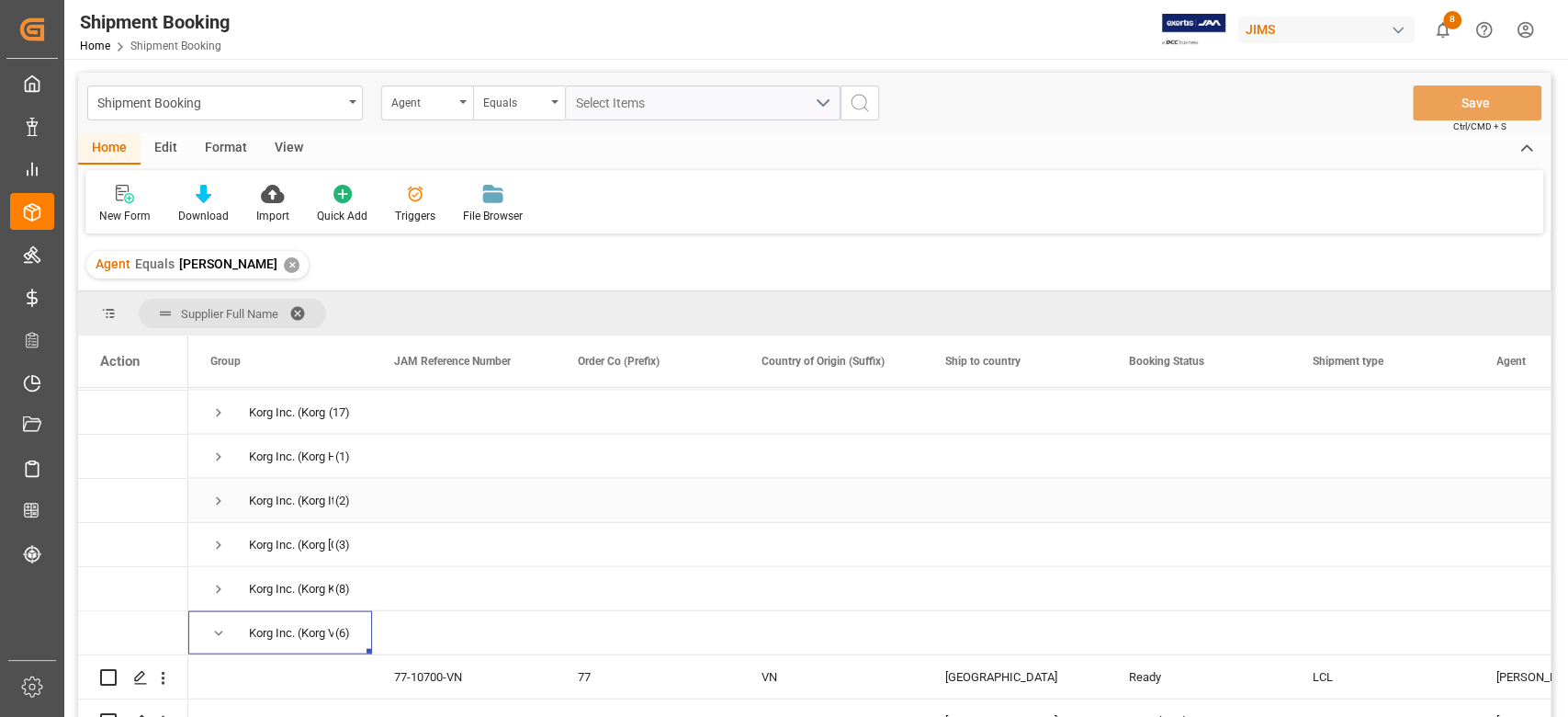
scroll to position [2818, 0]
click at [222, 632] on span "Press SPACE to select this row." at bounding box center [218, 635] width 17 height 17
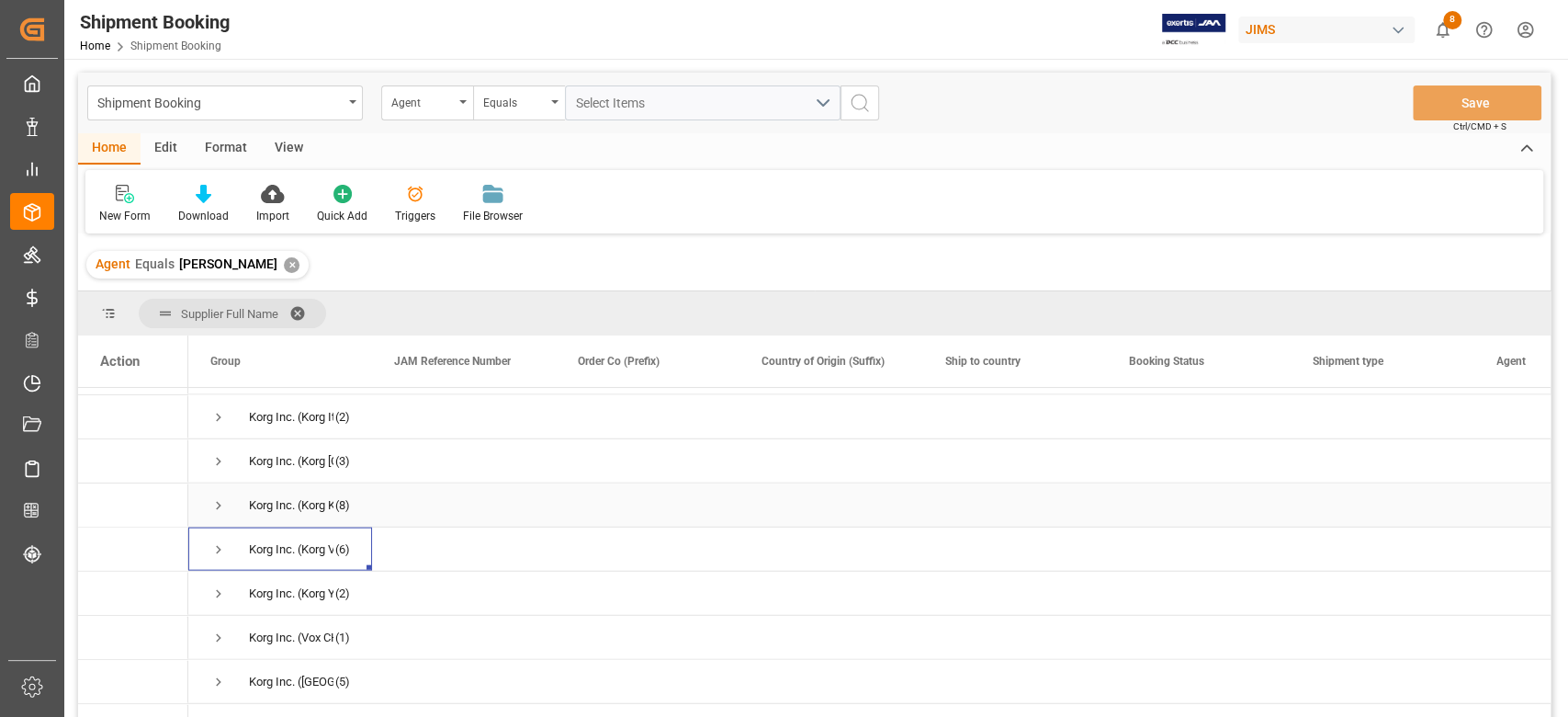
scroll to position [2941, 0]
click at [219, 553] on span "Press SPACE to select this row." at bounding box center [218, 557] width 17 height 17
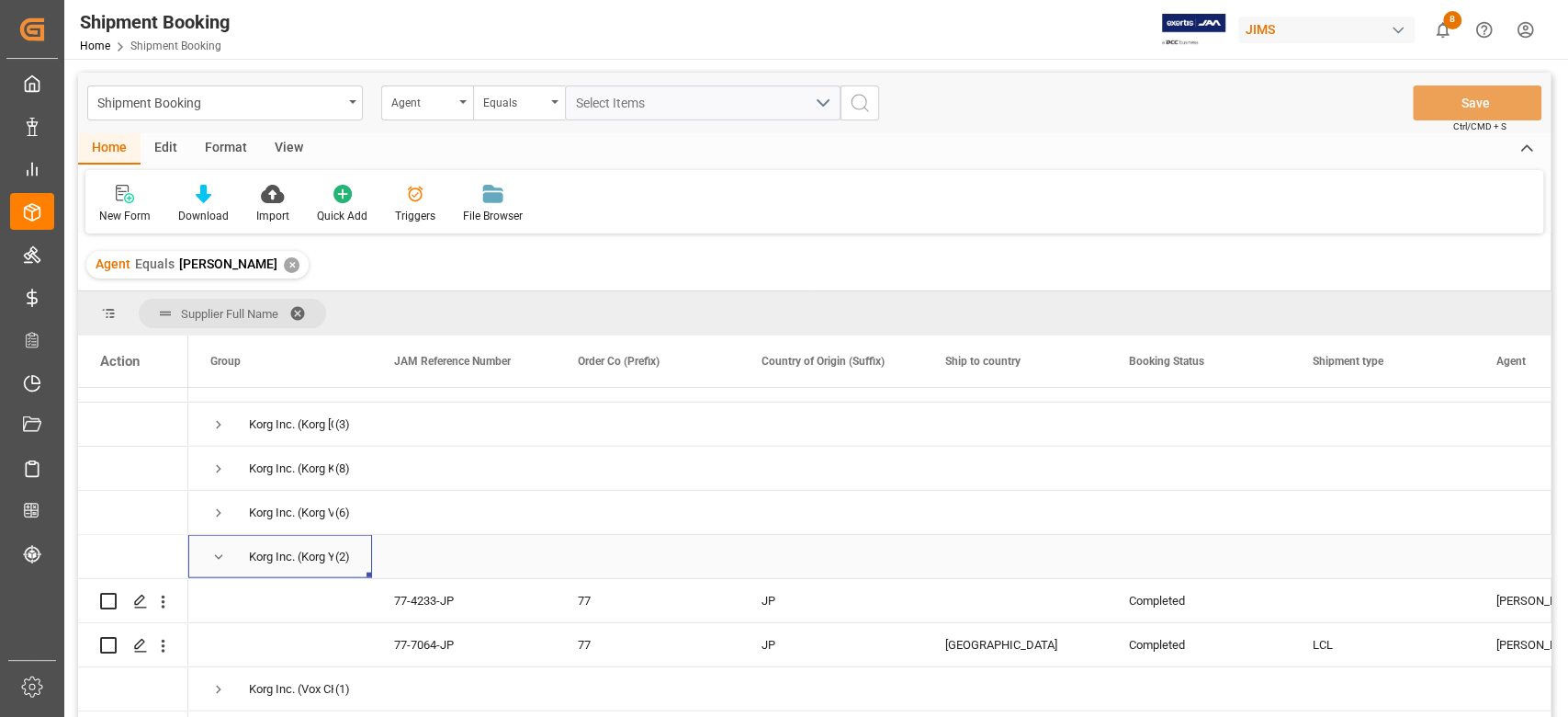
click at [219, 553] on span "Press SPACE to select this row." at bounding box center [218, 557] width 17 height 17
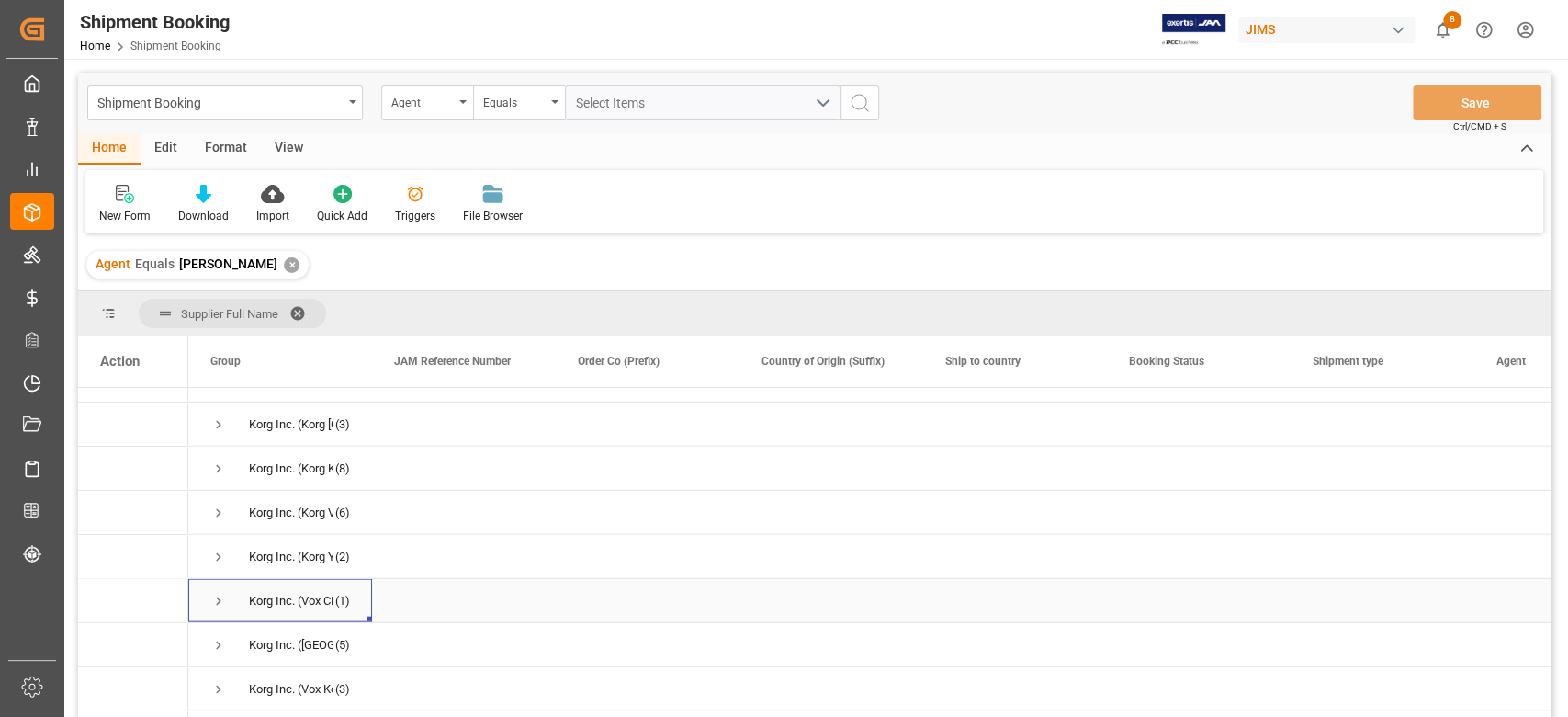
click at [221, 604] on span "Press SPACE to select this row." at bounding box center [218, 600] width 17 height 17
click at [218, 644] on span "Press SPACE to select this row." at bounding box center [218, 644] width 17 height 17
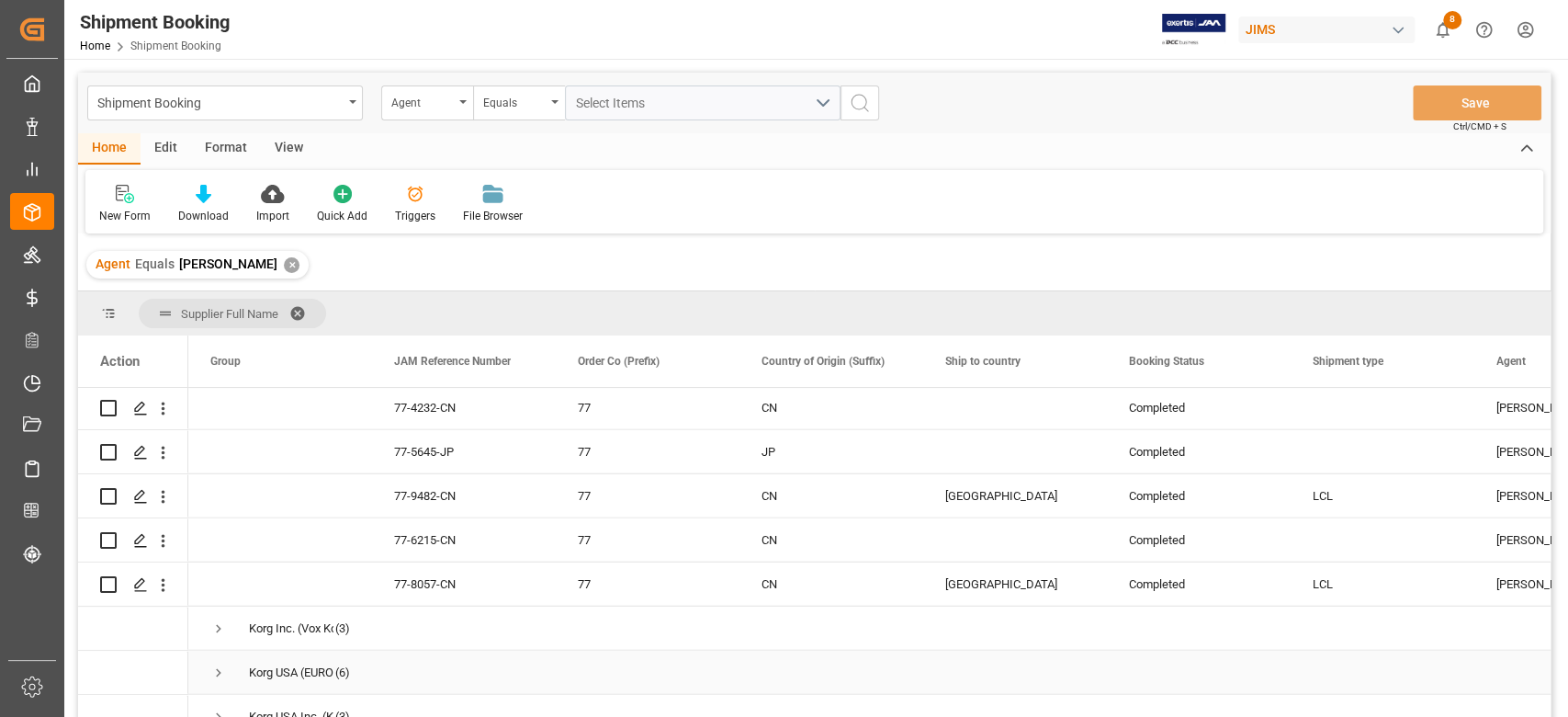
scroll to position [3185, 0]
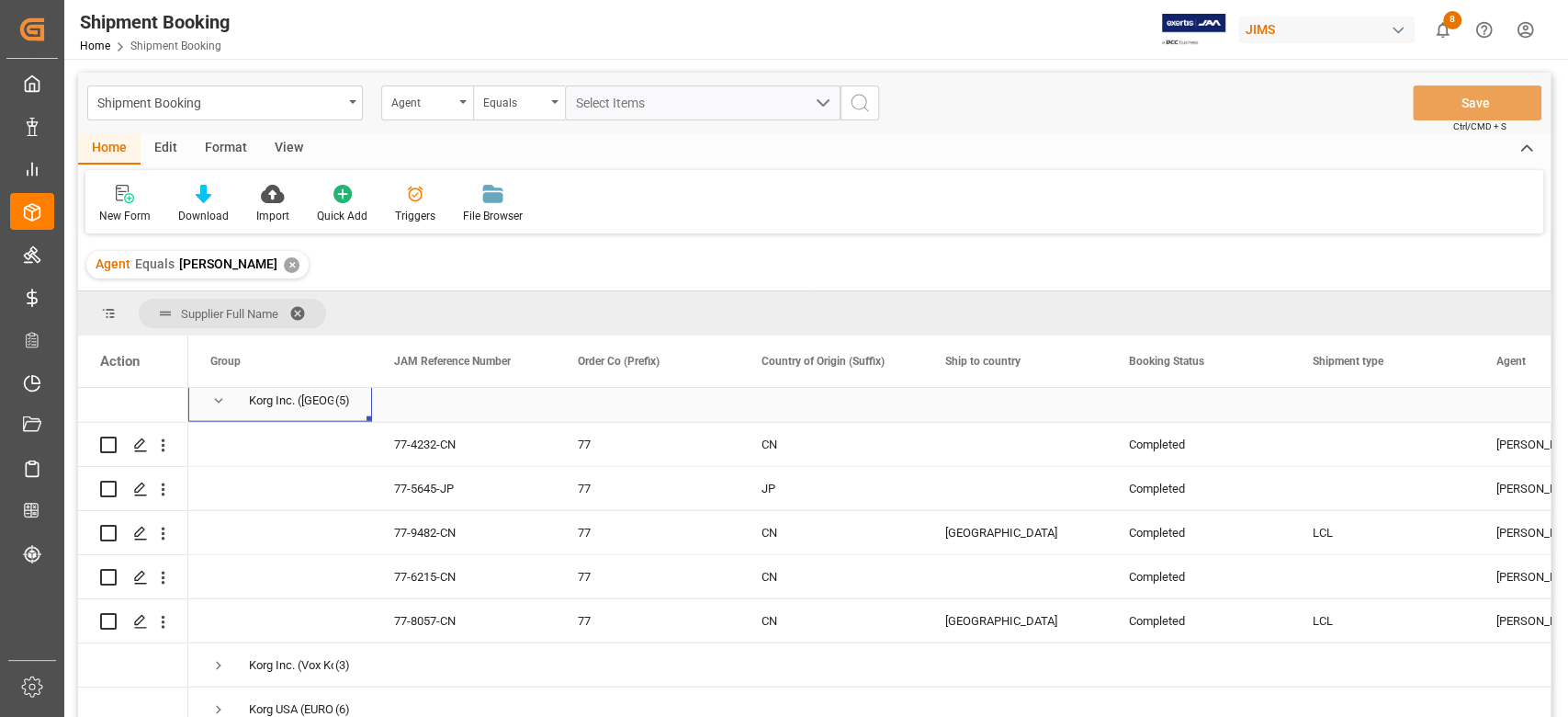
click at [221, 401] on span "Press SPACE to select this row." at bounding box center [218, 401] width 17 height 17
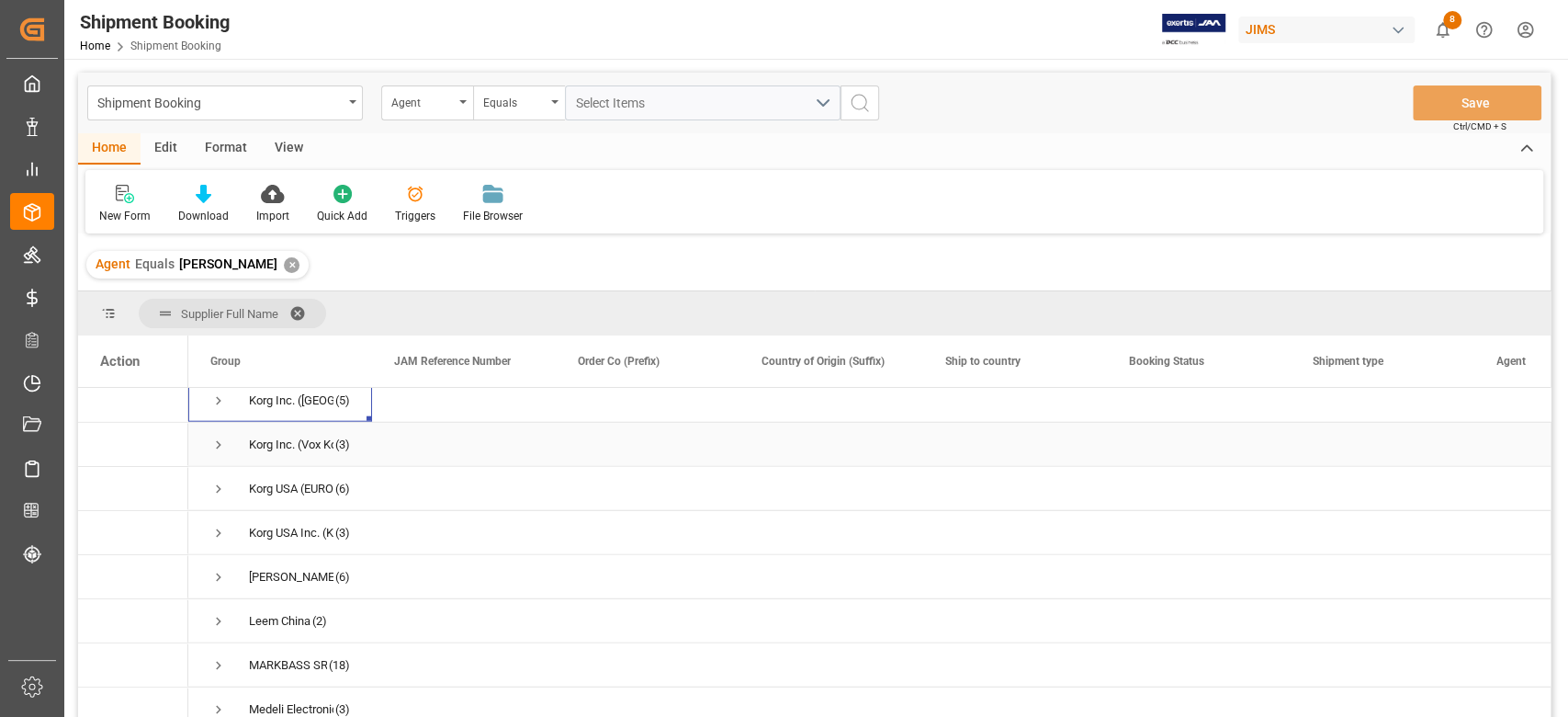
click at [217, 449] on span "Press SPACE to select this row." at bounding box center [218, 444] width 17 height 17
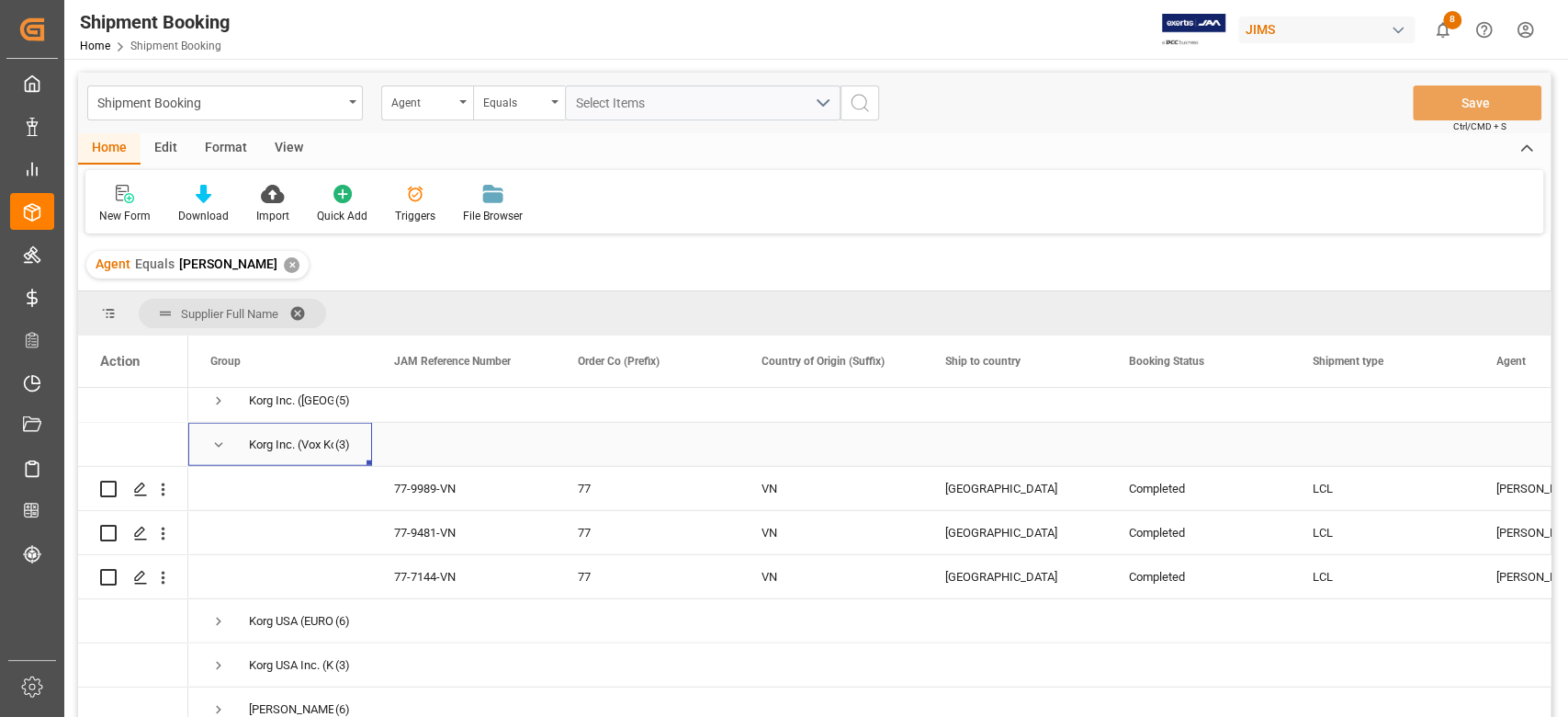
click at [217, 449] on span "Press SPACE to select this row." at bounding box center [218, 444] width 17 height 17
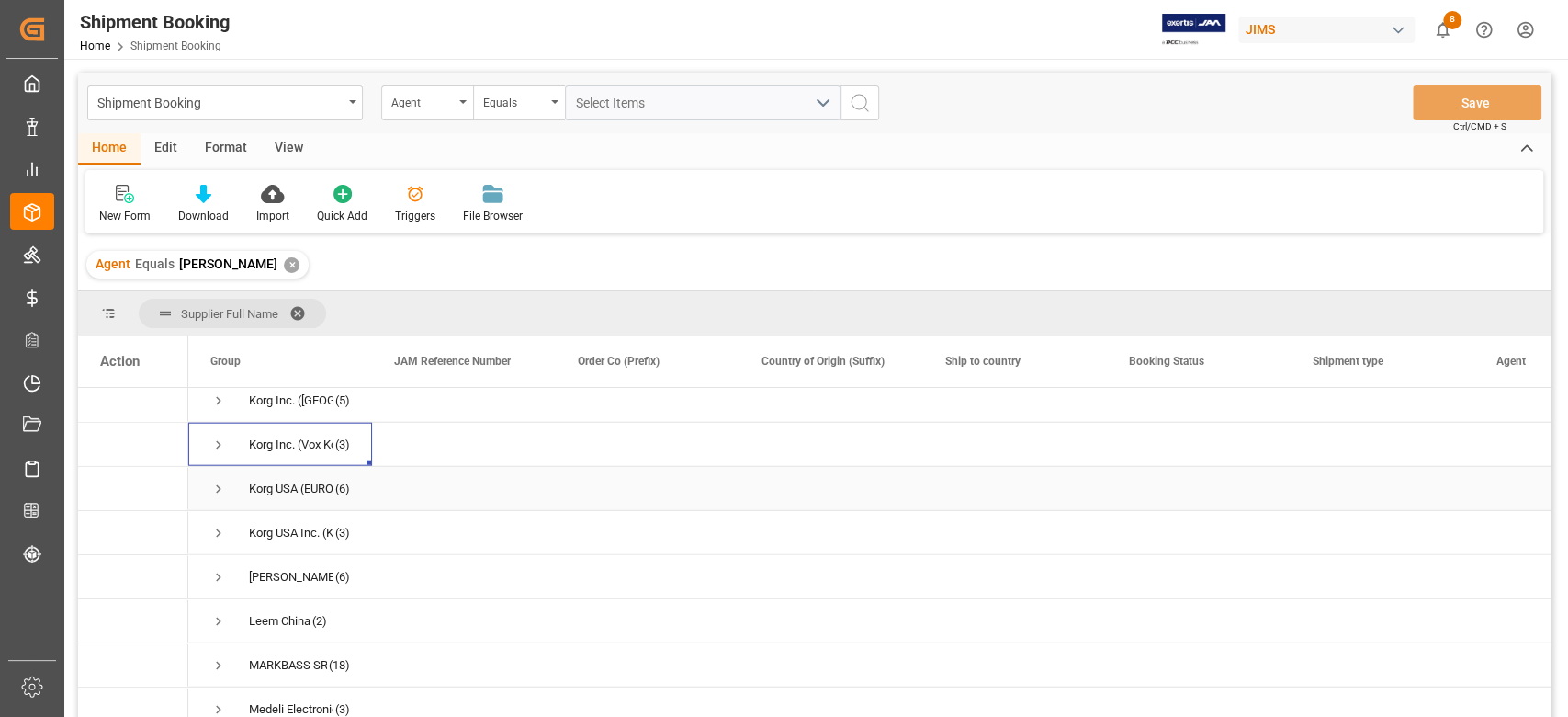
click at [217, 481] on span "Press SPACE to select this row." at bounding box center [218, 488] width 17 height 17
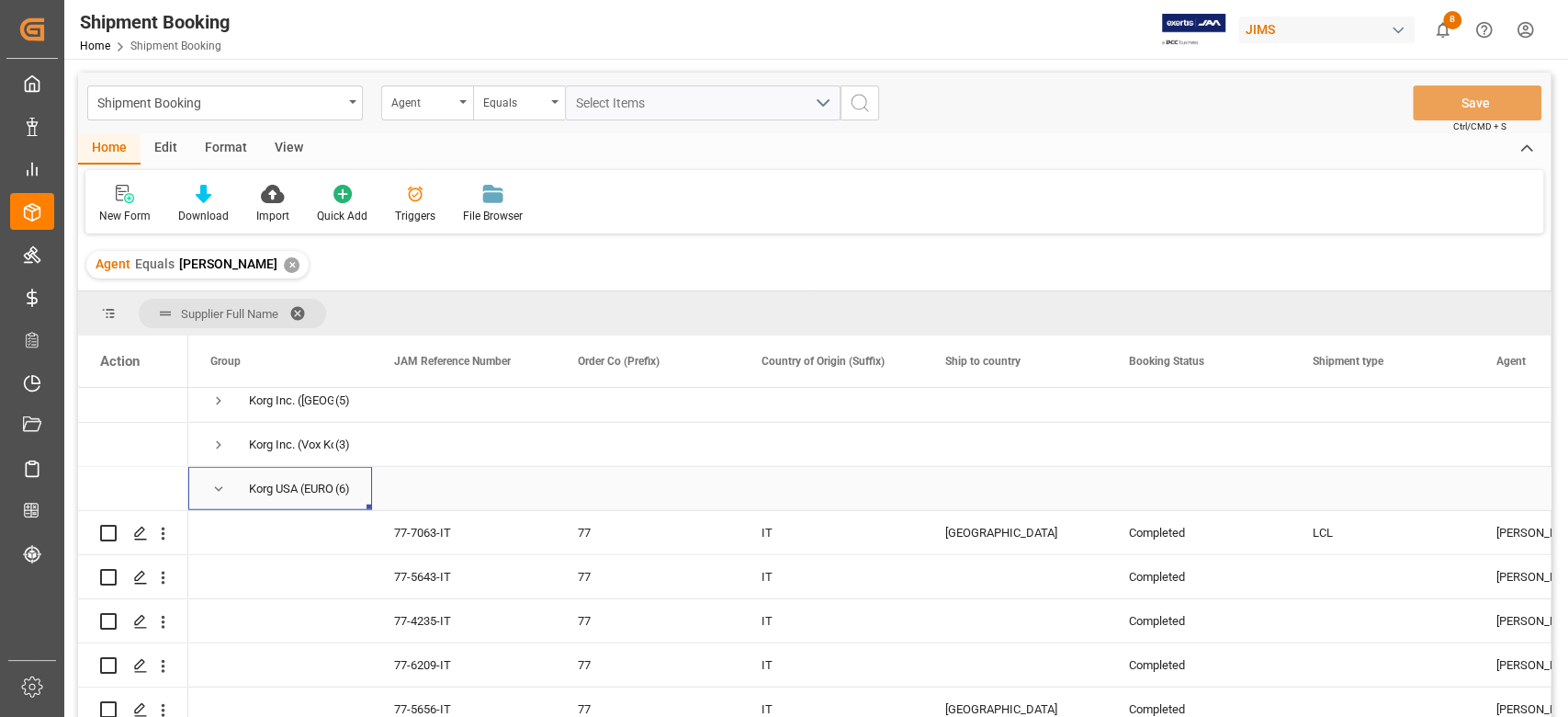
click at [217, 489] on span "Press SPACE to select this row." at bounding box center [218, 488] width 17 height 17
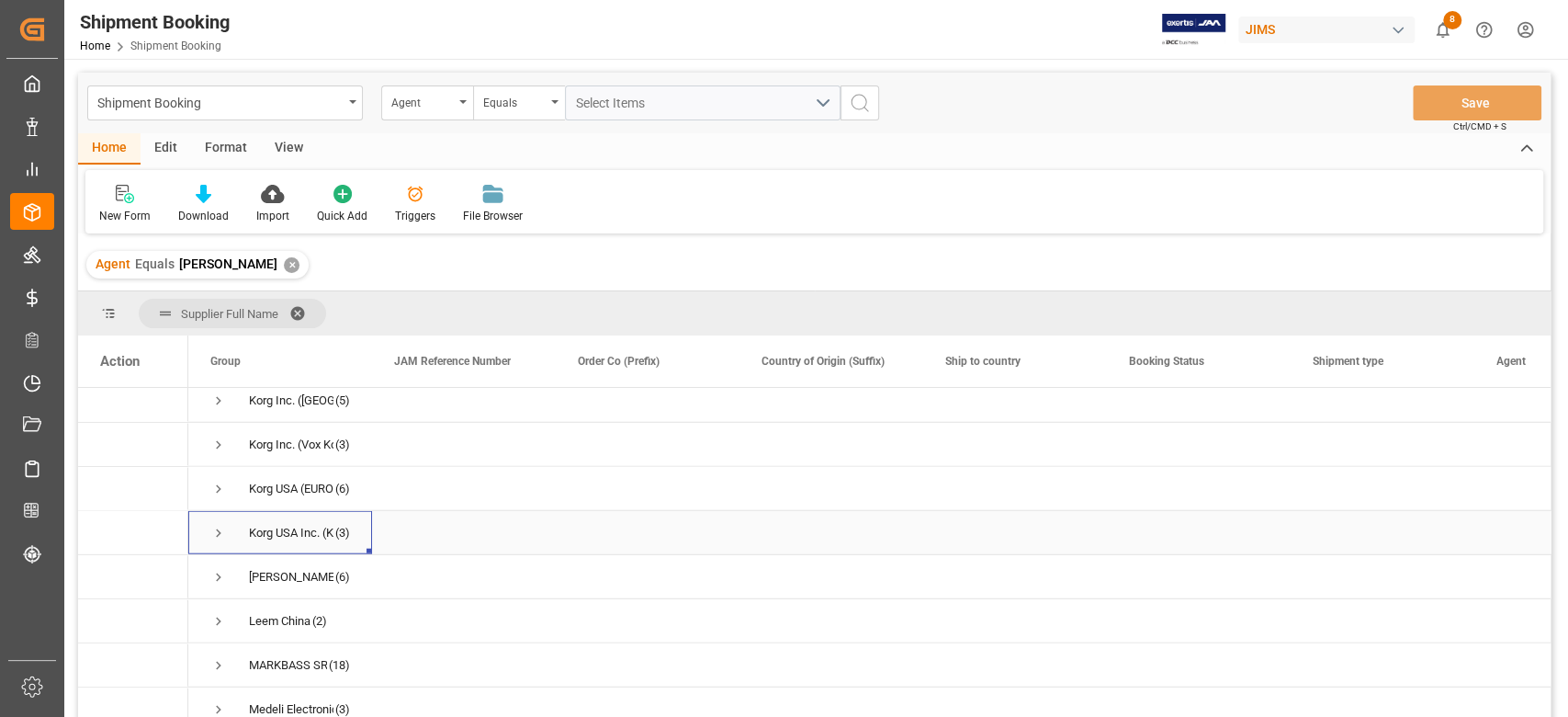
click at [213, 535] on span "Press SPACE to select this row." at bounding box center [218, 532] width 17 height 17
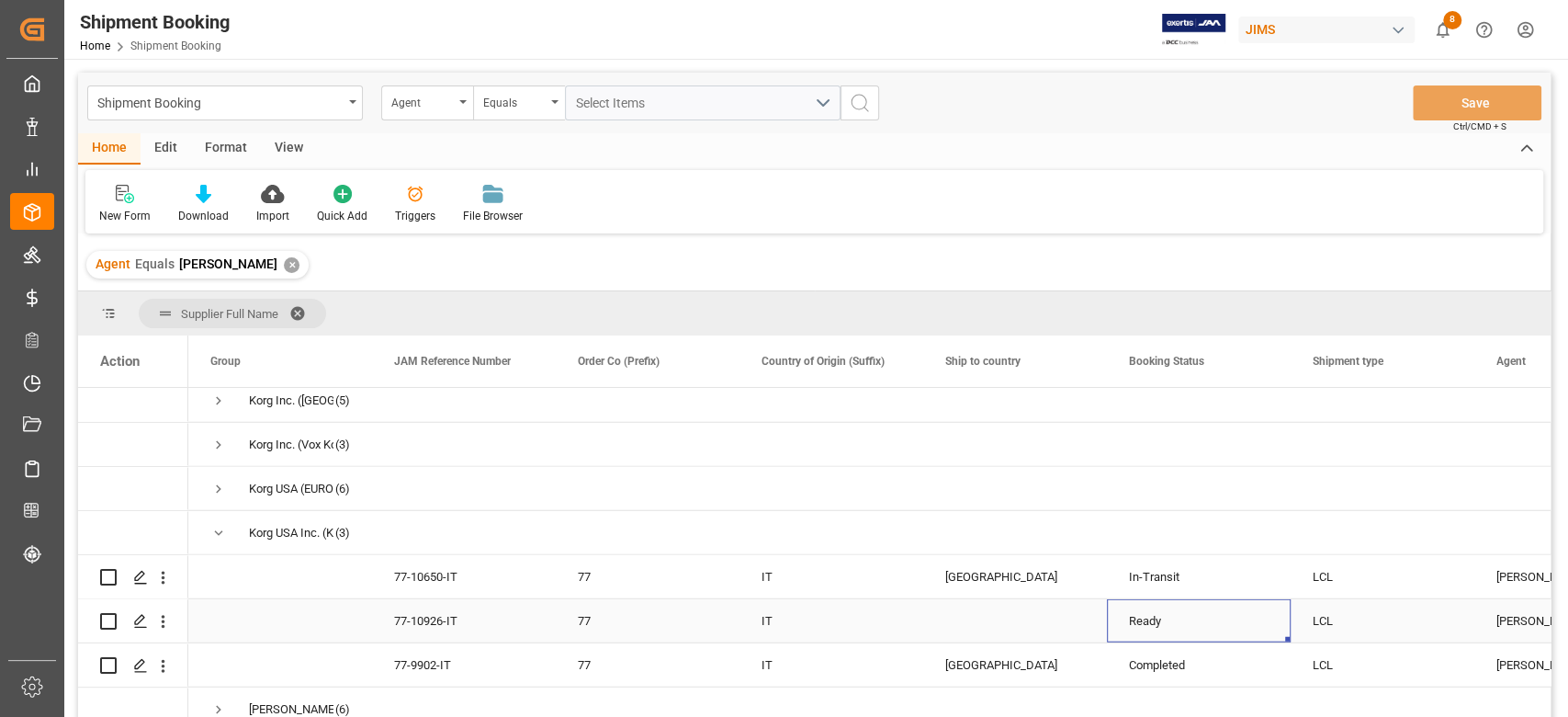
click at [1215, 622] on div "Ready" at bounding box center [1199, 621] width 139 height 42
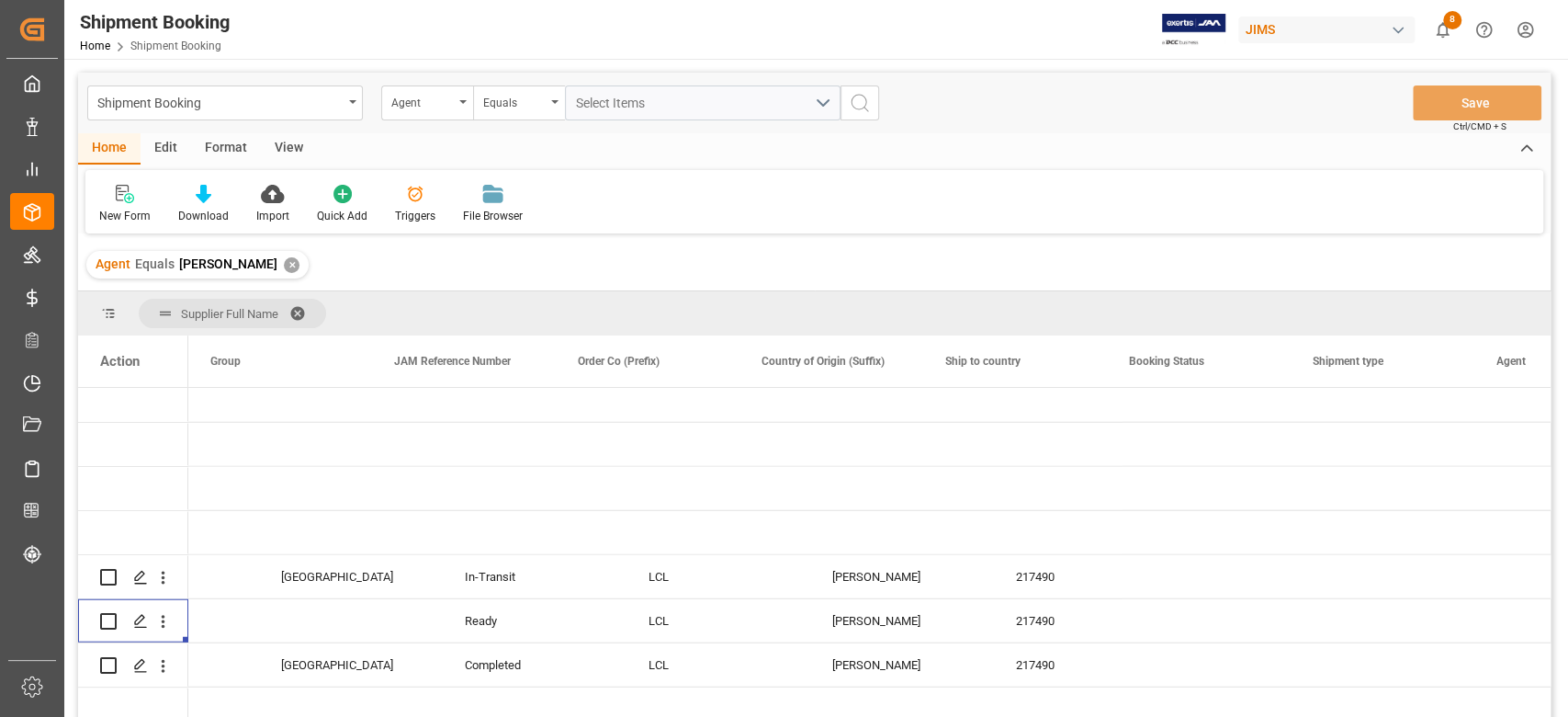
scroll to position [0, 0]
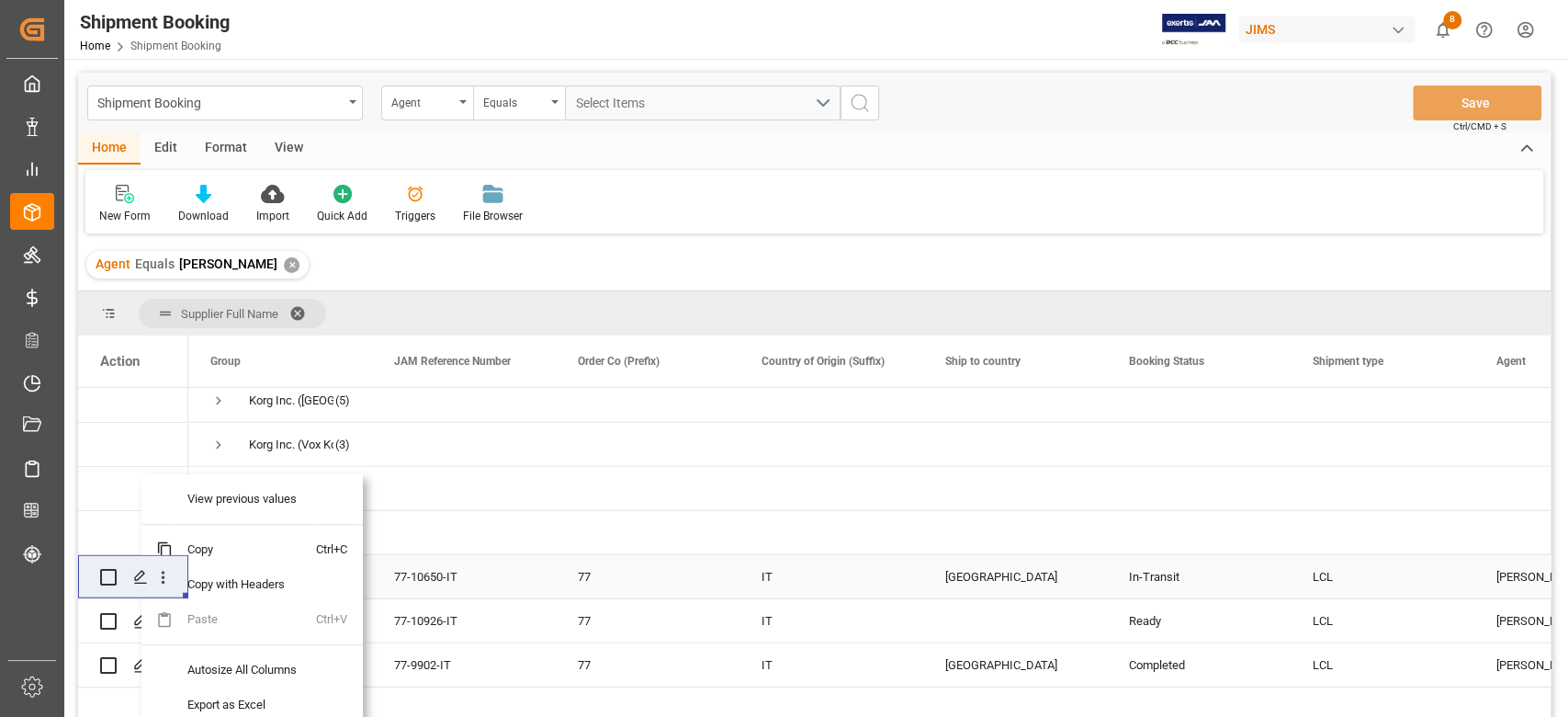
click at [656, 588] on div "77" at bounding box center [648, 577] width 139 height 42
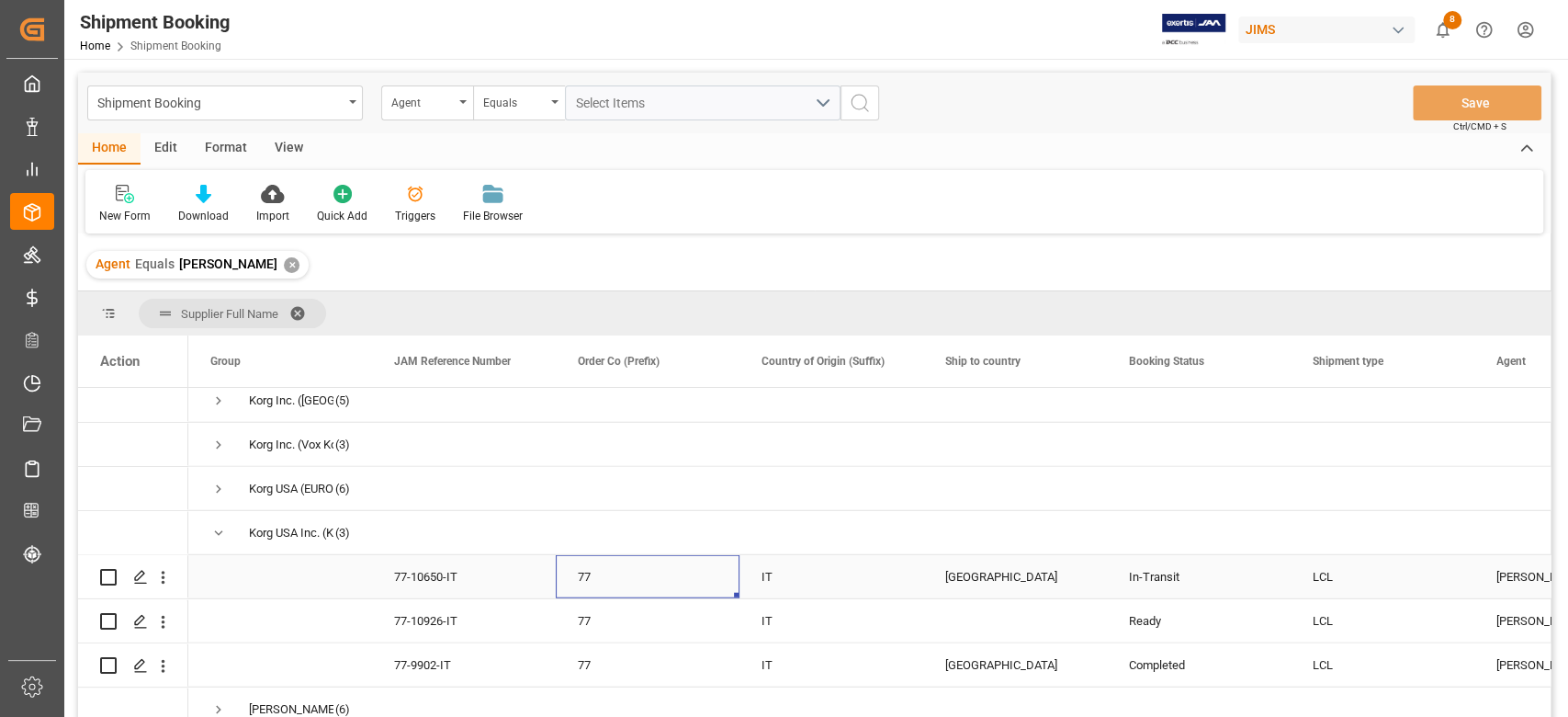
click at [497, 591] on div "77-10650-IT" at bounding box center [463, 577] width 184 height 43
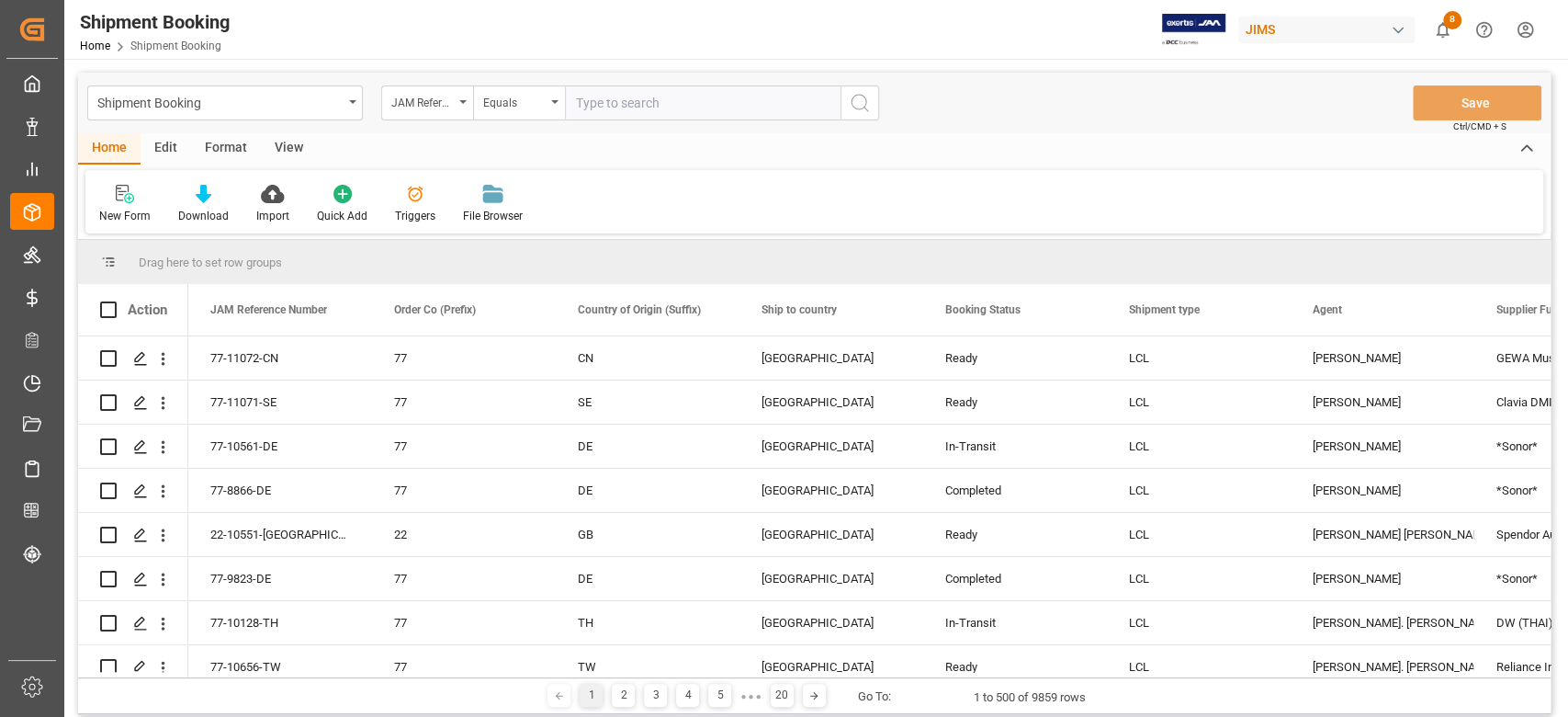
click at [650, 94] on input "text" at bounding box center [702, 103] width 276 height 35
paste input "77-10650-IT"
type input "77-10650-IT"
click at [859, 114] on button "search button" at bounding box center [859, 103] width 38 height 35
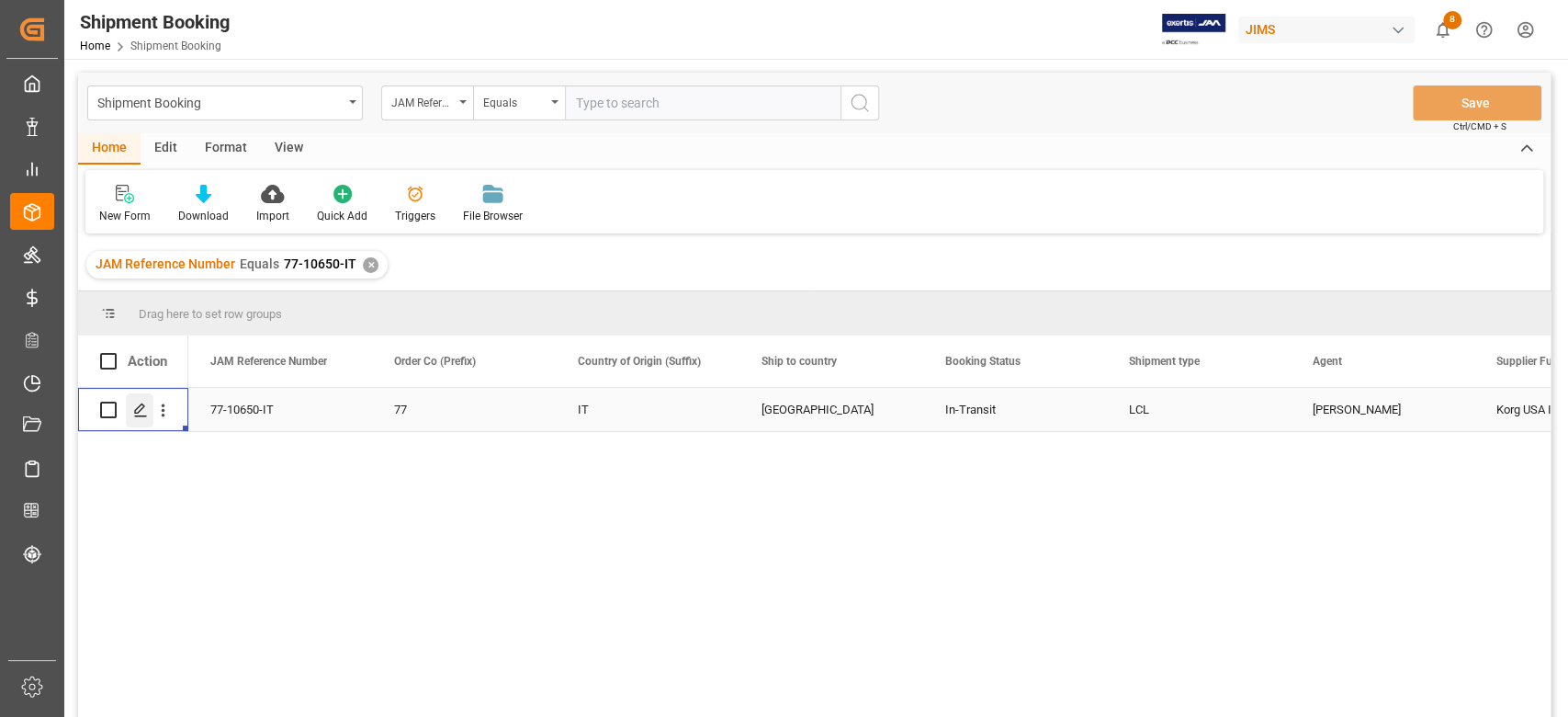
click at [141, 416] on line "Press SPACE to select this row." at bounding box center [140, 416] width 11 height 0
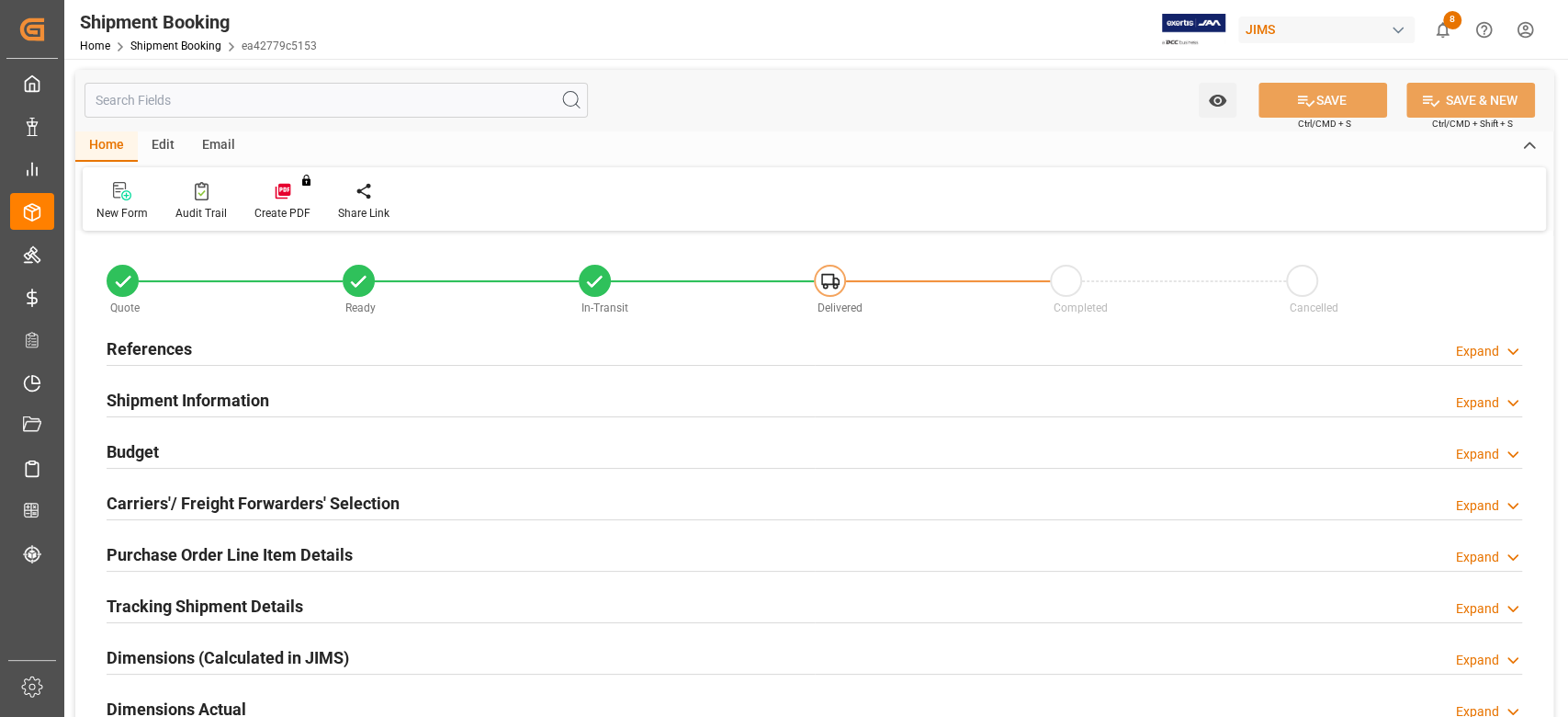
type input "112"
type input "1.6"
type input "5"
type input "1"
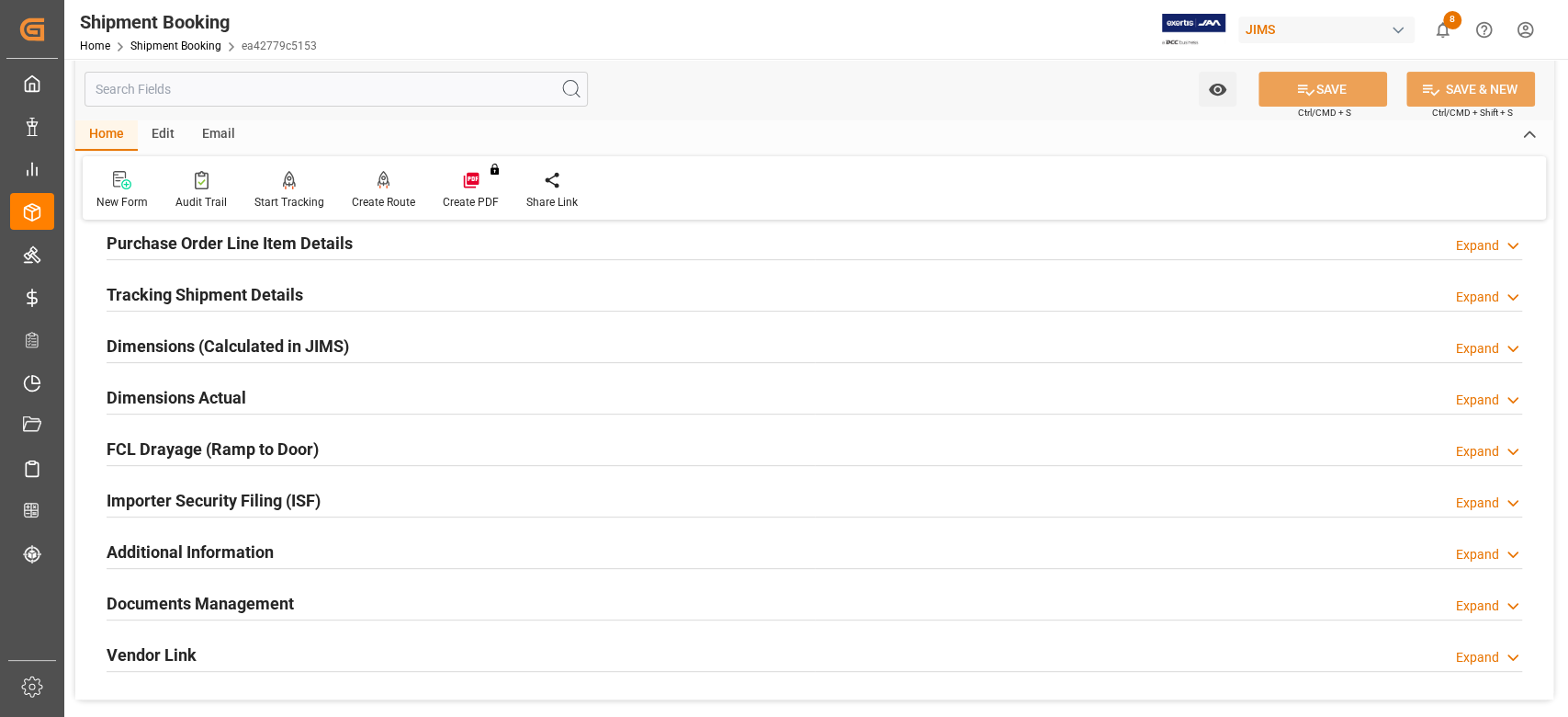
scroll to position [367, 0]
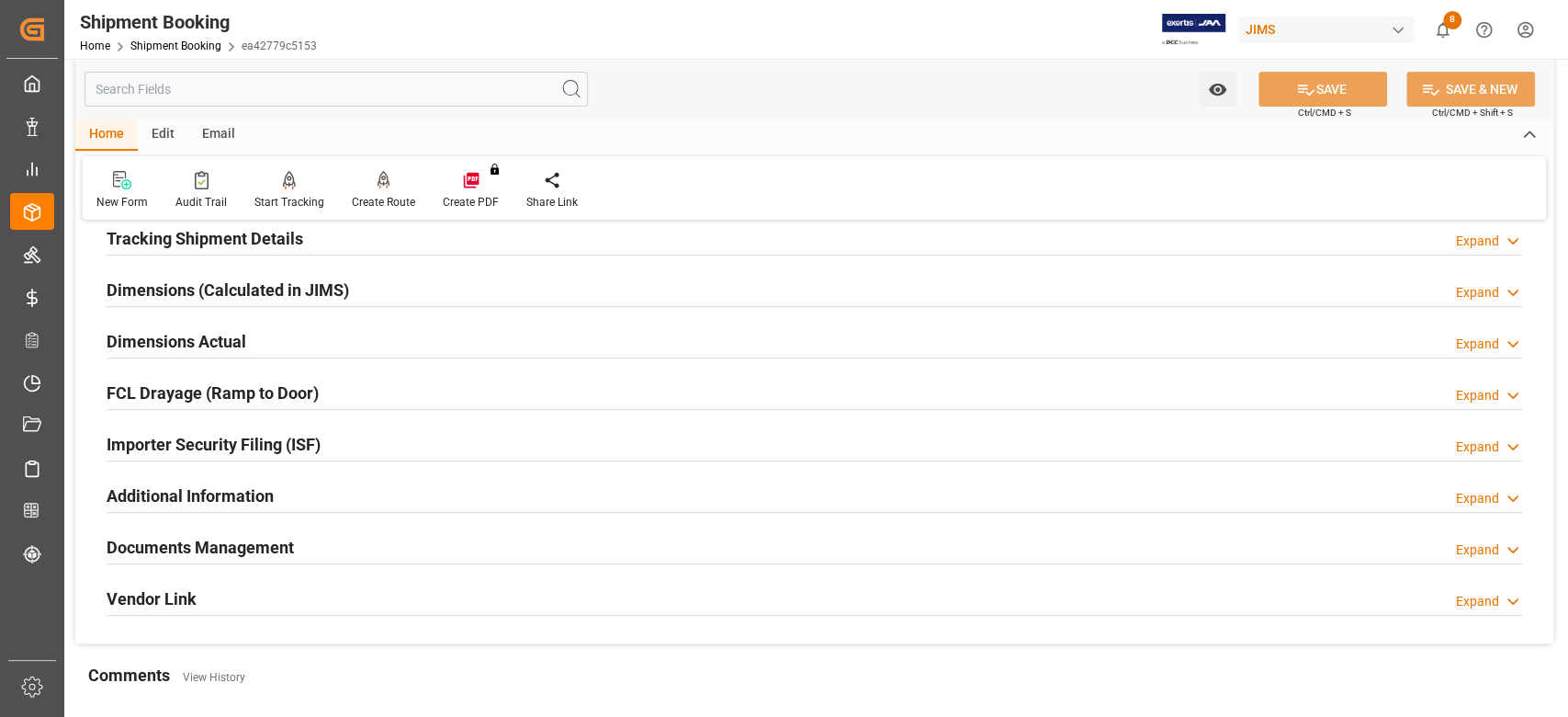
click at [151, 345] on h2 "Dimensions Actual" at bounding box center [177, 341] width 139 height 25
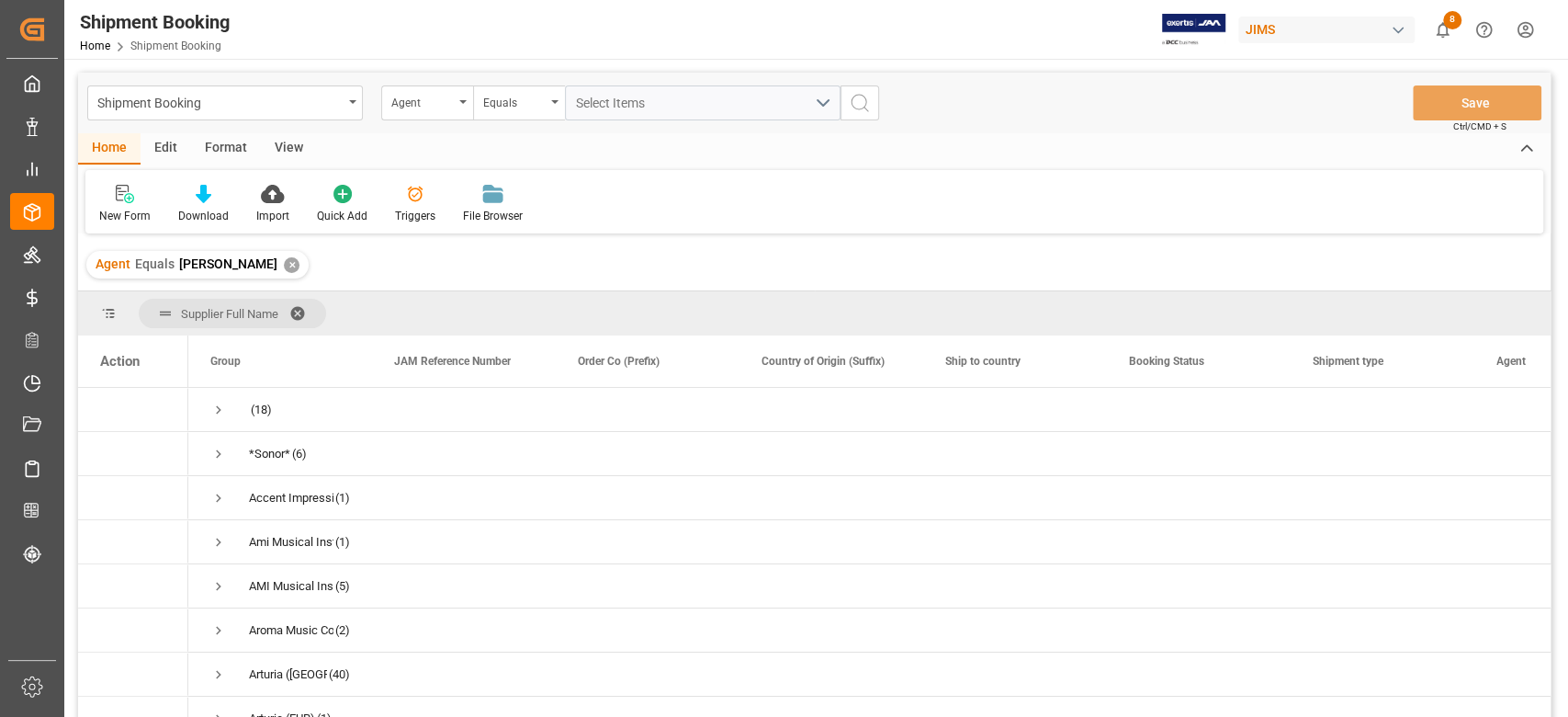
scroll to position [3185, 0]
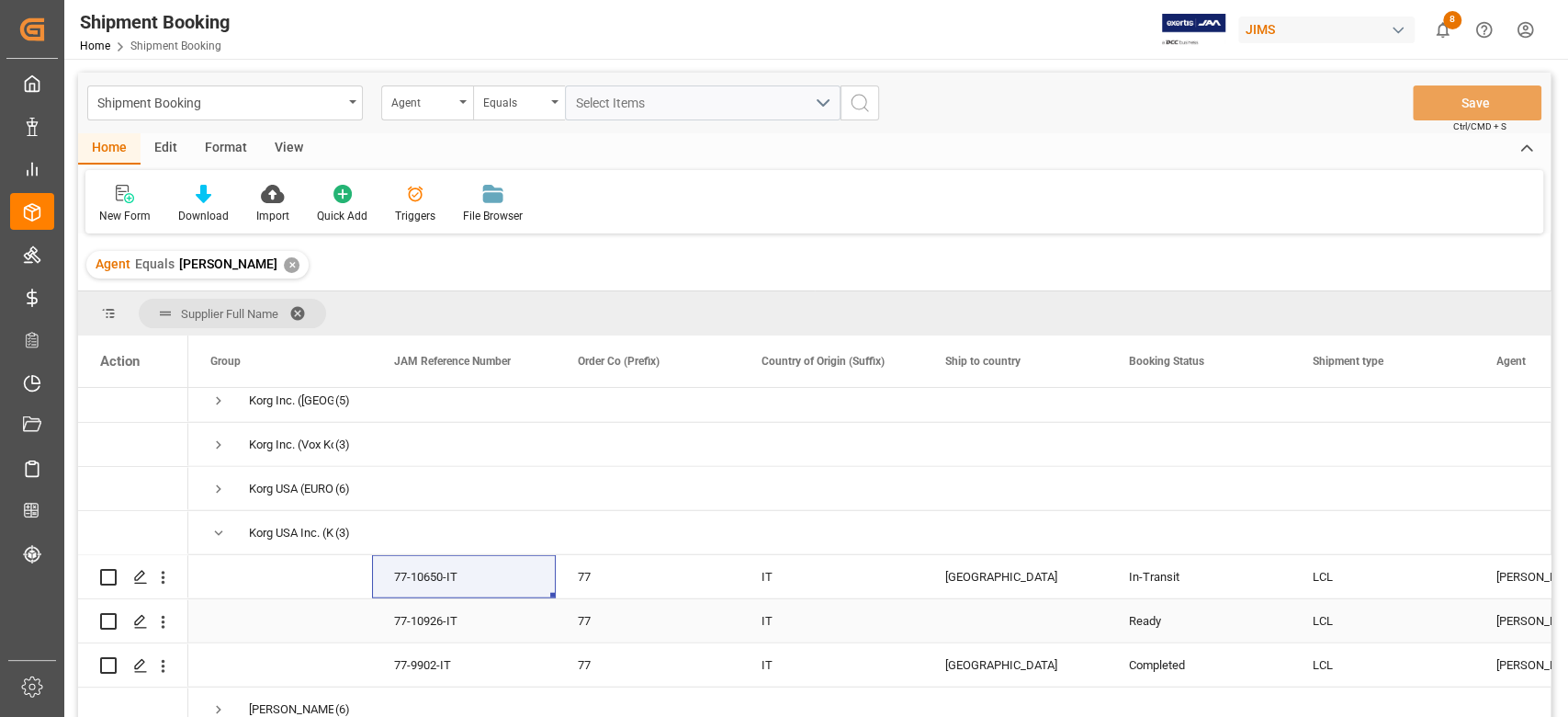
click at [478, 621] on div "77-10926-IT" at bounding box center [463, 621] width 184 height 43
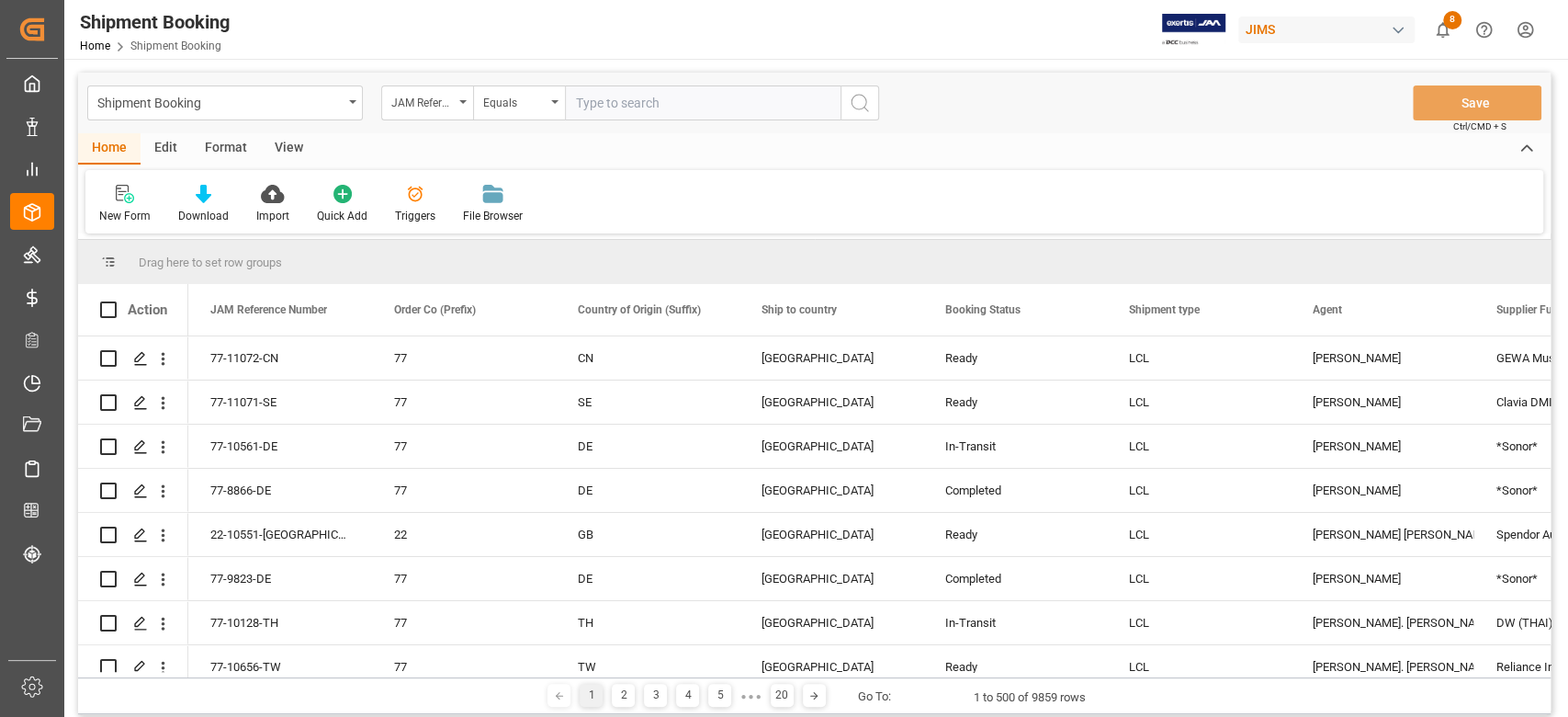
click at [667, 79] on div "Shipment Booking JAM Reference Number Equals Save Ctrl/CMD + S" at bounding box center [815, 103] width 1473 height 61
click at [666, 92] on input "text" at bounding box center [702, 103] width 276 height 35
paste input "77-10926-IT"
type input "77-10926-IT"
click at [851, 108] on icon "search button" at bounding box center [860, 103] width 22 height 22
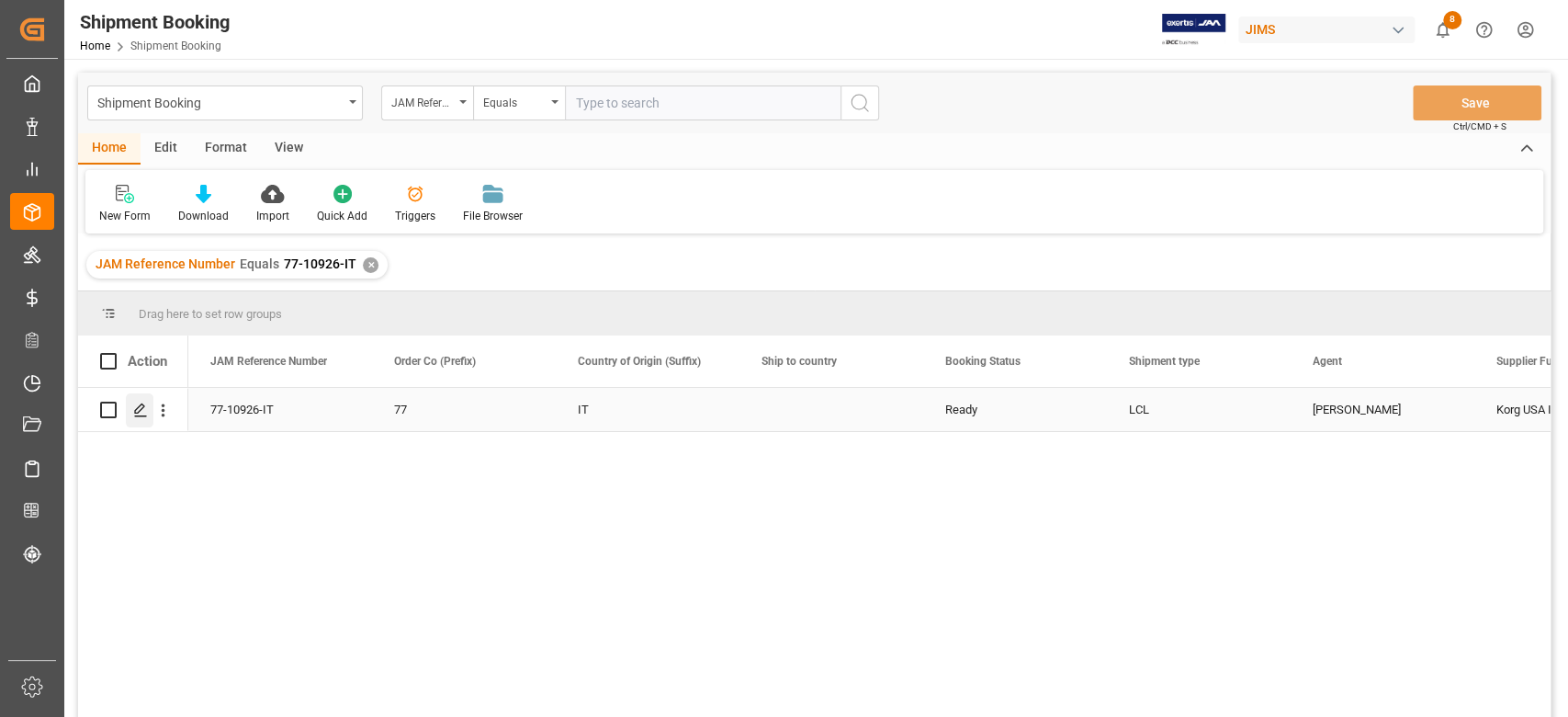
click at [135, 410] on icon "Press SPACE to select this row." at bounding box center [140, 410] width 15 height 15
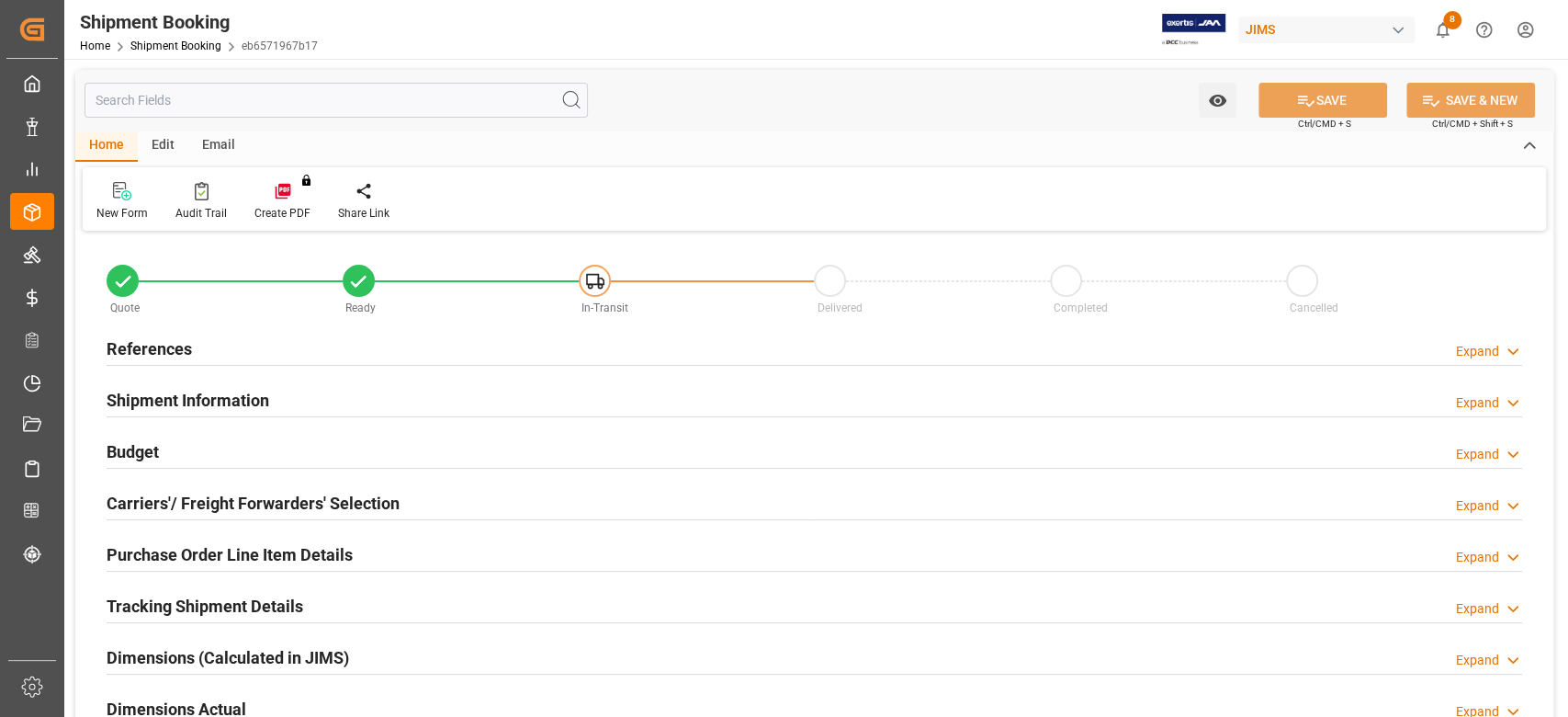
type input "0"
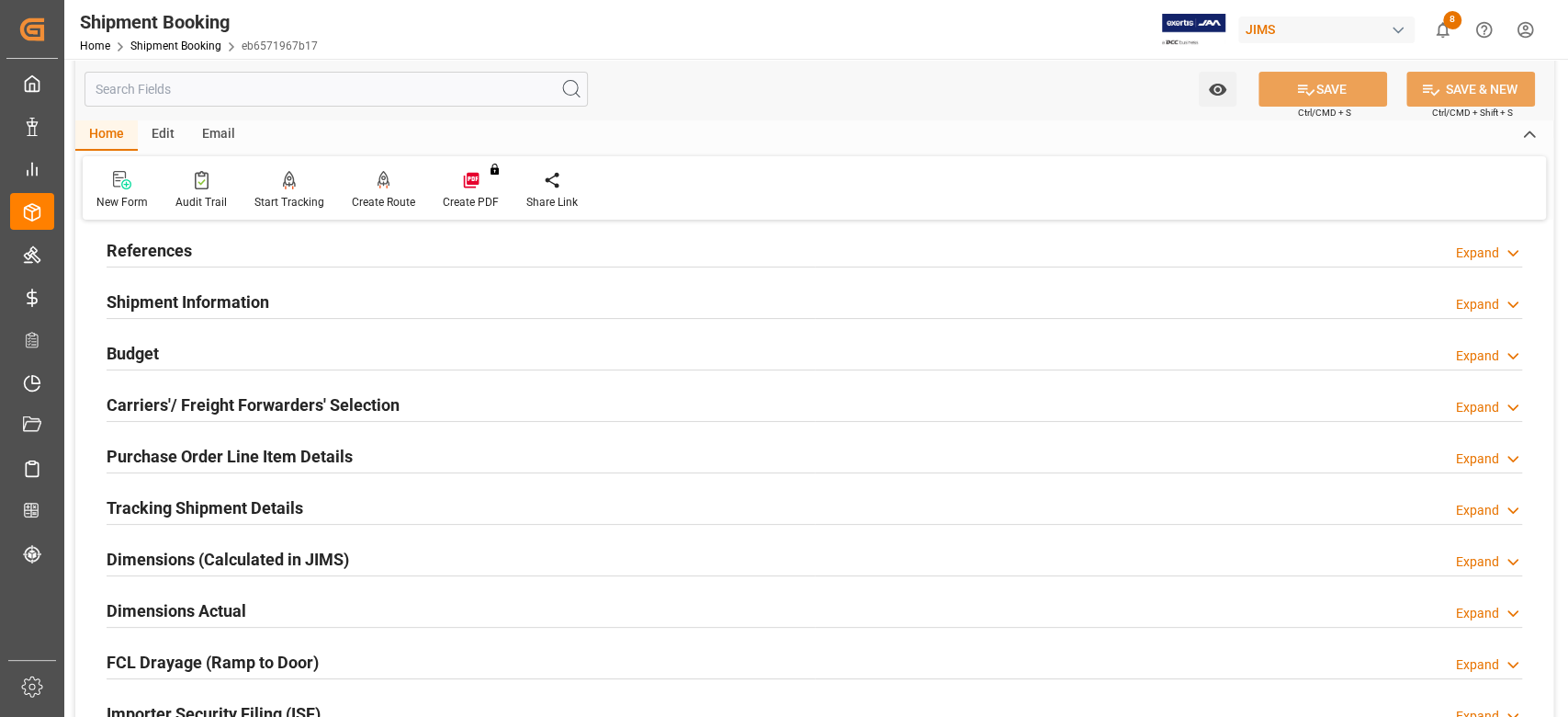
scroll to position [245, 0]
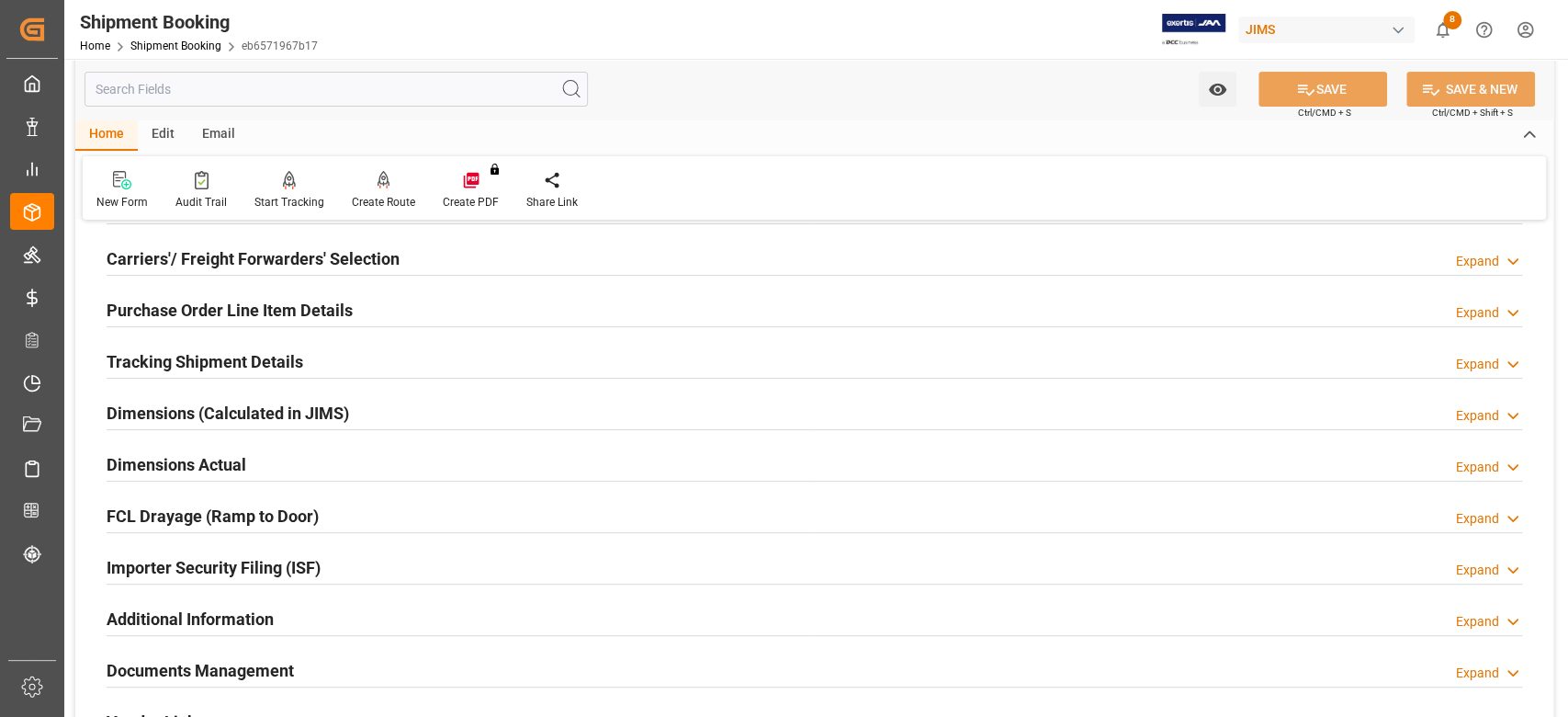
click at [223, 464] on h2 "Dimensions Actual" at bounding box center [177, 464] width 139 height 25
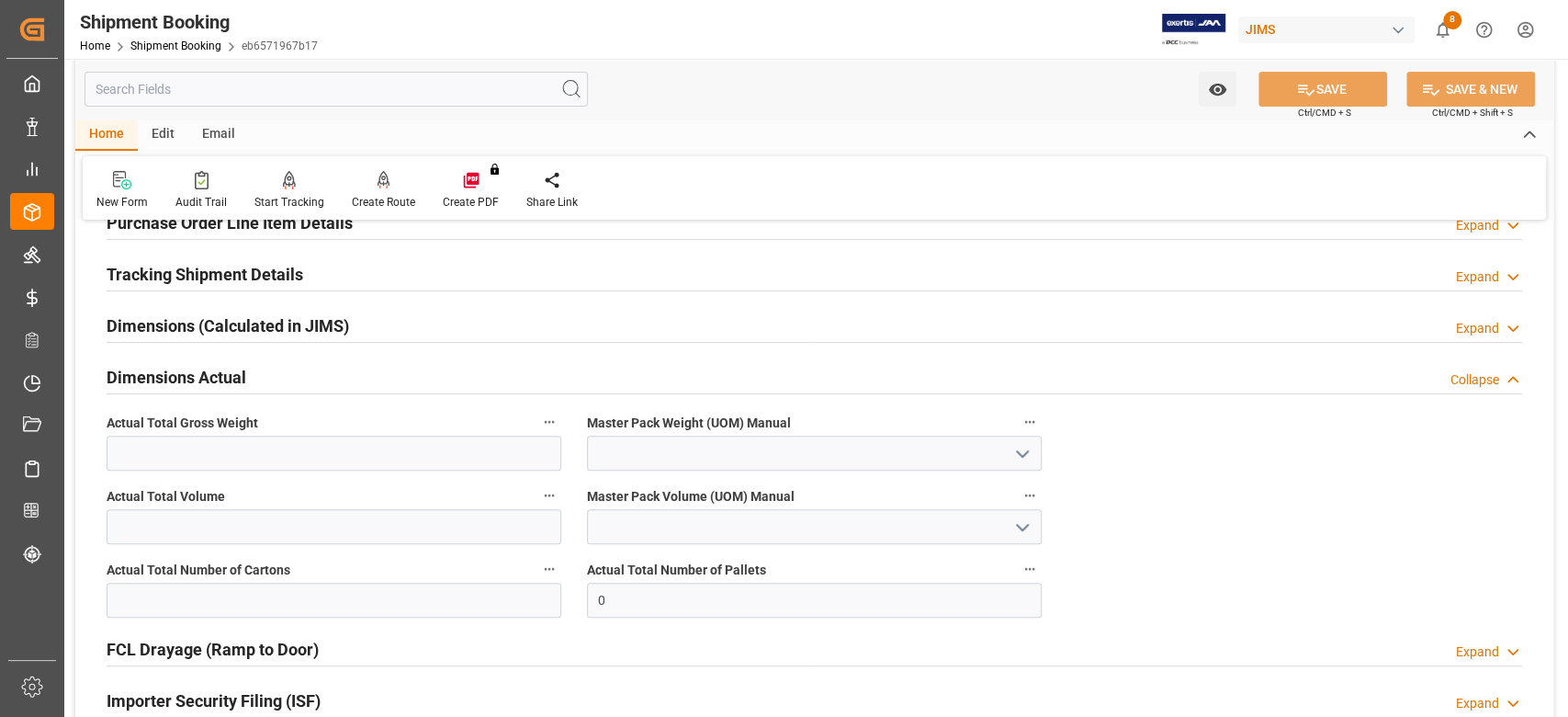
scroll to position [367, 0]
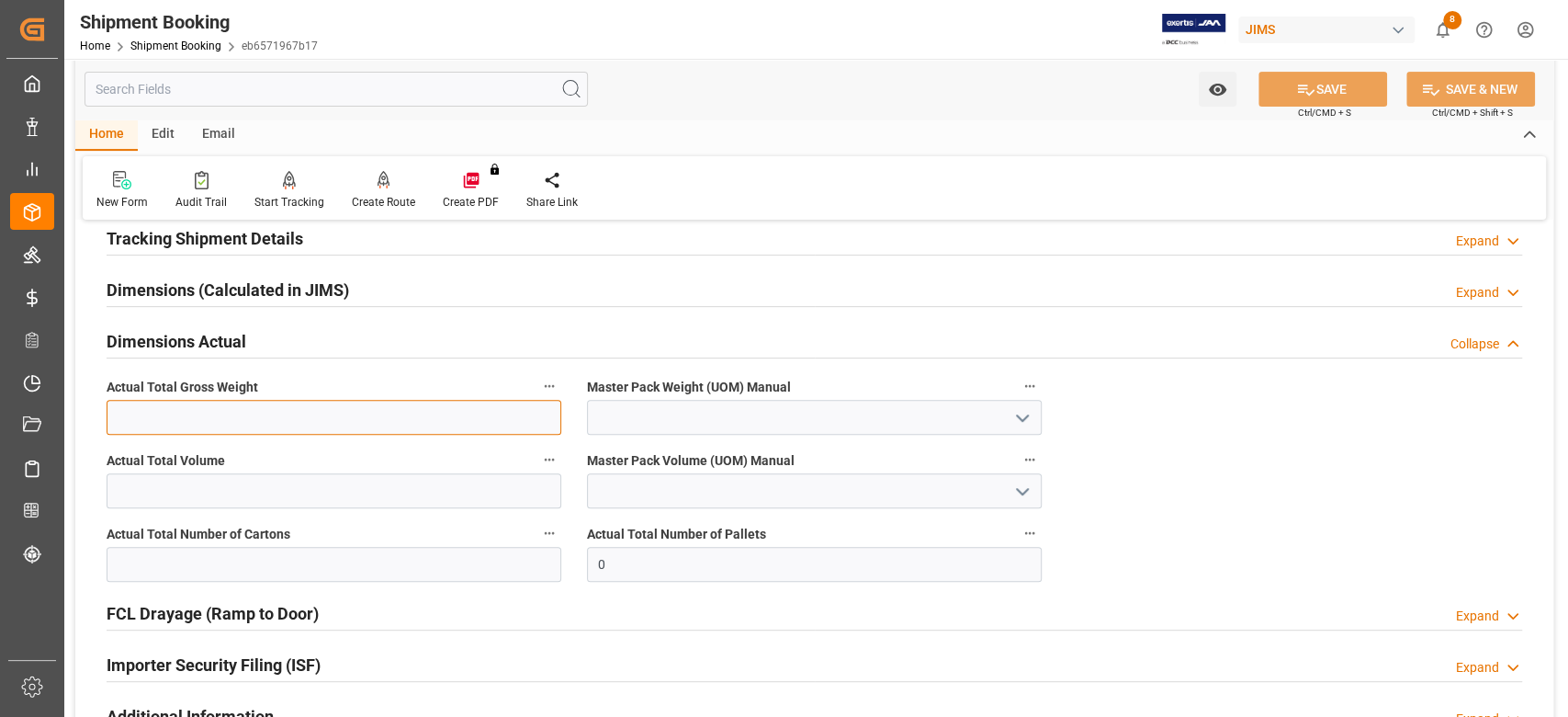
click at [195, 414] on input "text" at bounding box center [334, 417] width 455 height 35
type input "112"
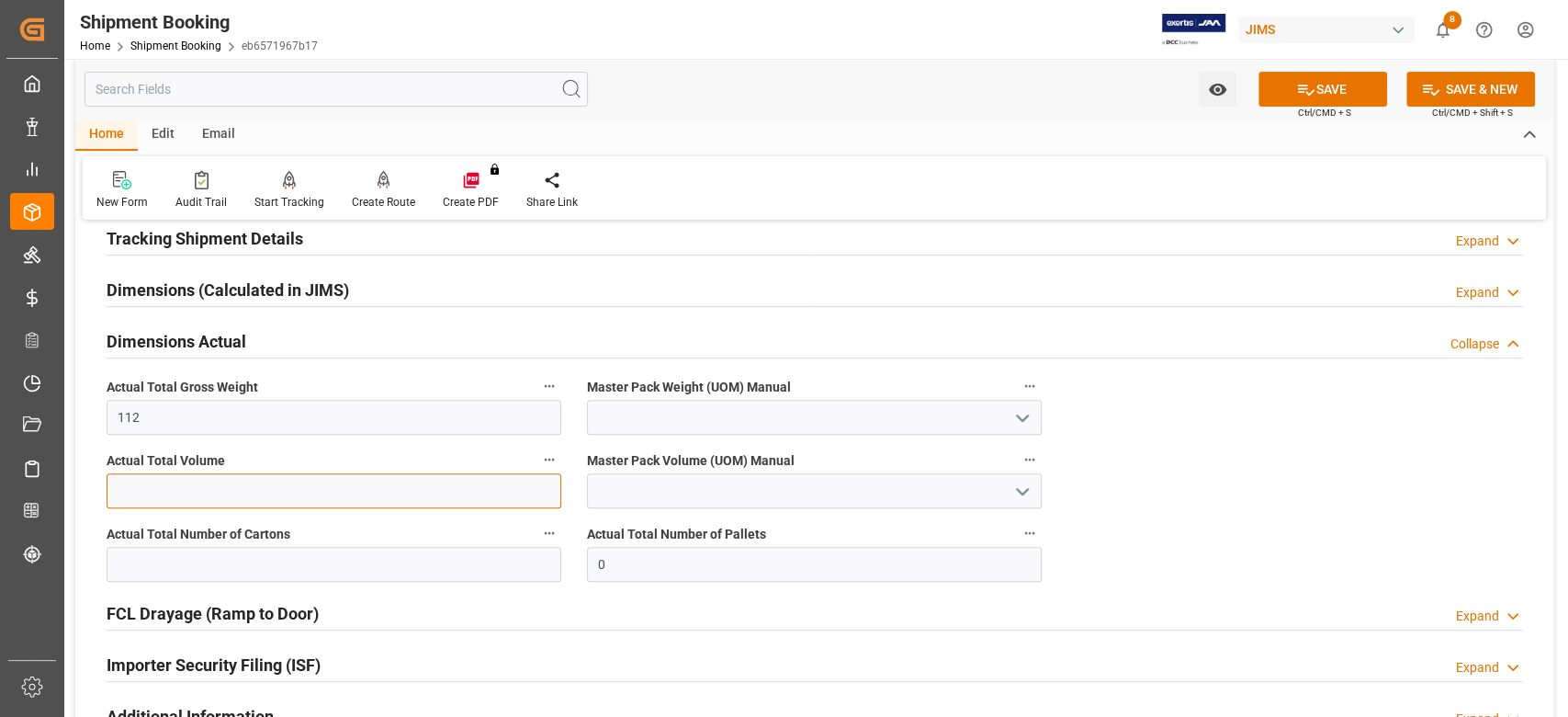
click at [474, 481] on input "text" at bounding box center [334, 491] width 455 height 35
type input "6"
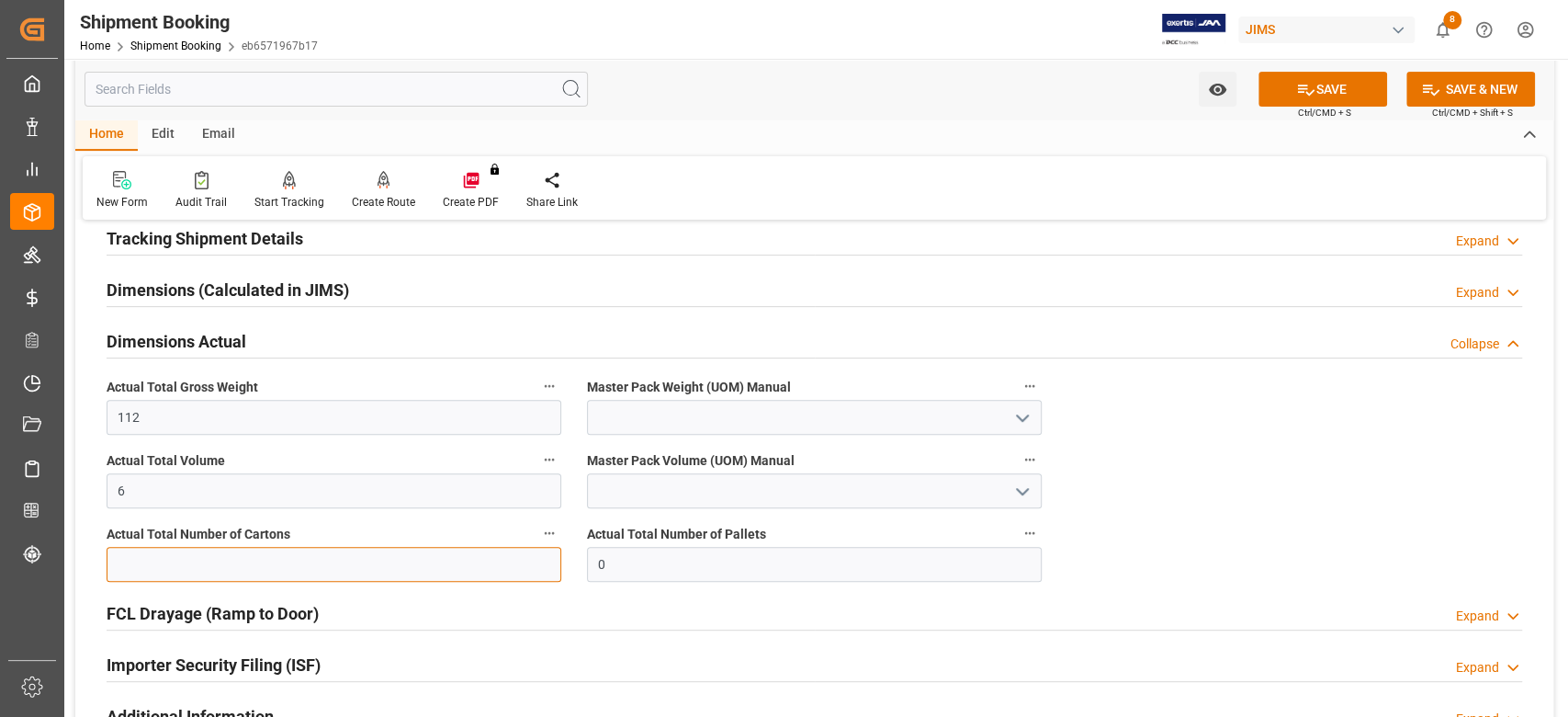
click at [437, 566] on input "text" at bounding box center [334, 565] width 455 height 35
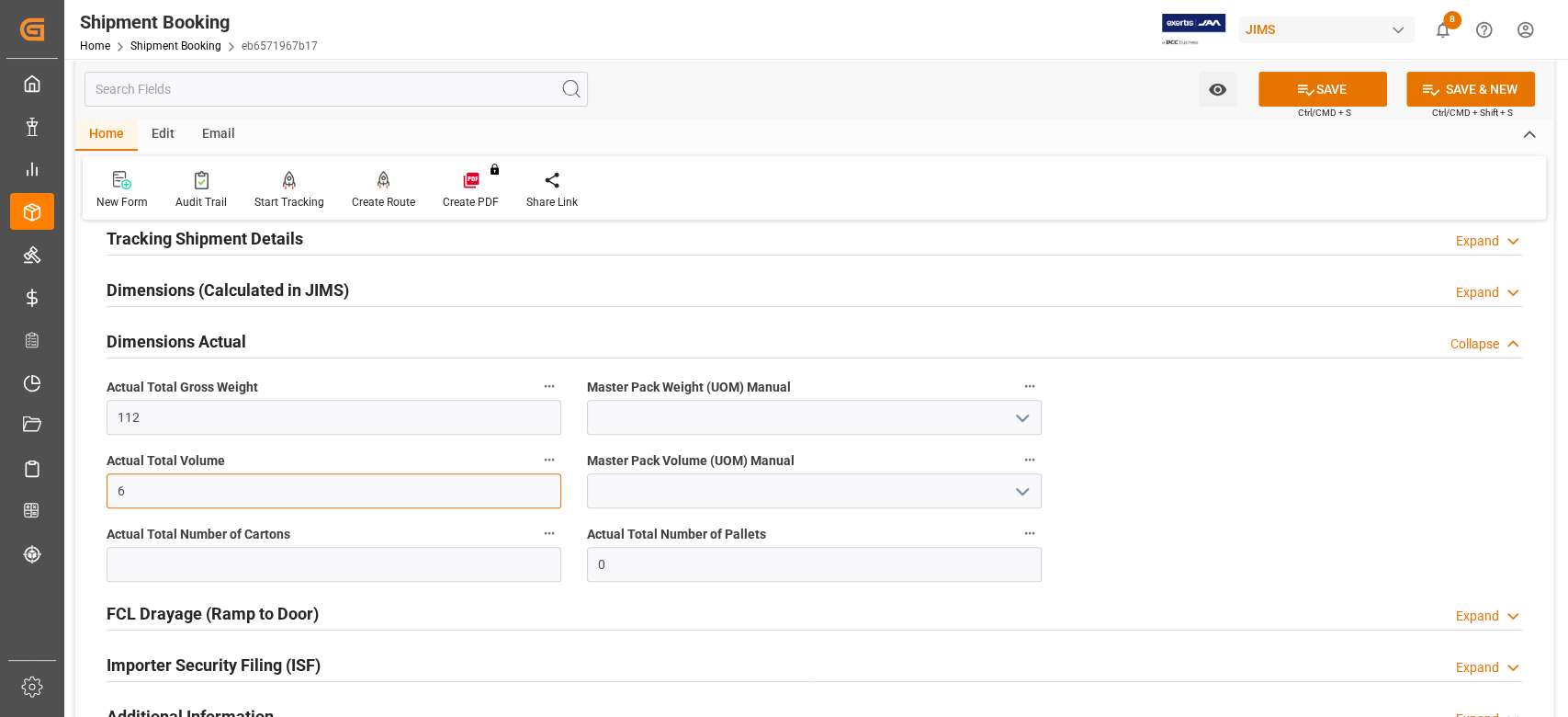
click at [491, 494] on input "6" at bounding box center [334, 491] width 455 height 35
type input "1.35"
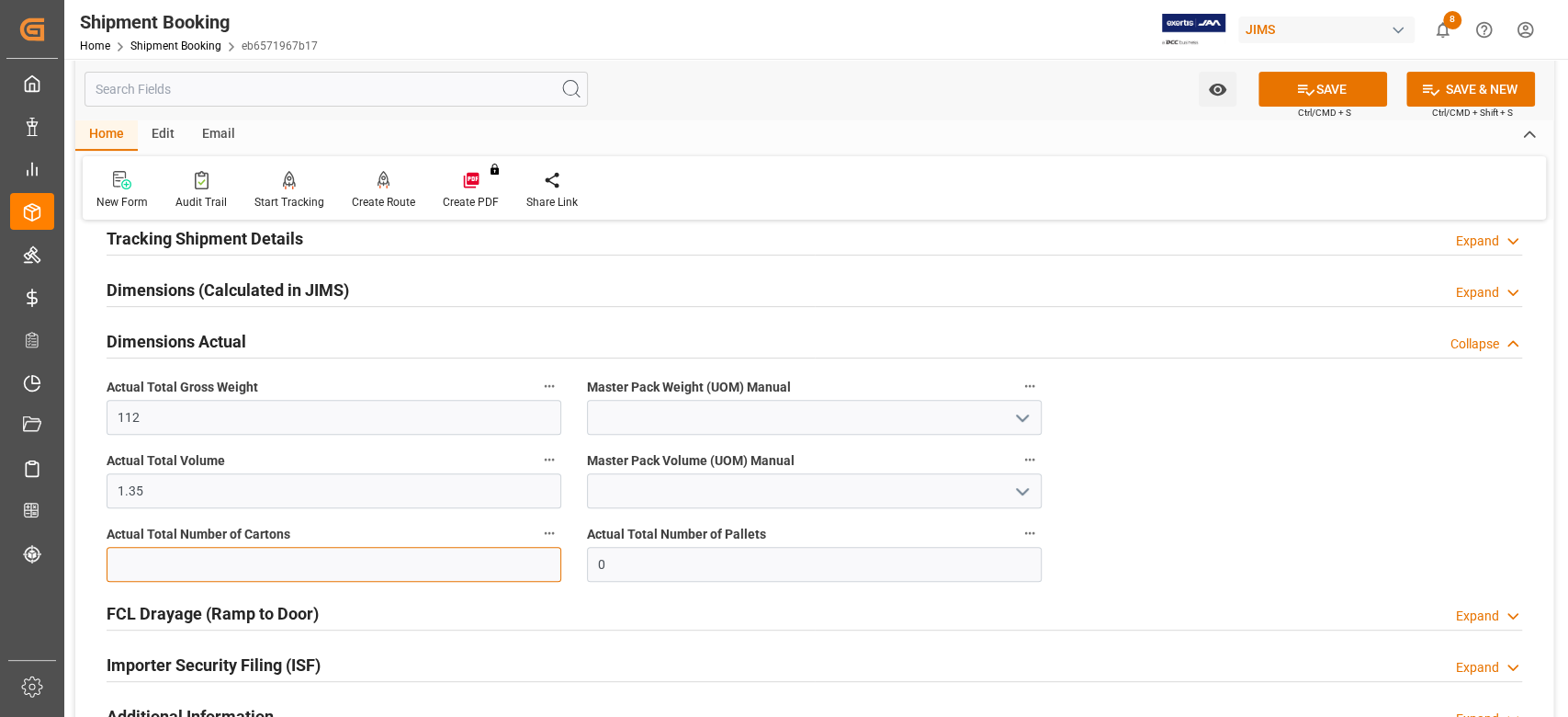
click at [406, 562] on input "text" at bounding box center [334, 565] width 455 height 35
type input "6"
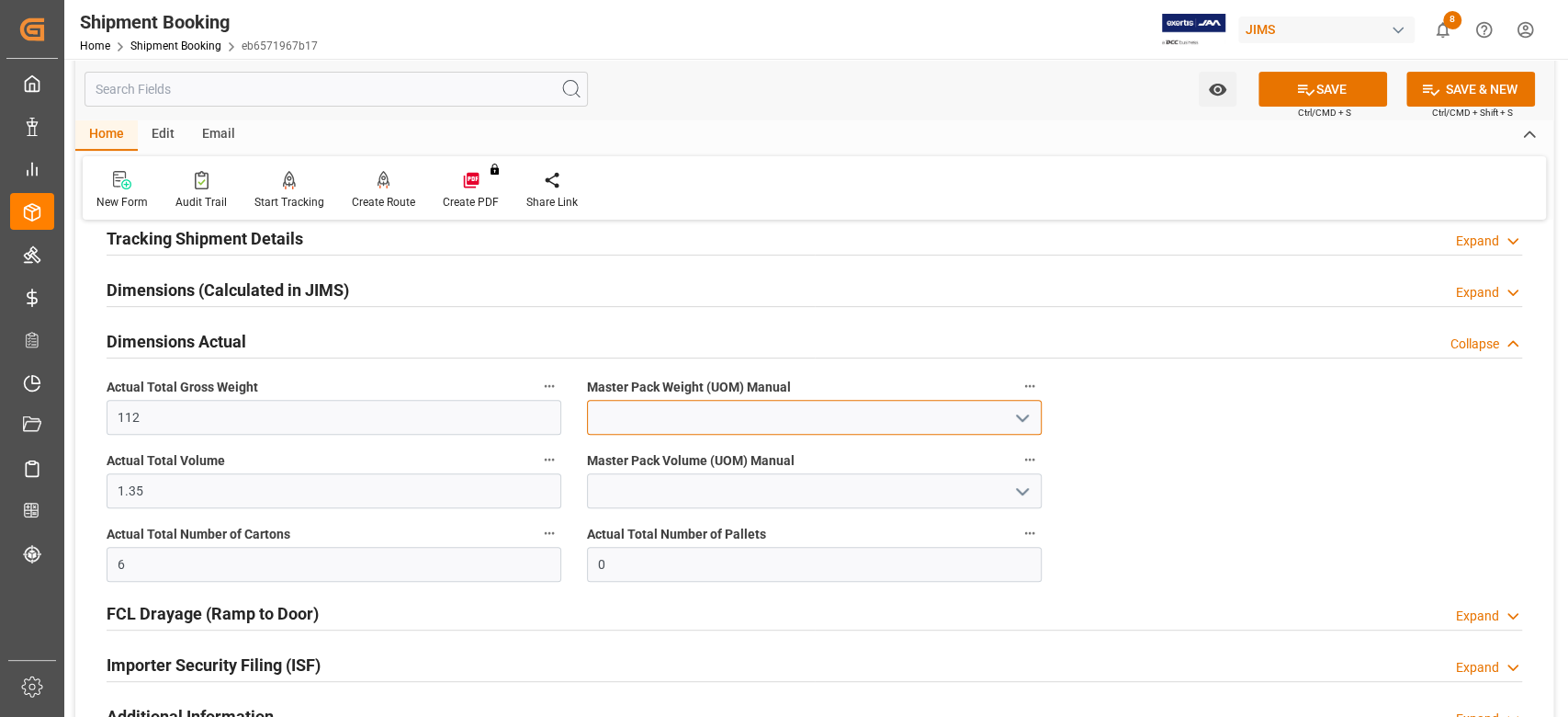
click at [710, 421] on input at bounding box center [814, 417] width 455 height 35
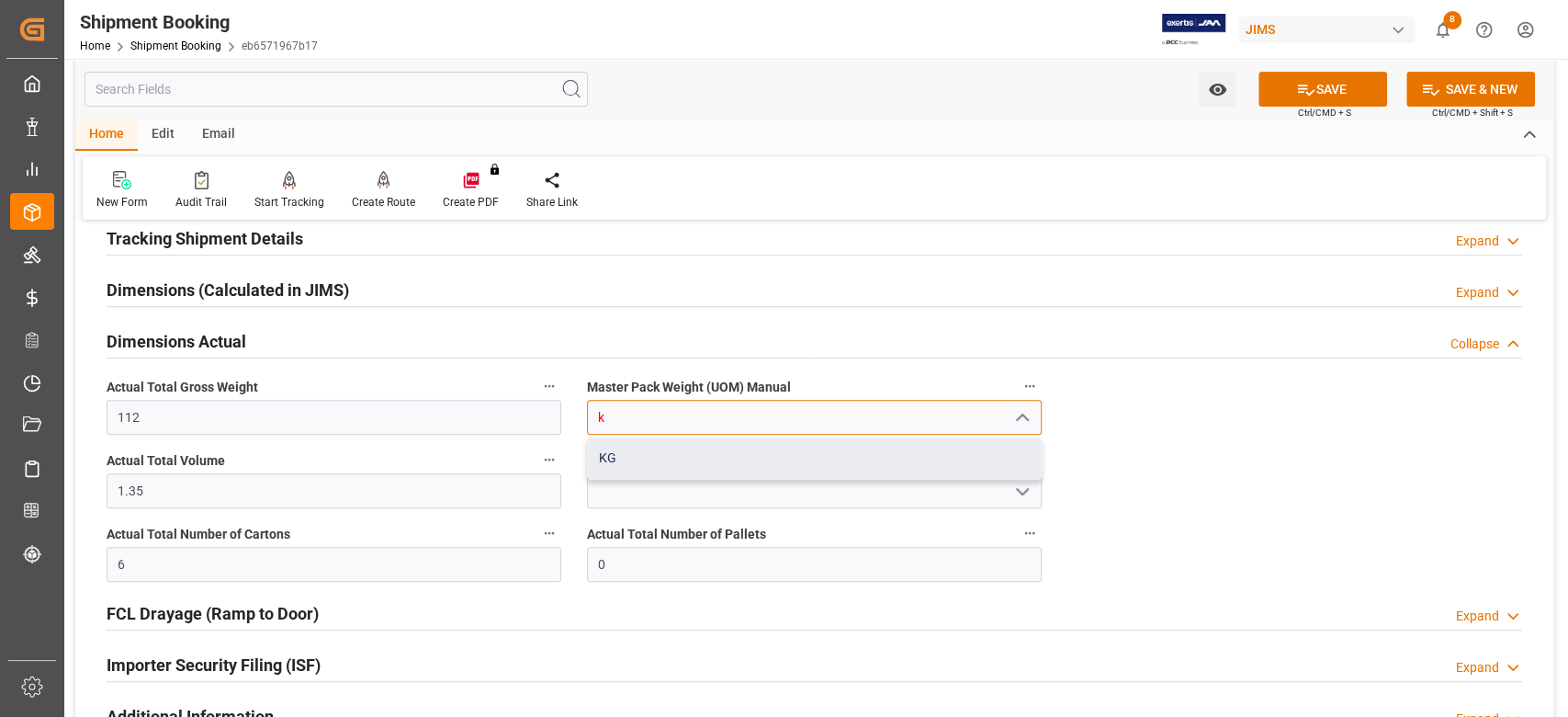
click at [707, 453] on div "KG" at bounding box center [814, 458] width 453 height 41
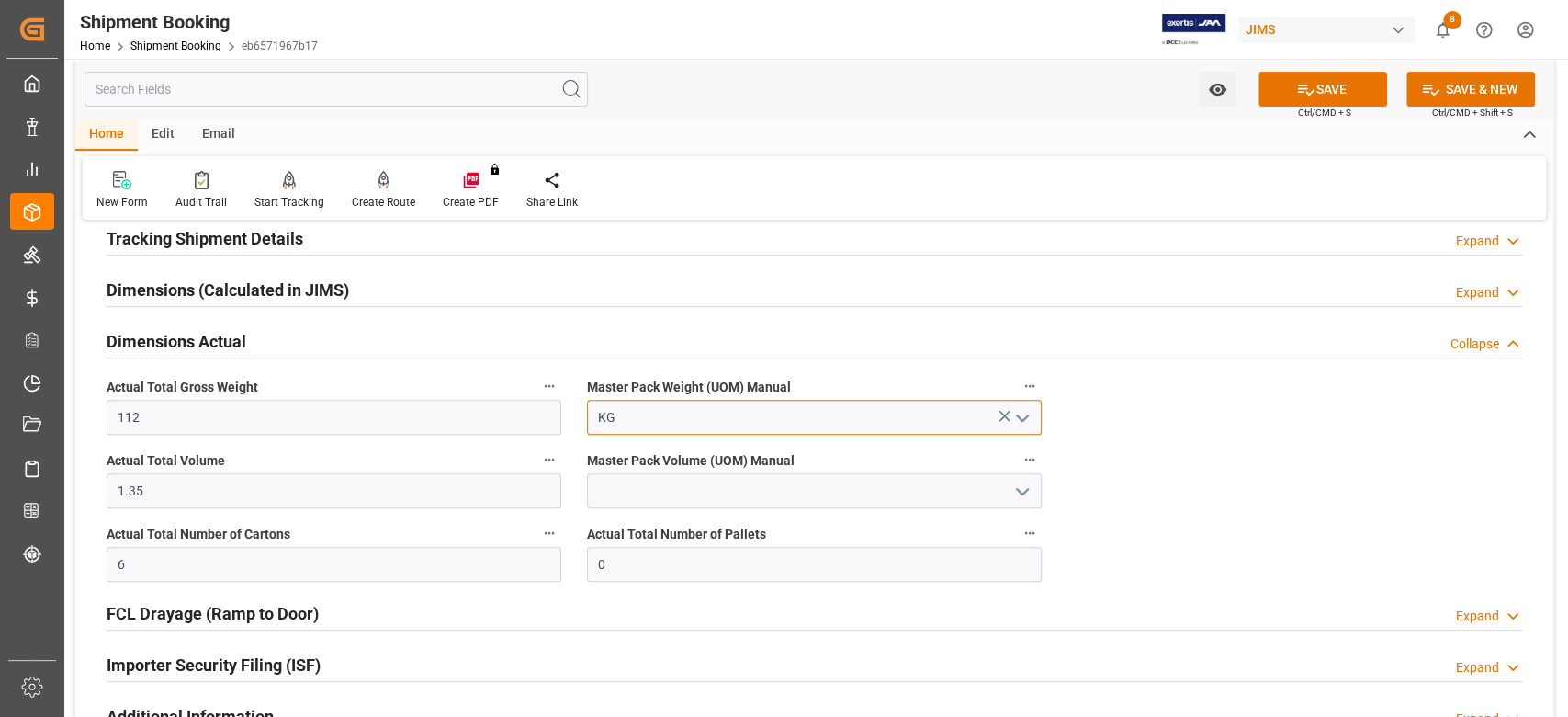
type input "KG"
click at [701, 480] on input at bounding box center [814, 491] width 455 height 35
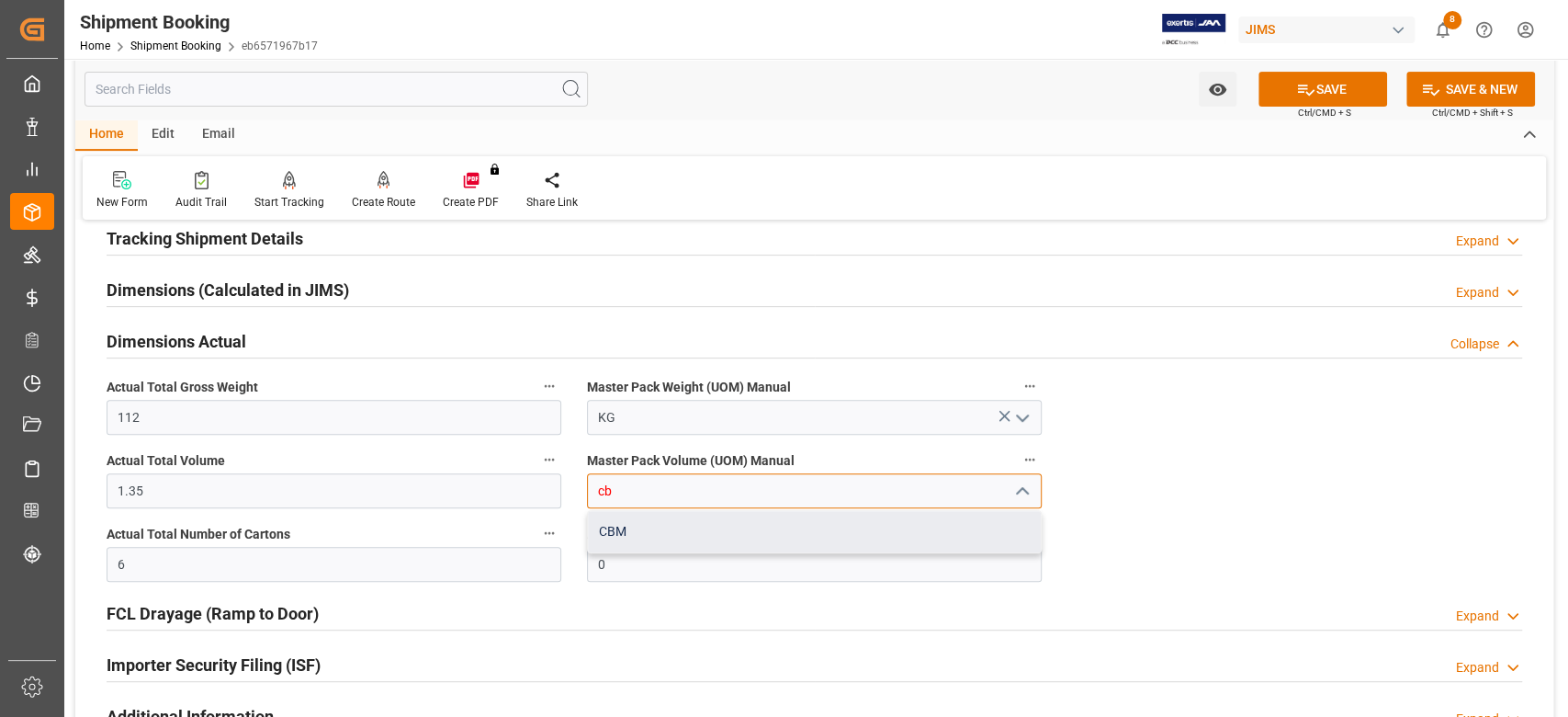
click at [693, 533] on div "CBM" at bounding box center [814, 531] width 453 height 41
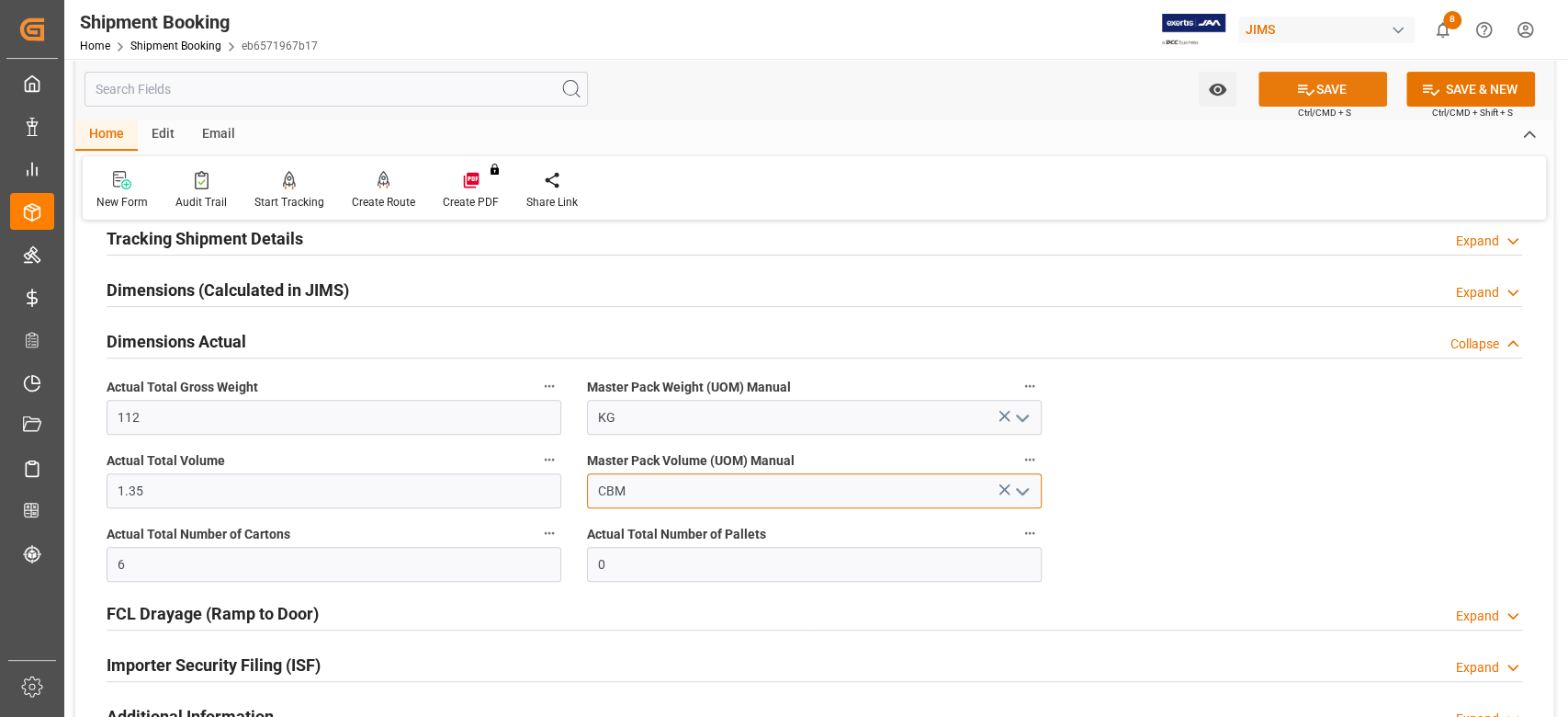
type input "CBM"
click at [1298, 99] on button "SAVE" at bounding box center [1323, 89] width 129 height 35
